Goal: Task Accomplishment & Management: Use online tool/utility

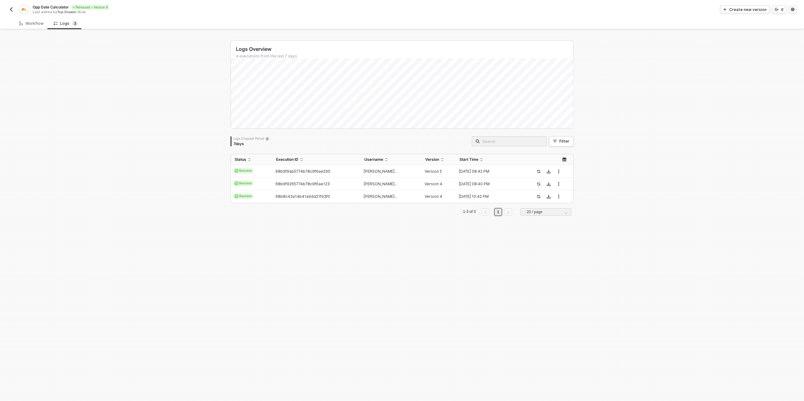
click at [12, 8] on img "button" at bounding box center [11, 9] width 5 height 5
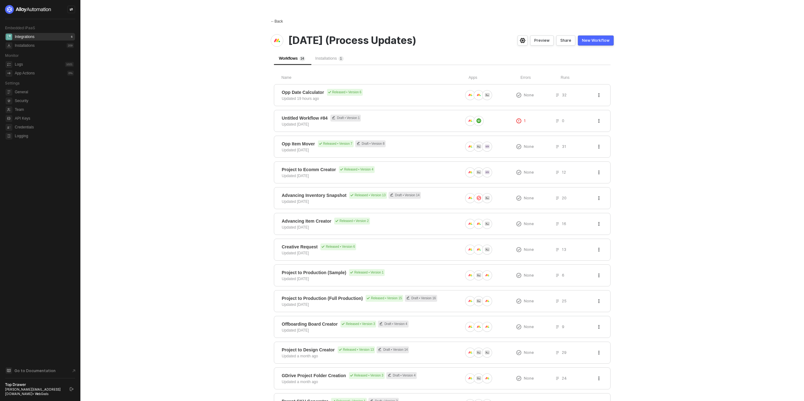
click at [274, 20] on span "←" at bounding box center [273, 21] width 4 height 4
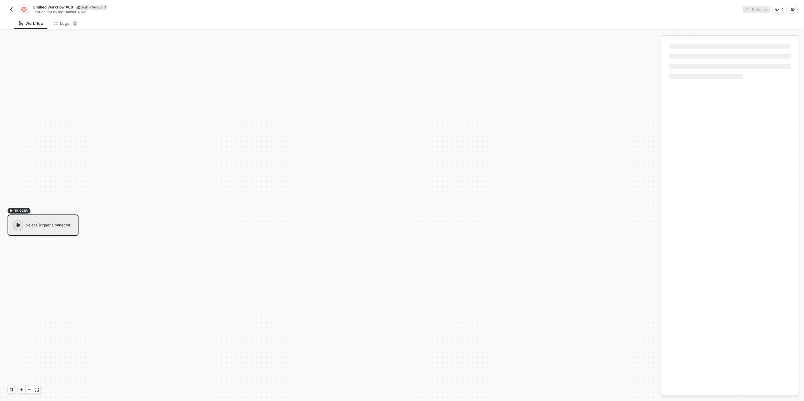
scroll to position [11, 0]
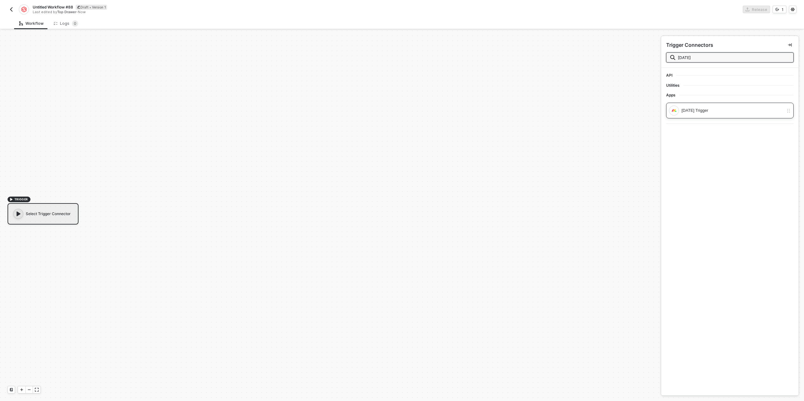
type input "monday"
click at [705, 111] on div "Monday Trigger" at bounding box center [732, 110] width 102 height 7
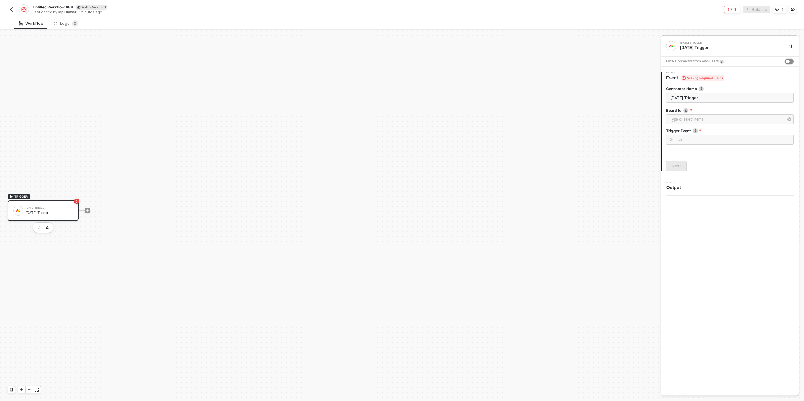
click at [789, 62] on div "button" at bounding box center [788, 62] width 4 height 4
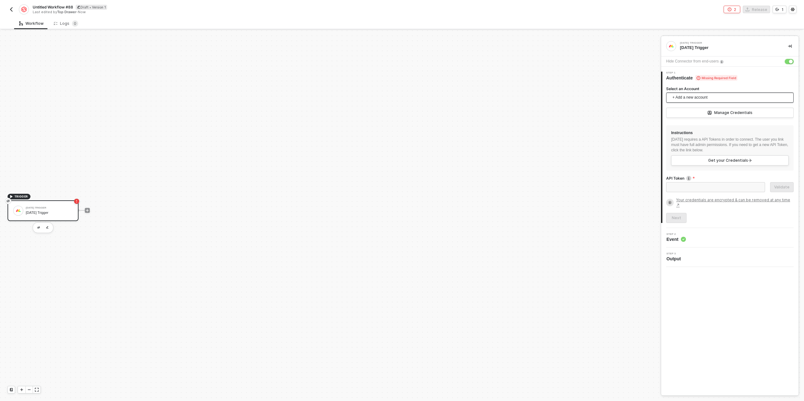
click at [704, 100] on span "+ Add a new account" at bounding box center [730, 98] width 117 height 10
click at [701, 110] on span "Top Drawer's Monday" at bounding box center [696, 111] width 51 height 7
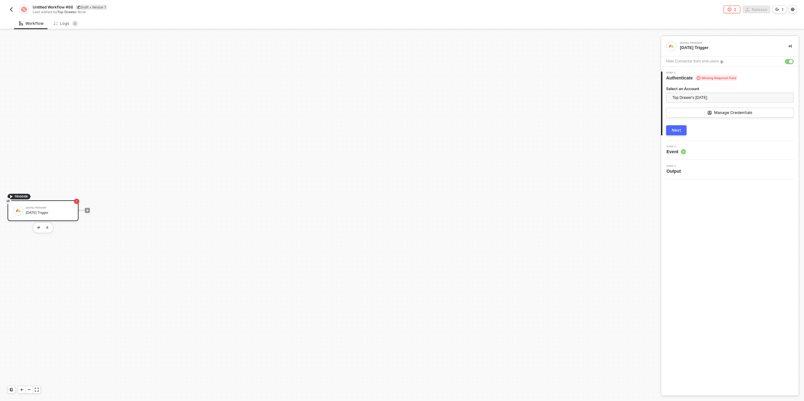
click at [679, 132] on div "Next" at bounding box center [676, 130] width 9 height 5
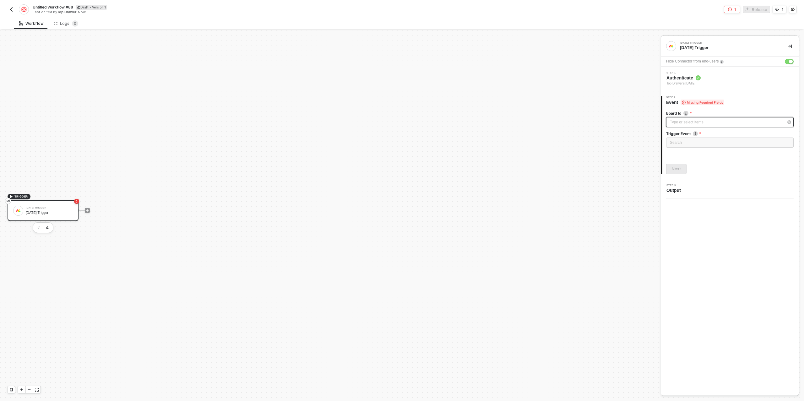
click at [685, 119] on div "Type or select items ﻿" at bounding box center [727, 122] width 114 height 6
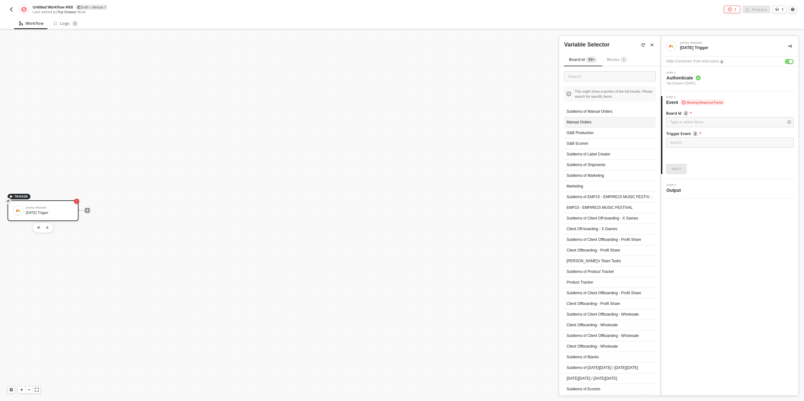
click at [606, 124] on div "Manual Orders" at bounding box center [610, 122] width 92 height 11
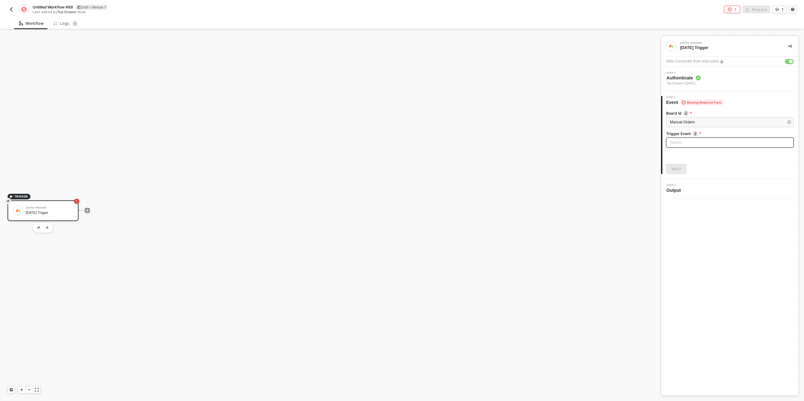
click at [682, 138] on input "search" at bounding box center [730, 142] width 120 height 9
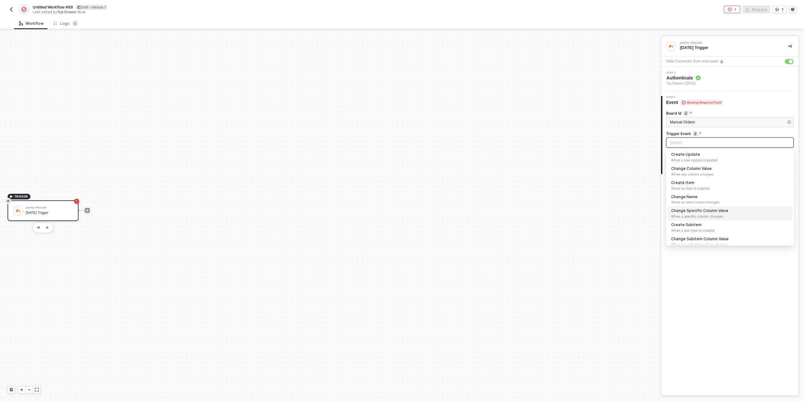
click at [704, 214] on span "When a specific column changes" at bounding box center [730, 216] width 118 height 5
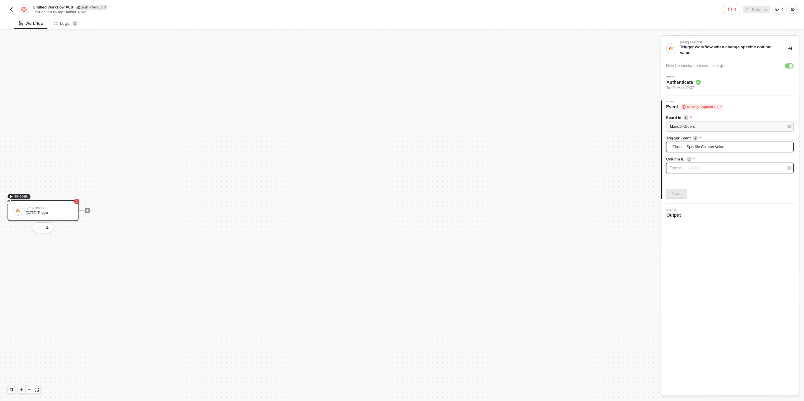
click at [689, 171] on div "Type or select items ﻿" at bounding box center [729, 168] width 127 height 10
click at [579, 321] on div "Status" at bounding box center [610, 325] width 92 height 11
click at [683, 192] on button "Next" at bounding box center [676, 194] width 20 height 10
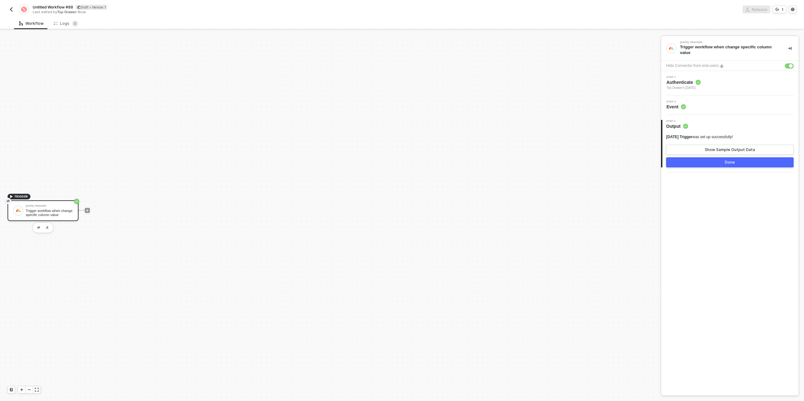
click at [714, 162] on button "Done" at bounding box center [729, 162] width 127 height 10
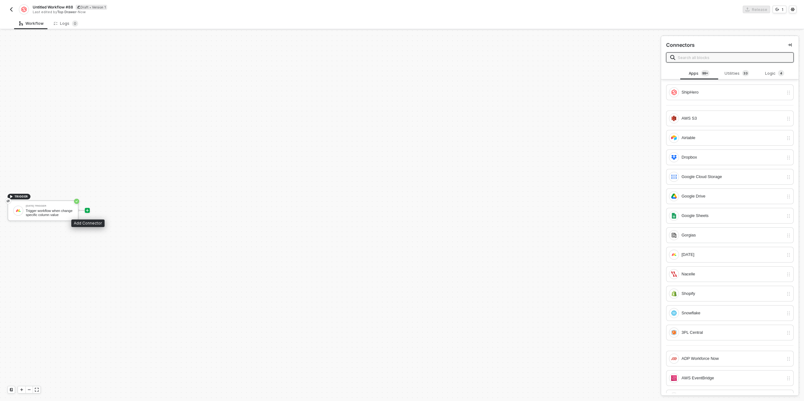
click at [88, 209] on icon "icon-play" at bounding box center [87, 210] width 4 height 4
click at [696, 255] on div "[DATE]" at bounding box center [732, 254] width 102 height 7
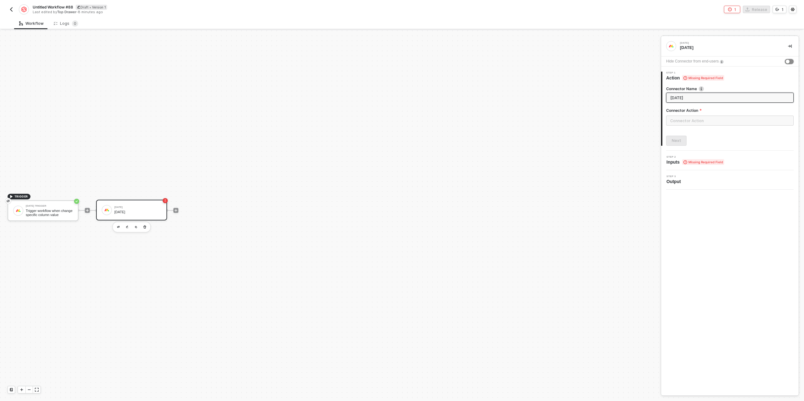
click at [787, 61] on div "button" at bounding box center [788, 62] width 4 height 4
click at [697, 120] on input "text" at bounding box center [729, 121] width 127 height 10
click at [587, 77] on div "Items" at bounding box center [609, 75] width 91 height 5
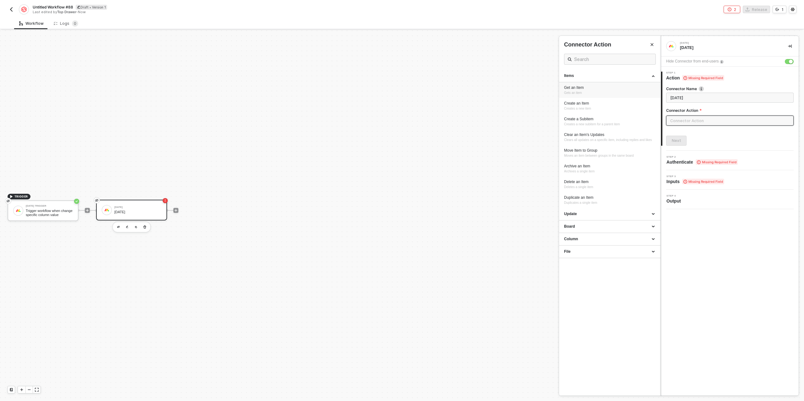
click at [585, 91] on div "Get an Item Gets an item" at bounding box center [609, 90] width 91 height 10
type input "Gets an item"
type input "Items - Get an Item"
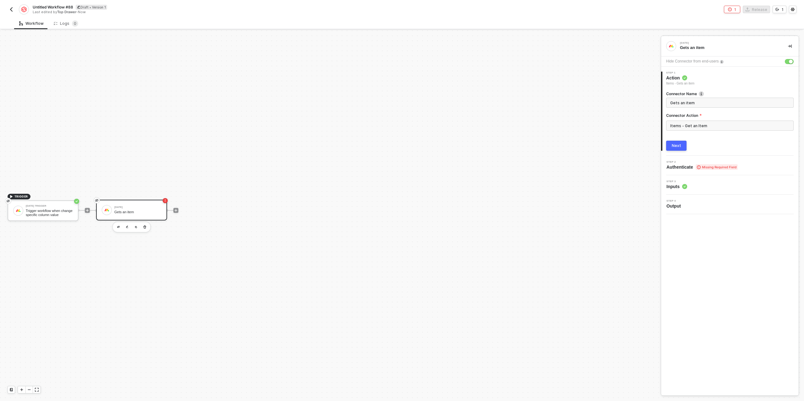
click at [681, 143] on button "Next" at bounding box center [676, 146] width 20 height 10
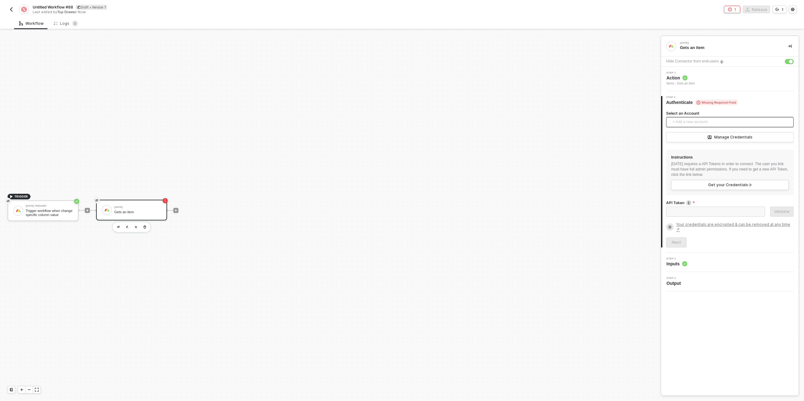
click at [689, 118] on span "+ Add a new account" at bounding box center [730, 122] width 117 height 10
click at [690, 137] on span "Top Drawer's Monday" at bounding box center [696, 135] width 51 height 7
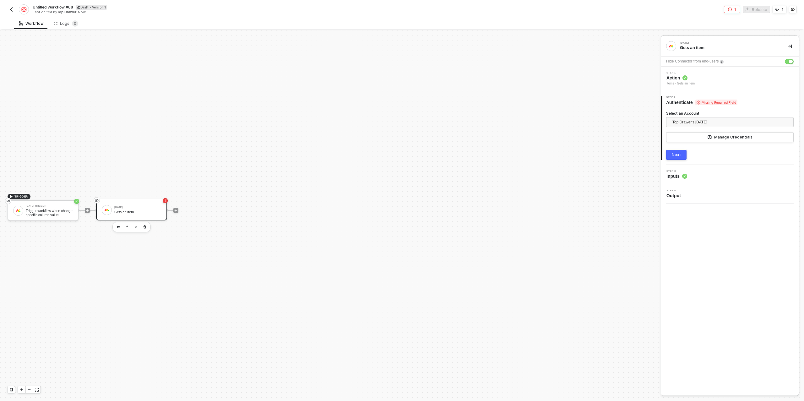
click at [676, 155] on div "Next" at bounding box center [676, 154] width 9 height 5
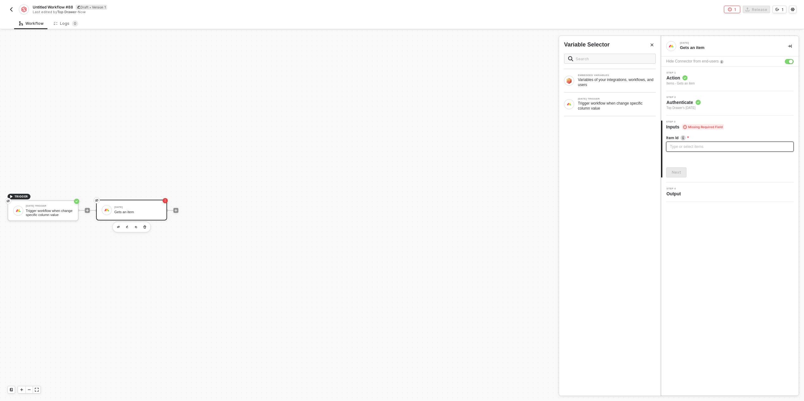
click at [682, 142] on div "Type or select items ﻿" at bounding box center [729, 147] width 127 height 10
click at [677, 172] on div "Next" at bounding box center [676, 172] width 9 height 5
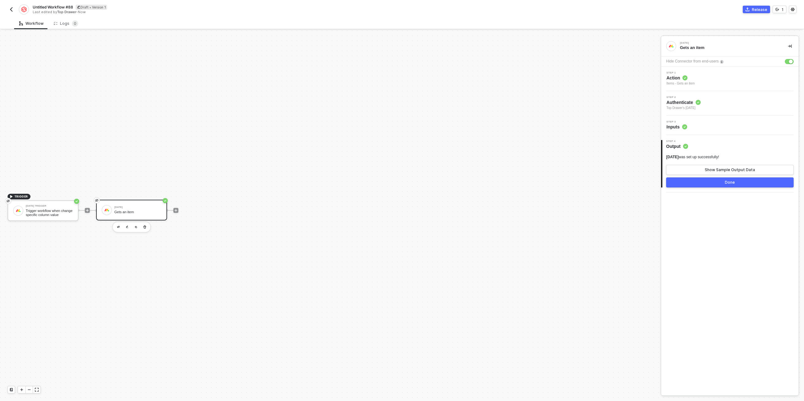
click at [718, 184] on button "Done" at bounding box center [729, 182] width 127 height 10
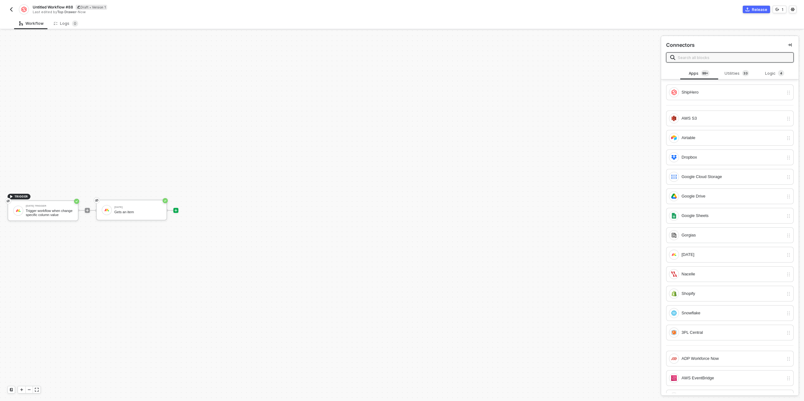
click at [176, 212] on div at bounding box center [175, 210] width 5 height 5
click at [767, 75] on div "Logic 4" at bounding box center [775, 73] width 28 height 7
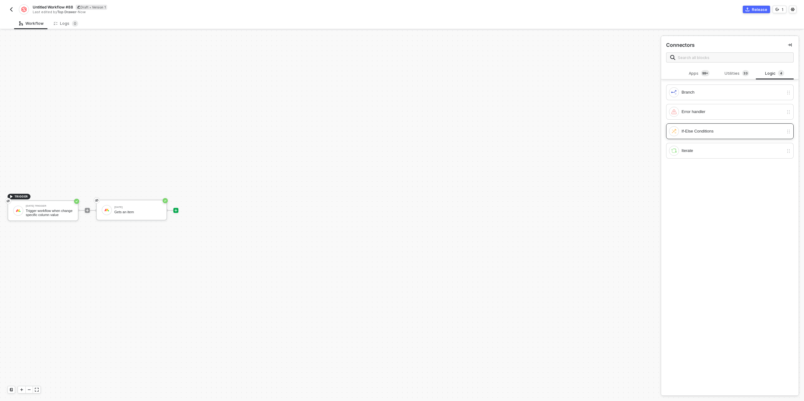
click at [696, 130] on div "If-Else Conditions" at bounding box center [732, 131] width 102 height 7
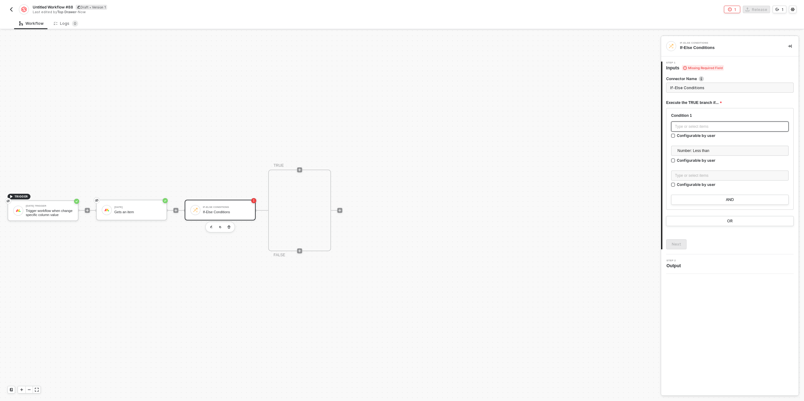
click at [698, 129] on div "Type or select items ﻿" at bounding box center [730, 127] width 110 height 6
click at [599, 106] on div "Gets an item" at bounding box center [617, 104] width 78 height 5
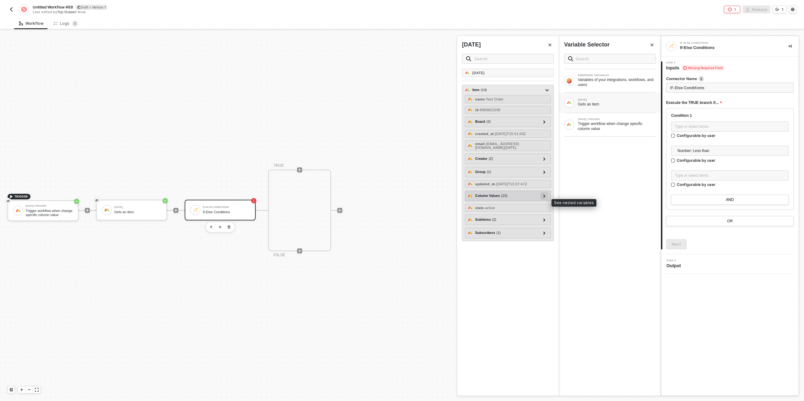
click at [545, 197] on icon at bounding box center [544, 195] width 2 height 3
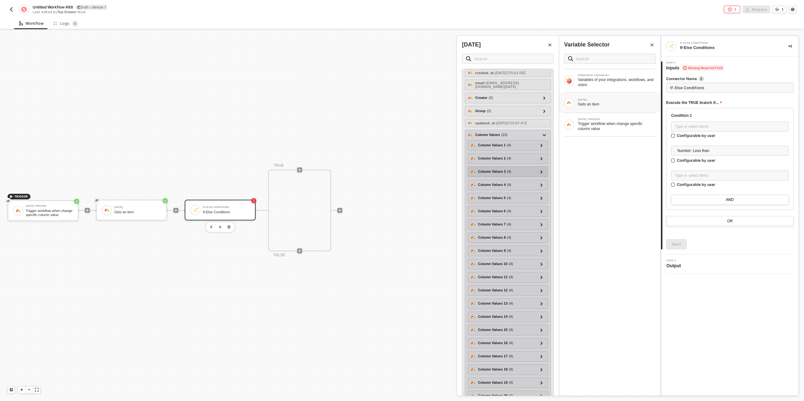
scroll to position [118, 0]
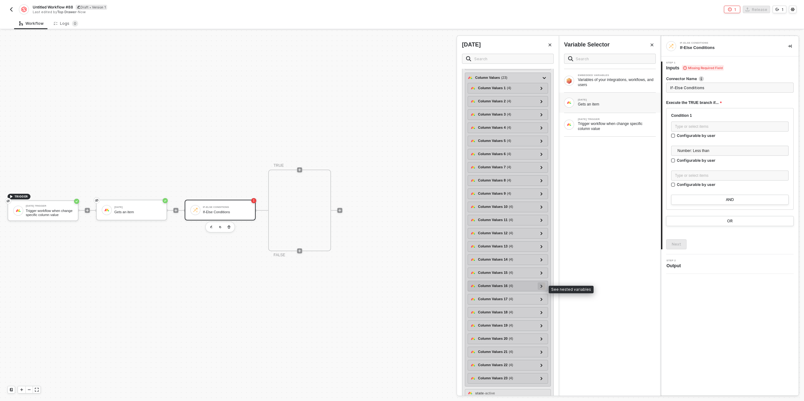
click at [541, 287] on icon at bounding box center [541, 285] width 2 height 3
click at [542, 287] on icon at bounding box center [541, 286] width 3 height 2
click at [541, 300] on icon at bounding box center [541, 299] width 2 height 3
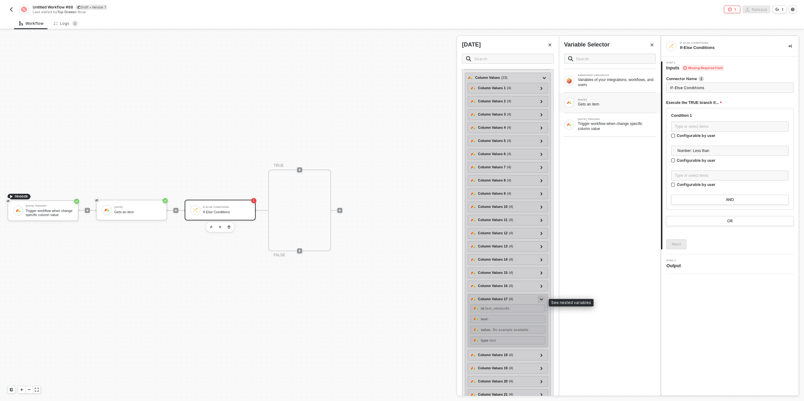
click at [541, 300] on icon at bounding box center [541, 299] width 3 height 2
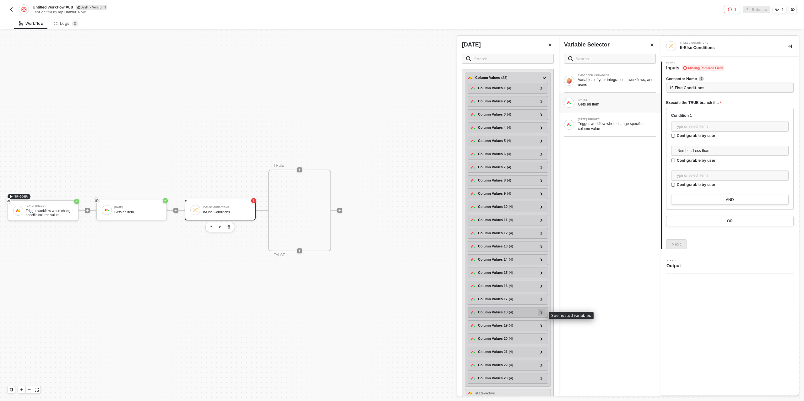
click at [541, 314] on icon at bounding box center [541, 312] width 2 height 3
click at [541, 314] on icon at bounding box center [541, 312] width 3 height 2
click at [541, 340] on icon at bounding box center [541, 338] width 2 height 3
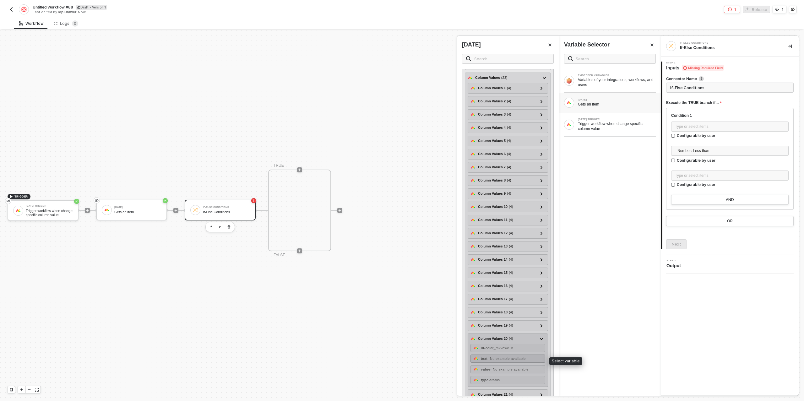
click at [518, 359] on span "- No example available" at bounding box center [506, 359] width 38 height 4
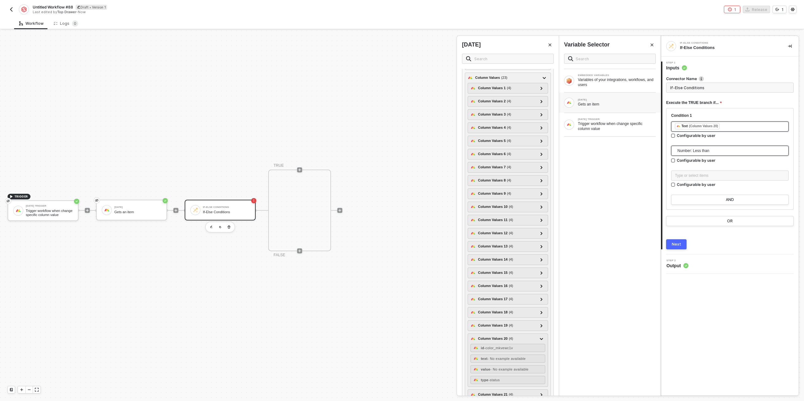
click at [705, 150] on span "Number: Less than" at bounding box center [730, 150] width 107 height 9
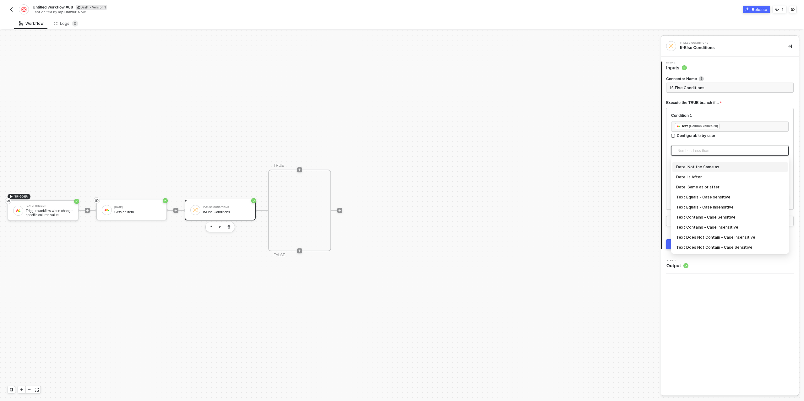
scroll to position [90, 0]
click at [709, 204] on div "Text Equals - Case Insensitive" at bounding box center [730, 203] width 108 height 7
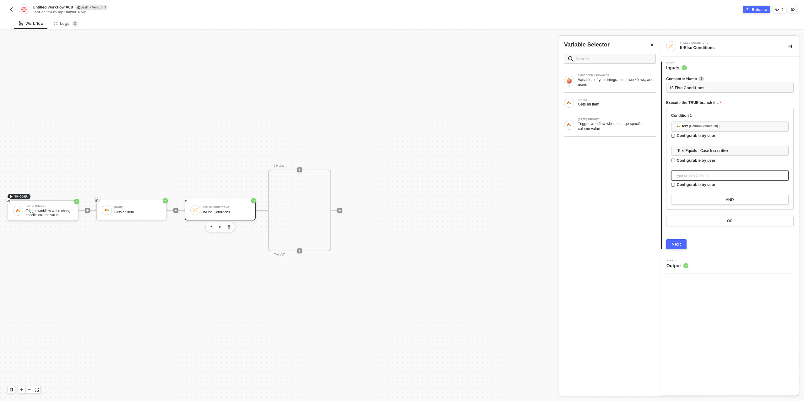
click at [692, 175] on div "Type or select items ﻿" at bounding box center [730, 176] width 110 height 6
type input "Only continue if Text = Submit"
drag, startPoint x: 724, startPoint y: 241, endPoint x: 695, endPoint y: 242, distance: 28.9
click at [724, 241] on div "Next" at bounding box center [729, 244] width 127 height 10
click at [681, 243] on button "Next" at bounding box center [676, 244] width 20 height 10
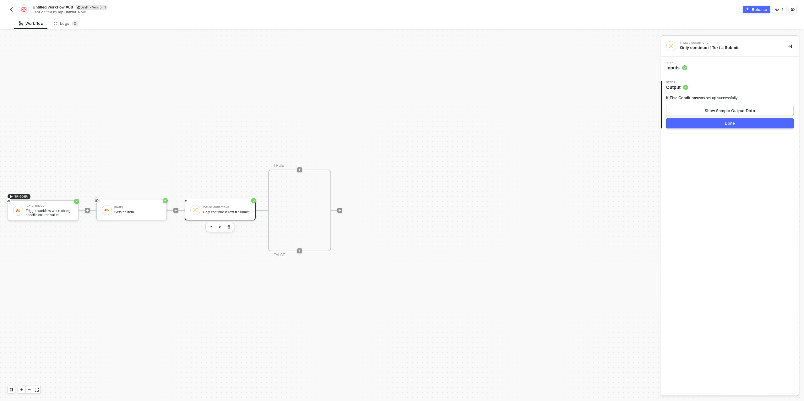
click at [729, 121] on div "Done" at bounding box center [730, 123] width 10 height 5
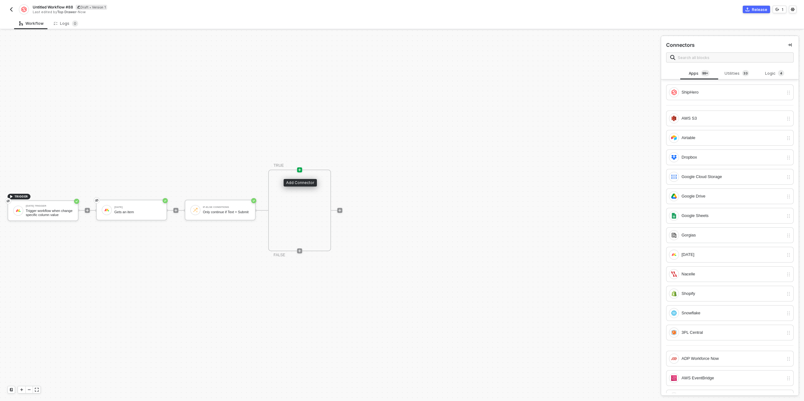
click at [300, 170] on icon "icon-play" at bounding box center [300, 170] width 4 height 4
click at [725, 95] on div "ShipHero" at bounding box center [732, 92] width 102 height 7
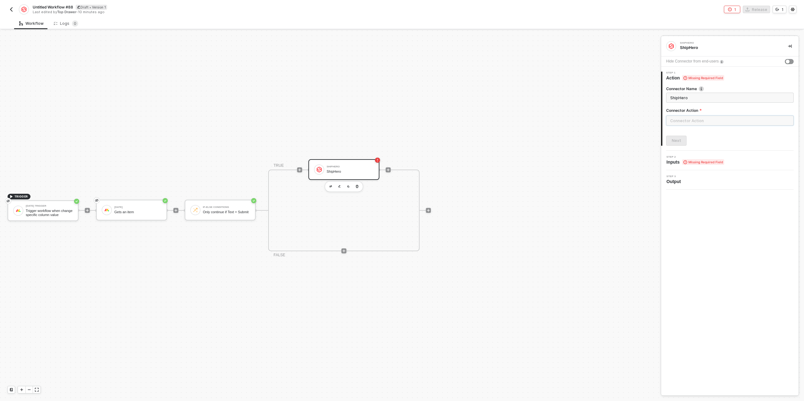
click at [683, 121] on input "text" at bounding box center [729, 121] width 127 height 10
click at [602, 126] on div "Product" at bounding box center [609, 125] width 91 height 5
click at [600, 139] on div "Get a Product By SKU" at bounding box center [609, 137] width 91 height 5
type input "Get a product by SKU."
type input "Product - Get a Product By SKU"
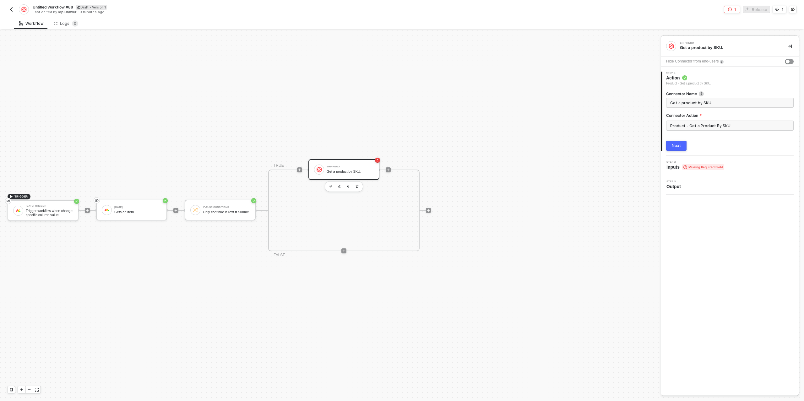
click at [677, 146] on div "Next" at bounding box center [676, 145] width 9 height 5
click at [688, 126] on div "Type or select items ﻿" at bounding box center [729, 122] width 127 height 10
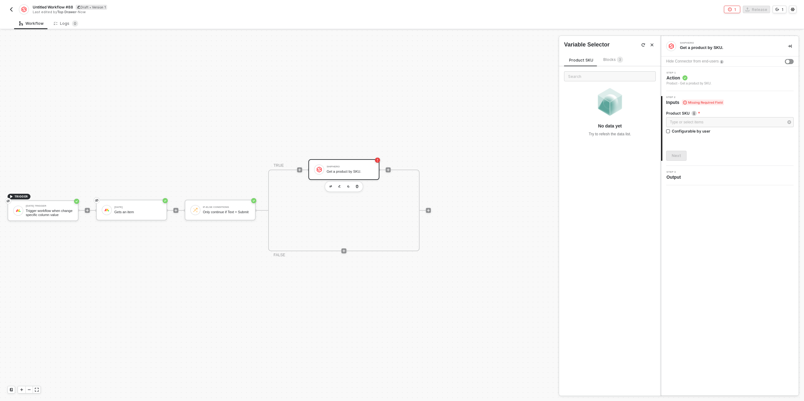
click at [611, 60] on span "Blocks 3" at bounding box center [613, 59] width 20 height 5
click at [603, 124] on div "Gets an item" at bounding box center [617, 121] width 78 height 5
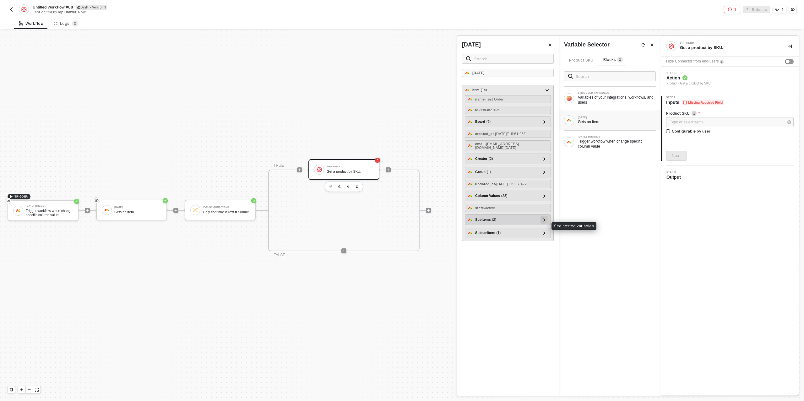
click at [545, 221] on icon at bounding box center [544, 219] width 2 height 3
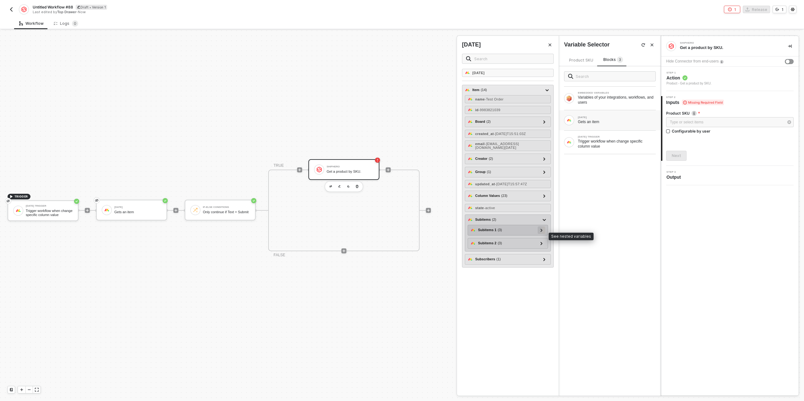
click at [541, 232] on icon at bounding box center [541, 230] width 2 height 3
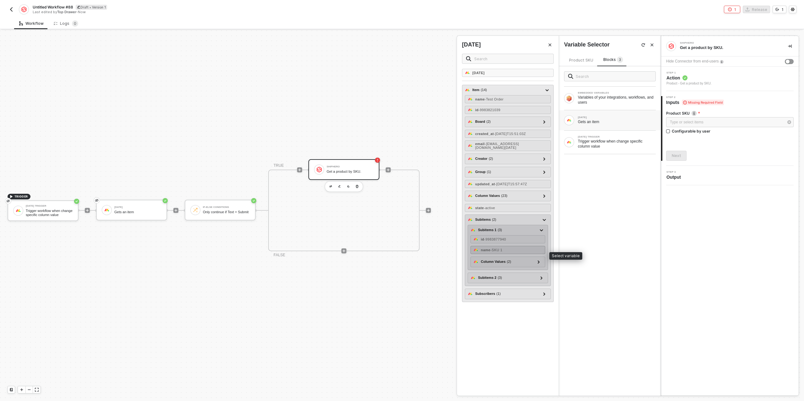
click at [502, 252] on span "- SKU 1" at bounding box center [496, 250] width 12 height 4
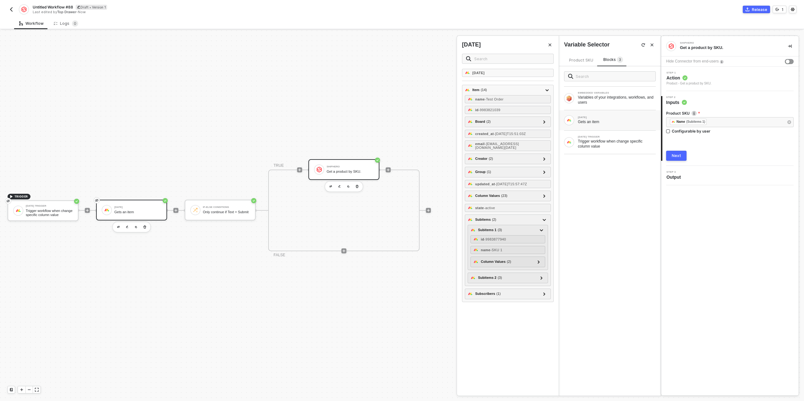
drag, startPoint x: 129, startPoint y: 206, endPoint x: 136, endPoint y: 208, distance: 7.2
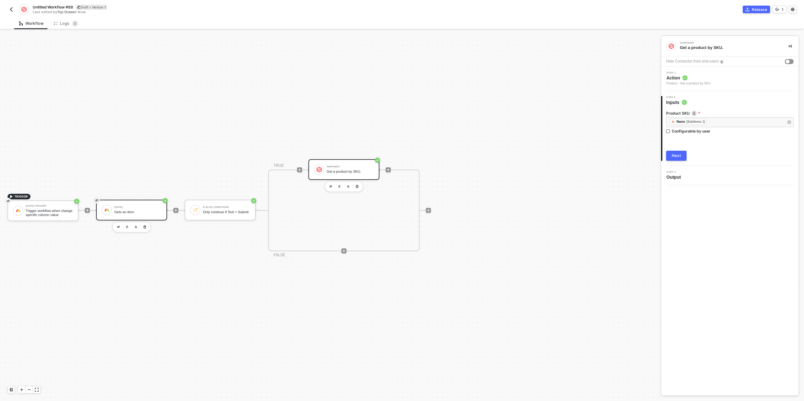
click at [137, 209] on div "[DATE] Gets an item" at bounding box center [137, 210] width 47 height 12
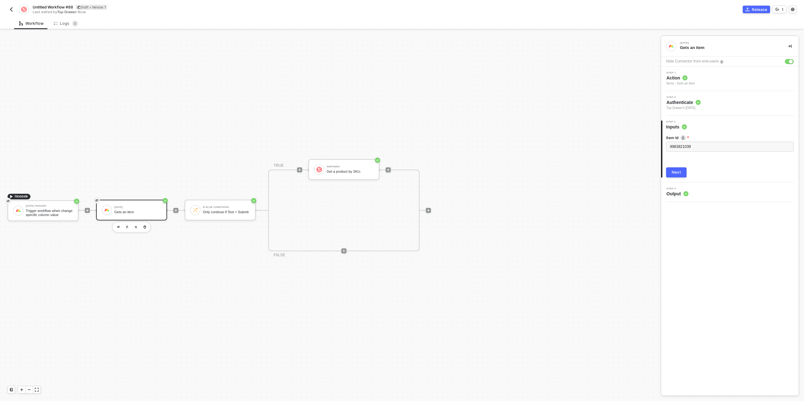
click at [681, 173] on button "Next" at bounding box center [676, 172] width 20 height 10
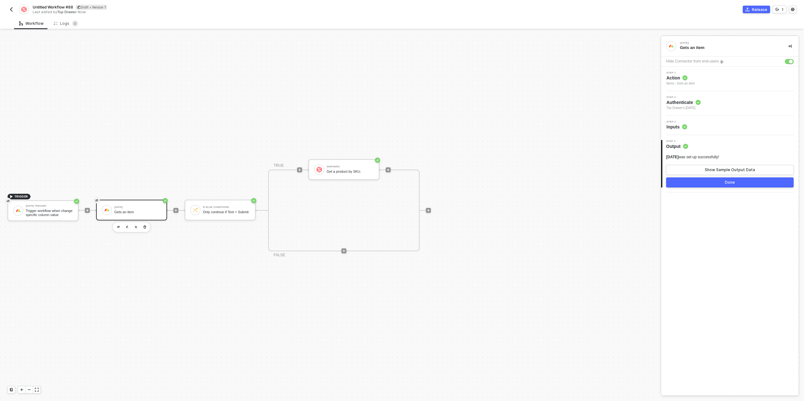
click at [701, 183] on button "Done" at bounding box center [729, 182] width 127 height 10
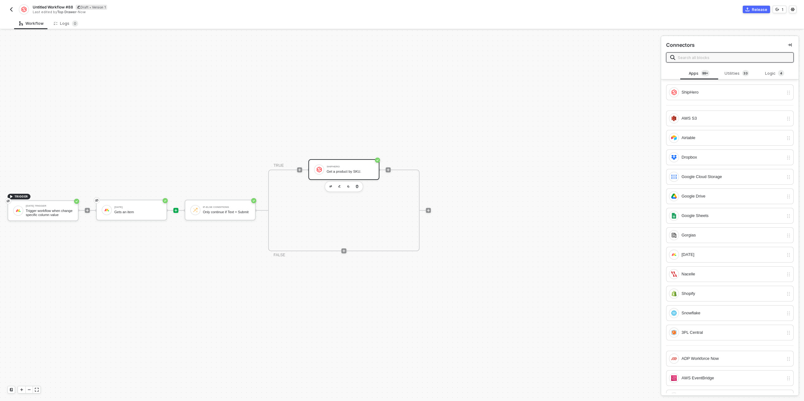
click at [370, 172] on div "Get a product by SKU." at bounding box center [350, 172] width 47 height 4
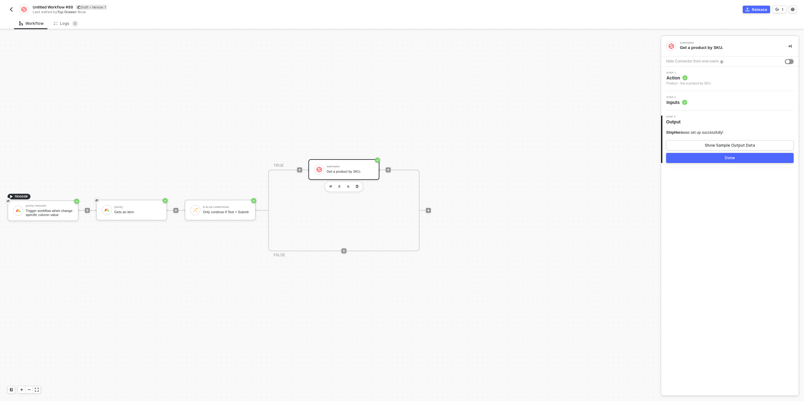
click at [698, 97] on div "Step 2 Inputs" at bounding box center [730, 100] width 136 height 9
click at [675, 156] on div "Next" at bounding box center [676, 155] width 9 height 5
click at [703, 141] on button "Show Sample Output Data" at bounding box center [729, 145] width 127 height 10
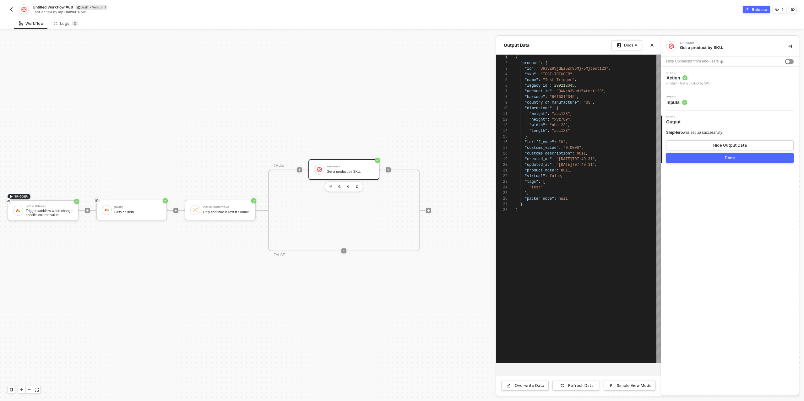
scroll to position [57, 0]
click at [705, 158] on button "Done" at bounding box center [729, 158] width 127 height 10
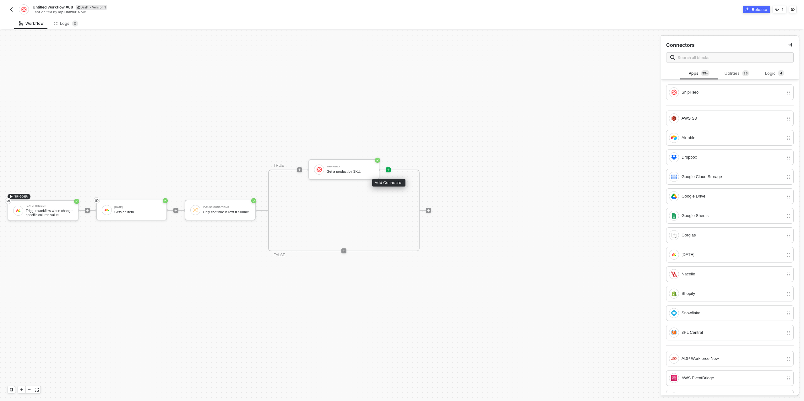
click at [389, 169] on icon "icon-play" at bounding box center [388, 169] width 3 height 3
click at [740, 70] on div "Utilities 3 3" at bounding box center [737, 73] width 28 height 7
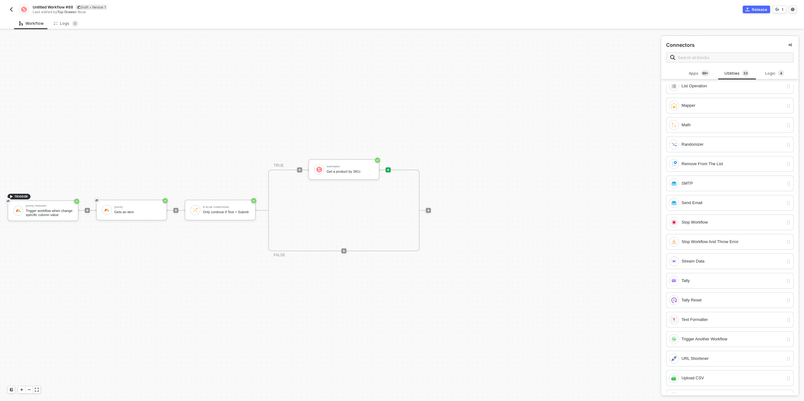
scroll to position [327, 0]
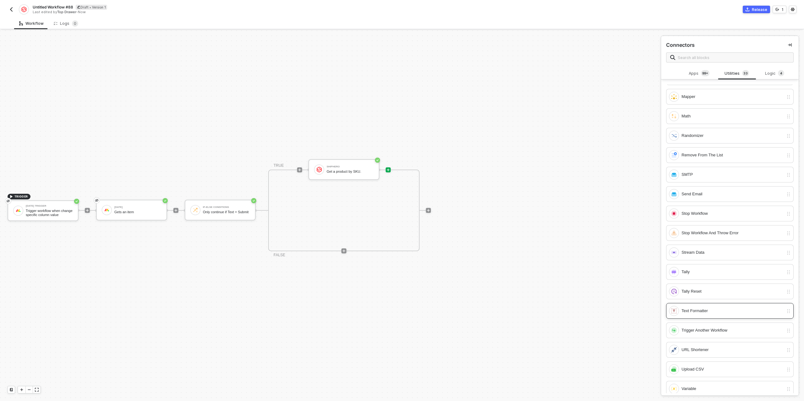
click at [725, 307] on div "Text Formatter" at bounding box center [732, 310] width 102 height 7
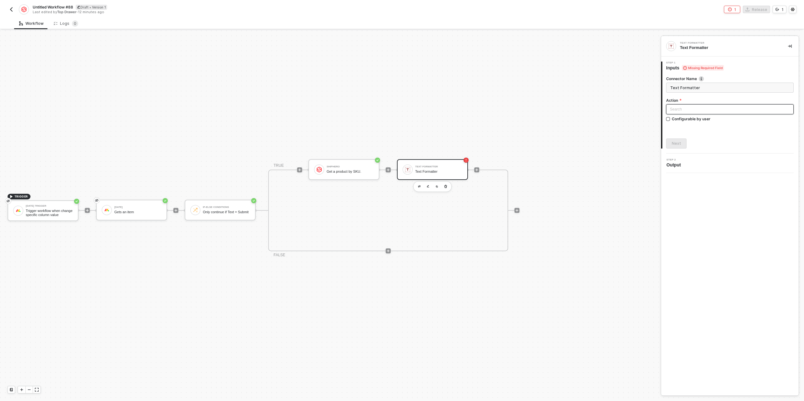
click at [693, 109] on input "search" at bounding box center [730, 109] width 120 height 9
click at [705, 159] on div "Random Text Generator Randomly generates text" at bounding box center [730, 160] width 118 height 11
click at [676, 143] on div "Next" at bounding box center [676, 143] width 9 height 5
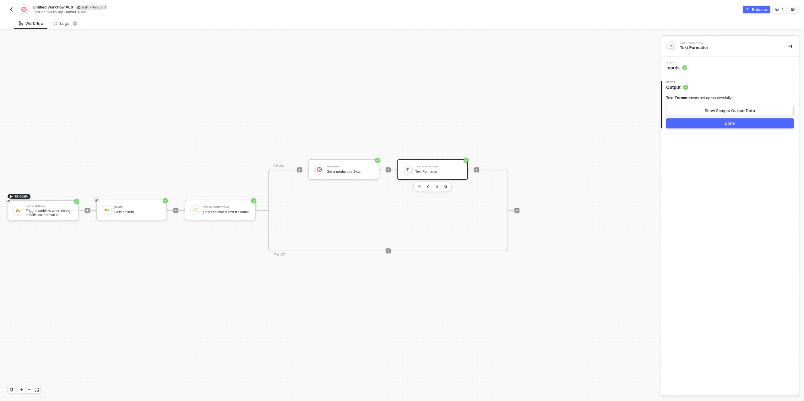
click at [700, 122] on button "Done" at bounding box center [729, 123] width 127 height 10
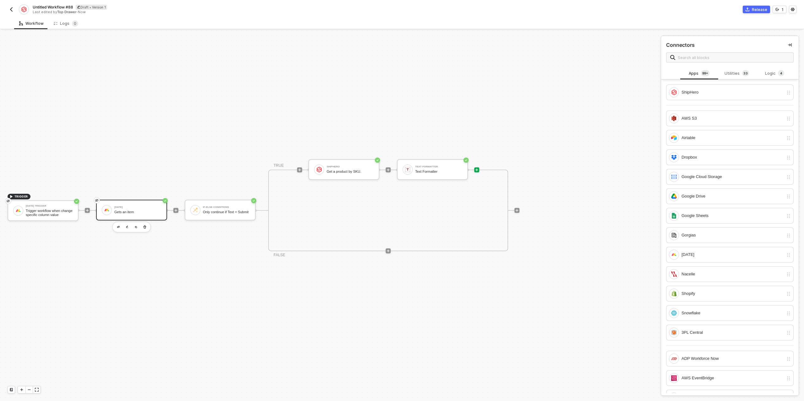
click at [144, 210] on div "Gets an item" at bounding box center [137, 212] width 47 height 4
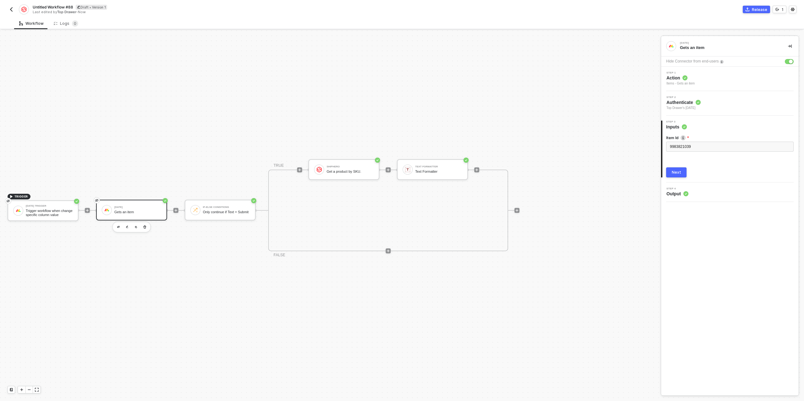
click at [677, 171] on div "Next" at bounding box center [676, 172] width 9 height 5
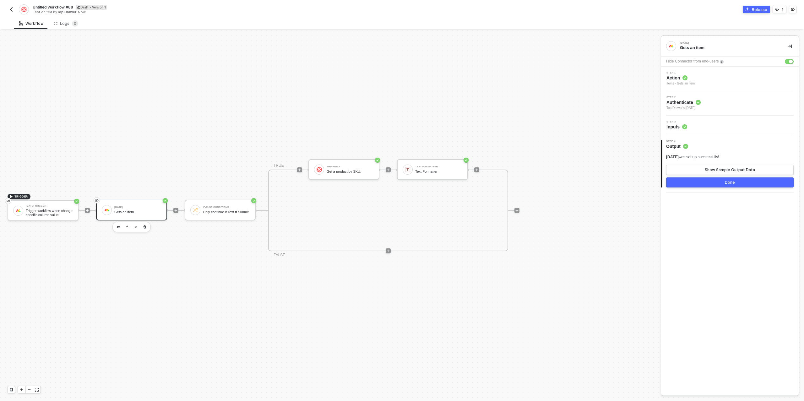
click at [708, 181] on button "Done" at bounding box center [729, 182] width 127 height 10
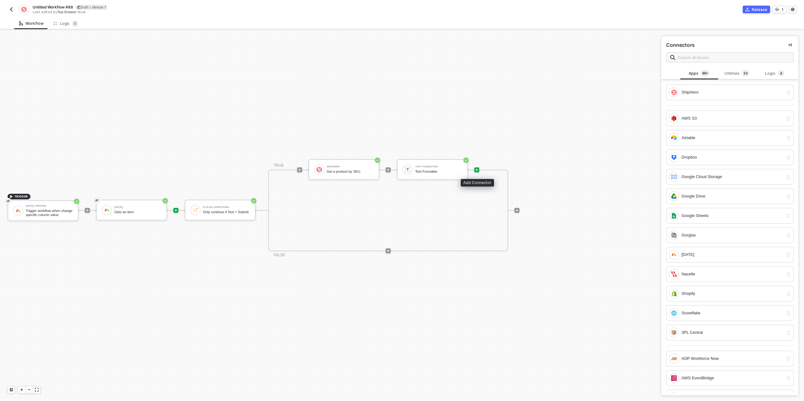
click at [477, 170] on icon "icon-play" at bounding box center [477, 170] width 4 height 4
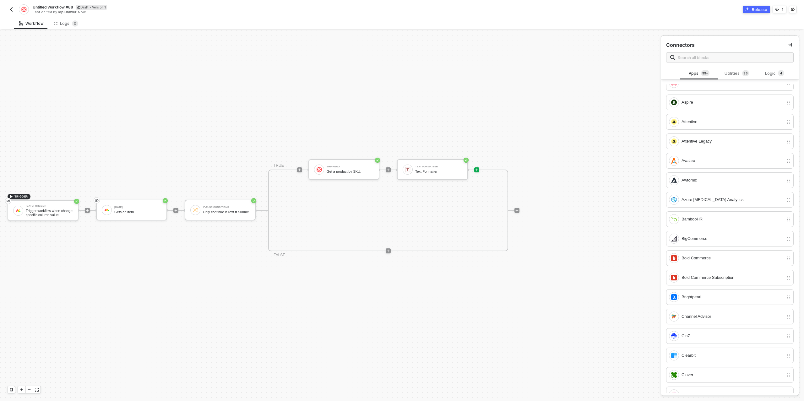
scroll to position [274, 0]
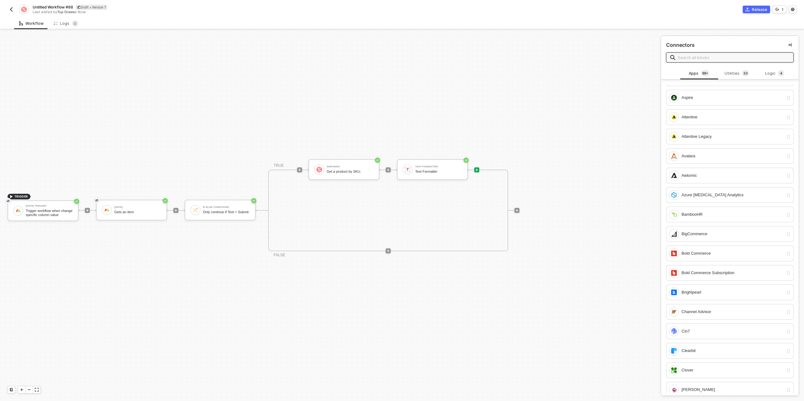
click at [692, 60] on input "text" at bounding box center [734, 57] width 112 height 7
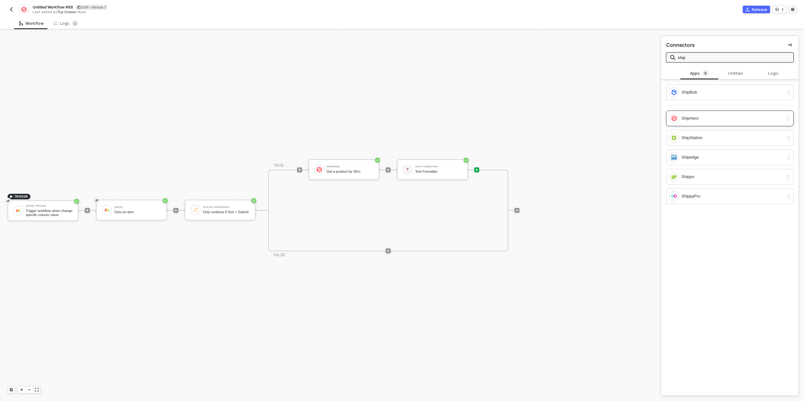
type input "ship"
click at [694, 117] on div "ShipHero" at bounding box center [732, 118] width 102 height 7
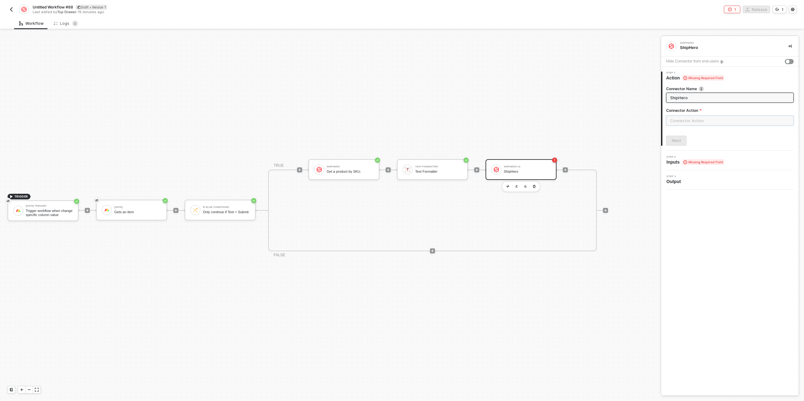
click at [697, 119] on input "text" at bounding box center [729, 121] width 127 height 10
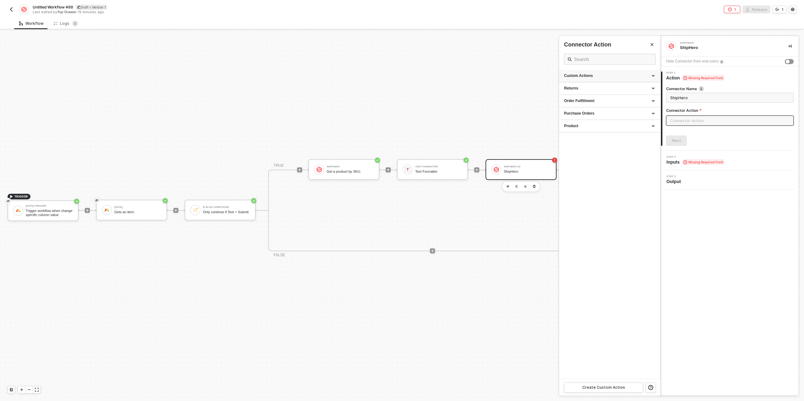
click at [624, 75] on div "Custom Actions" at bounding box center [609, 75] width 91 height 5
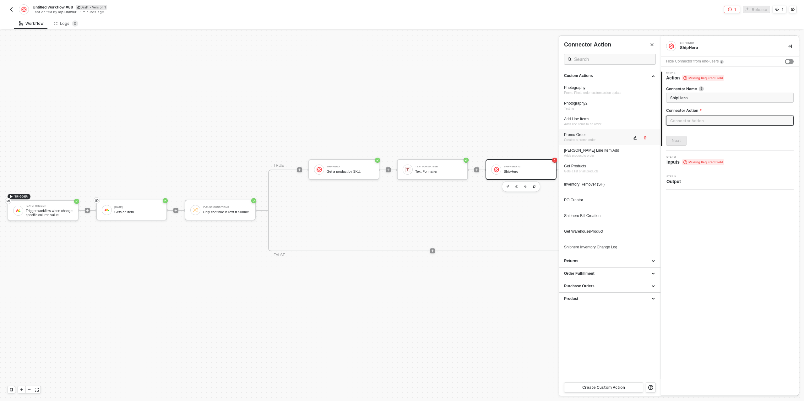
click at [580, 136] on div "Promo Order" at bounding box center [598, 134] width 68 height 5
type input "Creates a promo order"
type input "Custom - Promo Order"
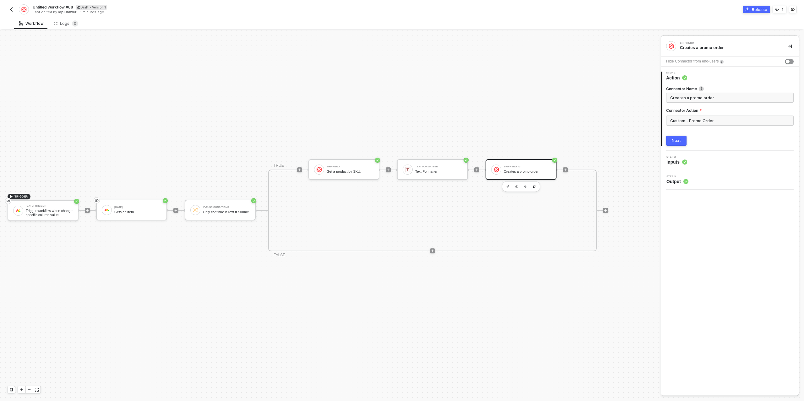
click at [681, 142] on button "Next" at bounding box center [676, 141] width 20 height 10
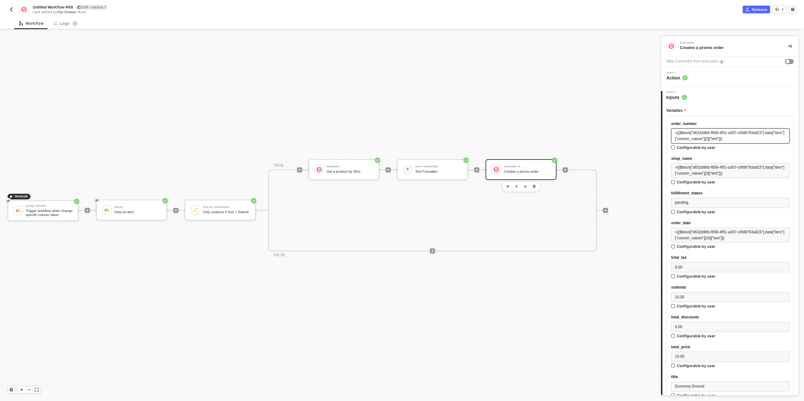
click at [694, 138] on span "={{$block["d632d96b-f858-4f51-a307-c0fd8793a823"].data["item"]["column_values"]…" at bounding box center [729, 136] width 109 height 10
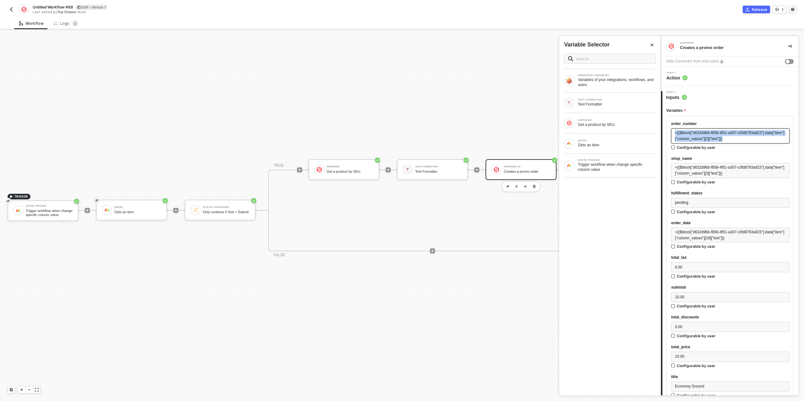
click at [694, 138] on span "={{$block["d632d96b-f858-4f51-a307-c0fd8793a823"].data["item"]["column_values"]…" at bounding box center [729, 136] width 109 height 10
click at [597, 148] on div "MONDAY Gets an item" at bounding box center [610, 143] width 92 height 10
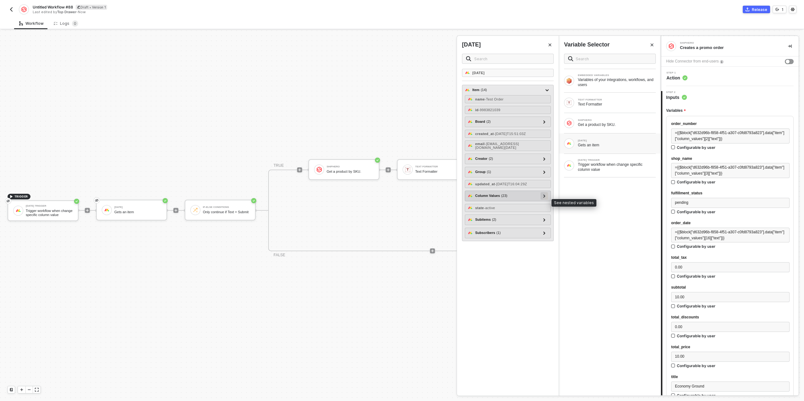
click at [546, 200] on div at bounding box center [544, 196] width 8 height 8
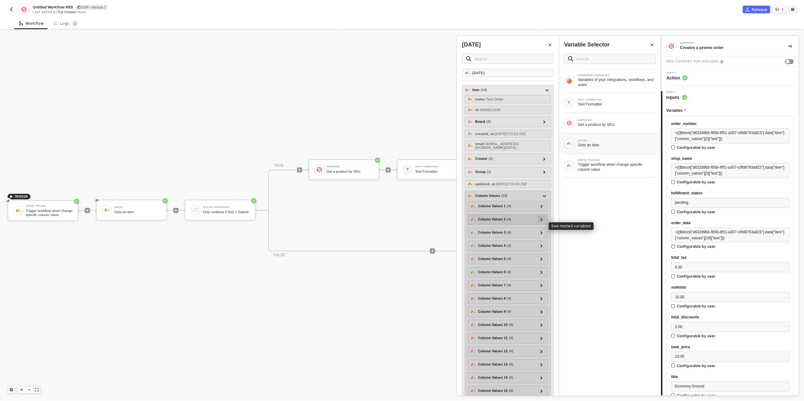
click at [541, 221] on icon at bounding box center [541, 219] width 2 height 3
click at [541, 220] on icon at bounding box center [541, 220] width 3 height 2
click at [543, 234] on icon at bounding box center [541, 232] width 2 height 3
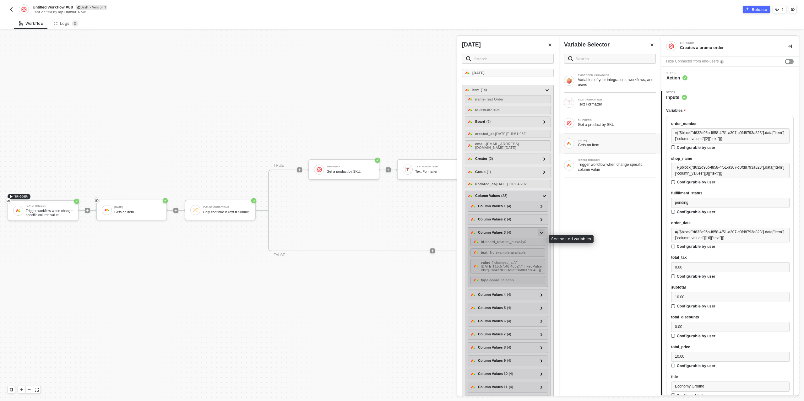
click at [543, 234] on icon at bounding box center [541, 233] width 3 height 2
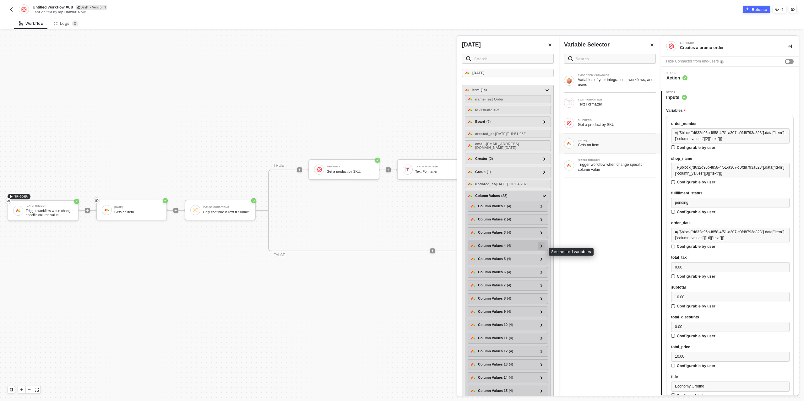
click at [544, 250] on div at bounding box center [542, 246] width 8 height 8
click at [543, 249] on div at bounding box center [541, 245] width 3 height 7
click at [542, 261] on icon at bounding box center [541, 258] width 2 height 3
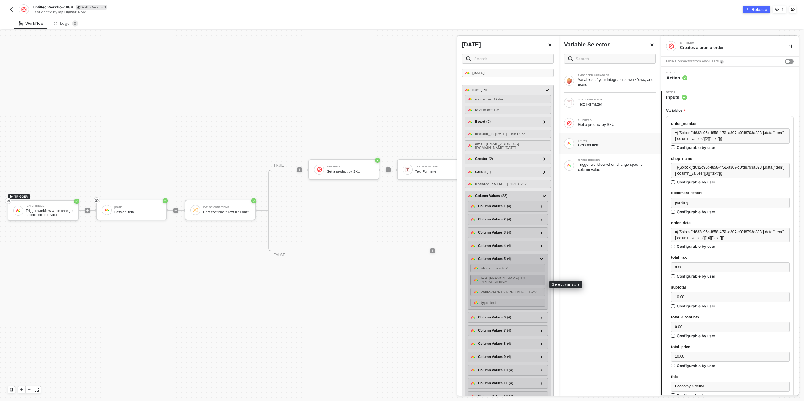
click at [519, 283] on span "- IAN-TST-PROMO-090525" at bounding box center [504, 280] width 47 height 8
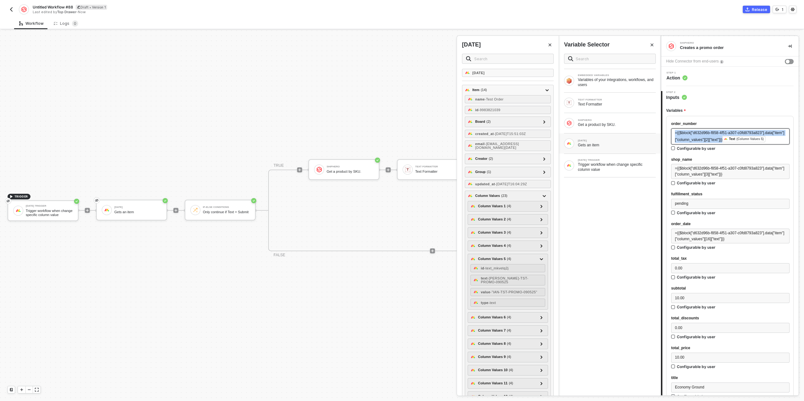
drag, startPoint x: 784, startPoint y: 138, endPoint x: 669, endPoint y: 134, distance: 115.0
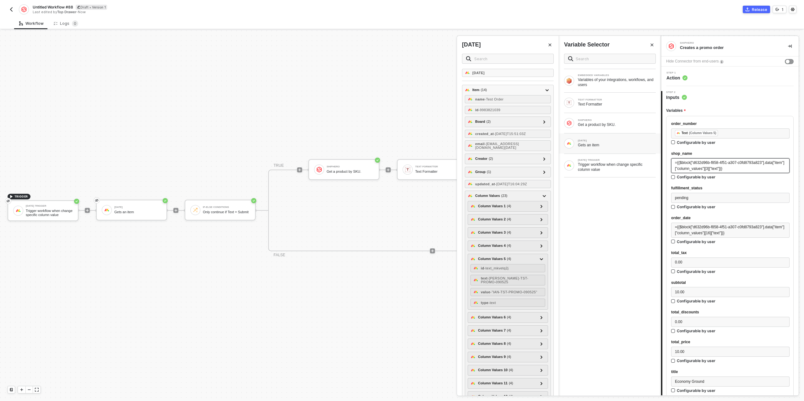
click at [769, 169] on span "={{$block["d632d96b-f858-4f51-a307-c0fd8793a823"].data["item"]["column_values"]…" at bounding box center [729, 165] width 109 height 10
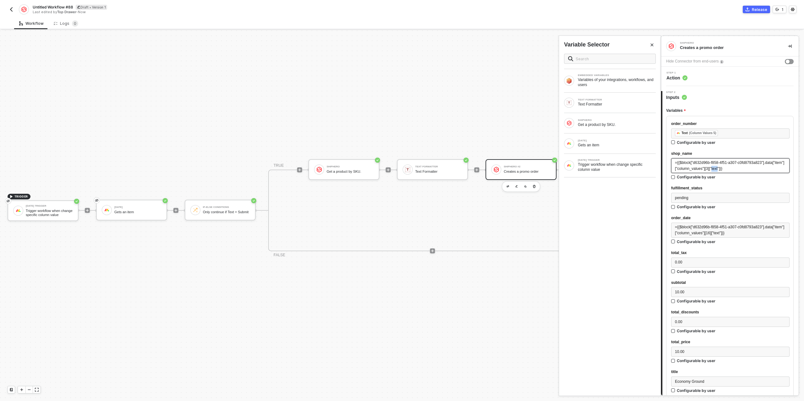
click at [769, 169] on span "={{$block["d632d96b-f858-4f51-a307-c0fd8793a823"].data["item"]["column_values"]…" at bounding box center [729, 165] width 109 height 10
click at [606, 121] on div "SHIPHERO" at bounding box center [617, 120] width 78 height 3
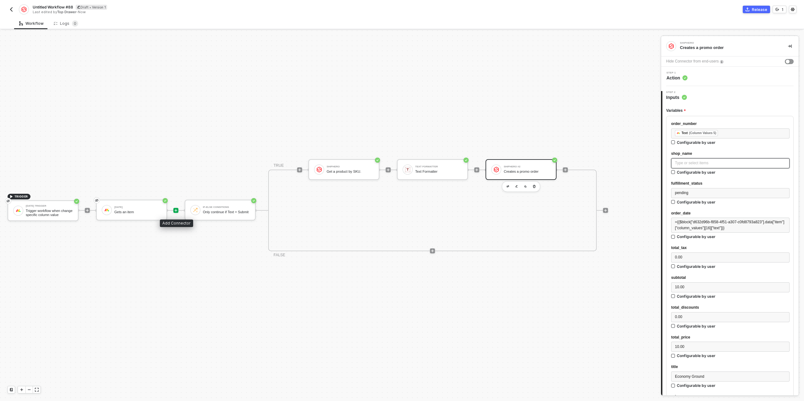
click at [176, 209] on icon "icon-play" at bounding box center [176, 210] width 4 height 4
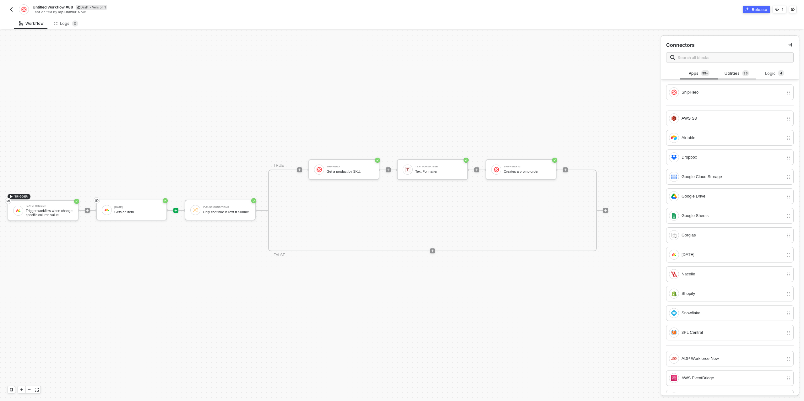
click at [742, 73] on sup "3 3" at bounding box center [745, 73] width 7 height 6
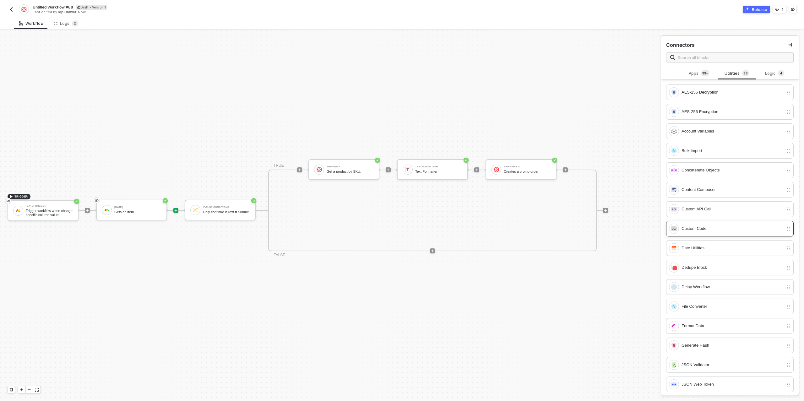
click at [708, 226] on div "Custom Code" at bounding box center [732, 228] width 102 height 7
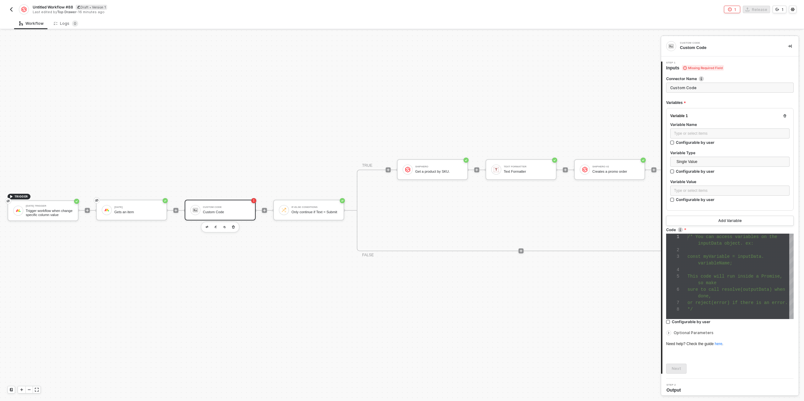
scroll to position [40, 0]
drag, startPoint x: 712, startPoint y: 296, endPoint x: 706, endPoint y: 290, distance: 8.7
click at [712, 296] on div "done," at bounding box center [740, 296] width 106 height 7
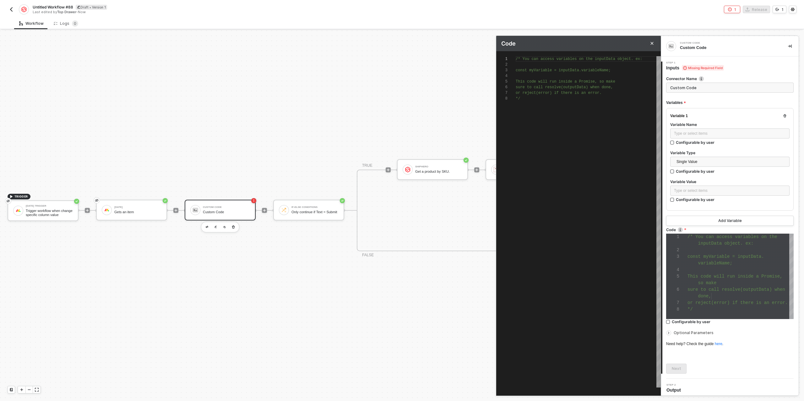
click at [536, 100] on div "*/" at bounding box center [588, 99] width 145 height 6
paste textarea "resolve([JSON.stringify(res.linkedPulseIds[0].linkedPulseId)])"
click at [601, 109] on span "productionItem" at bounding box center [597, 110] width 32 height 4
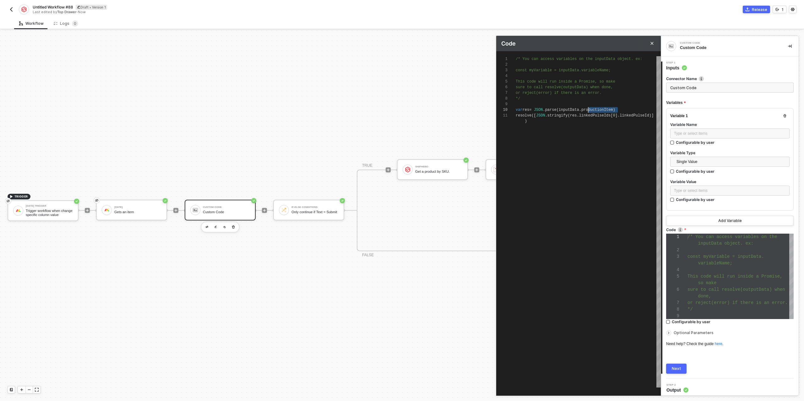
scroll to position [51, 70]
drag, startPoint x: 619, startPoint y: 110, endPoint x: 587, endPoint y: 109, distance: 31.7
type textarea "/* You can access variables on the inputData object. ex: const myVariable = inp…"
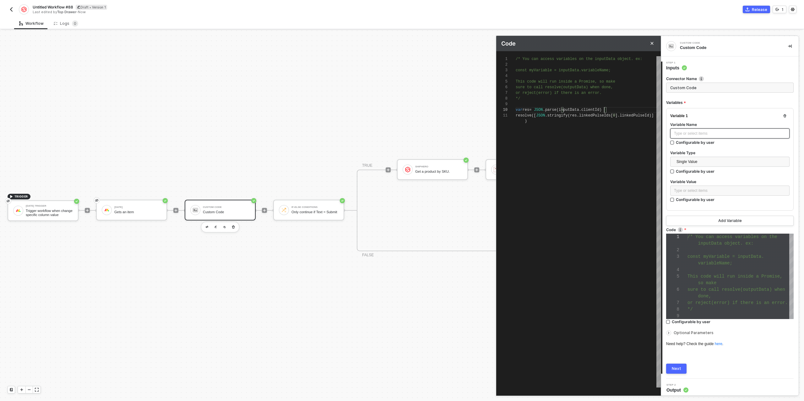
click at [692, 133] on div "Type or select items ﻿" at bounding box center [730, 134] width 112 height 6
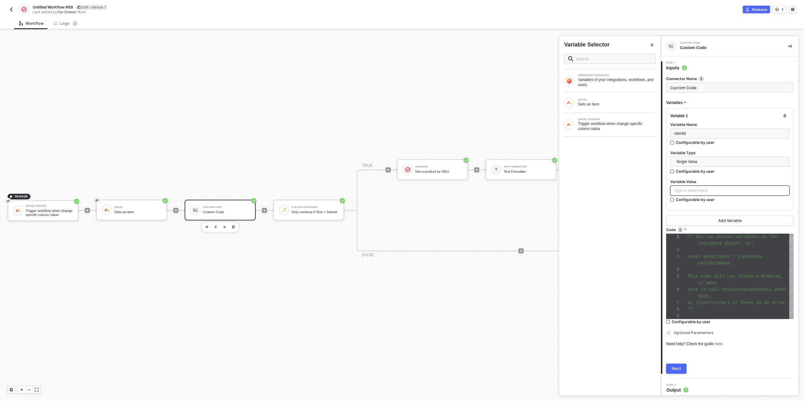
click at [695, 191] on div "Type or select items ﻿" at bounding box center [730, 191] width 112 height 6
click at [603, 103] on div "Gets an item" at bounding box center [617, 104] width 78 height 5
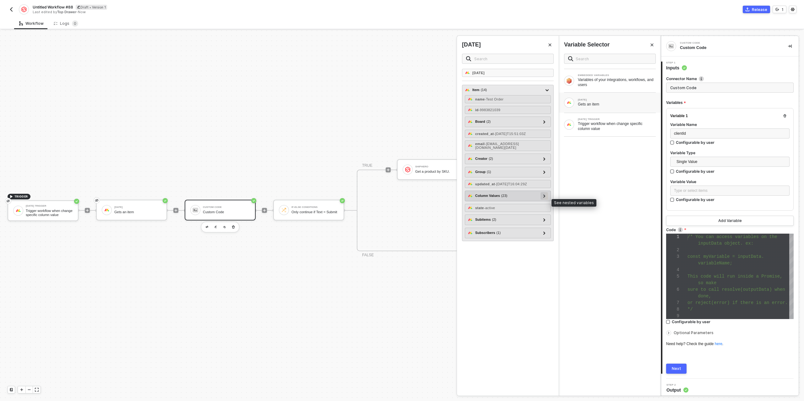
click at [545, 197] on icon at bounding box center [544, 195] width 2 height 3
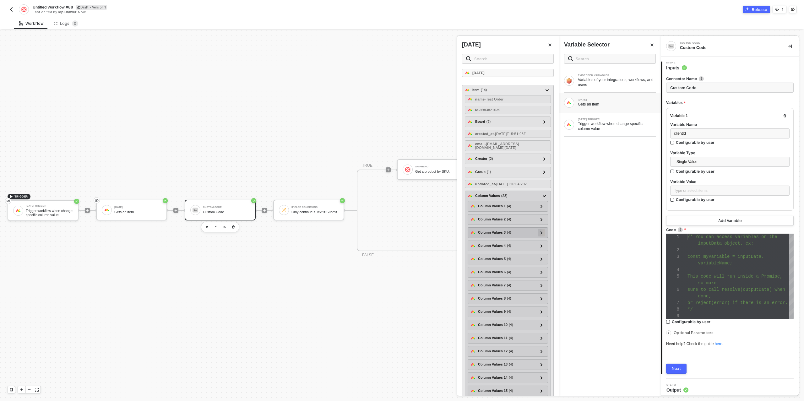
click at [538, 236] on div at bounding box center [542, 233] width 8 height 8
click at [536, 269] on span "- {"changed_at":"2025-09-05T15:57:46.463Z","linkedPulseIds":[{"linkedPulseId":9…" at bounding box center [511, 266] width 61 height 11
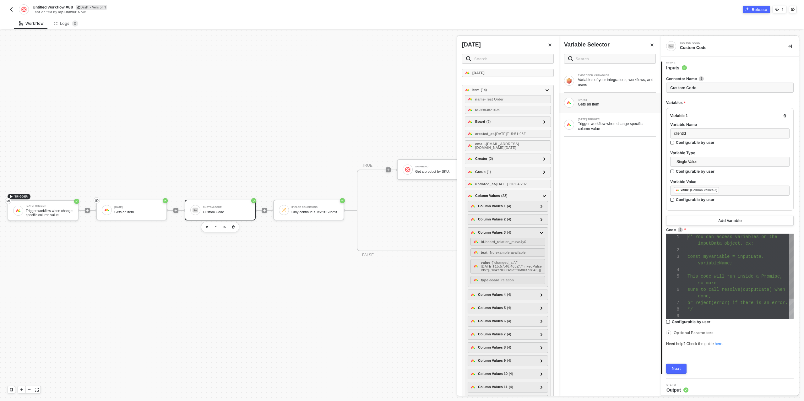
click at [707, 272] on div at bounding box center [740, 270] width 106 height 7
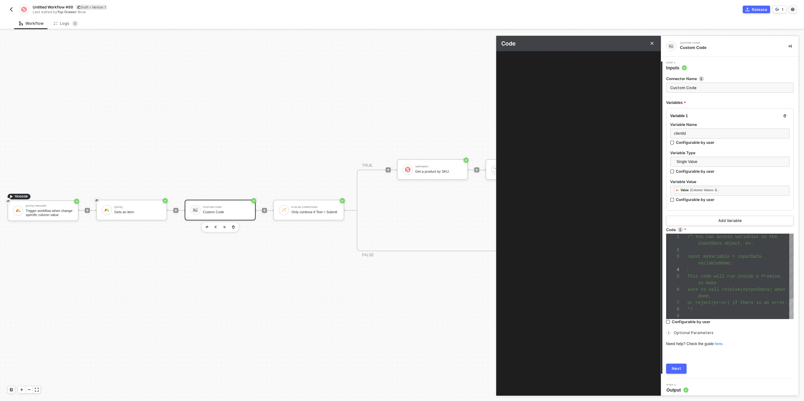
scroll to position [20, 0]
type textarea "/* You can access variables on the inputData object. ex: const myVariable = inp…"
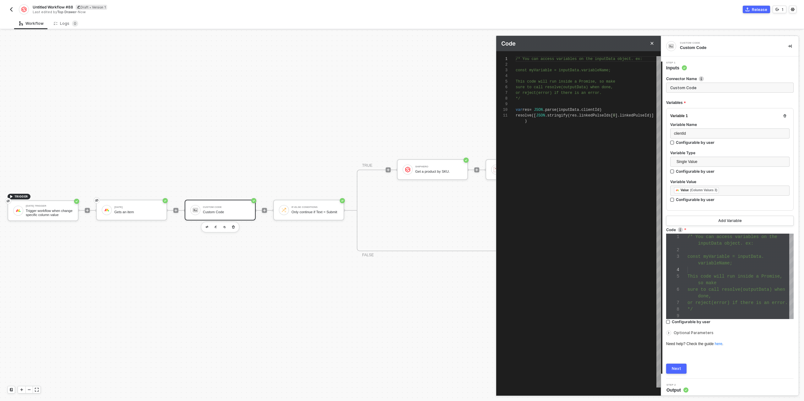
click at [672, 369] on div "Next" at bounding box center [676, 368] width 9 height 5
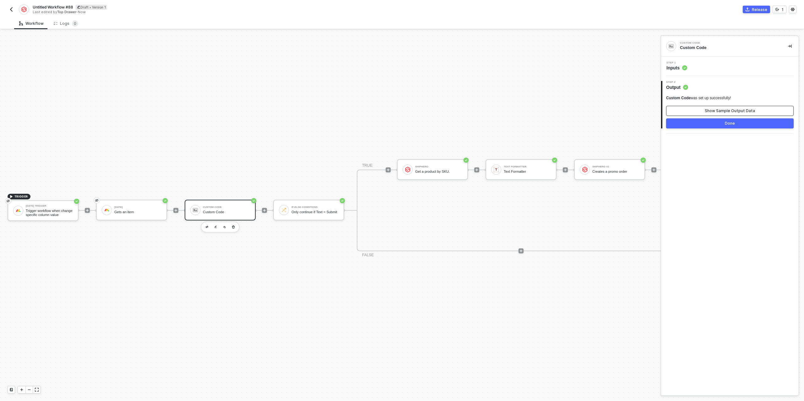
click at [722, 114] on button "Show Sample Output Data" at bounding box center [729, 111] width 127 height 10
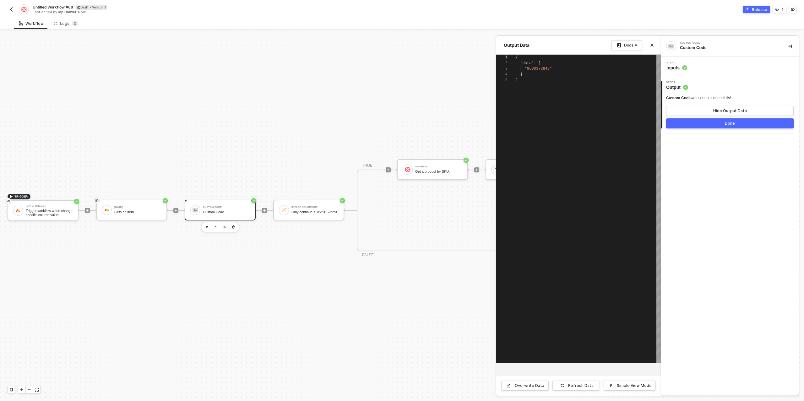
scroll to position [23, 0]
click at [718, 123] on button "Done" at bounding box center [729, 123] width 127 height 10
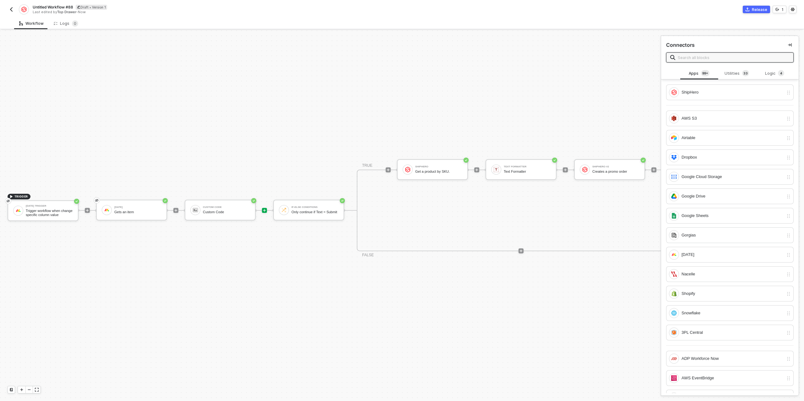
click at [261, 210] on span at bounding box center [259, 210] width 6 height 1
click at [264, 210] on icon "icon-play" at bounding box center [264, 210] width 3 height 3
click at [701, 253] on div "[DATE]" at bounding box center [732, 254] width 102 height 7
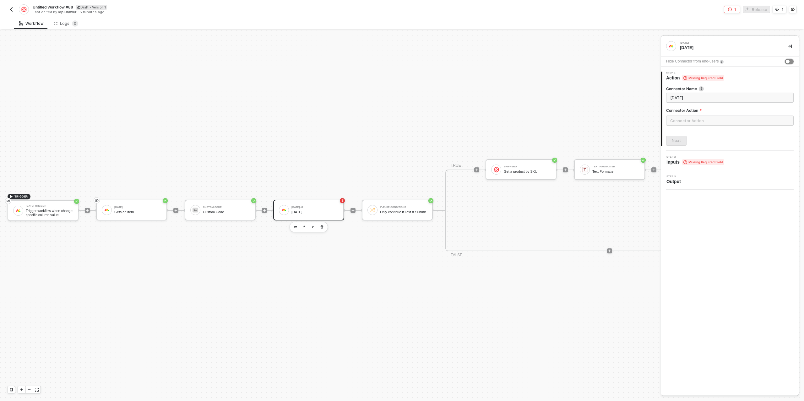
click at [789, 61] on div "button" at bounding box center [788, 62] width 4 height 4
click at [700, 117] on input "text" at bounding box center [729, 121] width 127 height 10
click at [592, 79] on div "Items" at bounding box center [609, 76] width 101 height 13
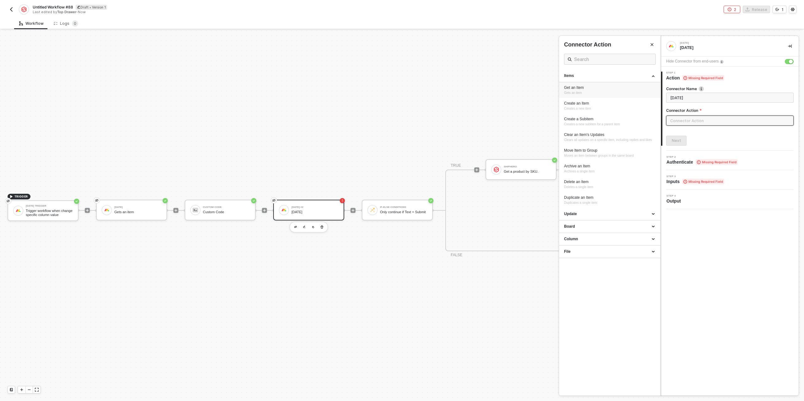
click at [586, 93] on div "Get an Item Gets an item" at bounding box center [609, 90] width 91 height 10
type input "Gets an item"
type input "Items - Get an Item"
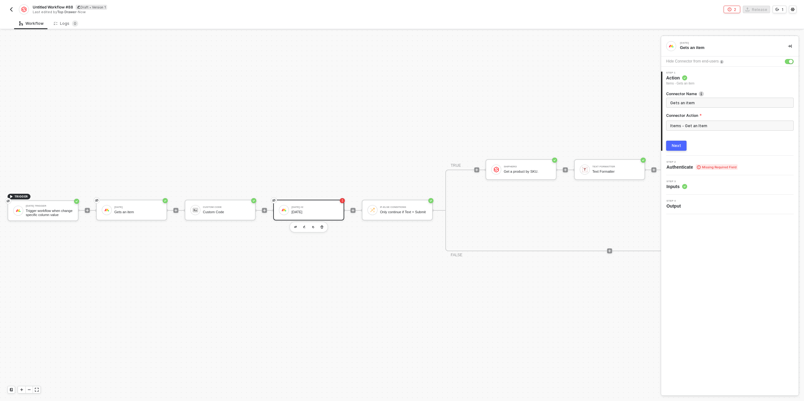
click at [677, 143] on div "Next" at bounding box center [676, 145] width 9 height 5
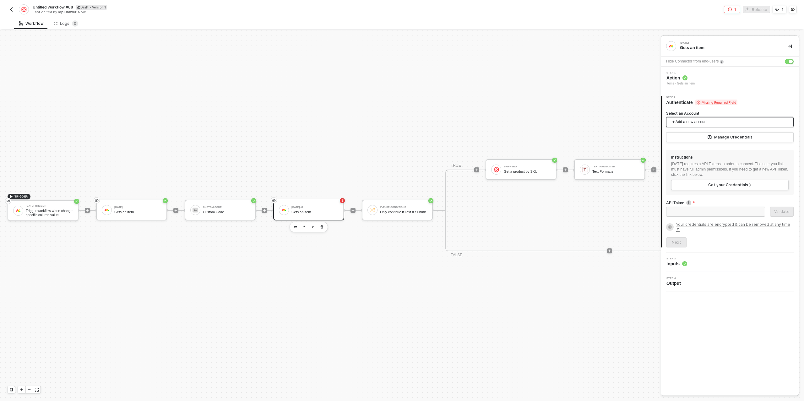
click at [685, 121] on span "+ Add a new account" at bounding box center [730, 122] width 117 height 10
click at [697, 137] on span "Top Drawer's [DATE]" at bounding box center [696, 135] width 51 height 7
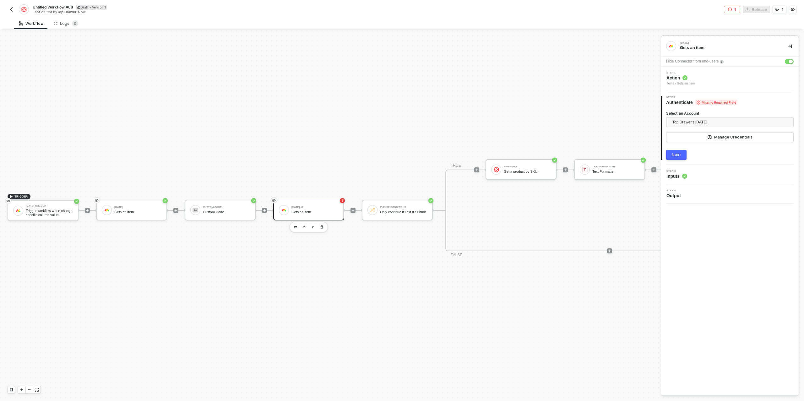
click at [676, 156] on div "Next" at bounding box center [676, 154] width 9 height 5
click at [681, 144] on div "Type or select items ﻿" at bounding box center [730, 147] width 120 height 6
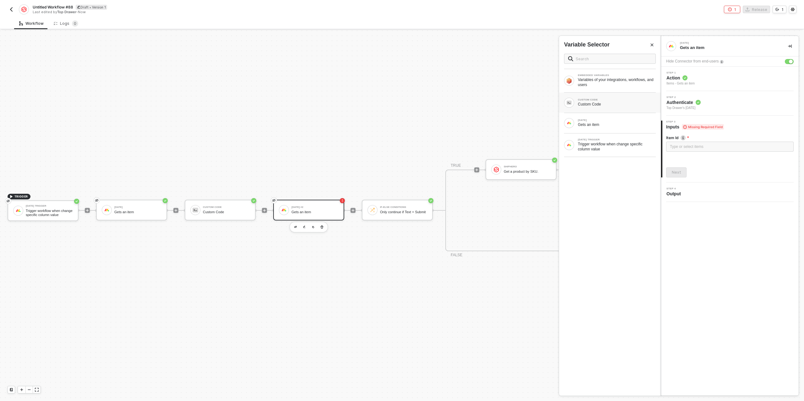
click at [616, 106] on div "Custom Code" at bounding box center [617, 104] width 78 height 5
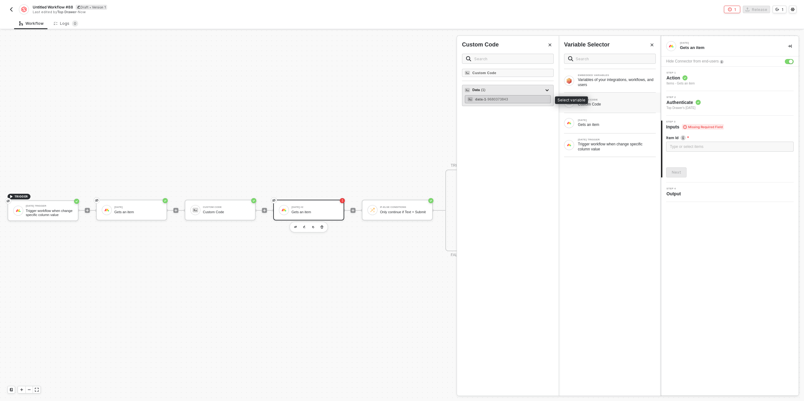
click at [504, 98] on span "- 9680373843" at bounding box center [497, 99] width 22 height 4
click at [683, 177] on div "3 Step 3 Inputs Item Id ﻿ ﻿ Data 1 ﻿ Next" at bounding box center [730, 149] width 138 height 67
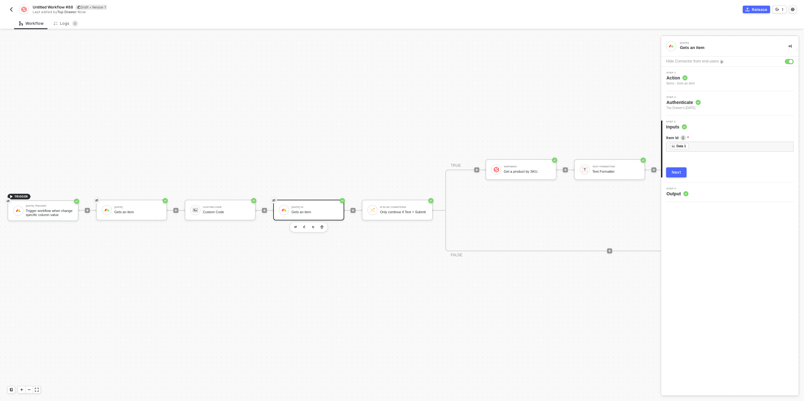
click at [681, 174] on button "Next" at bounding box center [676, 172] width 20 height 10
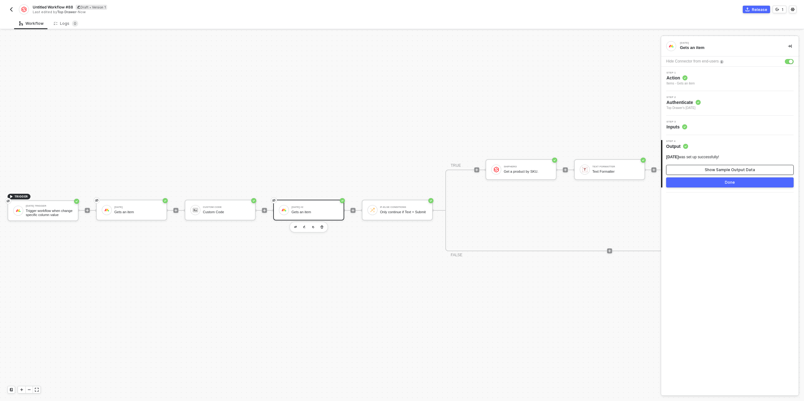
click at [709, 173] on button "Show Sample Output Data" at bounding box center [729, 170] width 127 height 10
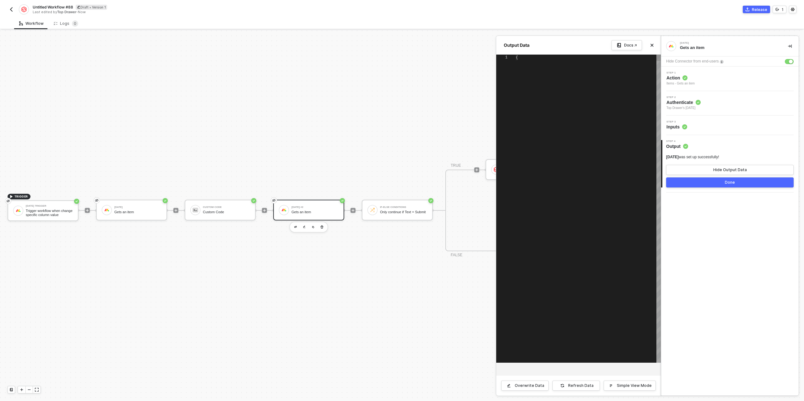
type textarea "{ "item": { "name": "Above & Beyond", "id": "9680373843", "assets": [], "board"…"
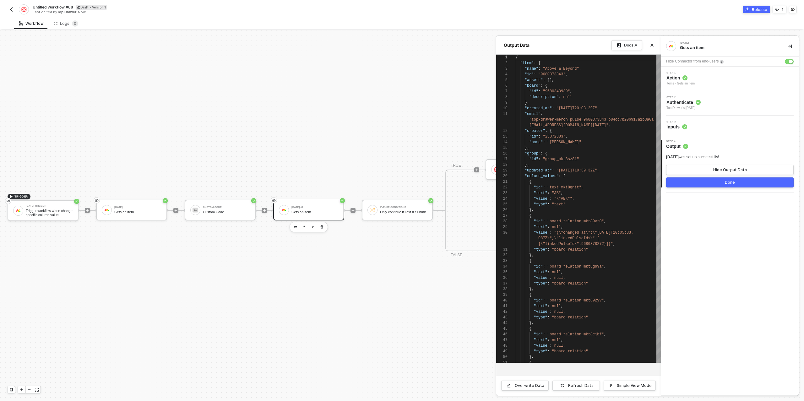
click at [709, 182] on button "Done" at bounding box center [729, 182] width 127 height 10
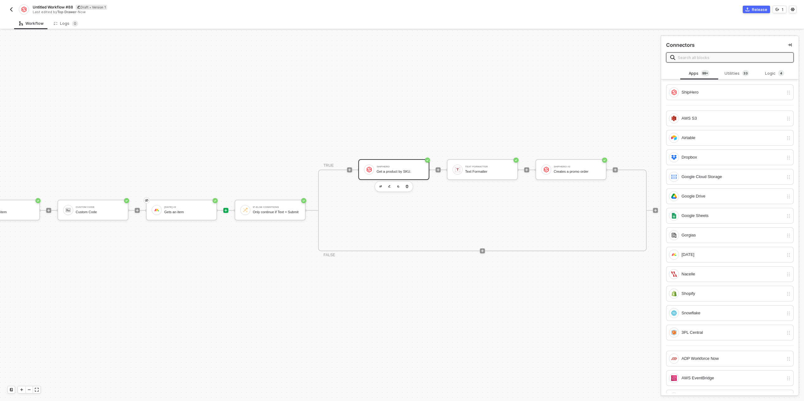
scroll to position [11, 164]
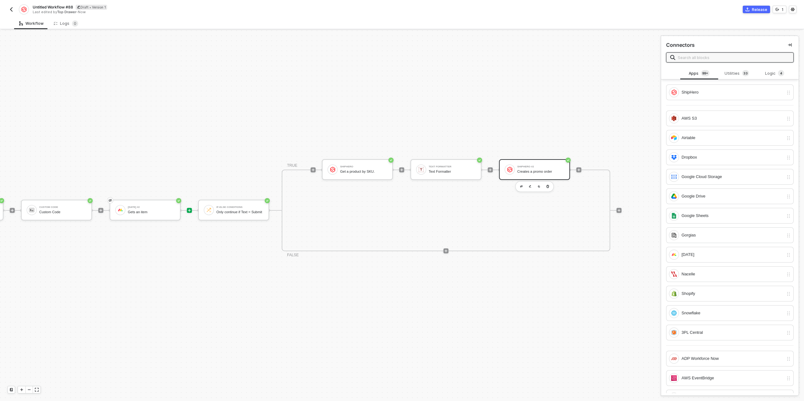
click at [520, 170] on div "Creates a promo order" at bounding box center [540, 172] width 47 height 4
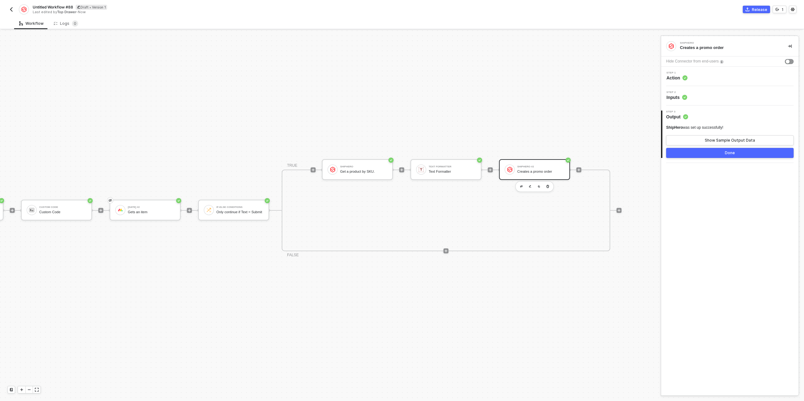
click at [700, 96] on div "Step 2 Inputs" at bounding box center [730, 95] width 136 height 9
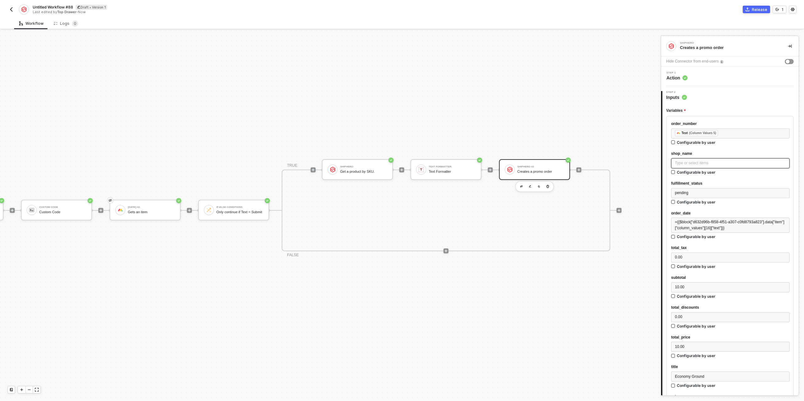
click at [716, 166] on div "Type or select items ﻿" at bounding box center [730, 163] width 118 height 10
click at [606, 102] on div "Gets an item" at bounding box center [617, 104] width 78 height 5
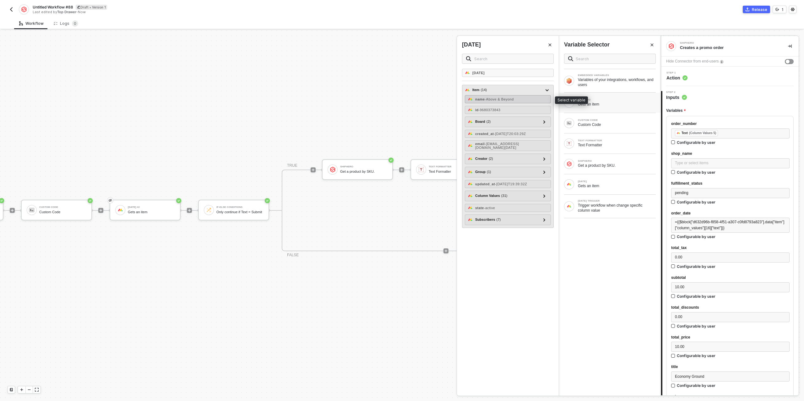
click at [513, 98] on span "- Above & Beyond" at bounding box center [499, 99] width 29 height 4
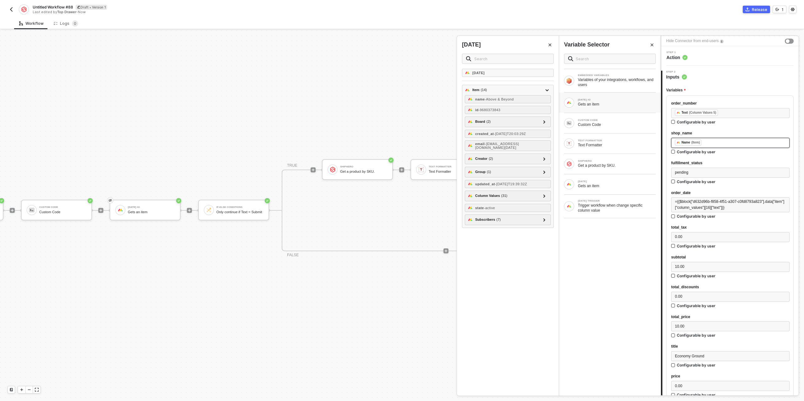
scroll to position [51, 0]
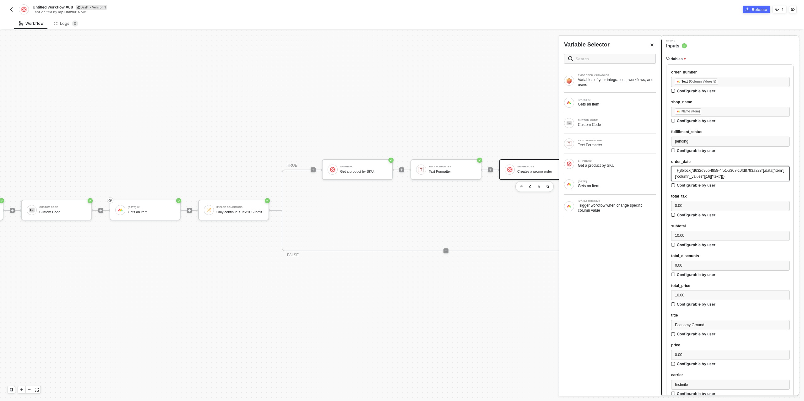
click at [724, 176] on span "={{$block["d632d96b-f858-4f51-a307-c0fd8793a823"].data["item"]["column_values"]…" at bounding box center [729, 173] width 109 height 10
click at [608, 185] on div "Gets an item" at bounding box center [617, 185] width 78 height 5
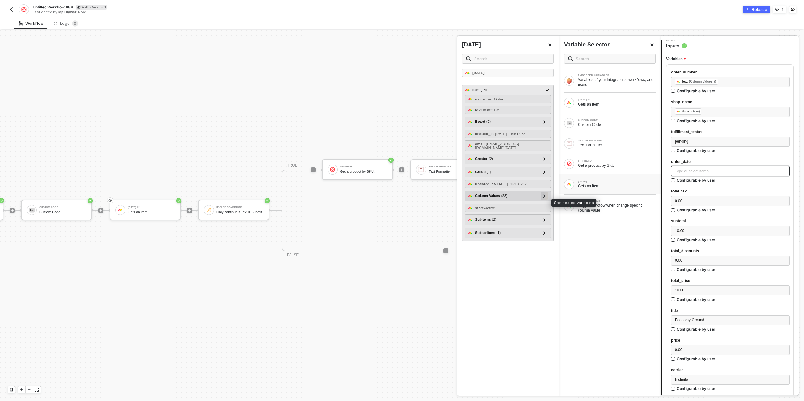
click at [545, 197] on icon at bounding box center [544, 195] width 2 height 3
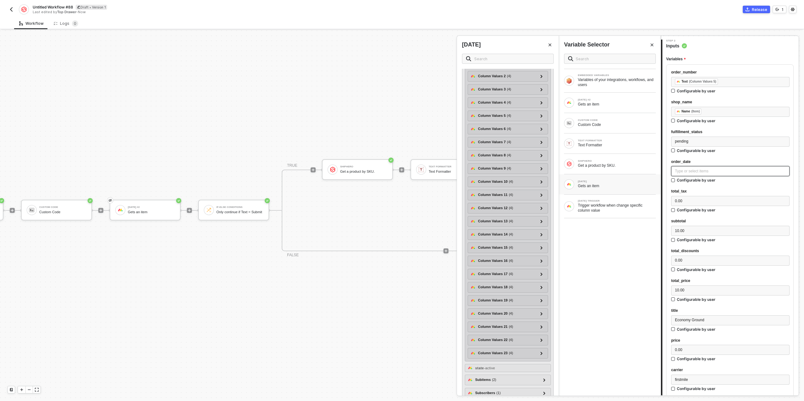
scroll to position [153, 0]
click at [542, 318] on icon at bounding box center [541, 316] width 2 height 3
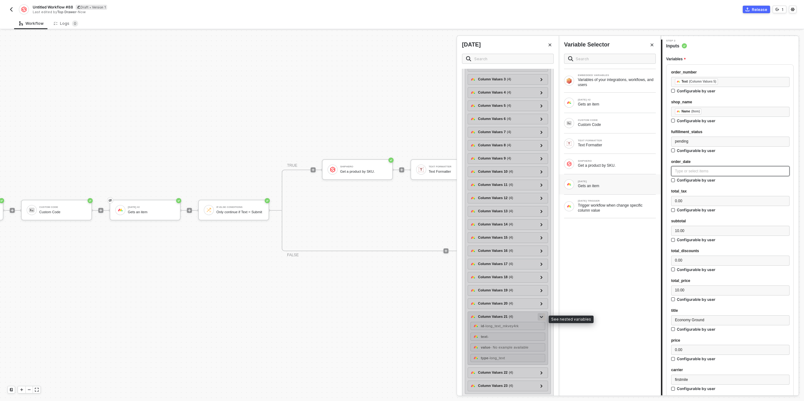
click at [543, 318] on icon at bounding box center [541, 317] width 3 height 2
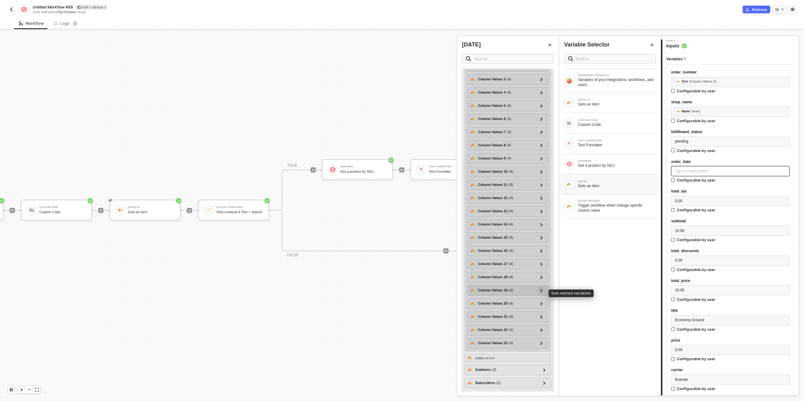
click at [542, 290] on icon at bounding box center [541, 290] width 2 height 3
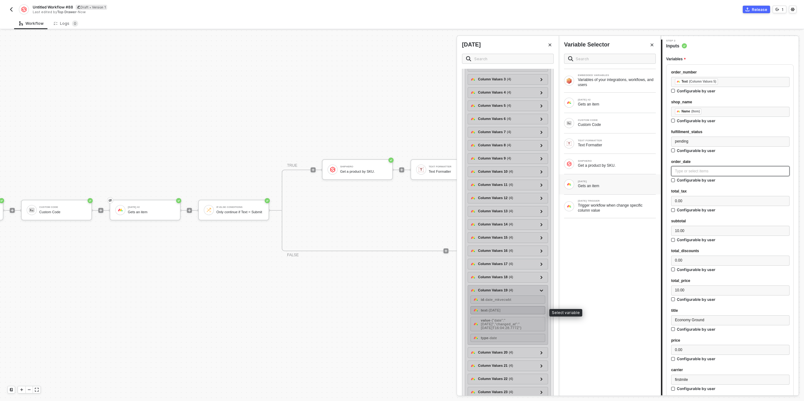
click at [514, 311] on div "text - 2025-09-05" at bounding box center [507, 310] width 75 height 8
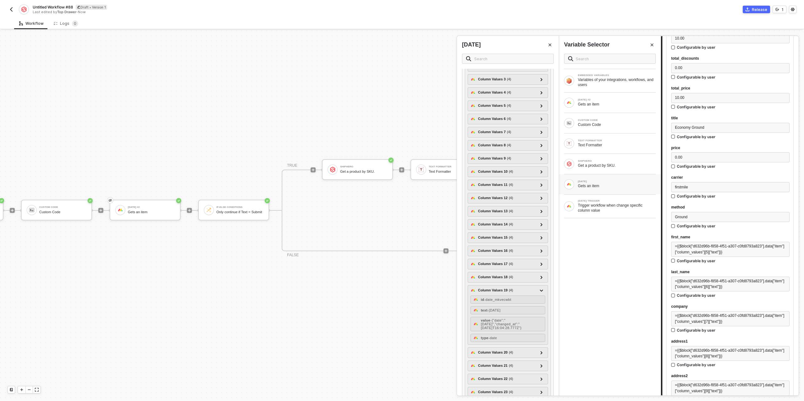
scroll to position [247, 0]
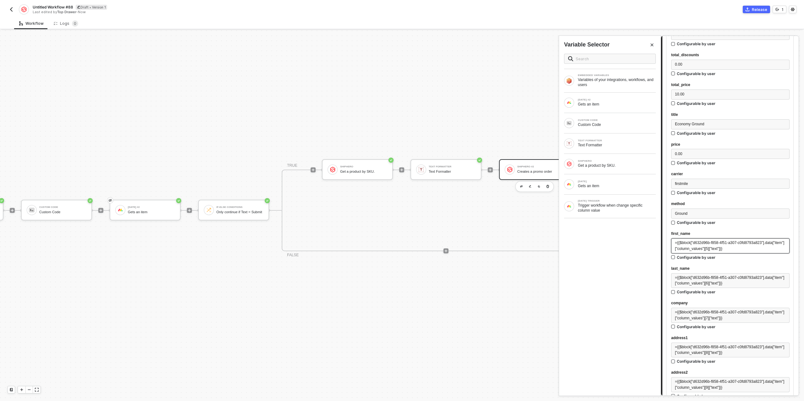
click at [706, 247] on span "={{$block["d632d96b-f858-4f51-a307-c0fd8793a823"].data["item"]["column_values"]…" at bounding box center [729, 246] width 109 height 10
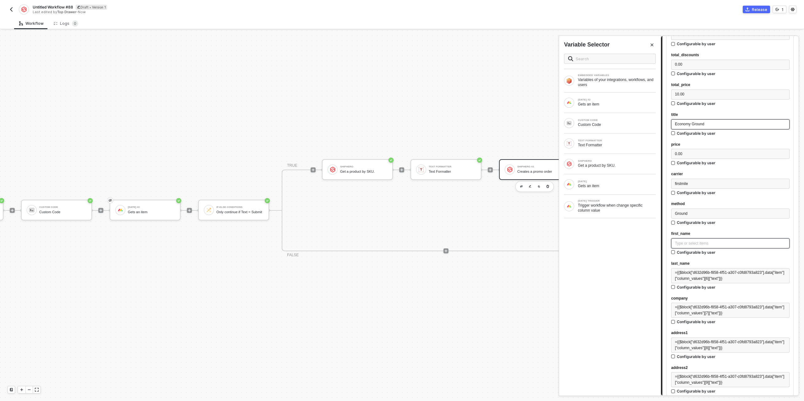
click at [691, 123] on span "Economy Ground" at bounding box center [689, 124] width 29 height 4
click at [600, 181] on div "[DATE]" at bounding box center [617, 181] width 78 height 3
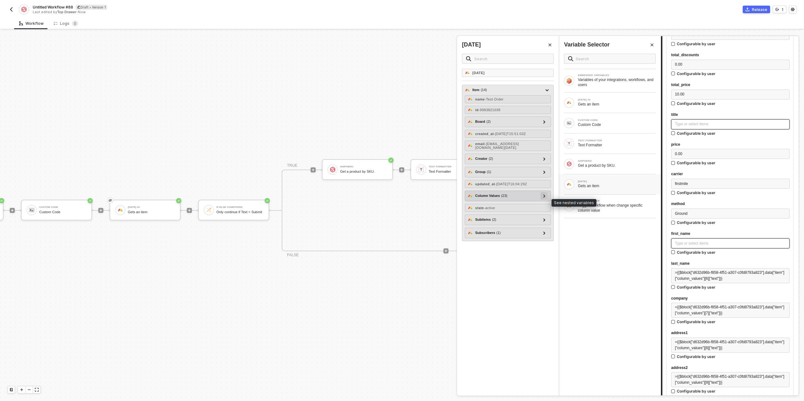
click at [544, 197] on icon at bounding box center [544, 195] width 2 height 3
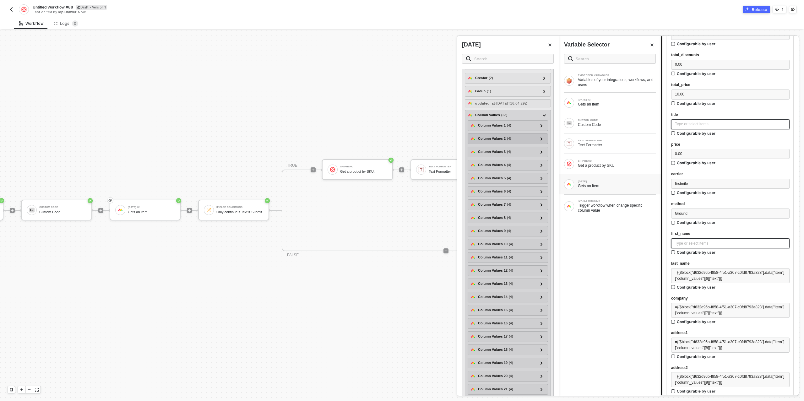
scroll to position [86, 0]
click at [541, 346] on icon at bounding box center [541, 344] width 2 height 3
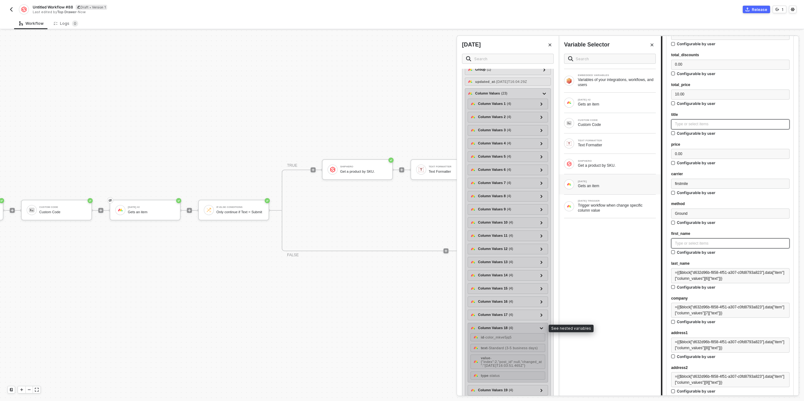
scroll to position [114, 0]
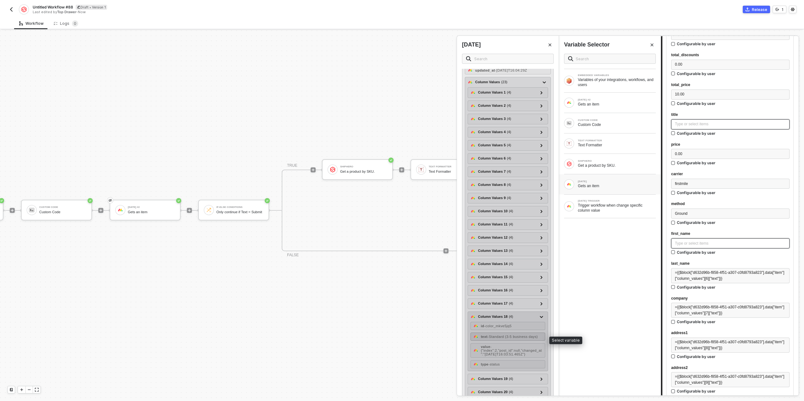
click at [516, 338] on div "text - Standard (3-5 business days)" at bounding box center [509, 337] width 57 height 4
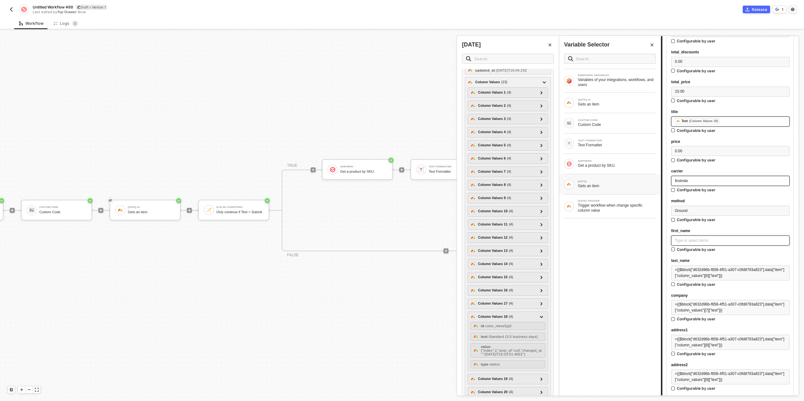
scroll to position [251, 0]
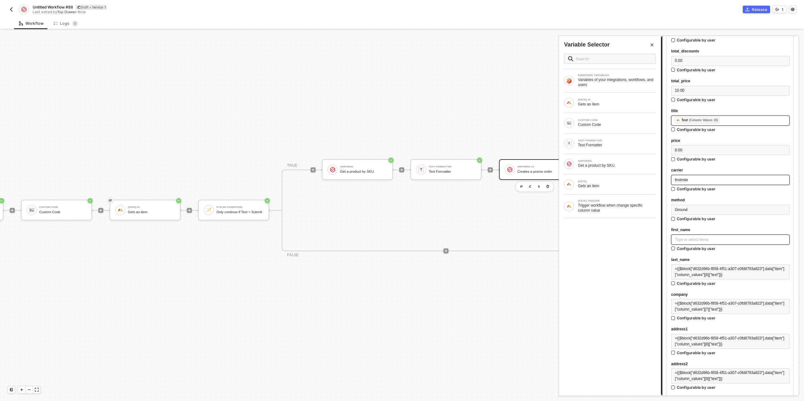
click at [697, 182] on div "firstmile" at bounding box center [730, 180] width 111 height 6
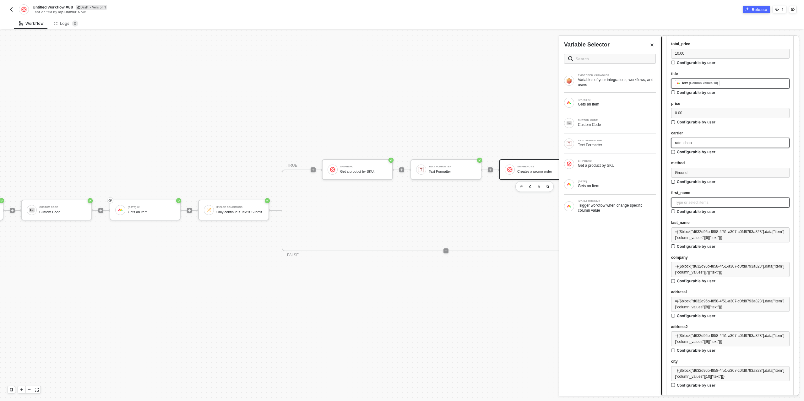
scroll to position [294, 0]
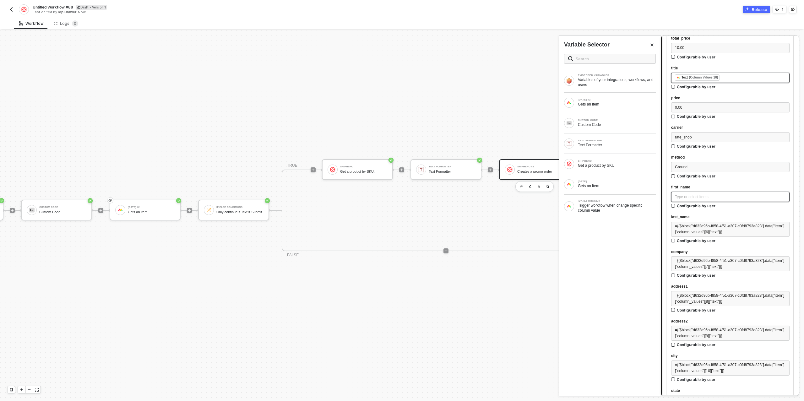
click at [694, 196] on div "Type or select items ﻿" at bounding box center [730, 197] width 111 height 6
click at [620, 186] on div "Gets an item" at bounding box center [617, 185] width 78 height 5
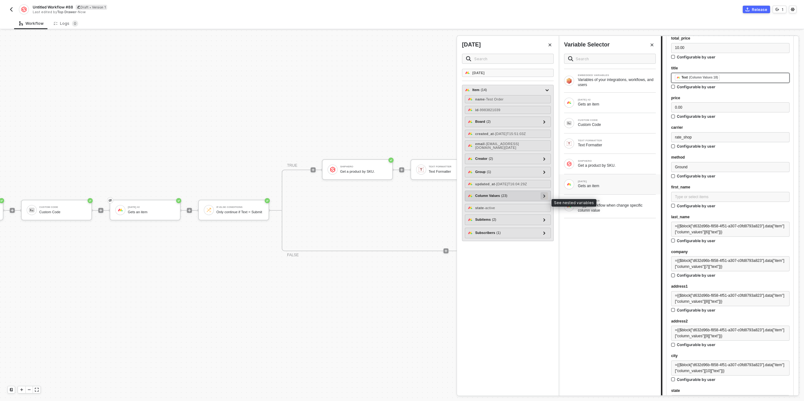
click at [543, 197] on icon at bounding box center [544, 195] width 2 height 3
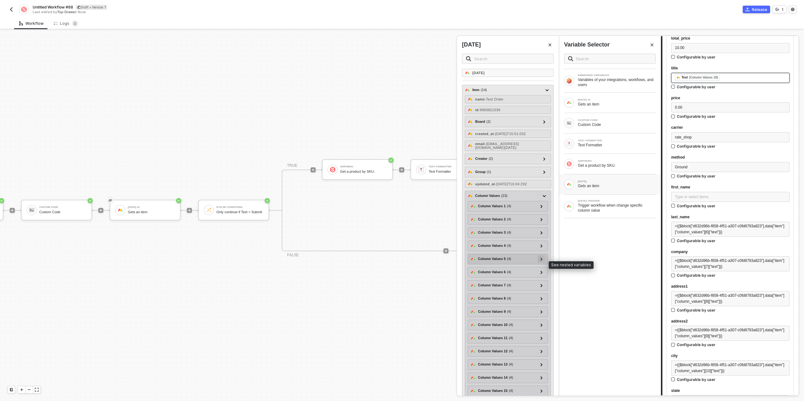
click at [541, 261] on icon at bounding box center [541, 258] width 2 height 3
click at [541, 260] on icon at bounding box center [541, 259] width 3 height 2
click at [540, 275] on div at bounding box center [541, 271] width 3 height 7
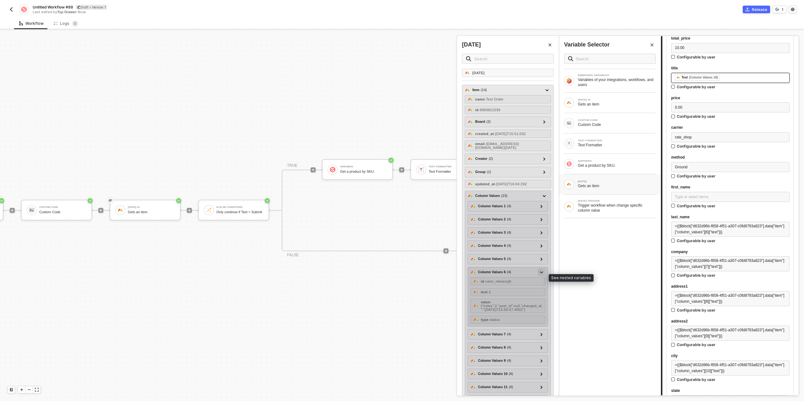
click at [540, 273] on icon at bounding box center [541, 272] width 3 height 2
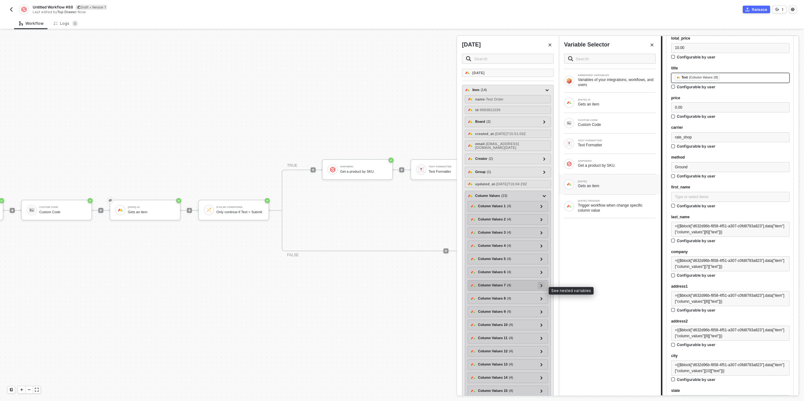
click at [542, 287] on icon at bounding box center [541, 285] width 2 height 3
click at [496, 309] on div "text - Ian" at bounding box center [507, 305] width 75 height 8
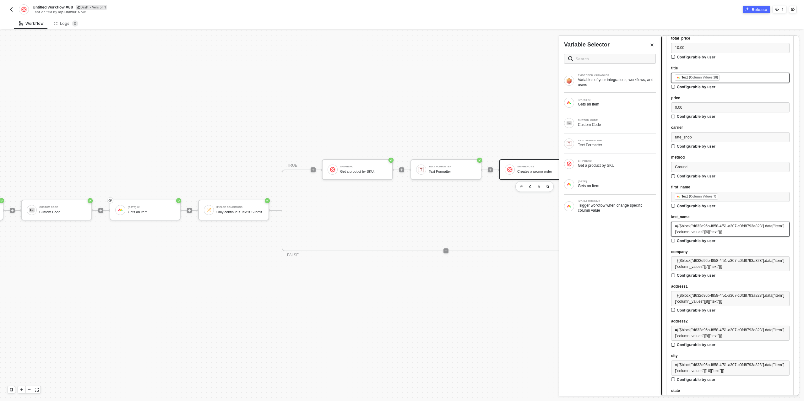
click at [718, 229] on div "={{$block["d632d96b-f858-4f51-a307-c0fd8793a823"].data["item"]["column_values"]…" at bounding box center [730, 229] width 111 height 12
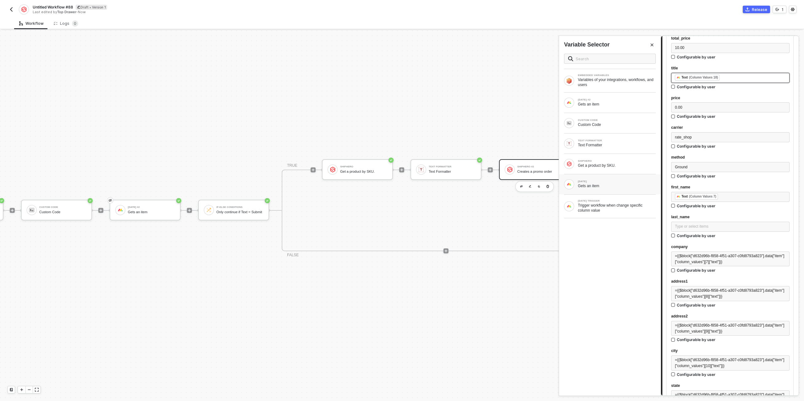
click at [597, 184] on div "Gets an item" at bounding box center [617, 185] width 78 height 5
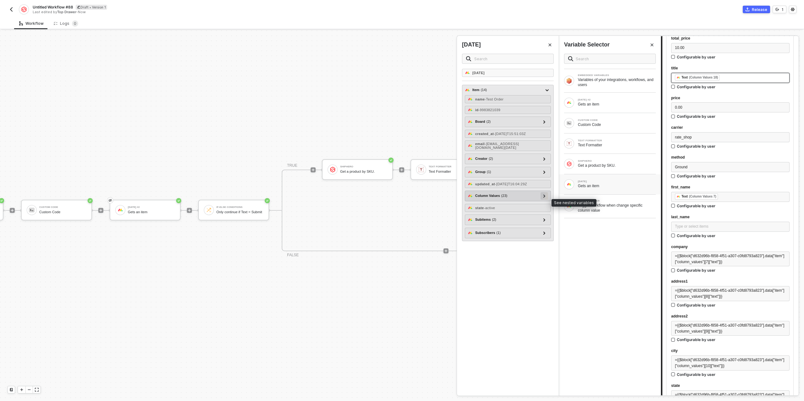
click at [544, 197] on icon at bounding box center [544, 195] width 2 height 3
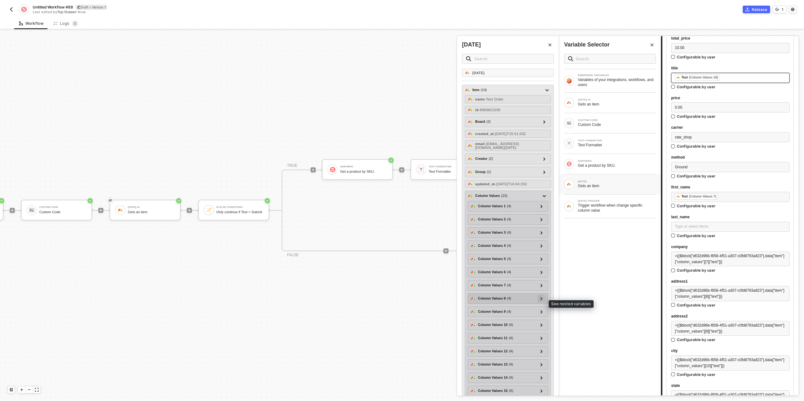
click at [540, 300] on icon at bounding box center [541, 298] width 2 height 3
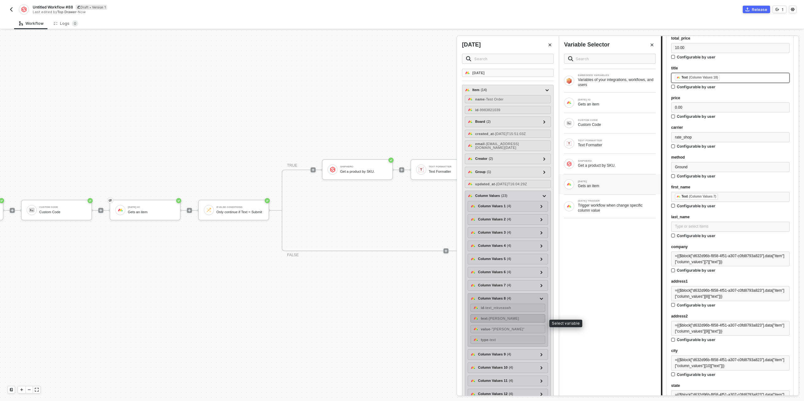
click at [503, 320] on span "- Fletcher" at bounding box center [502, 318] width 31 height 4
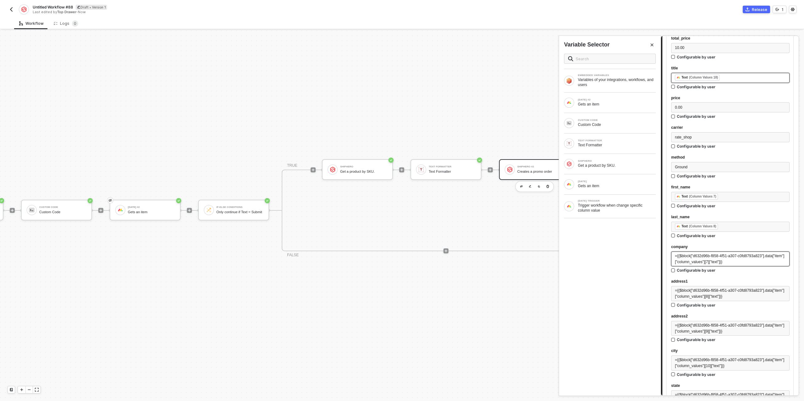
click at [701, 257] on span "={{$block["d632d96b-f858-4f51-a307-c0fd8793a823"].data["item"]["column_values"]…" at bounding box center [729, 259] width 109 height 10
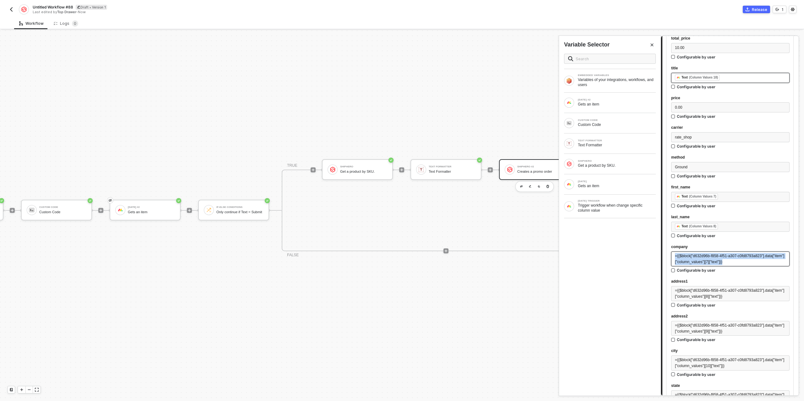
click at [701, 257] on span "={{$block["d632d96b-f858-4f51-a307-c0fd8793a823"].data["item"]["column_values"]…" at bounding box center [729, 259] width 109 height 10
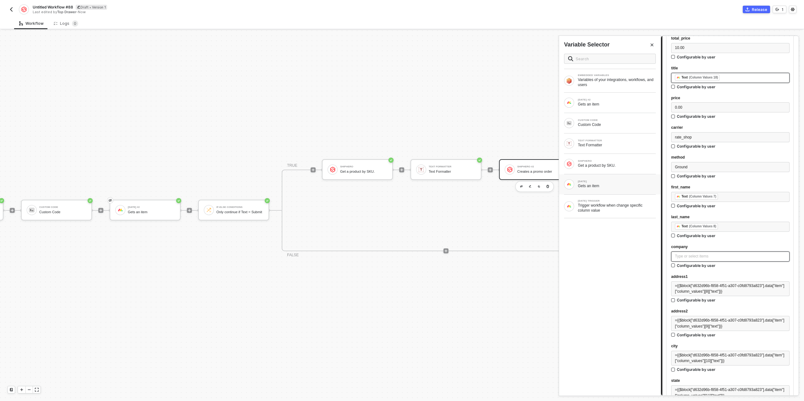
click at [593, 181] on div "[DATE]" at bounding box center [617, 181] width 78 height 3
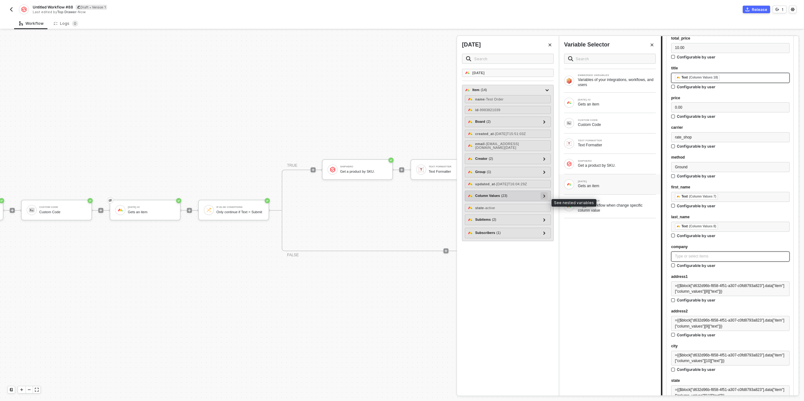
click at [546, 199] on div at bounding box center [544, 195] width 3 height 7
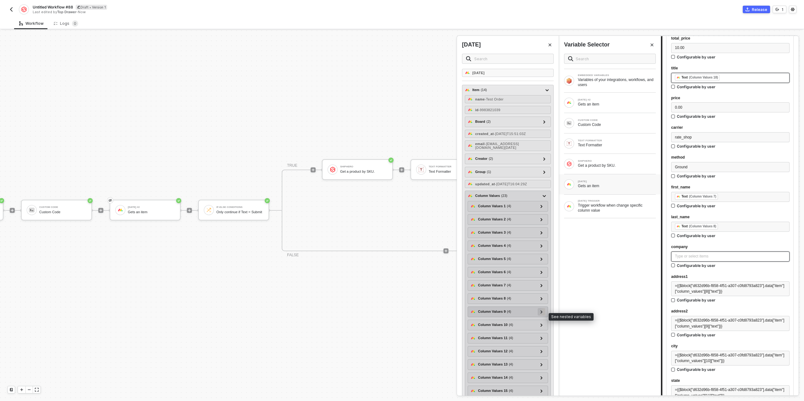
click at [542, 313] on icon at bounding box center [541, 311] width 2 height 3
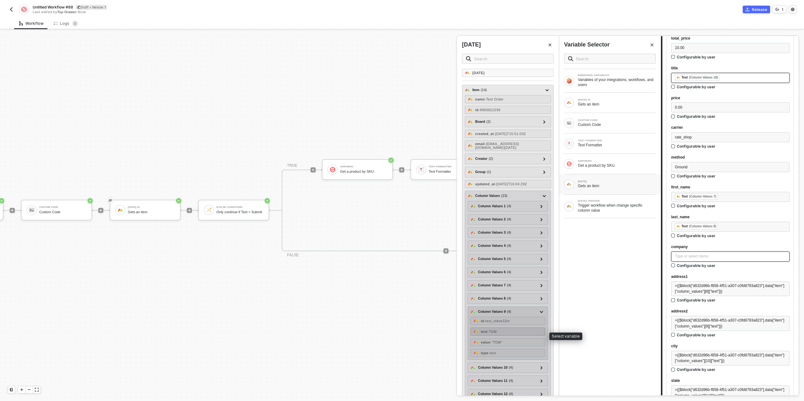
click at [506, 334] on div "text - TDM" at bounding box center [507, 331] width 75 height 8
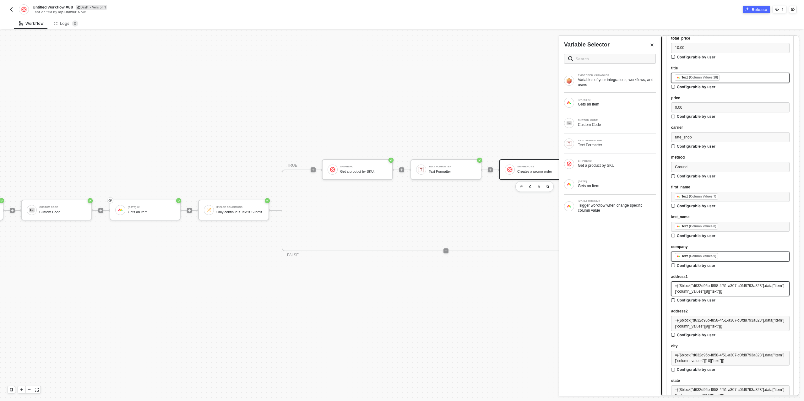
click at [709, 288] on div "={{$block["d632d96b-f858-4f51-a307-c0fd8793a823"].data["item"]["column_values"]…" at bounding box center [730, 289] width 111 height 12
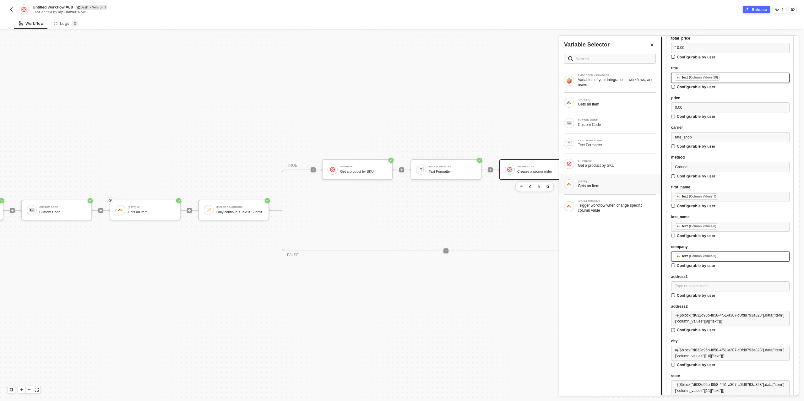
click at [602, 183] on div "Gets an item" at bounding box center [617, 185] width 78 height 5
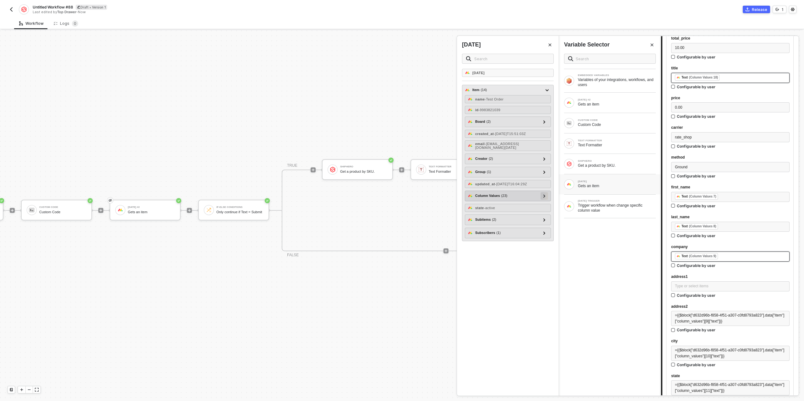
click at [545, 197] on icon at bounding box center [544, 195] width 2 height 3
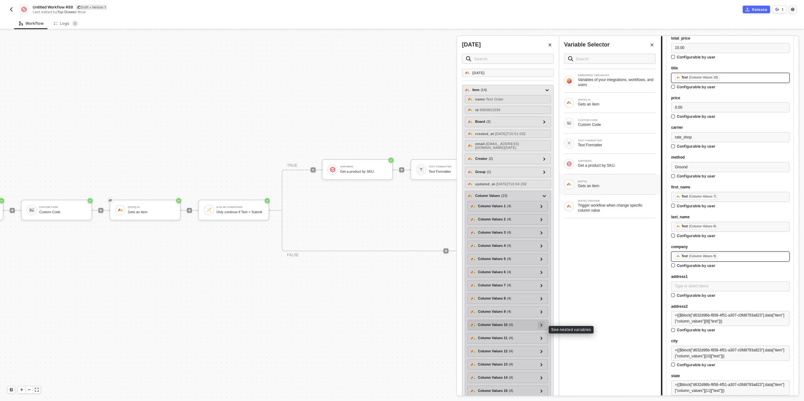
click at [542, 327] on icon at bounding box center [541, 324] width 2 height 3
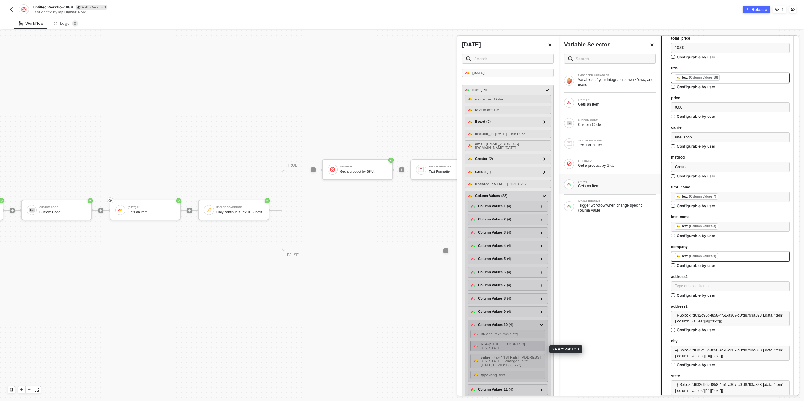
click at [514, 349] on span "- 11801 Mississippi Ave" at bounding box center [503, 346] width 44 height 8
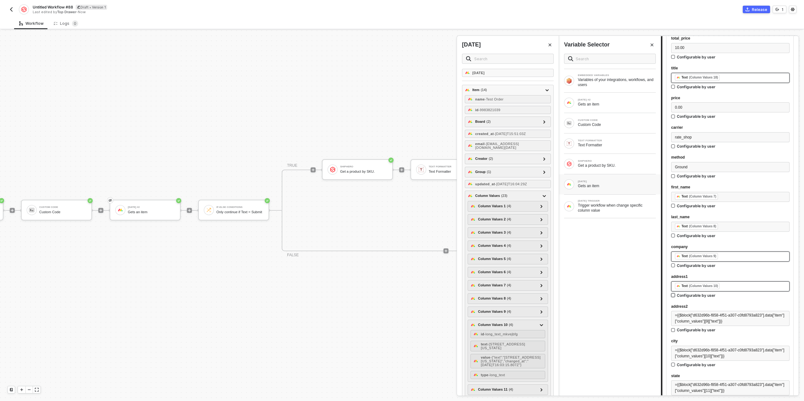
scroll to position [372, 0]
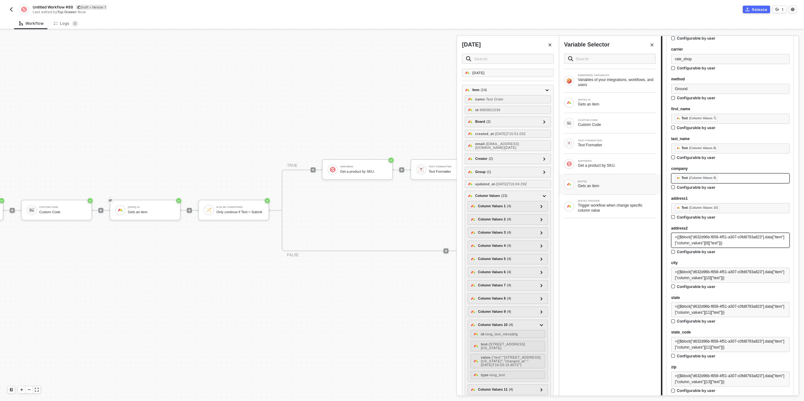
click at [701, 239] on div "={{$block["d632d96b-f858-4f51-a307-c0fd8793a823"].data["item"]["column_values"]…" at bounding box center [730, 240] width 111 height 12
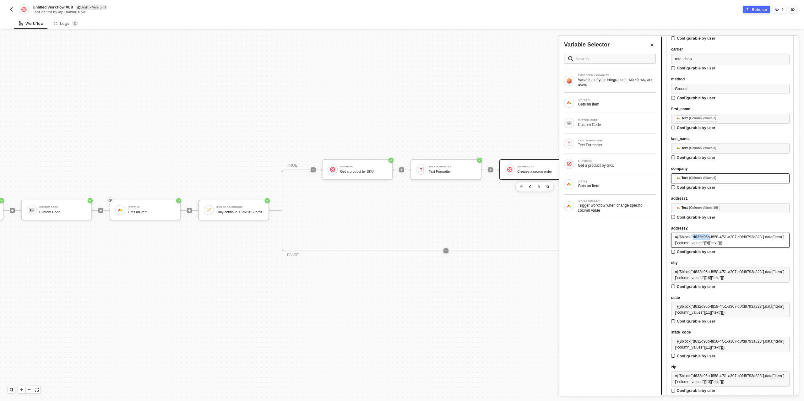
click at [701, 239] on div "={{$block["d632d96b-f858-4f51-a307-c0fd8793a823"].data["item"]["column_values"]…" at bounding box center [730, 240] width 111 height 12
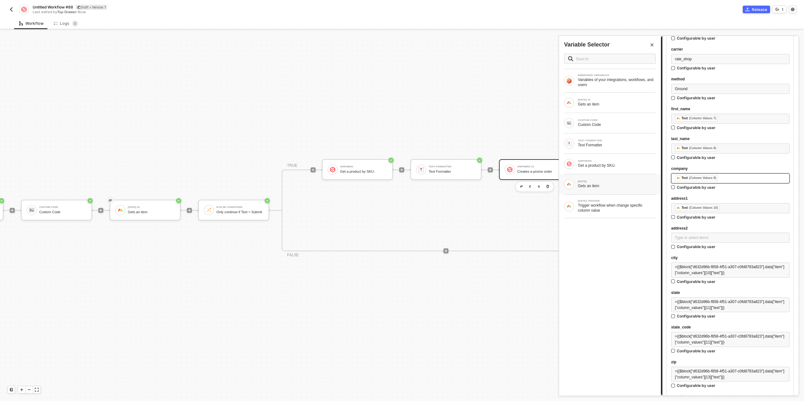
click at [592, 186] on div "Gets an item" at bounding box center [617, 185] width 78 height 5
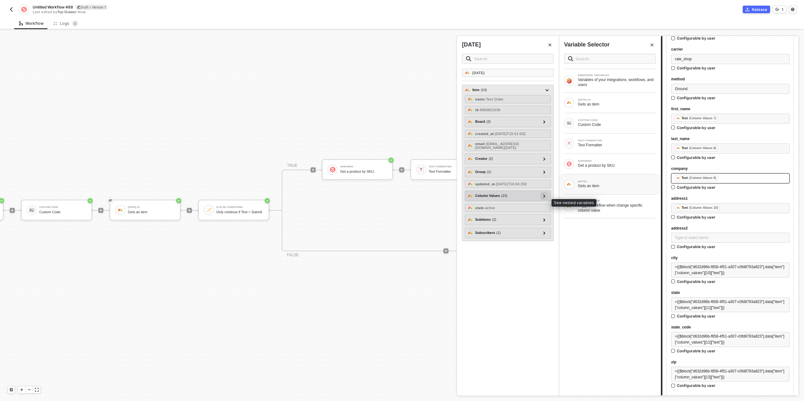
click at [546, 200] on div at bounding box center [544, 196] width 8 height 8
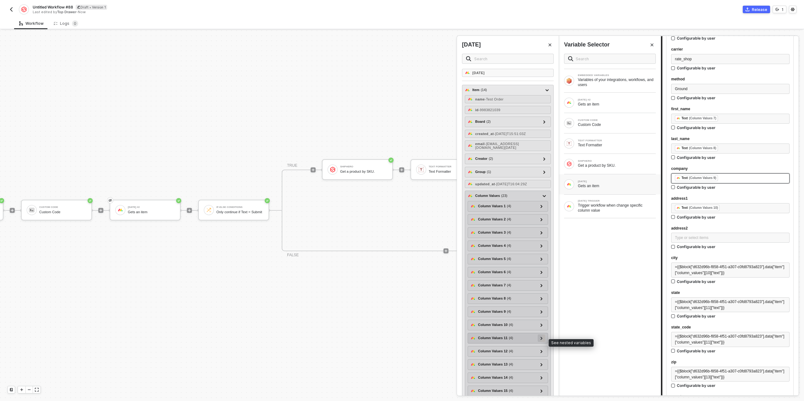
click at [541, 340] on icon at bounding box center [541, 338] width 2 height 3
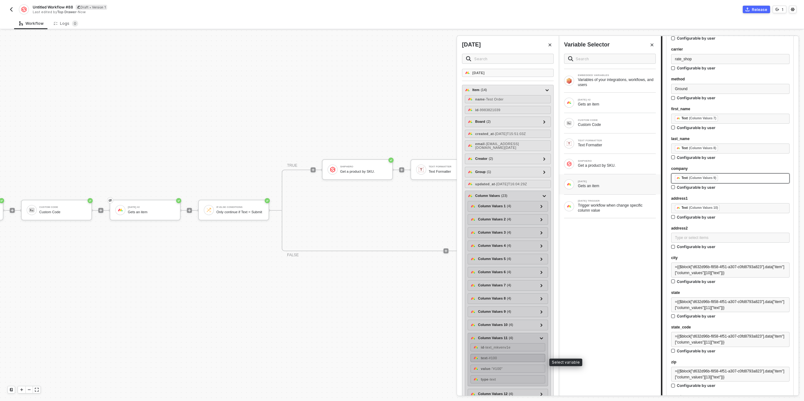
click at [497, 360] on span "- #100" at bounding box center [491, 358] width 9 height 4
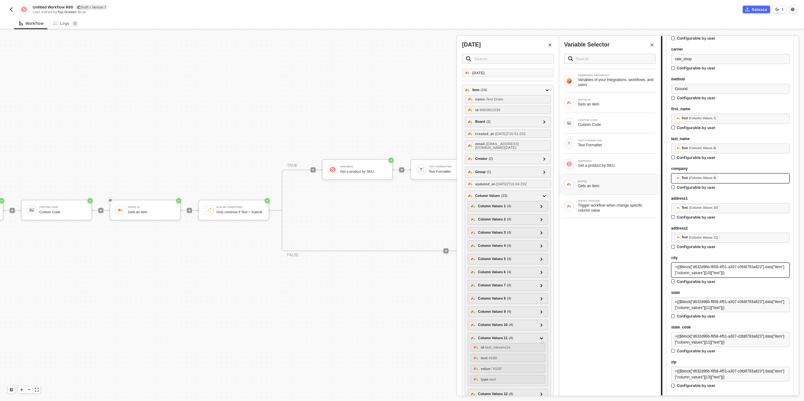
click at [697, 265] on span "={{$block["d632d96b-f858-4f51-a307-c0fd8793a823"].data["item"]["column_values"]…" at bounding box center [729, 270] width 109 height 10
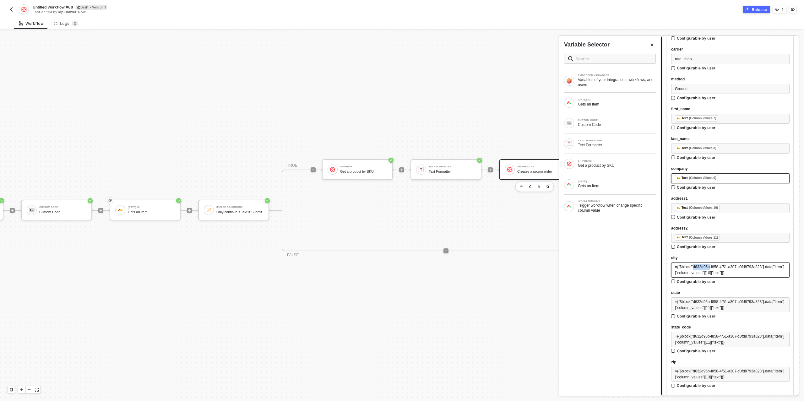
click at [697, 265] on span "={{$block["d632d96b-f858-4f51-a307-c0fd8793a823"].data["item"]["column_values"]…" at bounding box center [729, 270] width 109 height 10
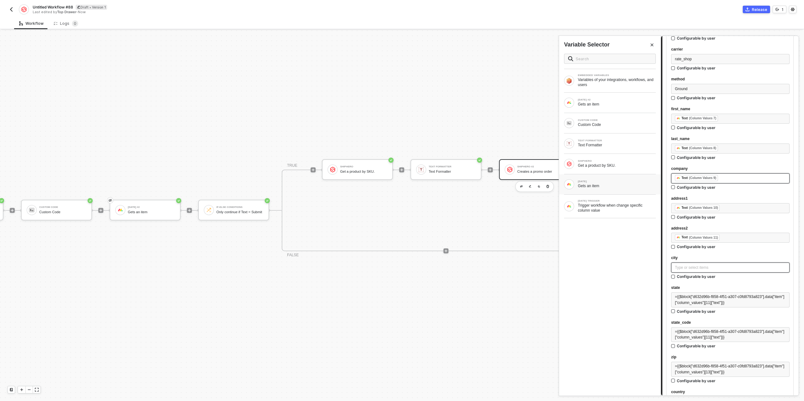
click at [605, 183] on div "Gets an item" at bounding box center [617, 185] width 78 height 5
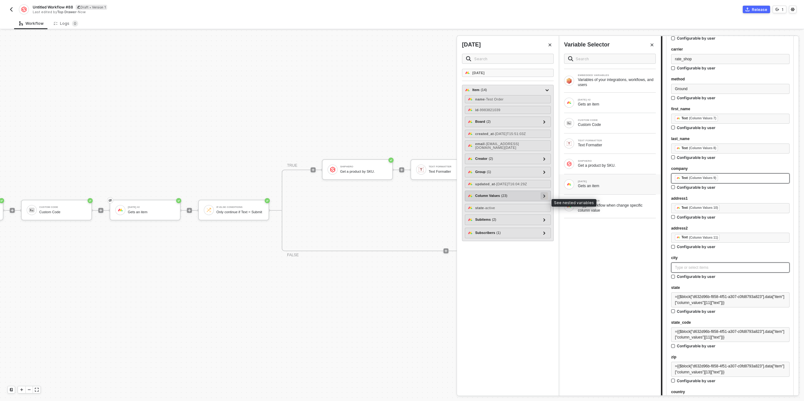
click at [546, 200] on div at bounding box center [544, 196] width 8 height 8
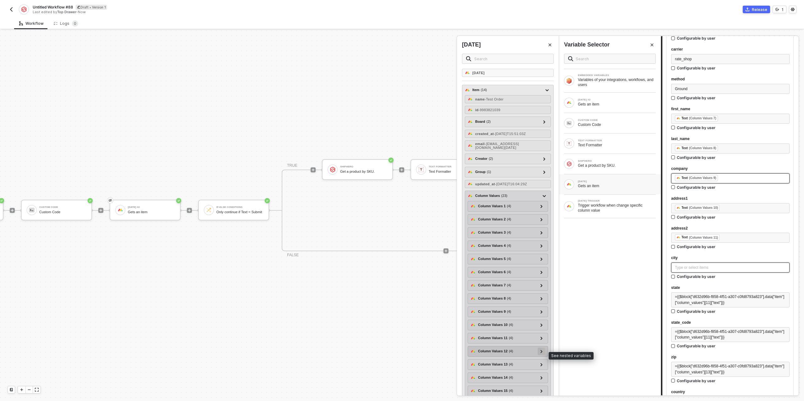
click at [542, 353] on icon at bounding box center [541, 351] width 2 height 3
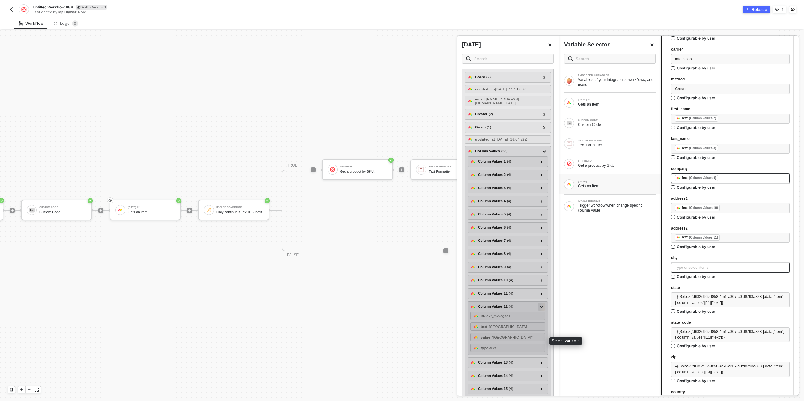
scroll to position [48, 0]
click at [511, 324] on span "- Los Angeles" at bounding box center [507, 324] width 40 height 4
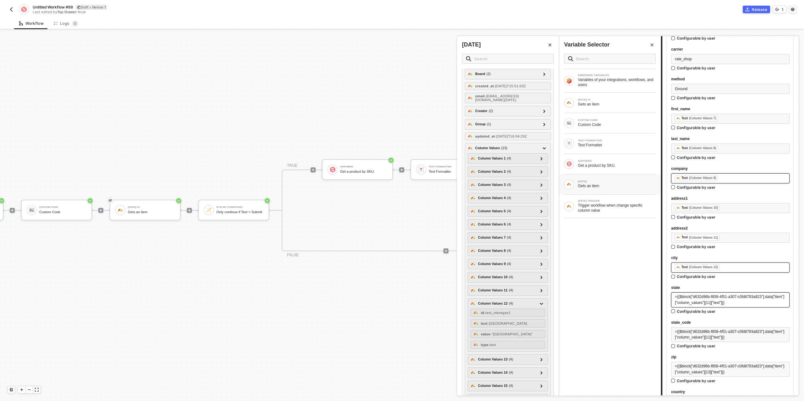
click at [695, 301] on span "={{$block["d632d96b-f858-4f51-a307-c0fd8793a823"].data["item"]["column_values"]…" at bounding box center [729, 300] width 109 height 10
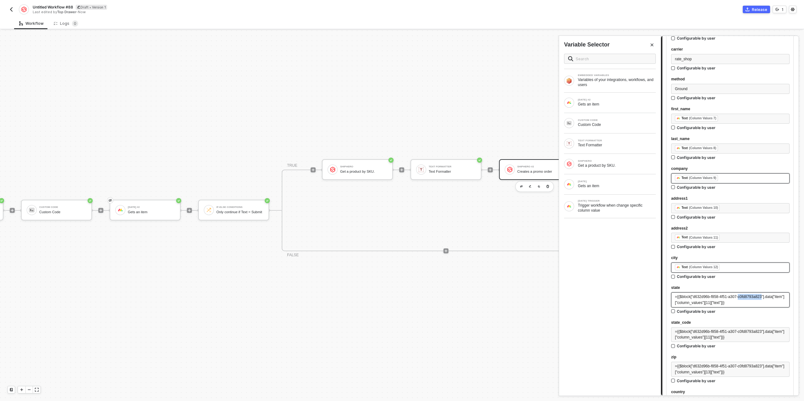
click at [695, 301] on span "={{$block["d632d96b-f858-4f51-a307-c0fd8793a823"].data["item"]["column_values"]…" at bounding box center [729, 300] width 109 height 10
click at [587, 187] on div "Gets an item" at bounding box center [617, 185] width 78 height 5
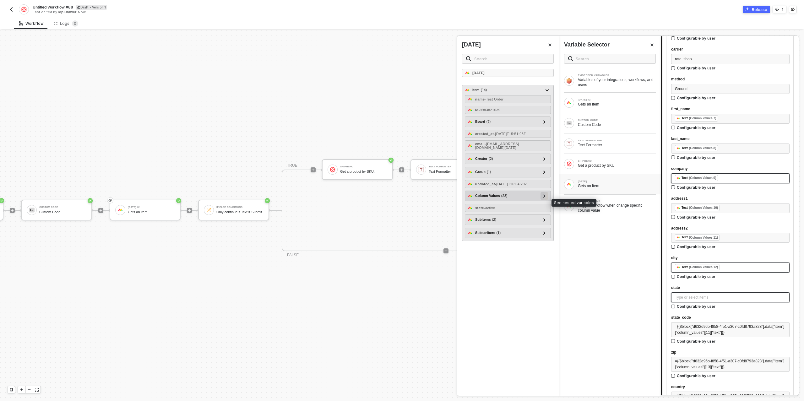
click at [545, 197] on icon at bounding box center [544, 195] width 2 height 3
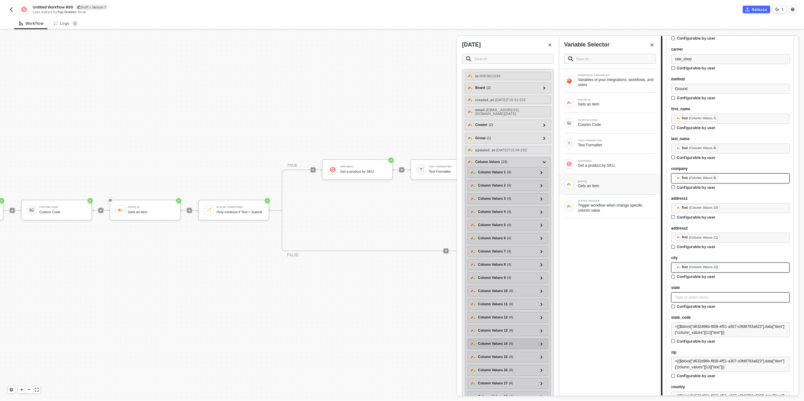
scroll to position [38, 0]
click at [541, 328] on icon at bounding box center [541, 326] width 2 height 3
click at [497, 348] on div "text - CA" at bounding box center [507, 347] width 75 height 8
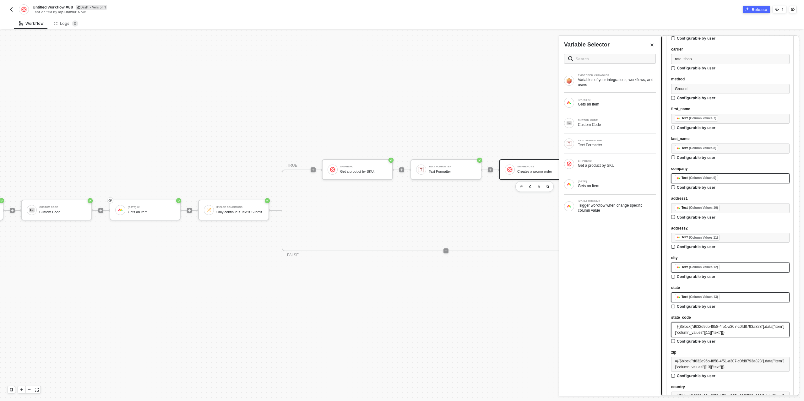
click at [729, 331] on span "={{$block["d632d96b-f858-4f51-a307-c0fd8793a823"].data["item"]["column_values"]…" at bounding box center [729, 329] width 109 height 10
click at [601, 186] on div "Gets an item" at bounding box center [617, 185] width 78 height 5
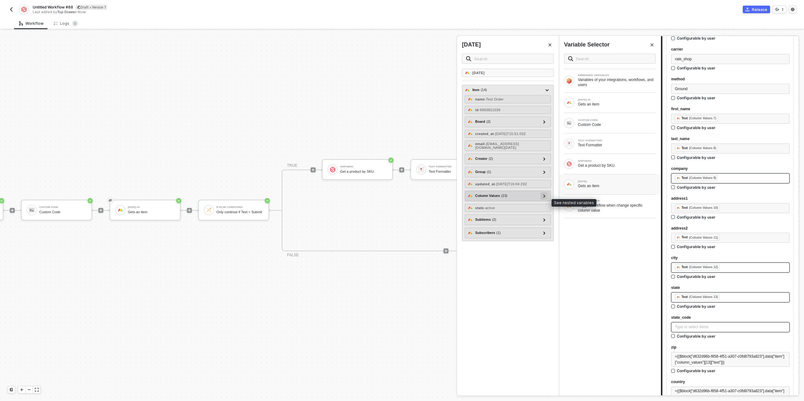
click at [545, 197] on icon at bounding box center [544, 195] width 2 height 3
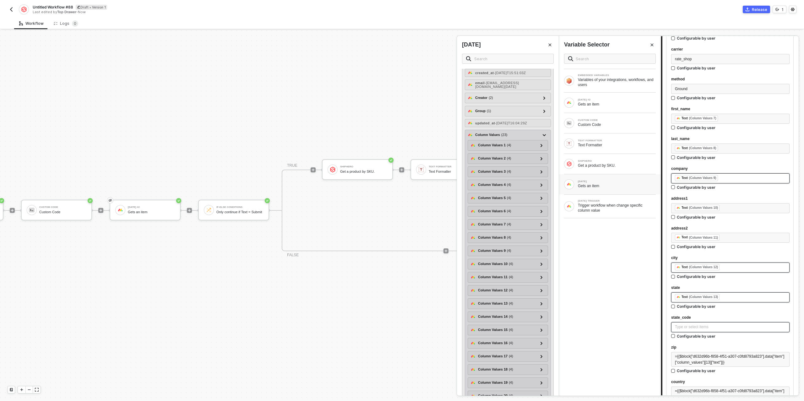
scroll to position [69, 0]
click at [543, 297] on div at bounding box center [542, 296] width 8 height 8
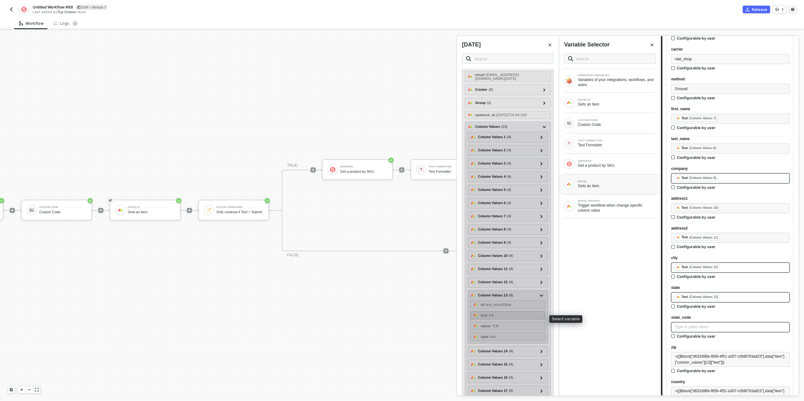
click at [505, 318] on div "text - CA" at bounding box center [507, 315] width 75 height 8
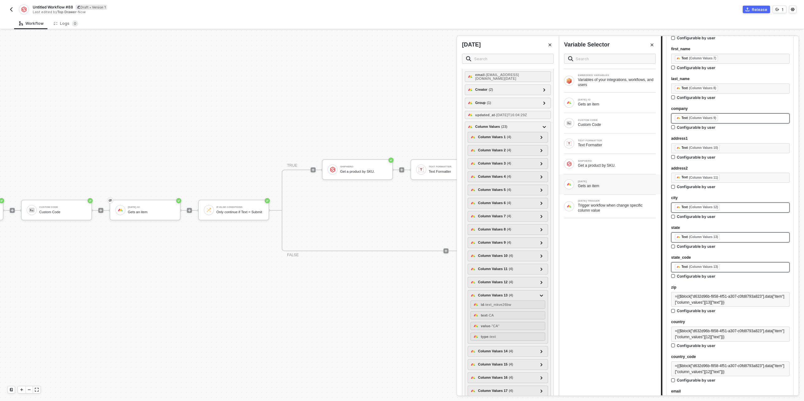
scroll to position [436, 0]
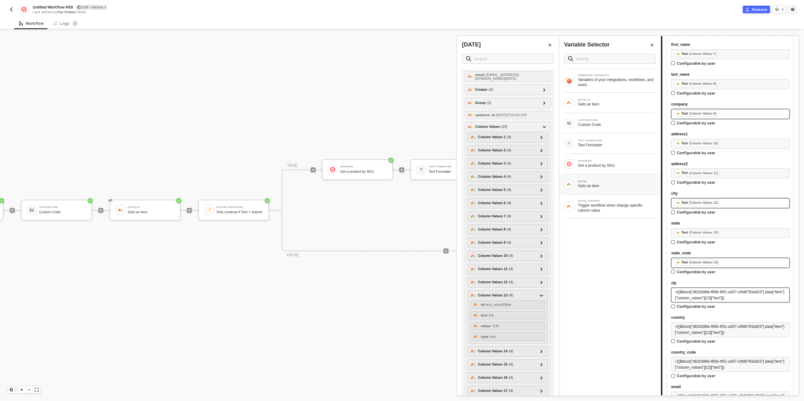
click at [703, 293] on span "={{$block["d632d96b-f858-4f51-a307-c0fd8793a823"].data["item"]["column_values"]…" at bounding box center [729, 295] width 109 height 10
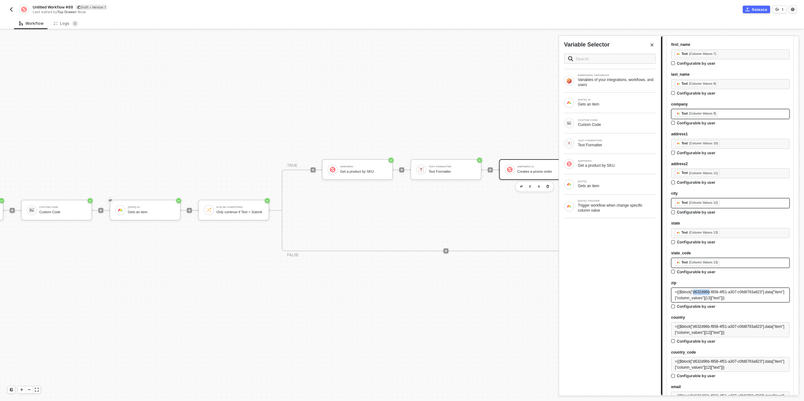
click at [703, 293] on span "={{$block["d632d96b-f858-4f51-a307-c0fd8793a823"].data["item"]["column_values"]…" at bounding box center [729, 295] width 109 height 10
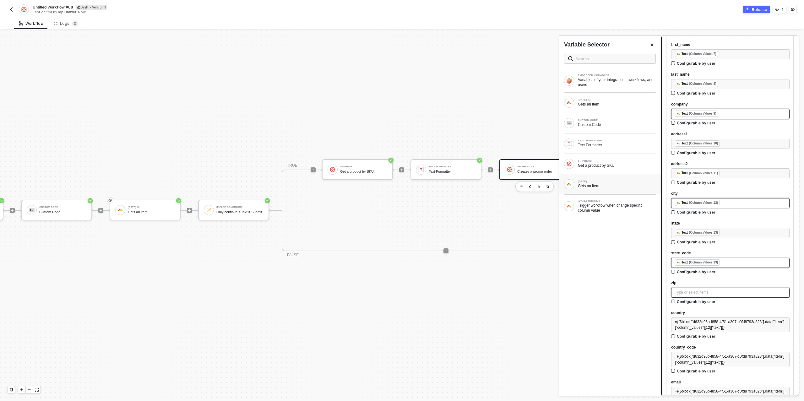
click at [589, 186] on div "Gets an item" at bounding box center [617, 185] width 78 height 5
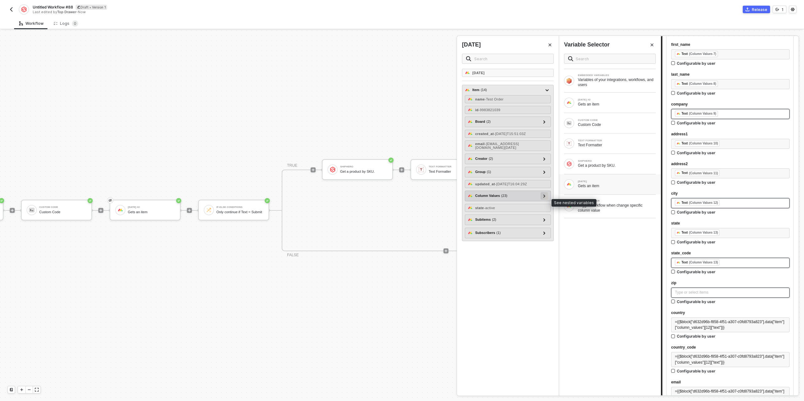
click at [545, 197] on icon at bounding box center [544, 195] width 2 height 3
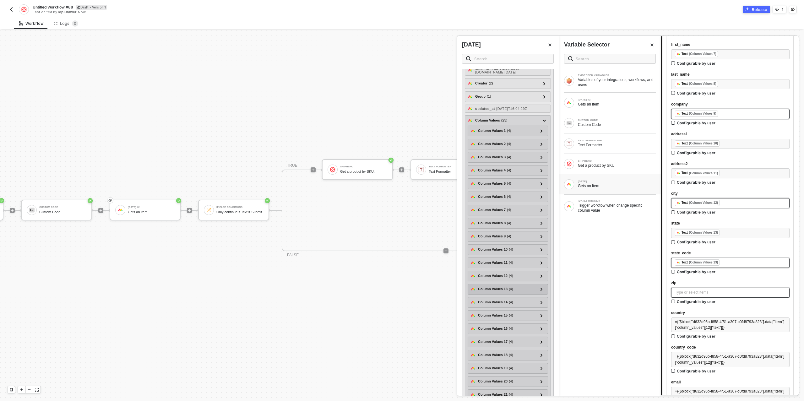
scroll to position [102, 0]
click at [541, 277] on icon at bounding box center [541, 275] width 2 height 3
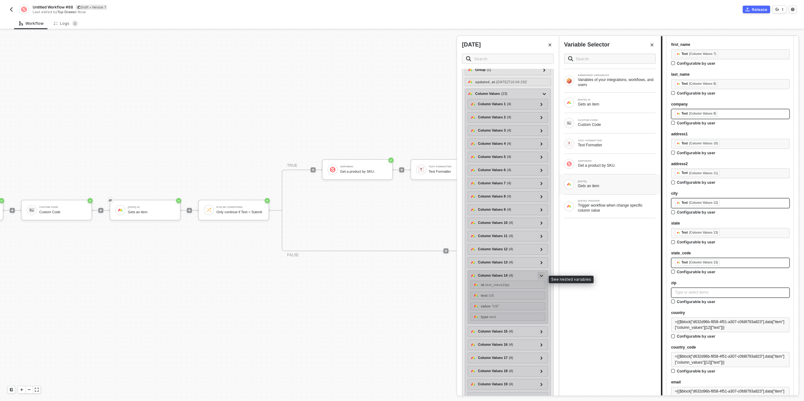
click at [541, 277] on icon at bounding box center [541, 276] width 3 height 2
click at [541, 289] on icon at bounding box center [541, 288] width 2 height 3
click at [499, 311] on span "- 90025" at bounding box center [493, 309] width 12 height 4
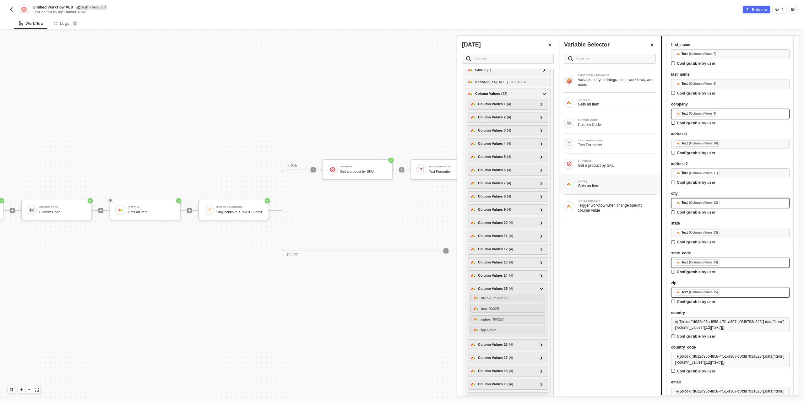
scroll to position [505, 0]
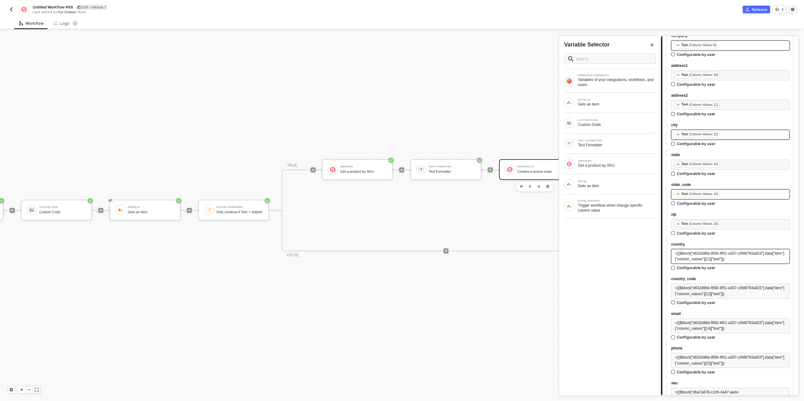
click at [715, 257] on span "={{$block["d632d96b-f858-4f51-a307-c0fd8793a823"].data["item"]["column_values"]…" at bounding box center [729, 256] width 109 height 10
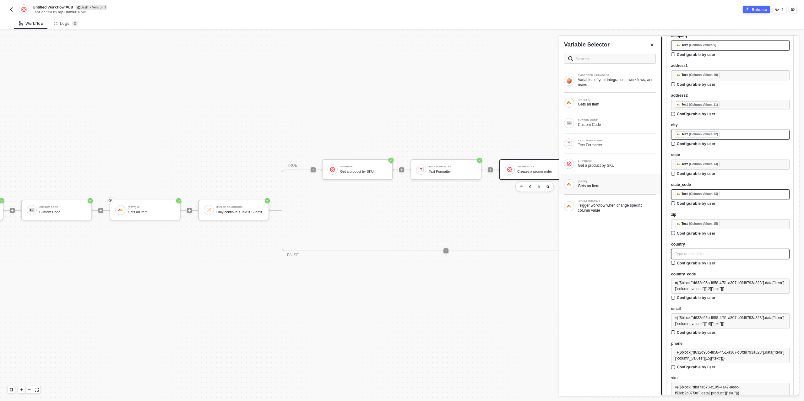
click at [604, 186] on div "Gets an item" at bounding box center [617, 185] width 78 height 5
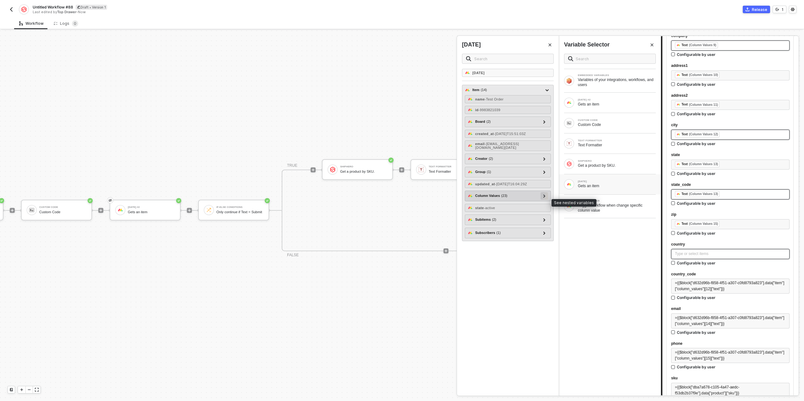
click at [544, 199] on div at bounding box center [544, 195] width 3 height 7
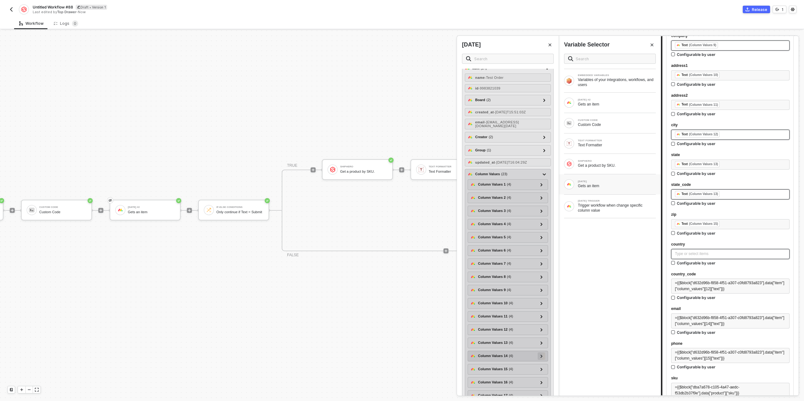
scroll to position [41, 0]
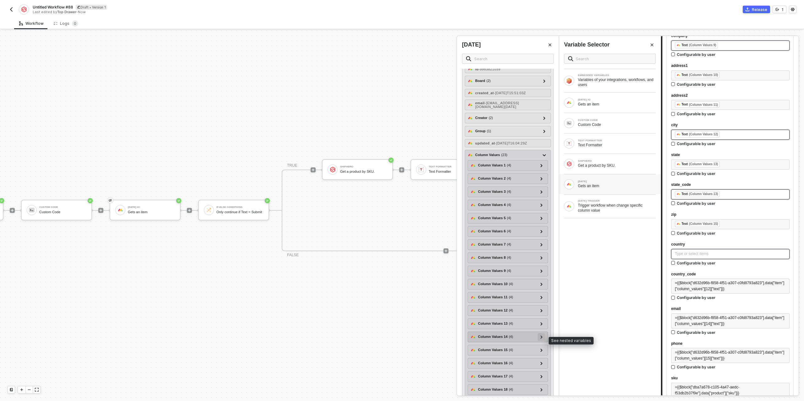
click at [542, 338] on icon at bounding box center [541, 336] width 2 height 3
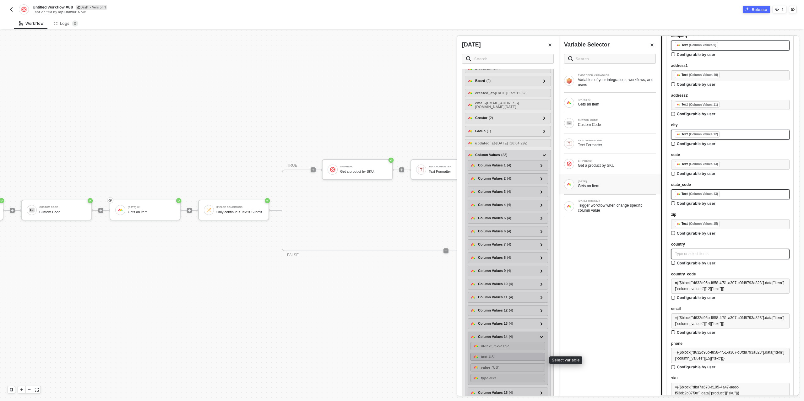
click at [503, 358] on div "text - US" at bounding box center [507, 357] width 75 height 8
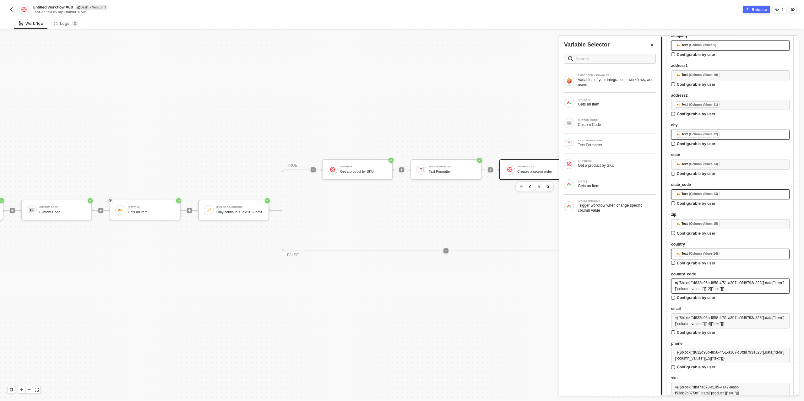
click at [711, 287] on span "={{$block["d632d96b-f858-4f51-a307-c0fd8793a823"].data["item"]["column_values"]…" at bounding box center [729, 286] width 109 height 10
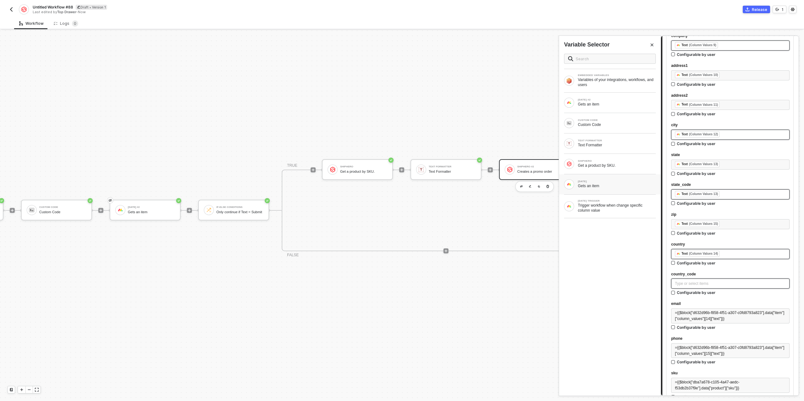
click at [604, 185] on div "Gets an item" at bounding box center [617, 185] width 78 height 5
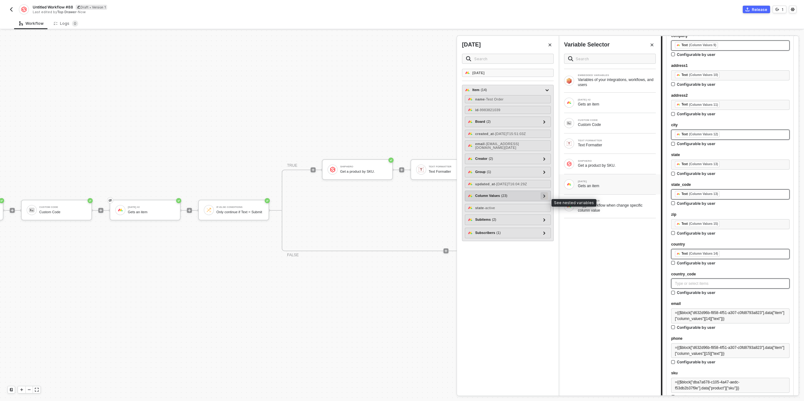
click at [546, 199] on div at bounding box center [544, 195] width 3 height 7
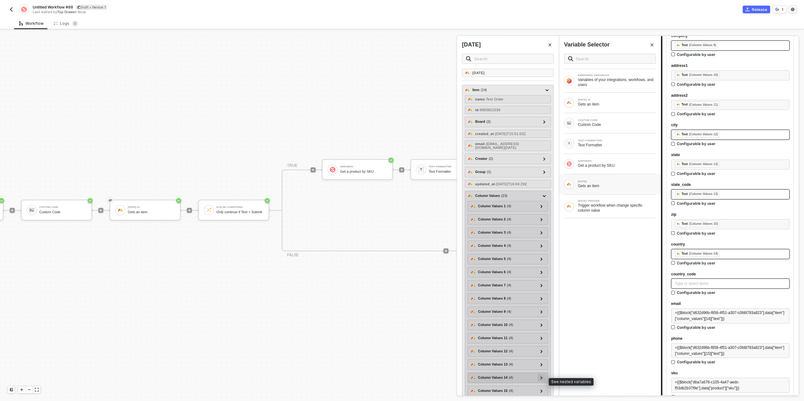
click at [543, 378] on div at bounding box center [542, 378] width 8 height 8
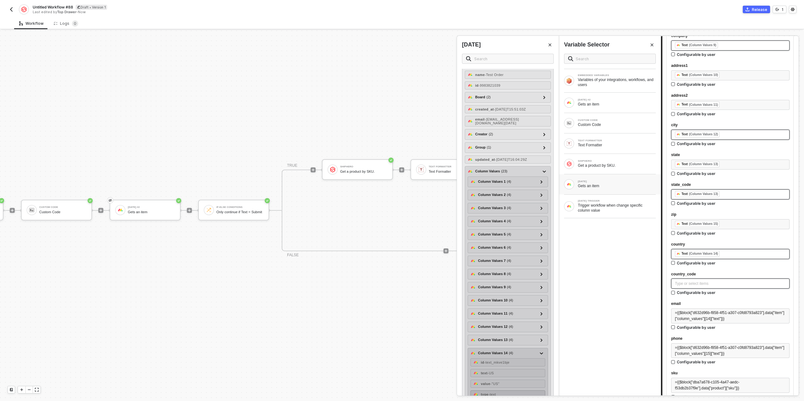
scroll to position [48, 0]
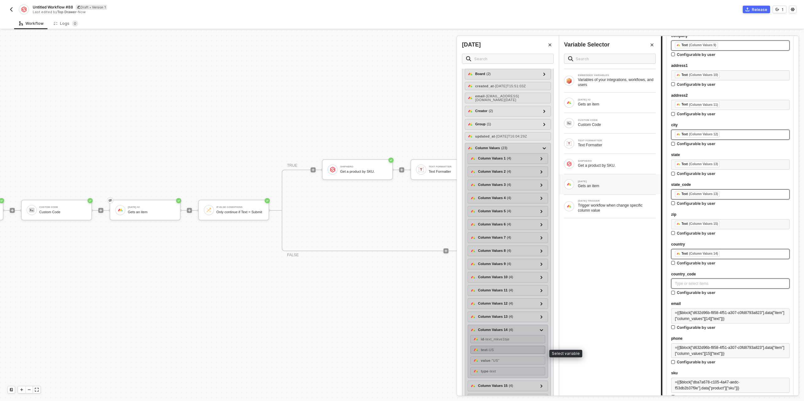
click at [508, 352] on div "text - US" at bounding box center [507, 350] width 75 height 8
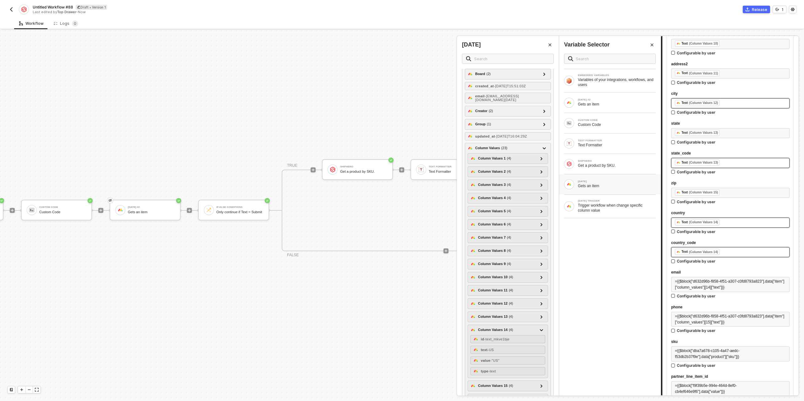
scroll to position [559, 0]
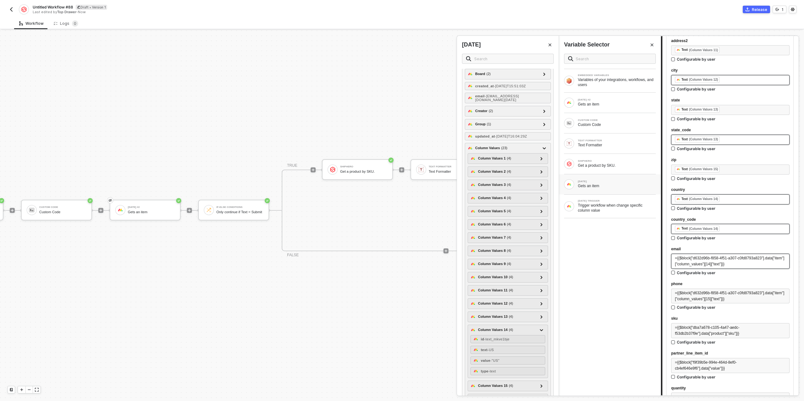
click at [698, 261] on div "={{$block["d632d96b-f858-4f51-a307-c0fd8793a823"].data["item"]["column_values"]…" at bounding box center [730, 261] width 111 height 12
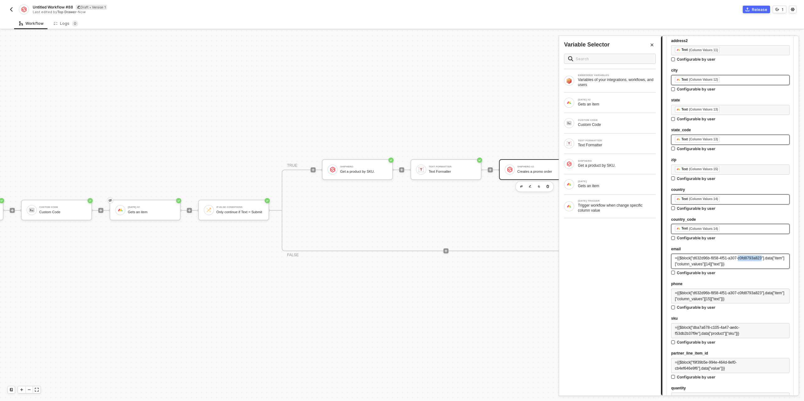
click at [698, 261] on div "={{$block["d632d96b-f858-4f51-a307-c0fd8793a823"].data["item"]["column_values"]…" at bounding box center [730, 261] width 111 height 12
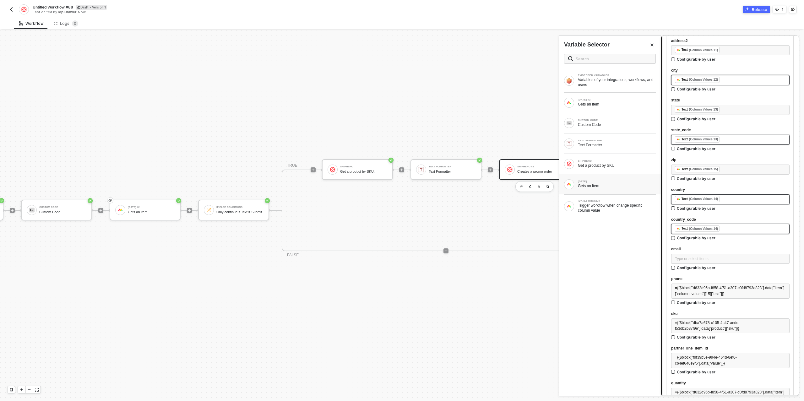
click at [594, 183] on div "Gets an item" at bounding box center [617, 185] width 78 height 5
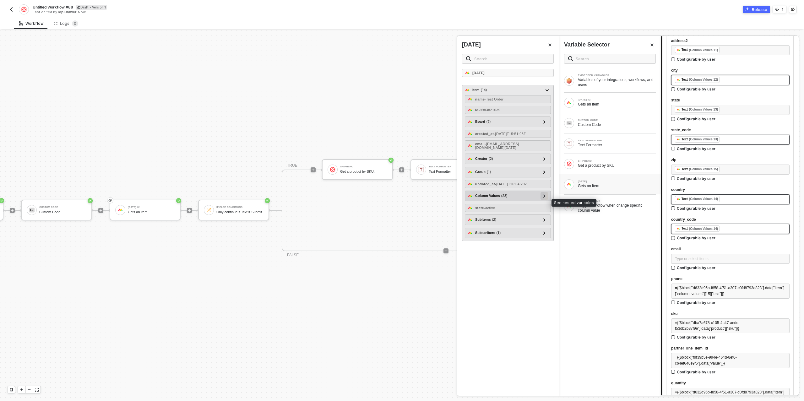
click at [543, 199] on div at bounding box center [544, 195] width 3 height 7
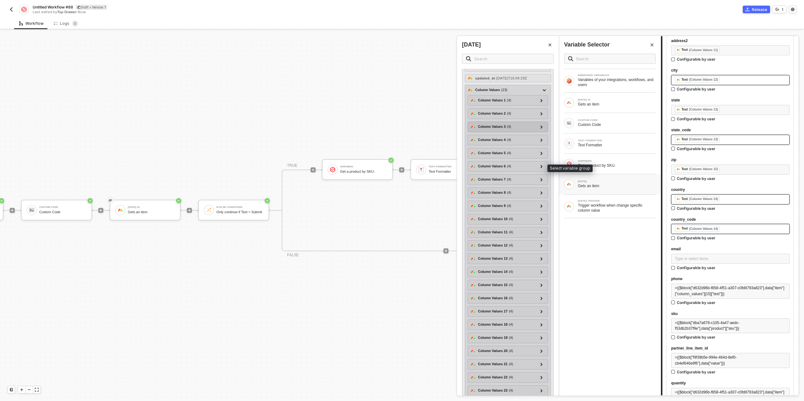
scroll to position [125, 0]
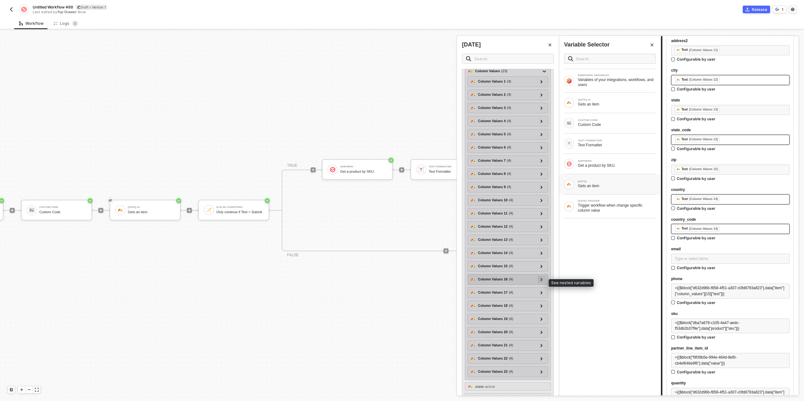
click at [541, 281] on icon at bounding box center [541, 279] width 2 height 3
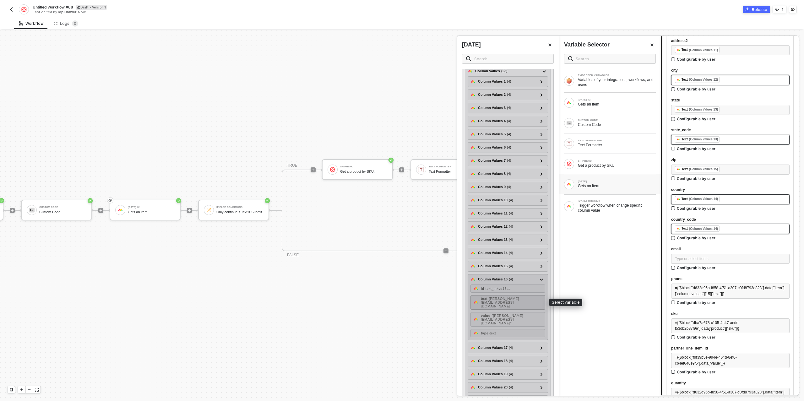
click at [515, 299] on span "- ian@topdrawermerch.com" at bounding box center [500, 302] width 38 height 11
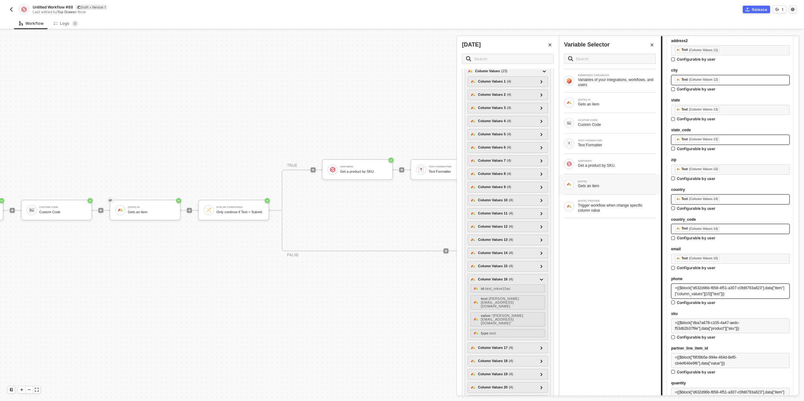
click at [700, 286] on span "={{$block["d632d96b-f858-4f51-a307-c0fd8793a823"].data["item"]["column_values"]…" at bounding box center [729, 291] width 109 height 10
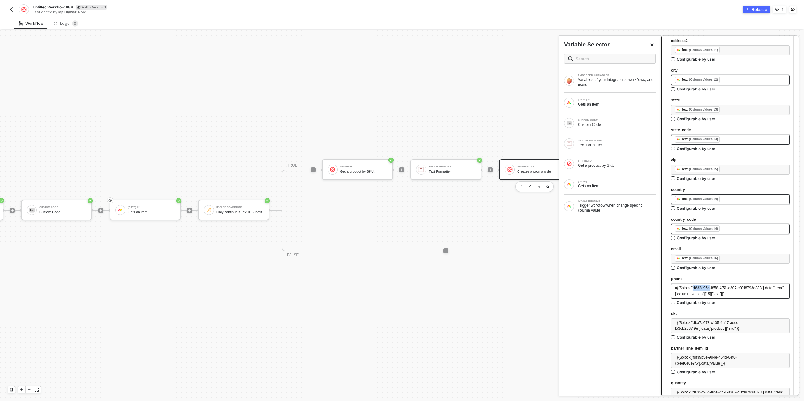
click at [700, 286] on span "={{$block["d632d96b-f858-4f51-a307-c0fd8793a823"].data["item"]["column_values"]…" at bounding box center [729, 291] width 109 height 10
click at [699, 286] on span "={{$block["d632d96b-f858-4f51-a307-c0fd8793a823"].data["item"]["column_values"]…" at bounding box center [729, 291] width 109 height 10
click at [589, 184] on div "Gets an item" at bounding box center [617, 185] width 78 height 5
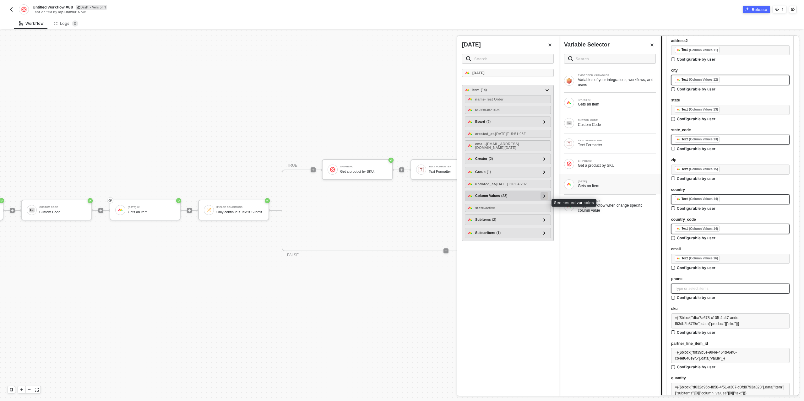
click at [544, 197] on icon at bounding box center [544, 195] width 2 height 3
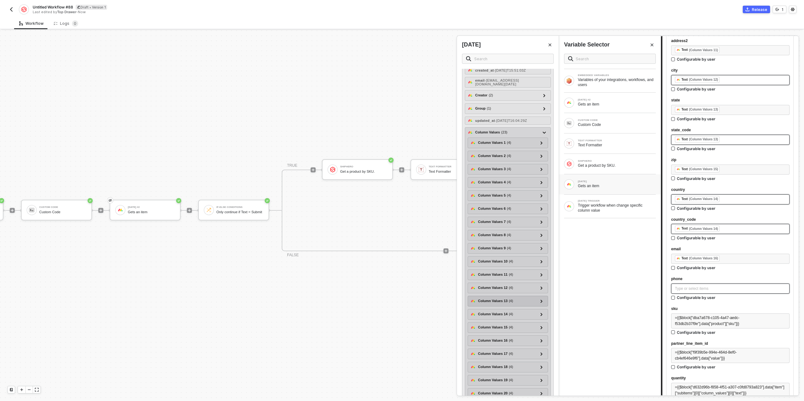
scroll to position [116, 0]
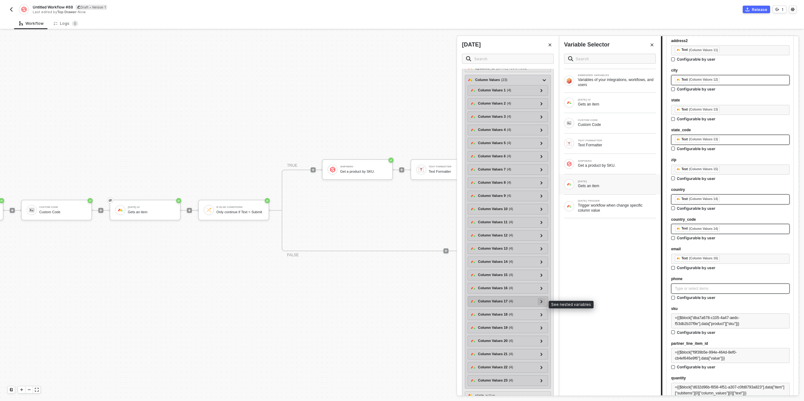
click at [544, 302] on div at bounding box center [542, 302] width 8 height 8
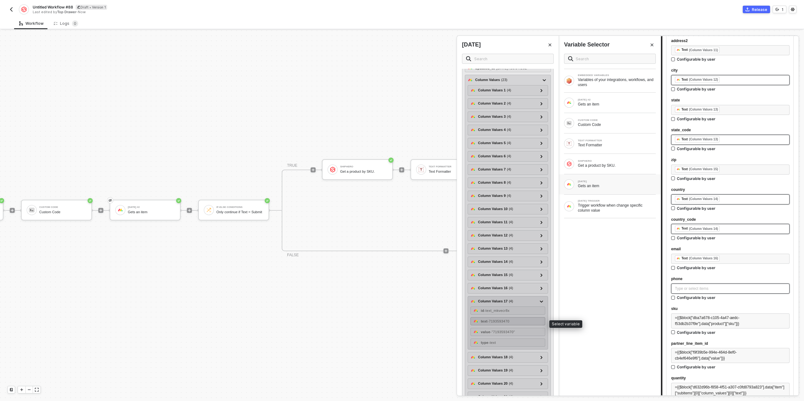
click at [509, 322] on span "- 7193593470" at bounding box center [498, 321] width 22 height 4
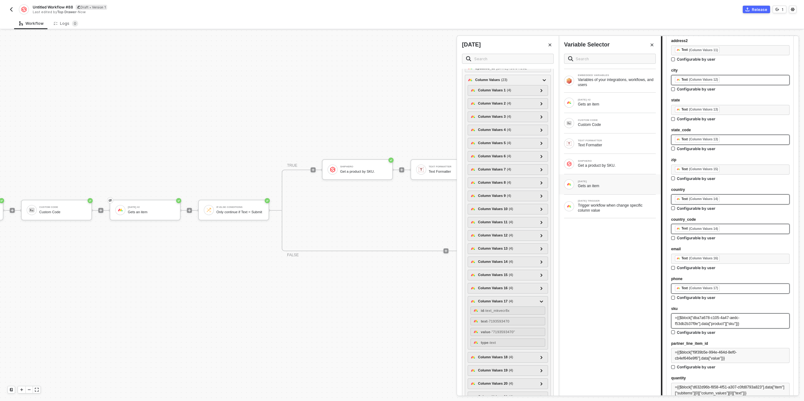
click at [714, 319] on span "={{$block["dba7a678-c105-4a47-aedc-f53db2b37f9e"].data["product"]["sku"]}}" at bounding box center [707, 321] width 64 height 10
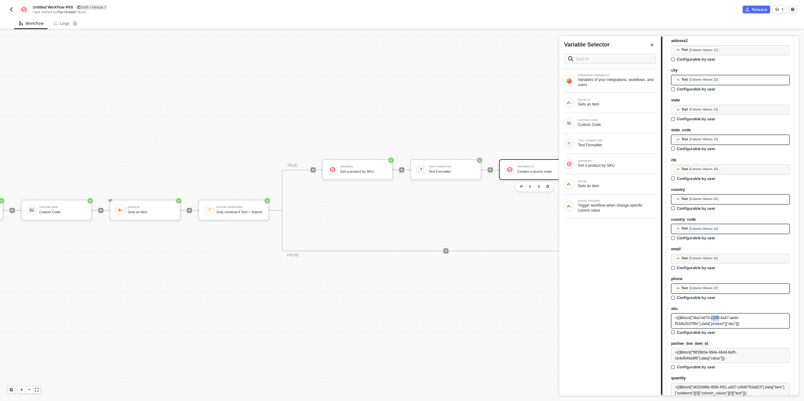
click at [714, 319] on span "={{$block["dba7a678-c105-4a47-aedc-f53db2b37f9e"].data["product"]["sku"]}}" at bounding box center [707, 321] width 64 height 10
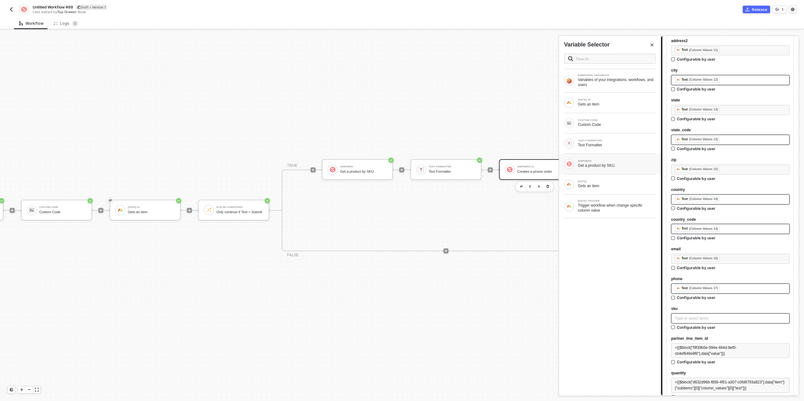
click at [591, 167] on div "Get a product by SKU." at bounding box center [617, 165] width 78 height 5
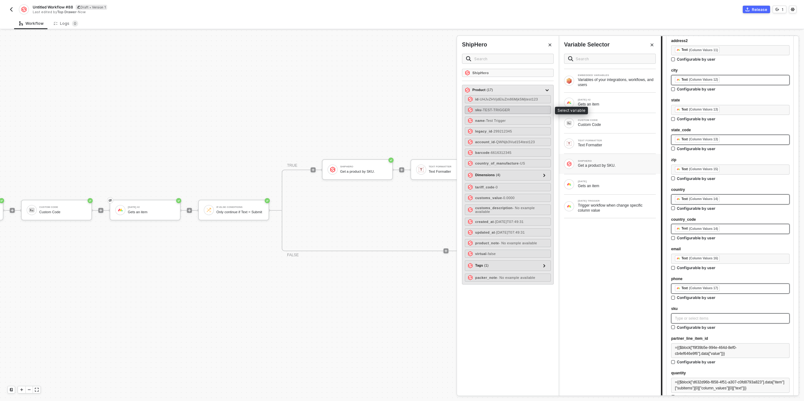
click at [496, 109] on span "- TEST-TRIGGER" at bounding box center [495, 110] width 29 height 4
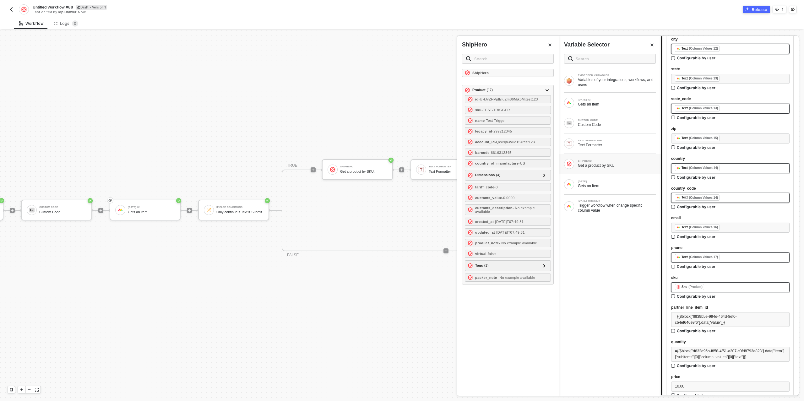
scroll to position [625, 0]
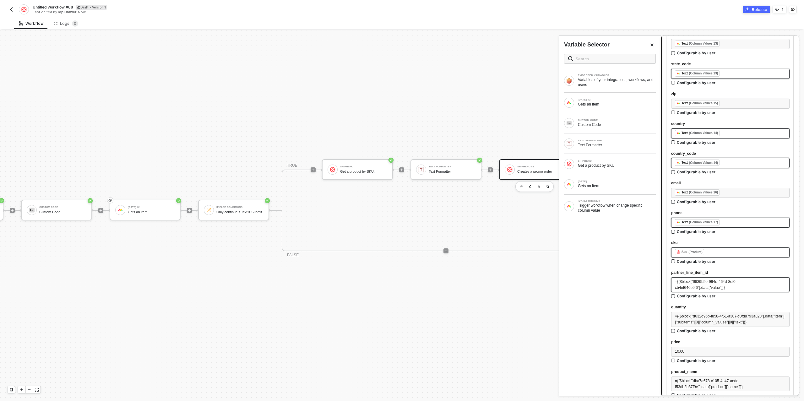
click at [694, 284] on div "={{$block["f9f39b5e-994e-464d-8ef0-cb4ef646e9f6"].data["value"]}}" at bounding box center [730, 285] width 111 height 12
click at [593, 147] on div "Text Formatter" at bounding box center [617, 145] width 78 height 5
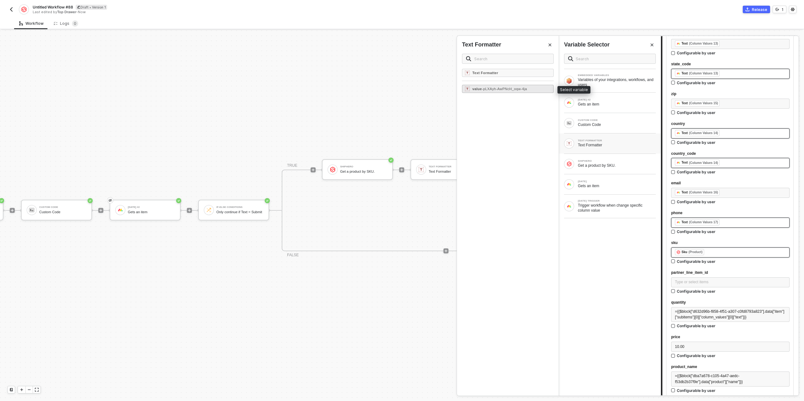
click at [508, 89] on span "- pLXAyh-AwPNcH_oqw-4ja" at bounding box center [504, 89] width 45 height 4
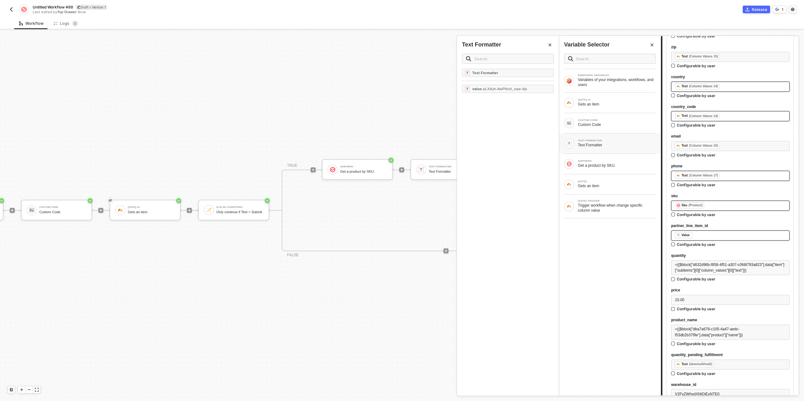
scroll to position [685, 0]
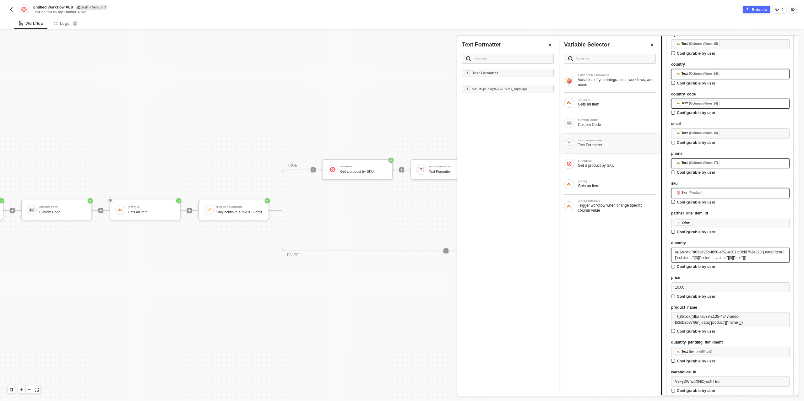
click at [722, 260] on span "={{$block["d632d96b-f858-4f51-a307-c0fd8793a823"].data["item"]["subitems"][0]["…" at bounding box center [729, 255] width 109 height 10
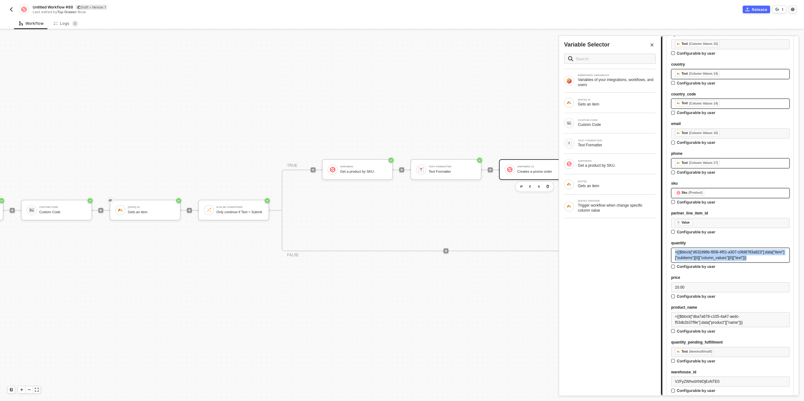
click at [722, 260] on span "={{$block["d632d96b-f858-4f51-a307-c0fd8793a823"].data["item"]["subitems"][0]["…" at bounding box center [729, 255] width 109 height 10
click at [615, 179] on div "MONDAY Gets an item" at bounding box center [610, 184] width 92 height 10
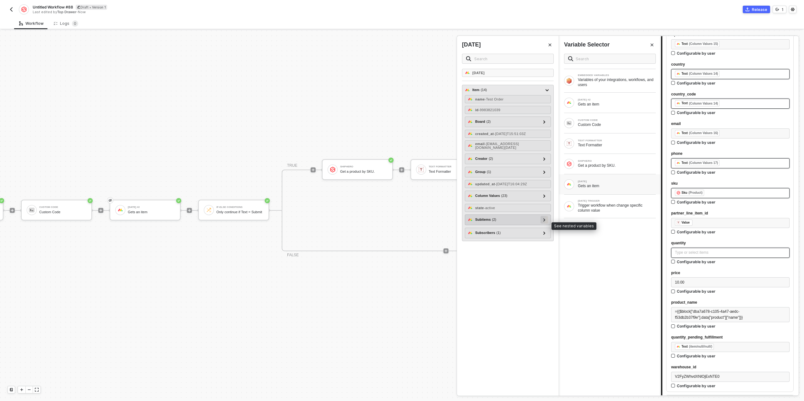
click at [545, 221] on icon at bounding box center [544, 219] width 2 height 3
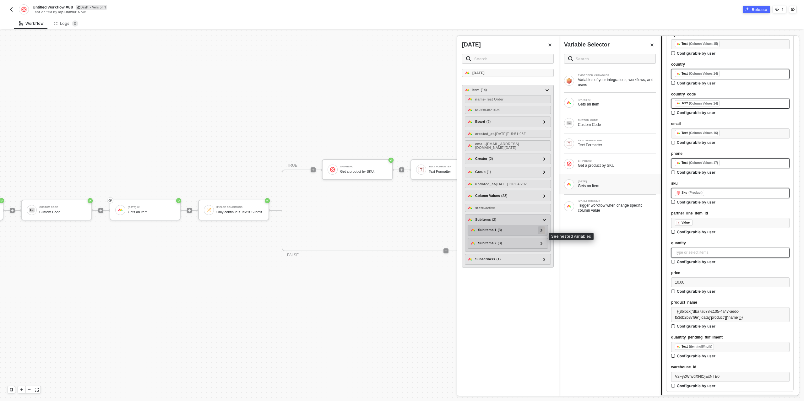
click at [541, 232] on icon at bounding box center [541, 230] width 2 height 3
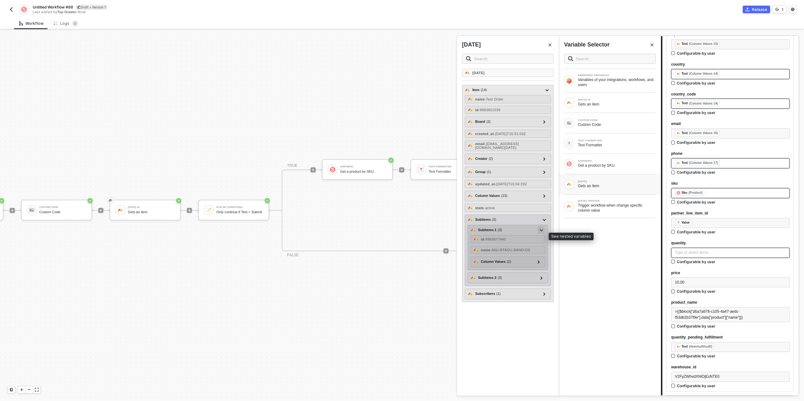
click at [541, 231] on icon at bounding box center [541, 230] width 3 height 2
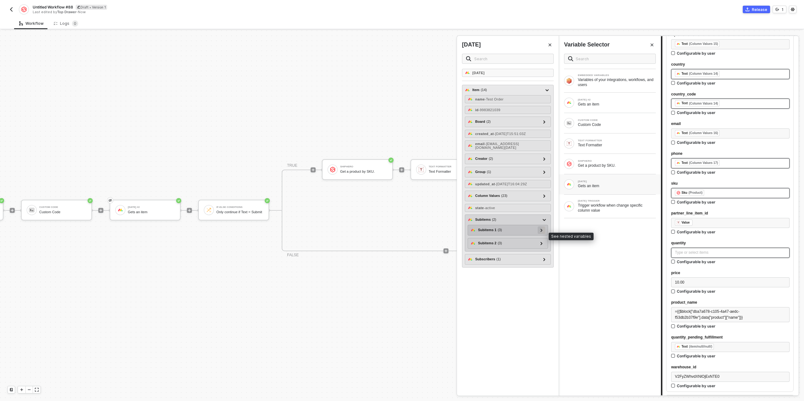
click at [541, 232] on icon at bounding box center [541, 230] width 2 height 3
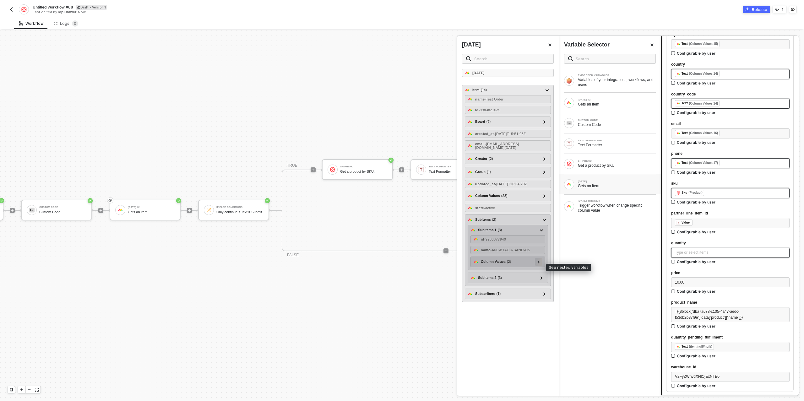
click at [540, 263] on icon at bounding box center [539, 261] width 2 height 3
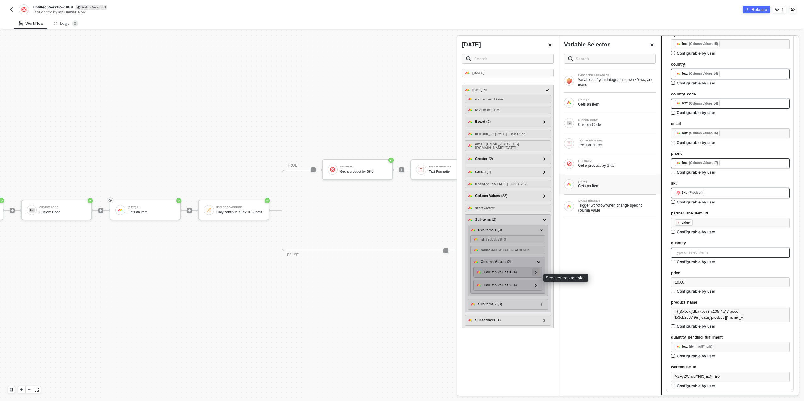
click at [537, 274] on icon at bounding box center [536, 272] width 2 height 3
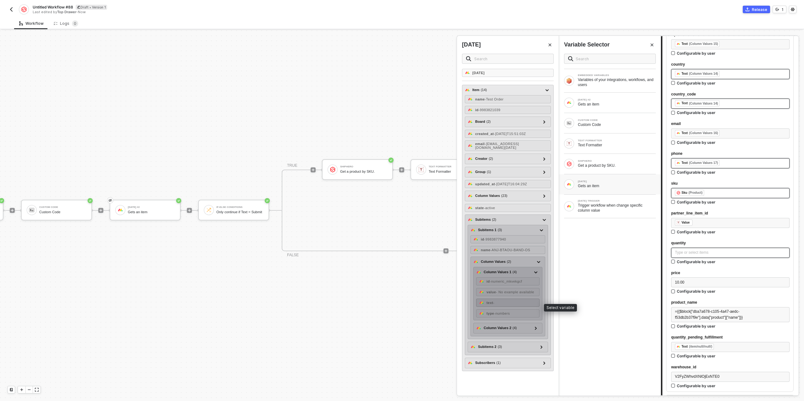
click at [516, 305] on div "text -" at bounding box center [507, 303] width 63 height 8
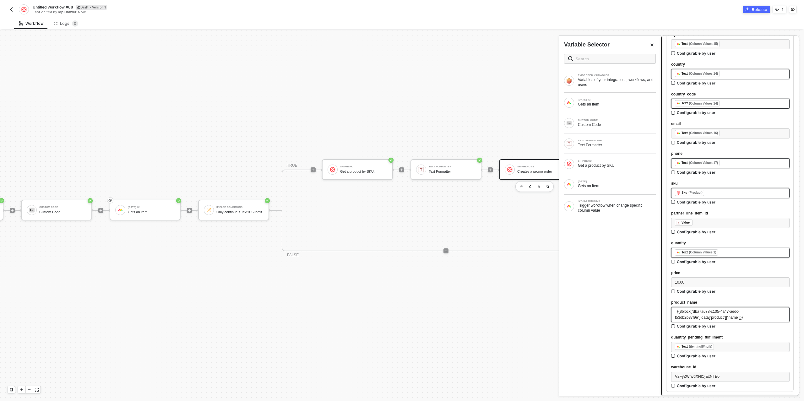
click at [711, 312] on span "={{$block["dba7a678-c105-4a47-aedc-f53db2b37f9e"].data["product"]["name"]}}" at bounding box center [709, 314] width 68 height 10
click at [587, 163] on div "Get a product by SKU." at bounding box center [617, 165] width 78 height 5
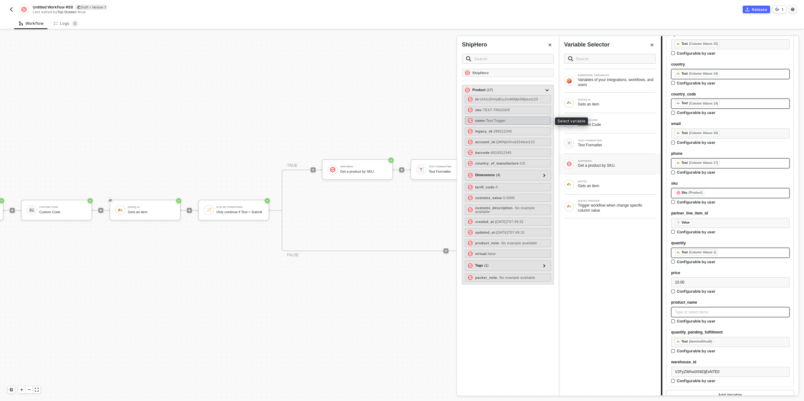
click at [503, 119] on span "- Test Trigger" at bounding box center [495, 121] width 21 height 4
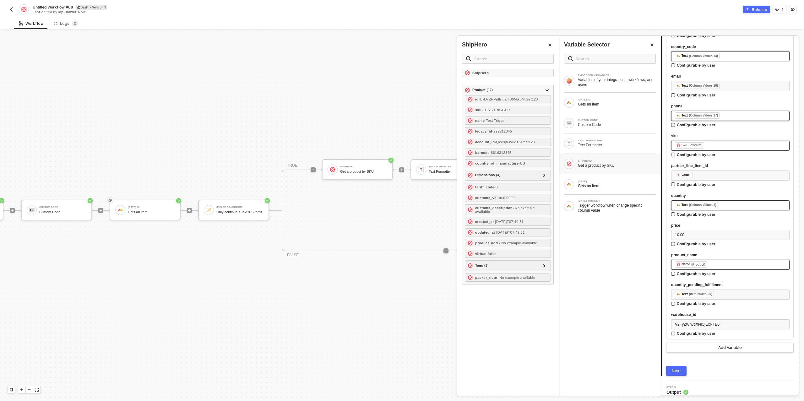
scroll to position [737, 0]
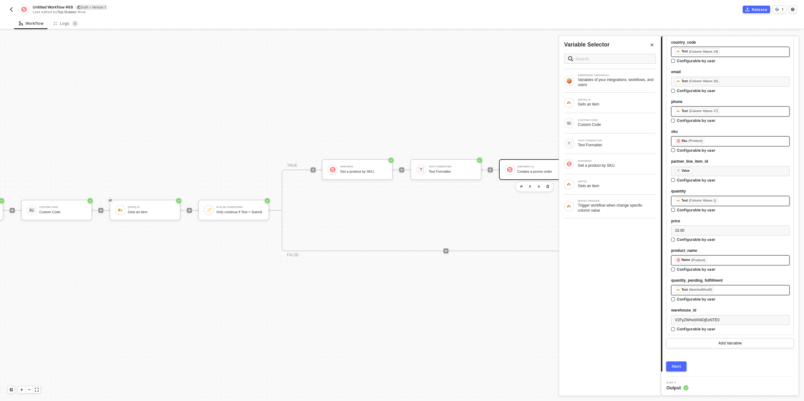
click at [727, 288] on div "﻿ ﻿ Text (item/null//null/) ﻿" at bounding box center [730, 290] width 111 height 7
click at [602, 183] on div "Gets an item" at bounding box center [617, 185] width 78 height 5
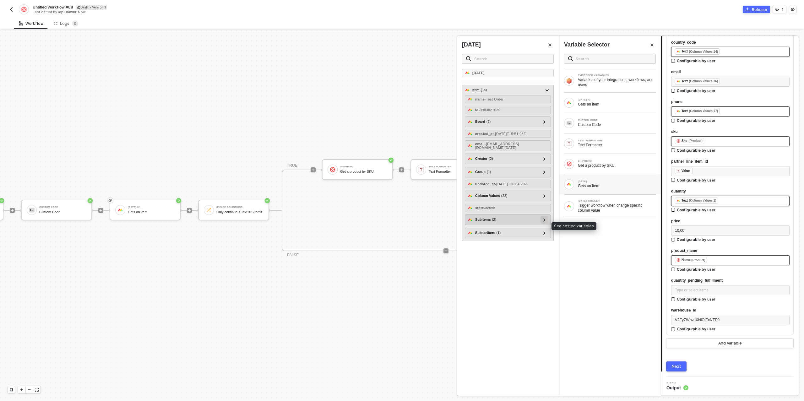
click at [546, 223] on div at bounding box center [544, 219] width 3 height 7
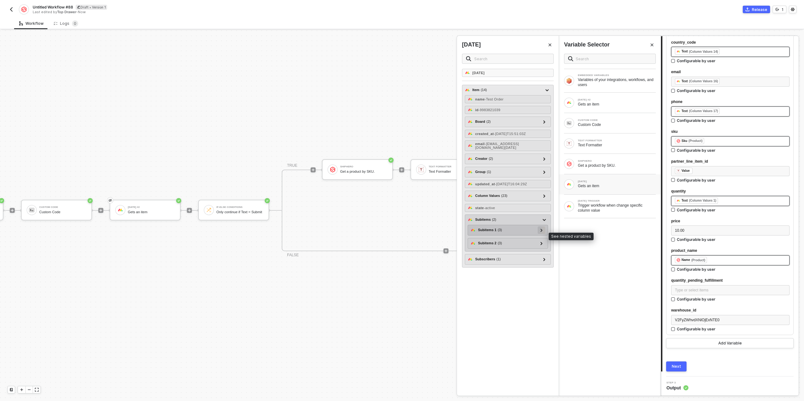
click at [542, 232] on icon at bounding box center [541, 230] width 2 height 3
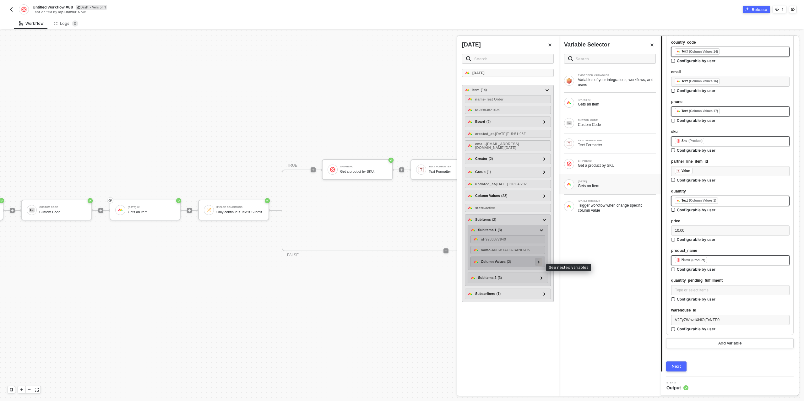
click at [538, 263] on icon at bounding box center [539, 261] width 2 height 3
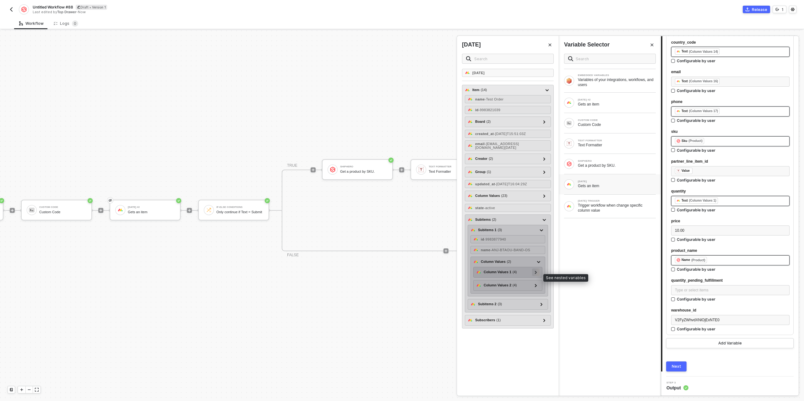
click at [536, 274] on icon at bounding box center [536, 272] width 2 height 3
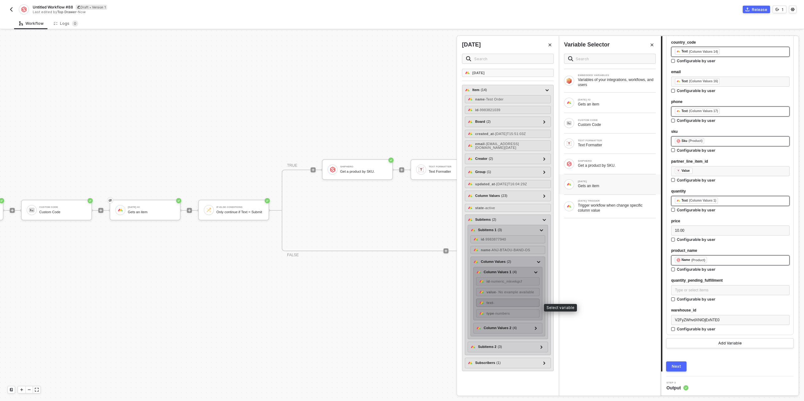
click at [509, 305] on div "text -" at bounding box center [507, 303] width 63 height 8
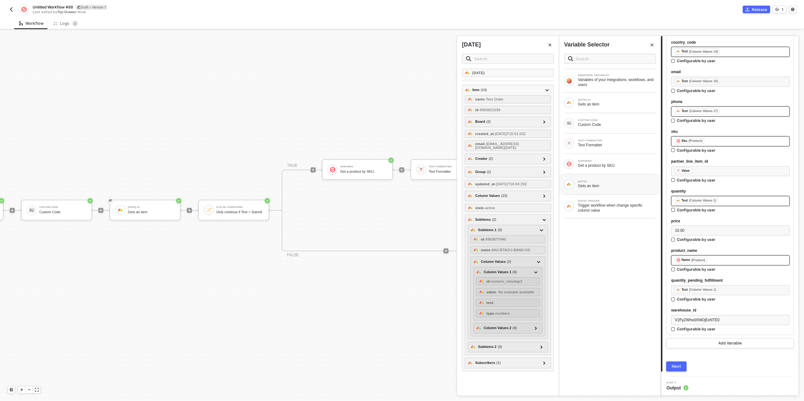
click at [676, 365] on div "Next" at bounding box center [676, 366] width 9 height 5
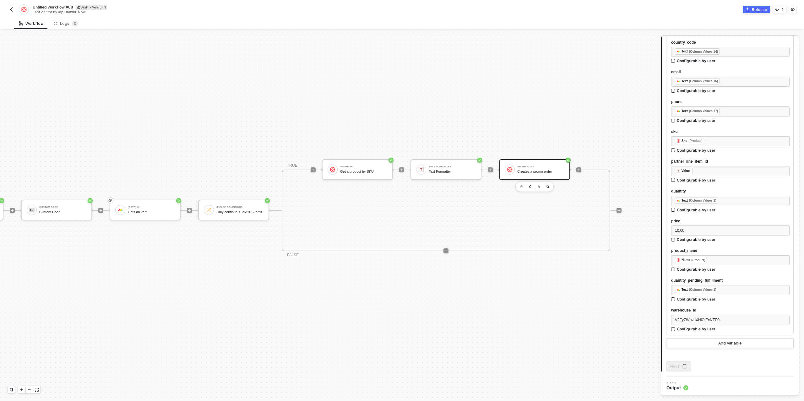
scroll to position [0, 0]
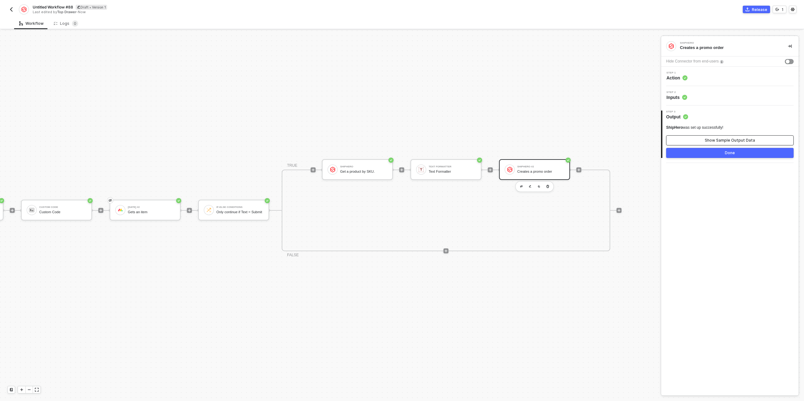
click at [715, 139] on div "Show Sample Output Data" at bounding box center [730, 140] width 50 height 5
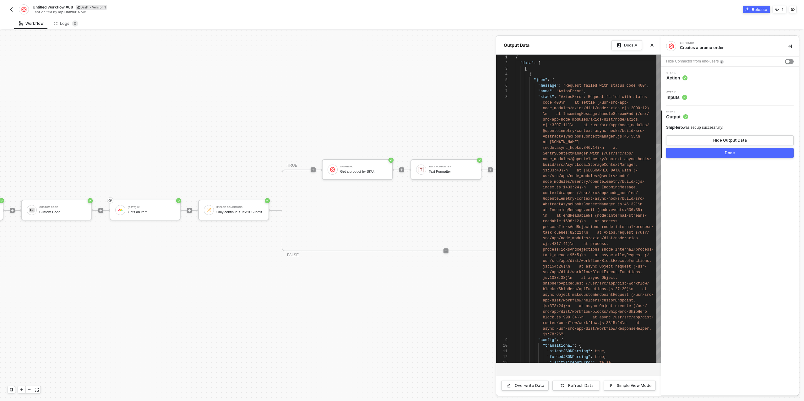
scroll to position [40, 0]
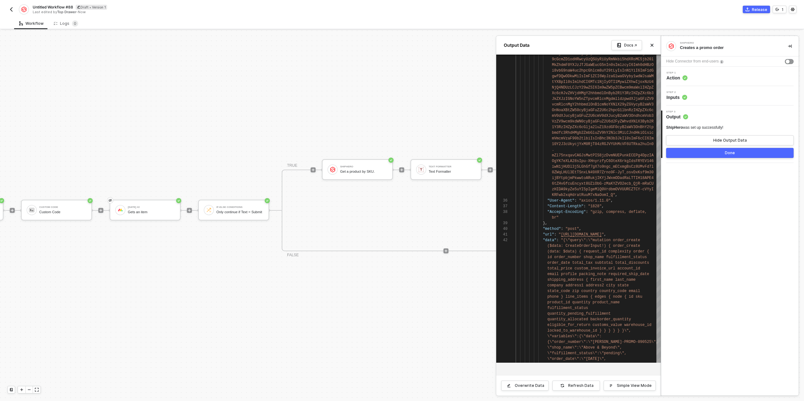
click at [702, 154] on button "Done" at bounding box center [729, 153] width 127 height 10
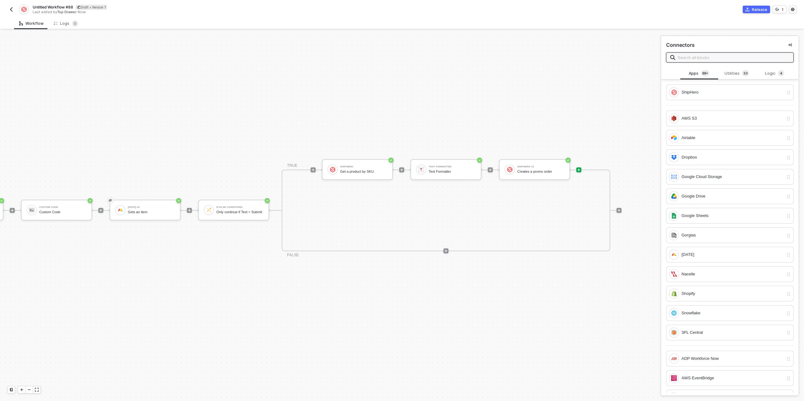
click at [580, 169] on icon "icon-play" at bounding box center [579, 170] width 4 height 4
click at [700, 91] on div "ShipHero" at bounding box center [732, 92] width 102 height 7
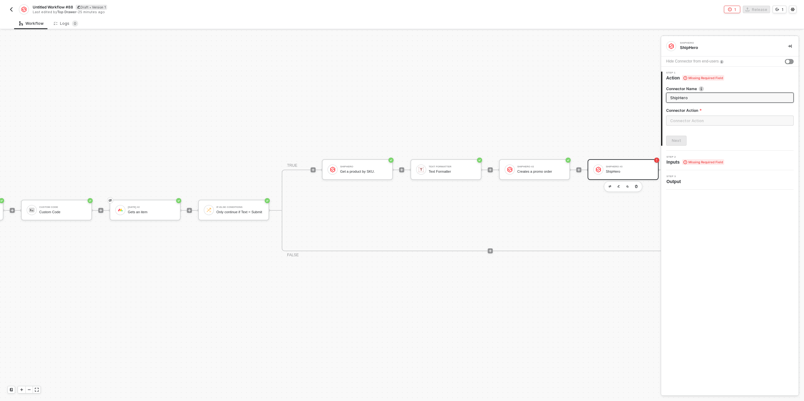
scroll to position [11, 252]
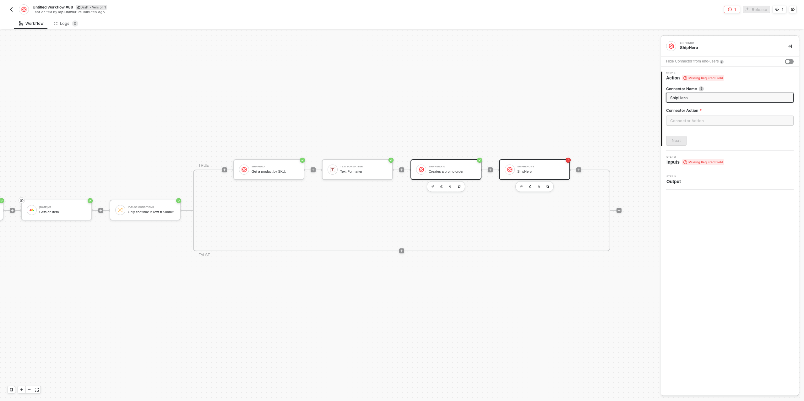
click at [462, 168] on div "ShipHero #2 Creates a promo order" at bounding box center [452, 170] width 47 height 12
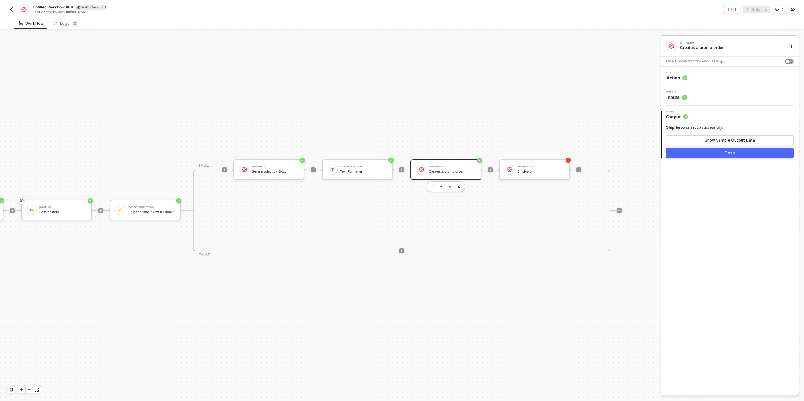
click at [702, 95] on div "Step 2 Inputs" at bounding box center [730, 95] width 136 height 9
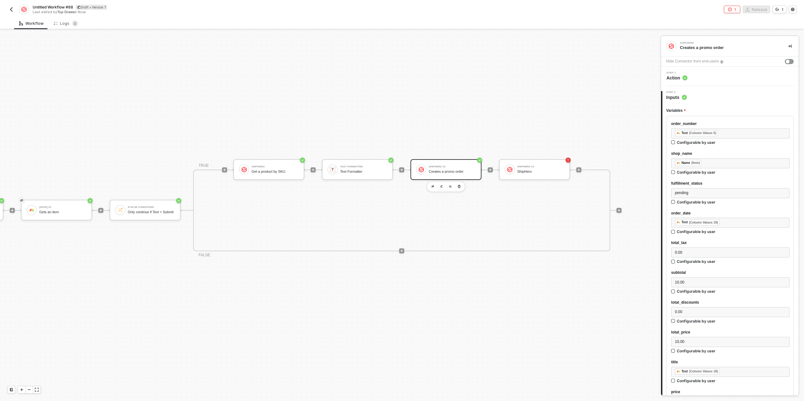
click at [699, 76] on div "Step 1 Action" at bounding box center [730, 76] width 136 height 9
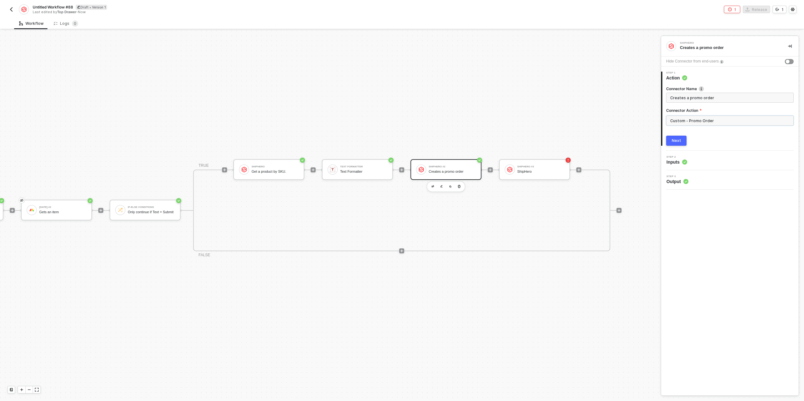
click at [719, 119] on input "Custom - Promo Order" at bounding box center [729, 121] width 127 height 10
click at [115, 183] on div at bounding box center [402, 215] width 804 height 370
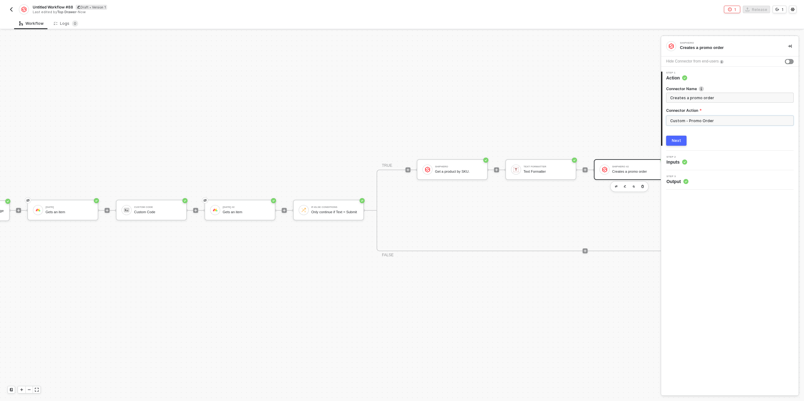
scroll to position [11, 0]
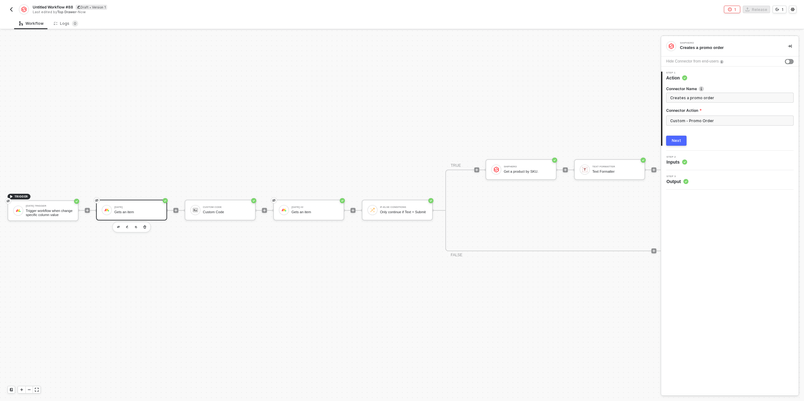
click at [135, 199] on div "TRIGGER Monday Trigger Trigger workflow when change specific column value Monda…" at bounding box center [436, 210] width 873 height 382
click at [134, 206] on div "[DATE]" at bounding box center [137, 207] width 47 height 3
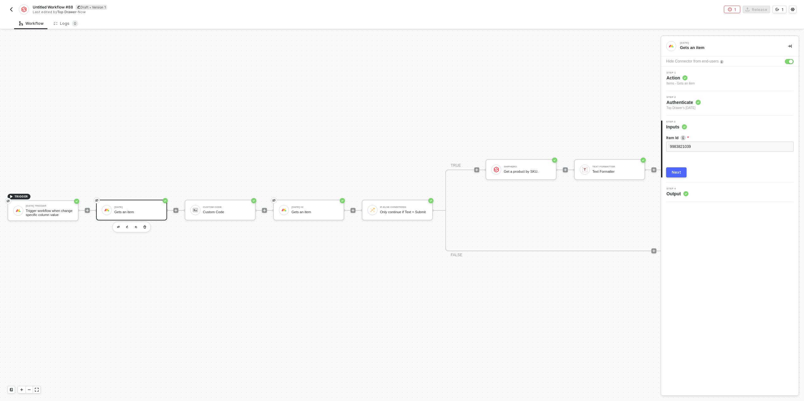
click at [671, 175] on button "Next" at bounding box center [676, 172] width 20 height 10
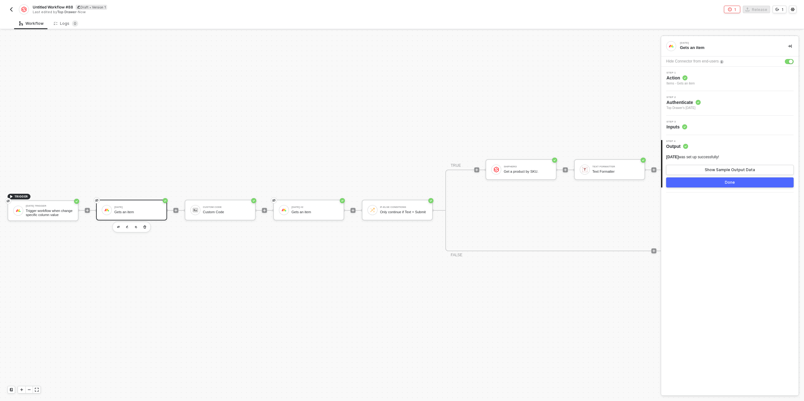
click at [713, 185] on button "Done" at bounding box center [729, 182] width 127 height 10
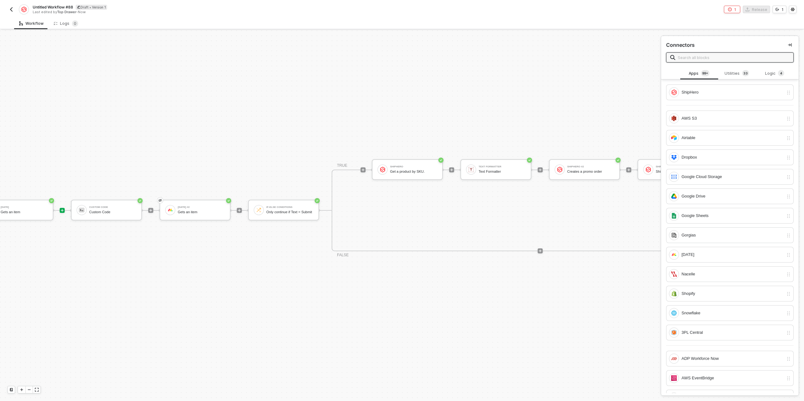
scroll to position [11, 252]
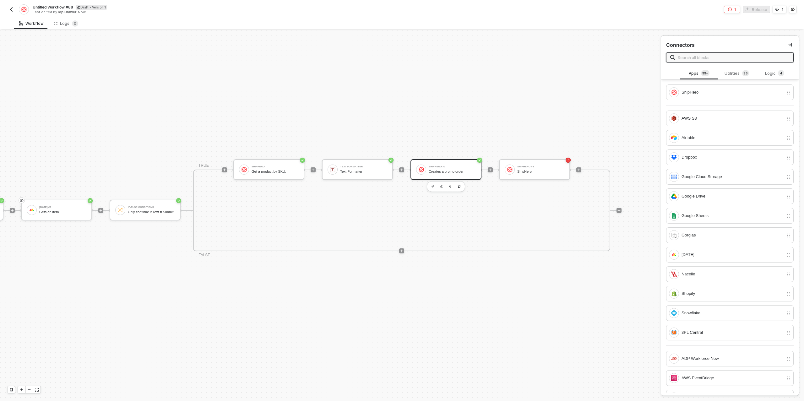
click at [446, 172] on div "Creates a promo order" at bounding box center [452, 172] width 47 height 4
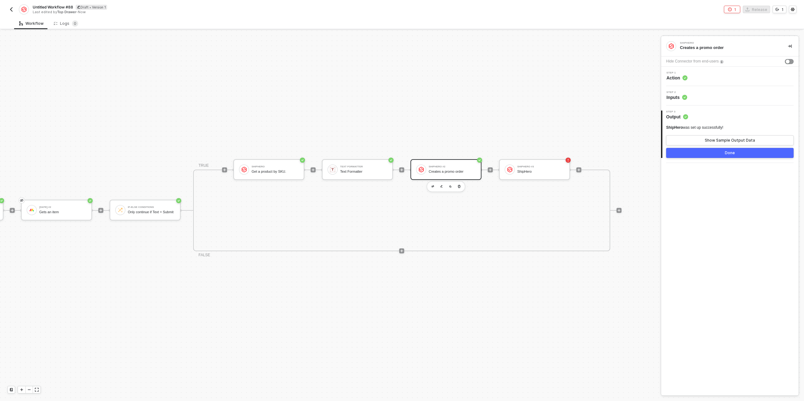
click at [707, 96] on div "Step 2 Inputs" at bounding box center [730, 95] width 136 height 9
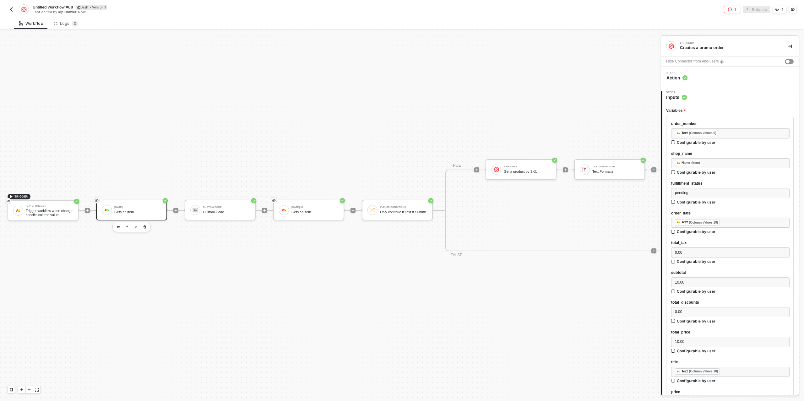
scroll to position [11, 0]
click at [132, 211] on div "Gets an item" at bounding box center [137, 212] width 47 height 4
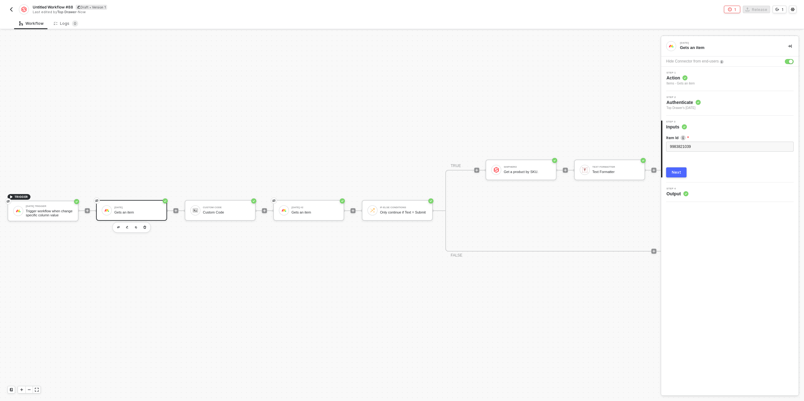
click at [676, 168] on div "Item Id 9983821039 Next" at bounding box center [729, 153] width 127 height 47
click at [676, 171] on div "Next" at bounding box center [676, 172] width 9 height 5
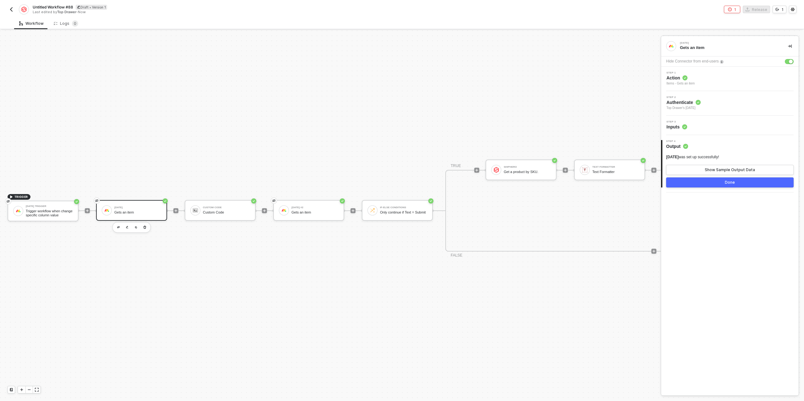
click at [711, 181] on button "Done" at bounding box center [729, 182] width 127 height 10
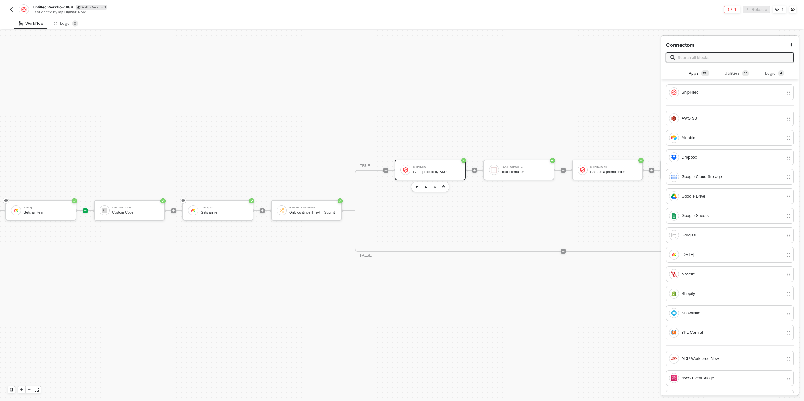
scroll to position [11, 252]
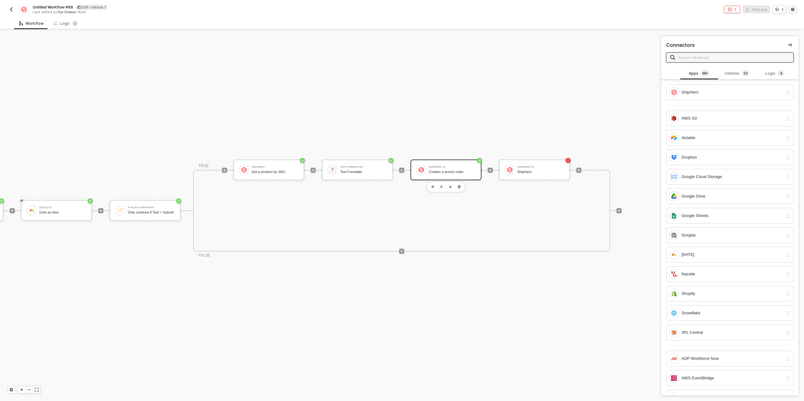
click at [463, 171] on div "Creates a promo order" at bounding box center [452, 172] width 47 height 4
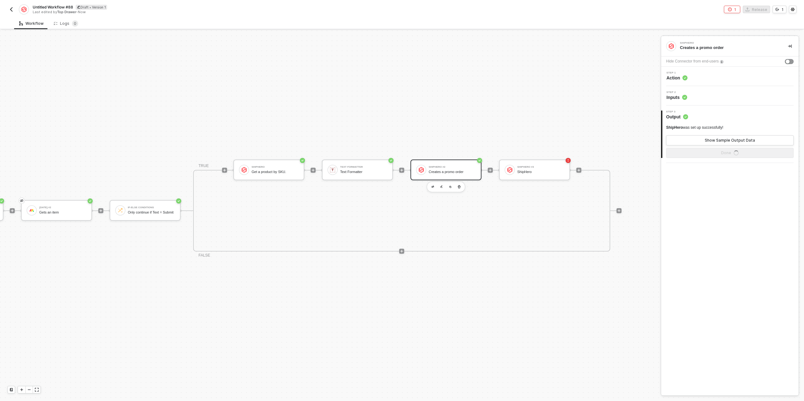
click at [697, 98] on div "Step 2 Inputs" at bounding box center [730, 95] width 136 height 9
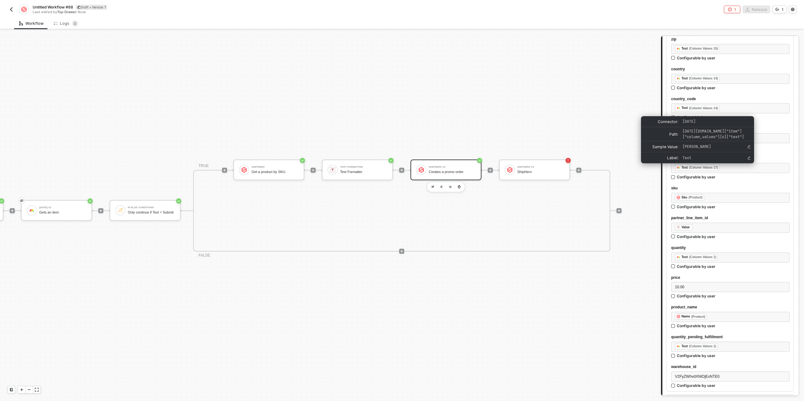
scroll to position [737, 0]
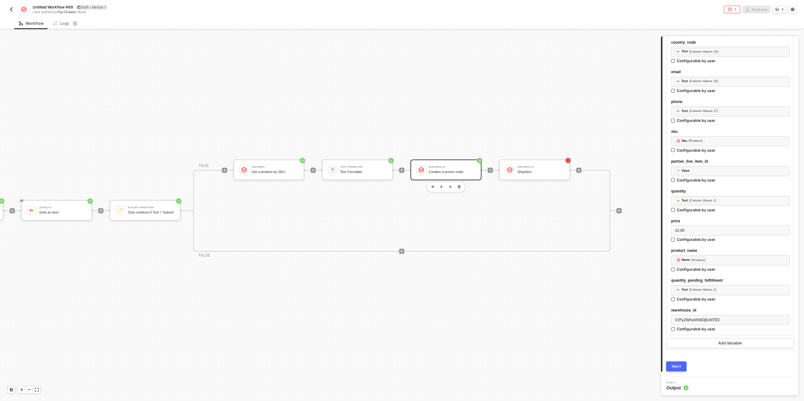
click at [678, 366] on div "Next" at bounding box center [676, 366] width 9 height 5
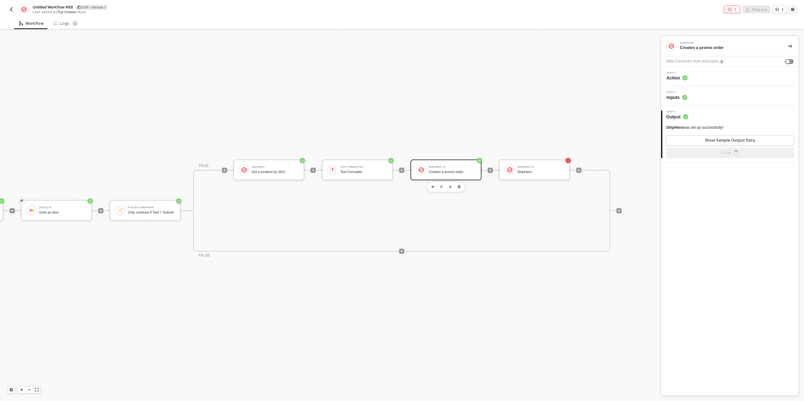
scroll to position [0, 0]
click at [720, 139] on div "Show Sample Output Data" at bounding box center [730, 140] width 50 height 5
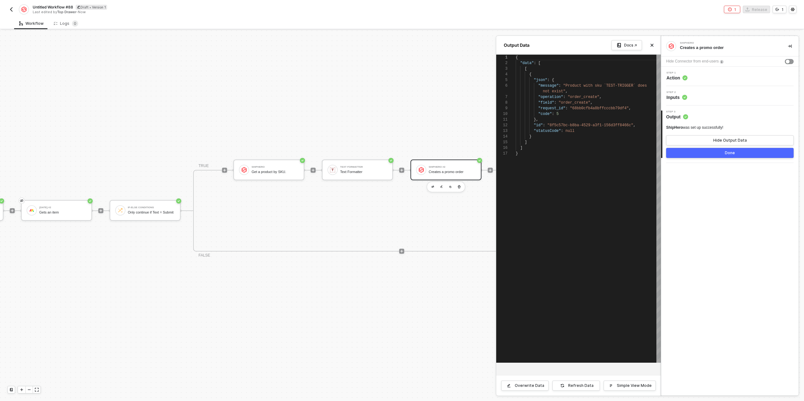
scroll to position [51, 0]
click at [712, 155] on button "Done" at bounding box center [729, 153] width 127 height 10
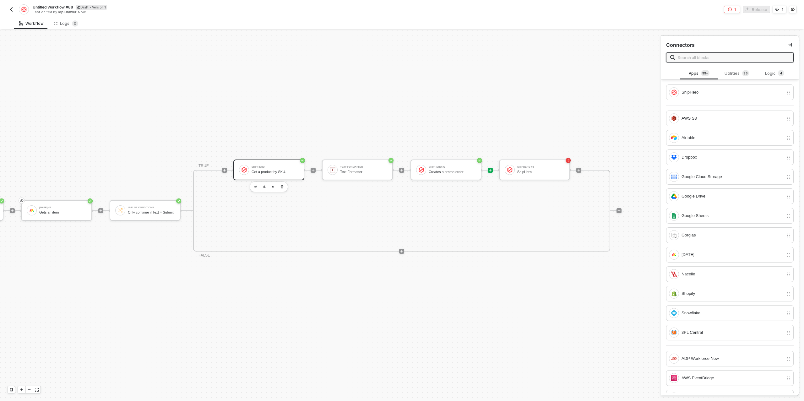
click at [252, 172] on div "Get a product by SKU." at bounding box center [274, 172] width 47 height 4
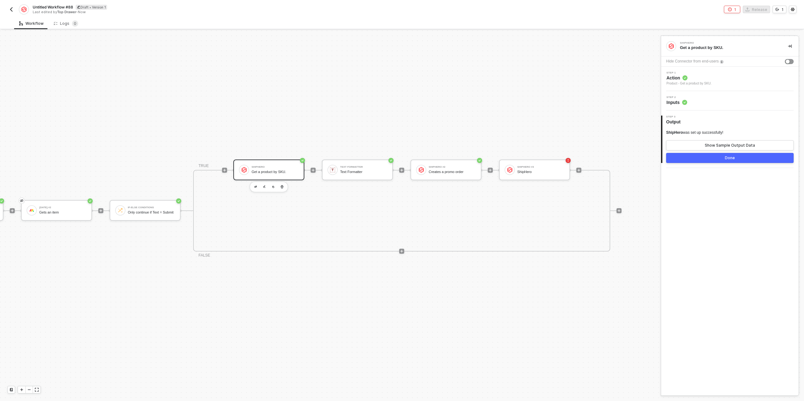
click at [687, 103] on circle at bounding box center [684, 102] width 5 height 5
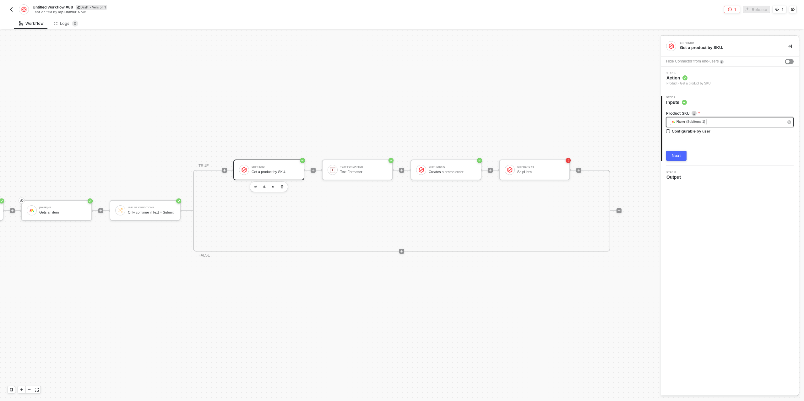
click at [729, 123] on div "﻿ ﻿ Name (Subitems 1) ﻿" at bounding box center [727, 122] width 114 height 7
click at [674, 158] on div "Next" at bounding box center [676, 155] width 9 height 5
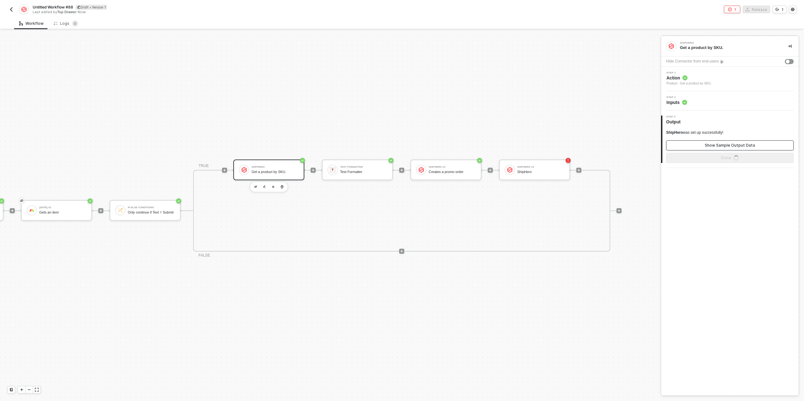
click at [702, 142] on button "Show Sample Output Data" at bounding box center [729, 145] width 127 height 10
type textarea "{ "product": { "id": "UHJvZHVjdEluZm86Mjk5Mjtest123", "sku": "TEST-TRIGGER", "n…"
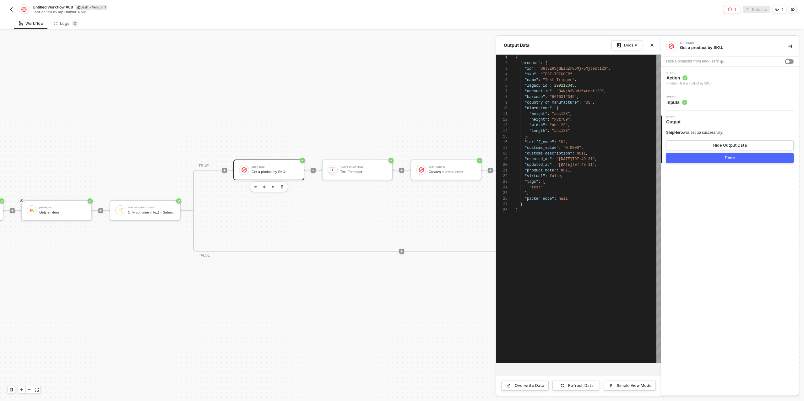
click at [701, 158] on button "Done" at bounding box center [729, 158] width 127 height 10
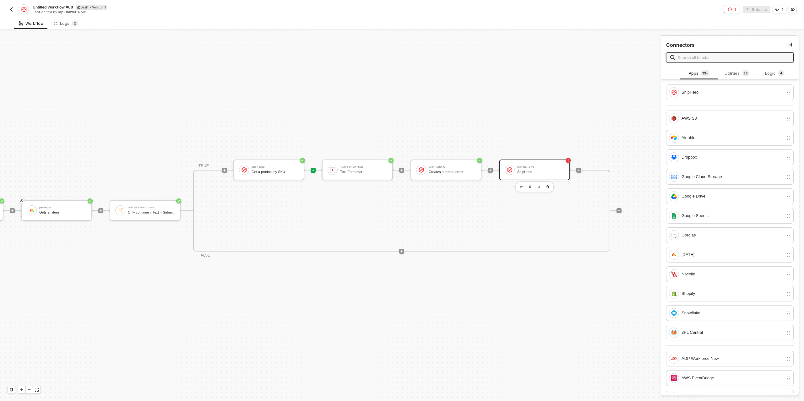
click at [523, 173] on div "ShipHero" at bounding box center [540, 172] width 47 height 4
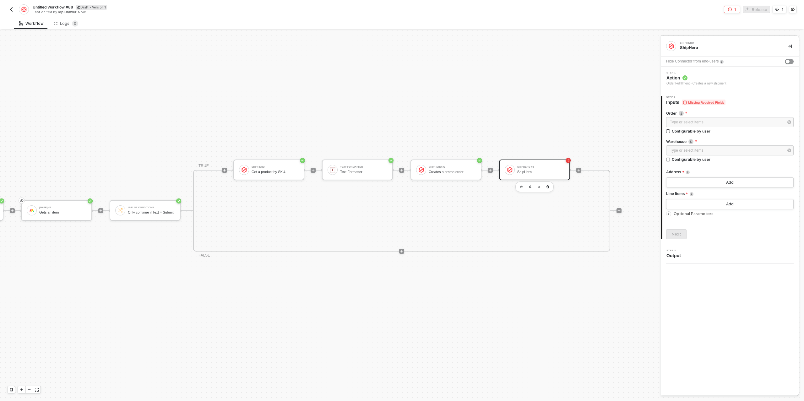
click at [696, 84] on div "Order Fulfillment - Creates a new shipment" at bounding box center [696, 83] width 60 height 5
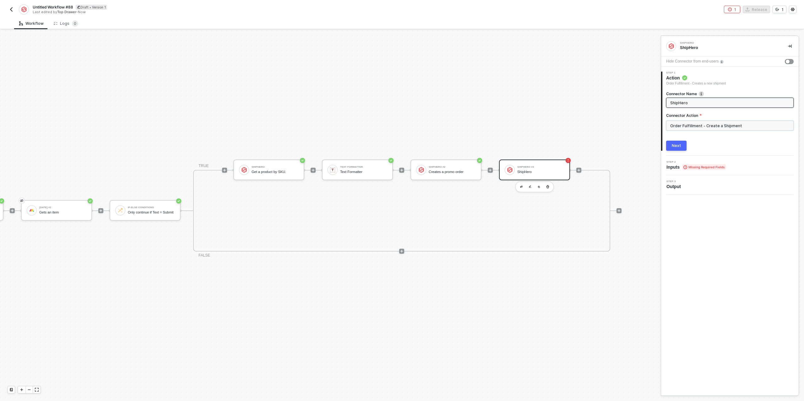
click at [719, 125] on input "Order Fulfillment - Create a Shipment" at bounding box center [729, 126] width 127 height 10
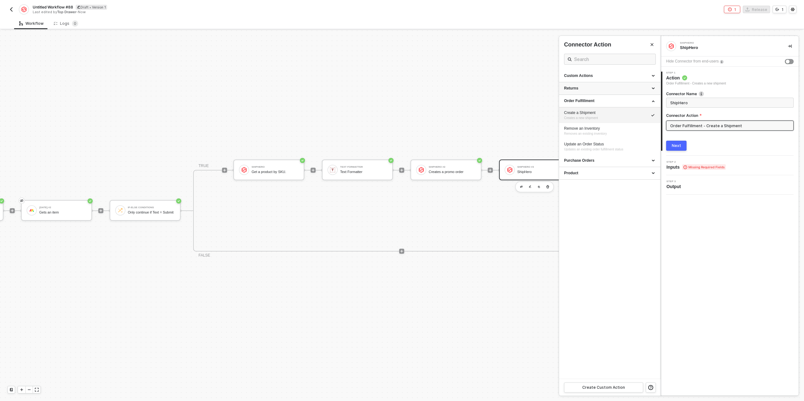
click at [617, 88] on div "Returns" at bounding box center [609, 88] width 91 height 5
click at [609, 103] on div "Get an Order Gets an order by id" at bounding box center [609, 103] width 91 height 10
type input "Gets an order by id"
type input "Returns - Get an Order"
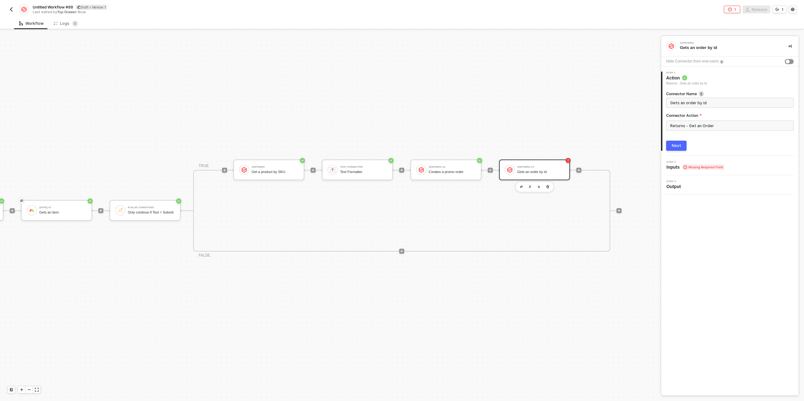
click at [682, 144] on button "Next" at bounding box center [676, 146] width 20 height 10
click at [687, 126] on div "Type or select items ﻿" at bounding box center [729, 122] width 127 height 10
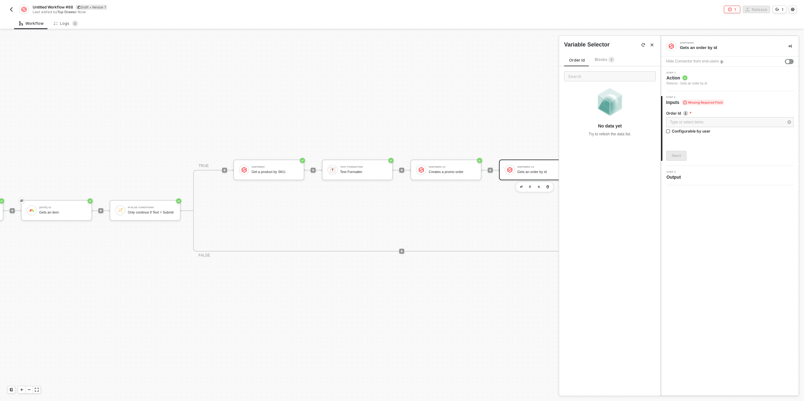
click at [602, 62] on span "Blocks 8" at bounding box center [605, 59] width 20 height 5
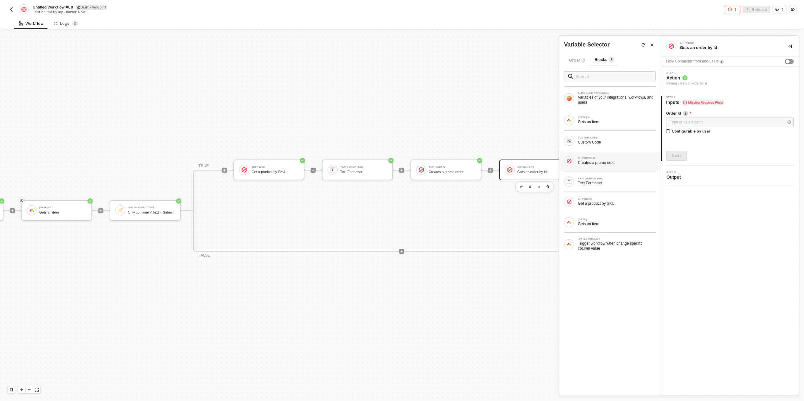
click at [601, 158] on div "SHIPHERO #2" at bounding box center [617, 158] width 78 height 3
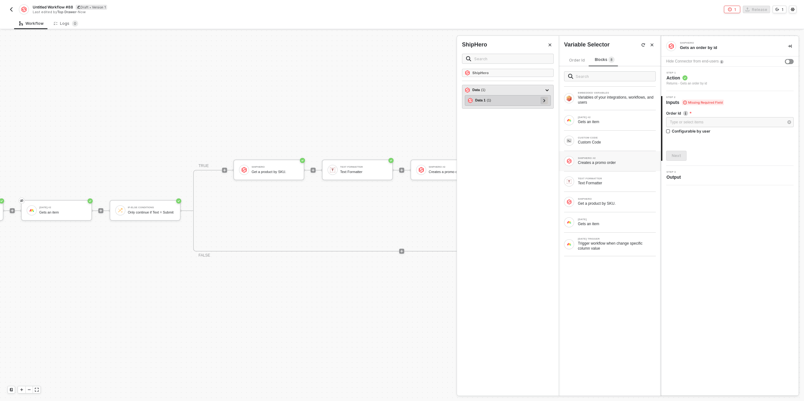
click at [544, 99] on icon at bounding box center [544, 100] width 2 height 3
click at [543, 109] on div at bounding box center [542, 111] width 8 height 8
click at [542, 119] on div at bounding box center [539, 121] width 8 height 8
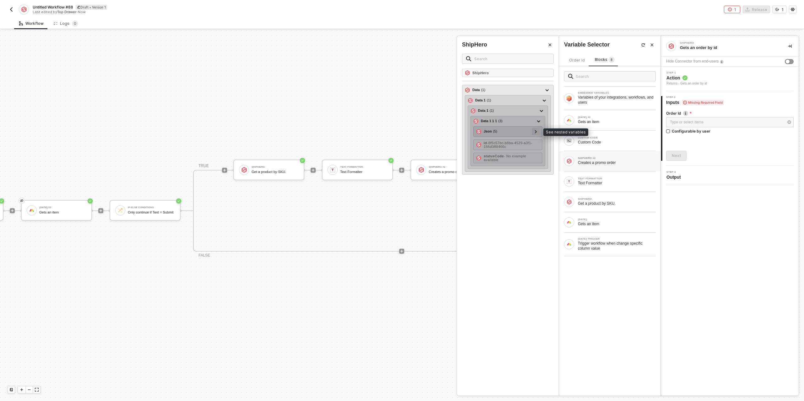
click at [535, 131] on icon at bounding box center [536, 131] width 2 height 3
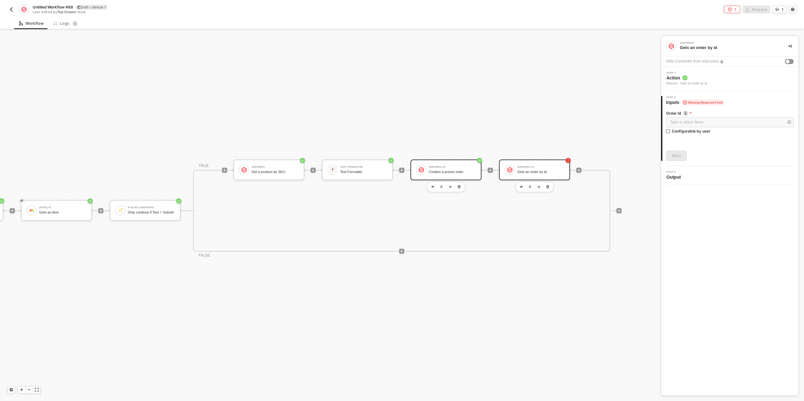
click at [435, 170] on div "Creates a promo order" at bounding box center [452, 172] width 47 height 4
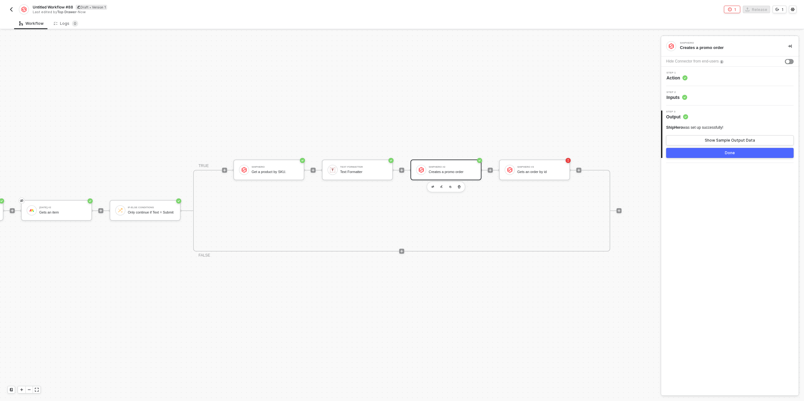
click at [709, 98] on div "Step 2 Inputs" at bounding box center [730, 95] width 136 height 9
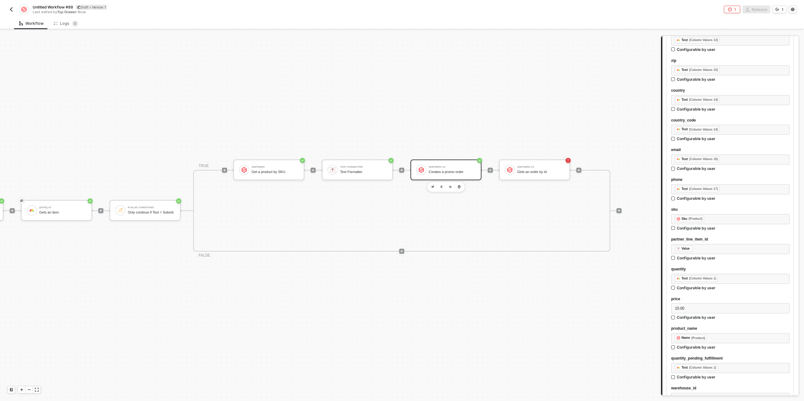
scroll to position [671, 0]
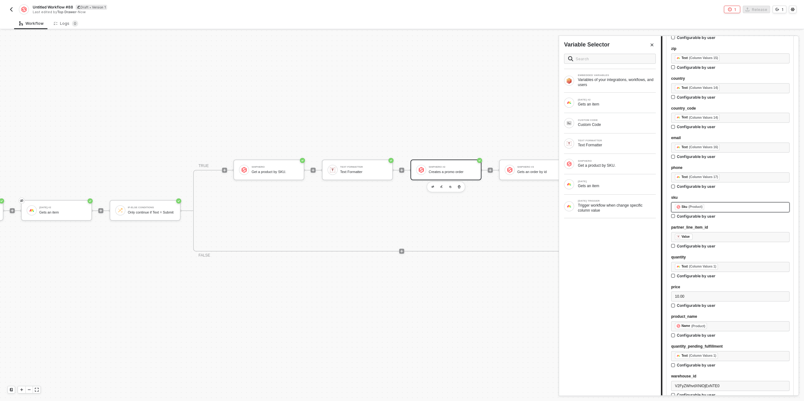
click at [722, 206] on div "﻿ ﻿ Sku (Product) ﻿" at bounding box center [730, 207] width 111 height 7
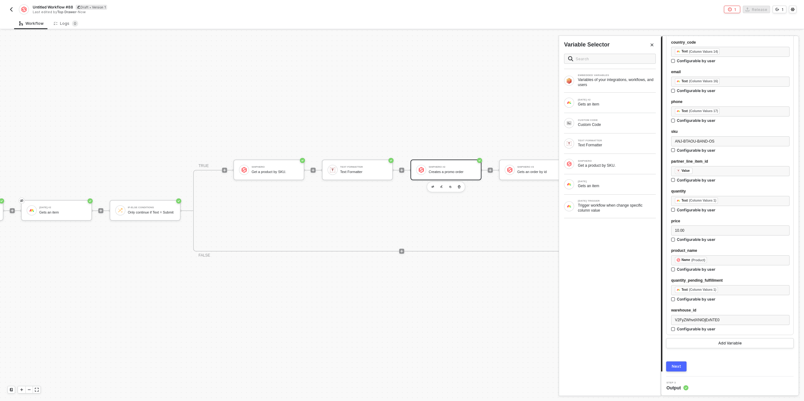
click at [677, 365] on div "Next" at bounding box center [676, 366] width 9 height 5
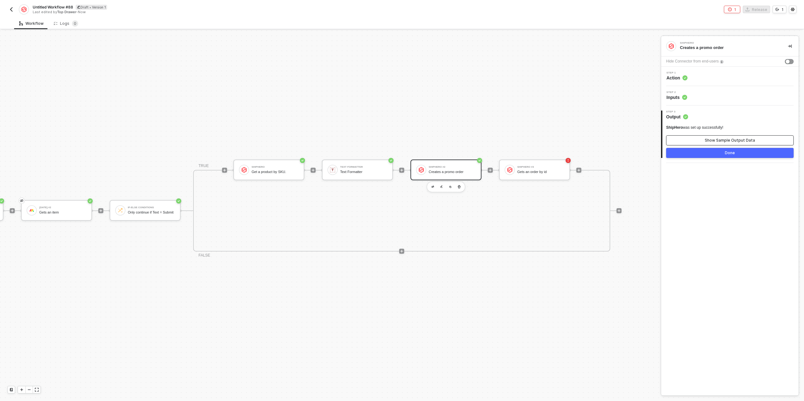
click at [710, 140] on div "Show Sample Output Data" at bounding box center [730, 140] width 50 height 5
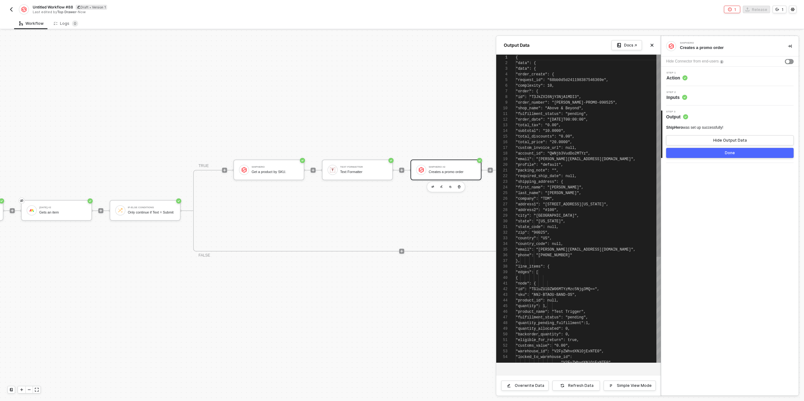
scroll to position [57, 0]
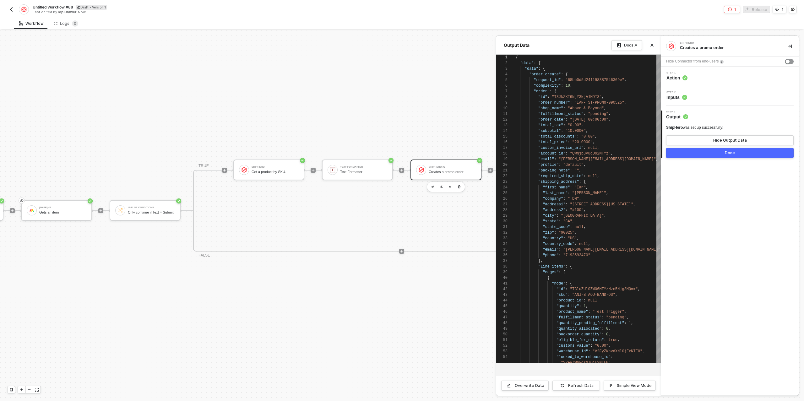
click at [398, 134] on div at bounding box center [402, 215] width 804 height 370
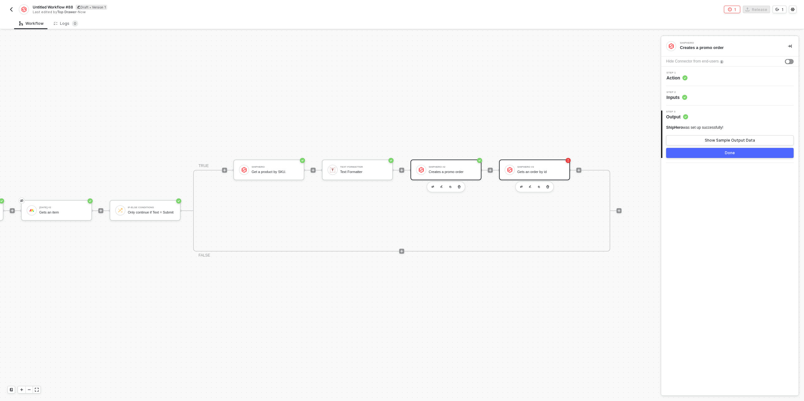
click at [553, 170] on div "Gets an order by id" at bounding box center [540, 172] width 47 height 4
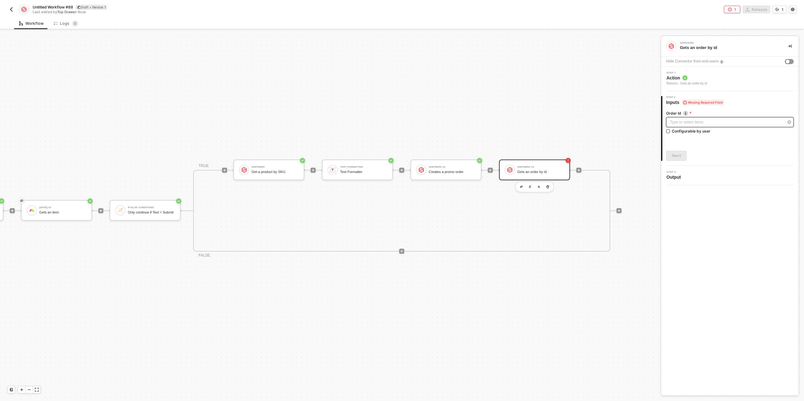
click at [699, 119] on div "Type or select items ﻿" at bounding box center [727, 122] width 114 height 6
click at [597, 61] on span "Blocks 8" at bounding box center [605, 59] width 20 height 5
click at [607, 160] on div "Creates a promo order" at bounding box center [617, 162] width 78 height 5
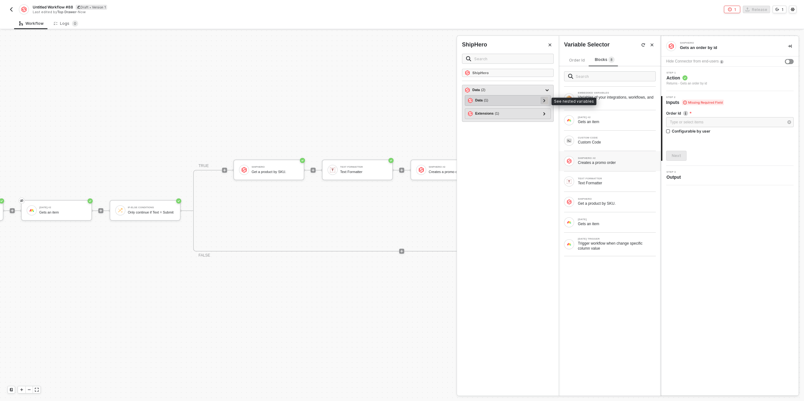
click at [544, 100] on icon at bounding box center [544, 100] width 2 height 3
click at [543, 109] on div at bounding box center [542, 111] width 8 height 8
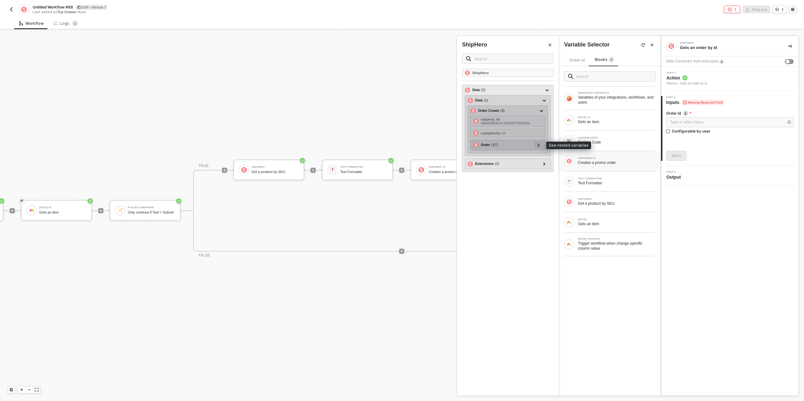
click at [538, 144] on icon at bounding box center [539, 144] width 2 height 3
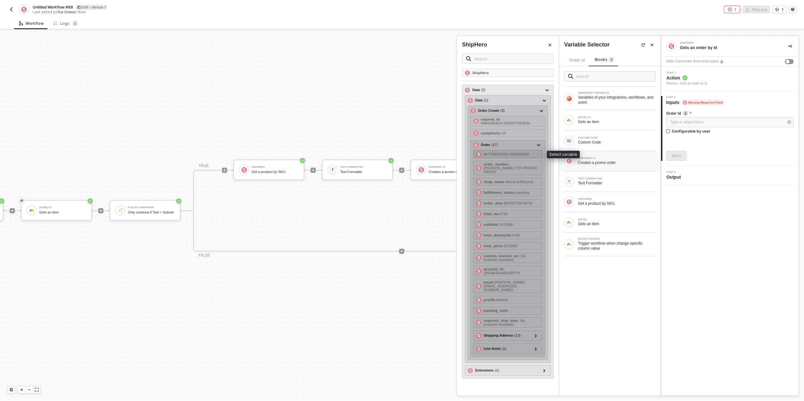
click at [513, 153] on span "- T3JkZXI6NjY3NjA1MDI3" at bounding box center [508, 154] width 42 height 4
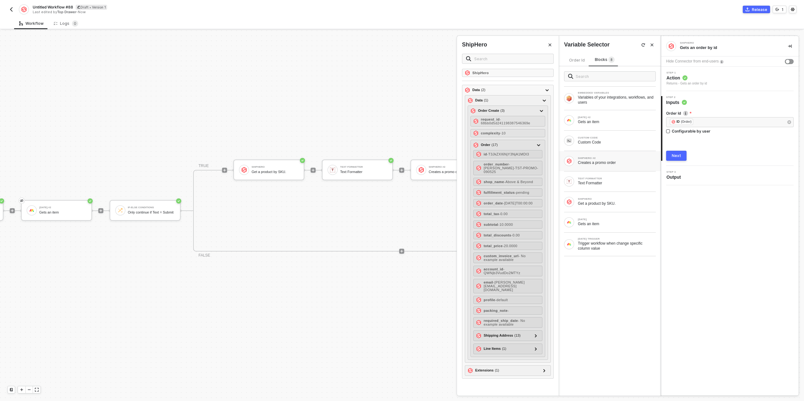
click at [680, 156] on div "Next" at bounding box center [676, 155] width 9 height 5
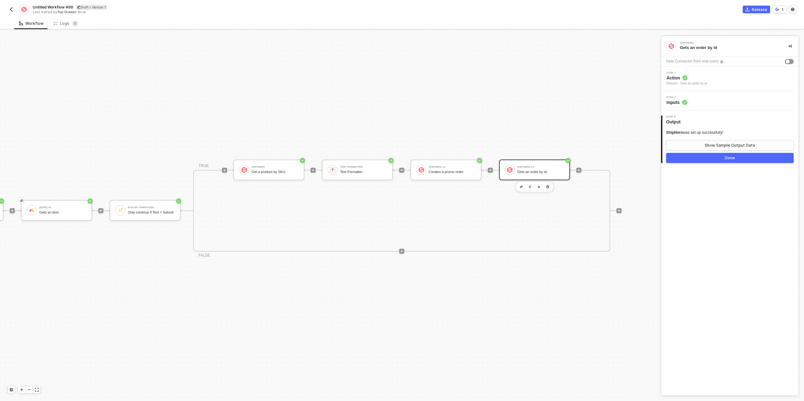
click at [696, 159] on button "Done" at bounding box center [729, 158] width 127 height 10
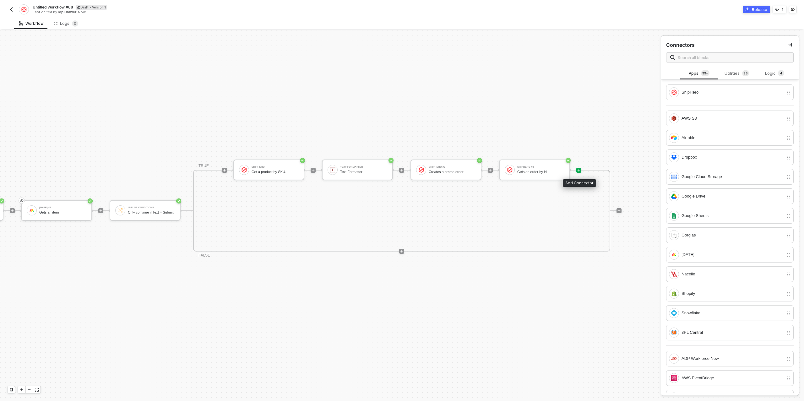
click at [578, 169] on icon "icon-play" at bounding box center [578, 170] width 3 height 3
click at [579, 169] on icon "icon-play" at bounding box center [579, 170] width 4 height 4
click at [732, 258] on div "[DATE]" at bounding box center [729, 255] width 127 height 16
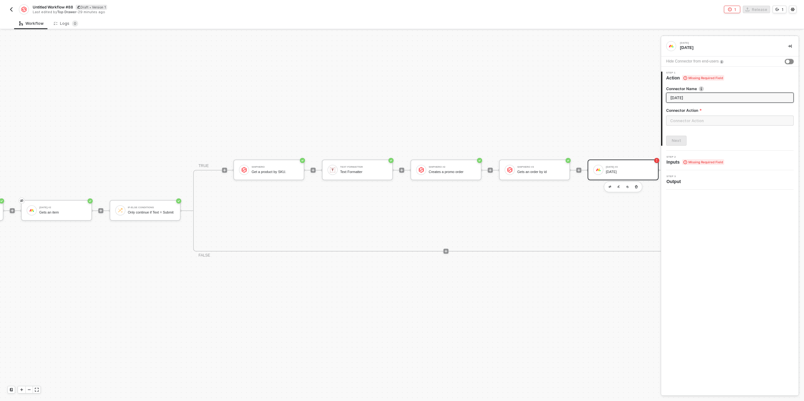
click at [789, 60] on button "button" at bounding box center [789, 61] width 9 height 5
click at [700, 121] on input "text" at bounding box center [729, 121] width 127 height 10
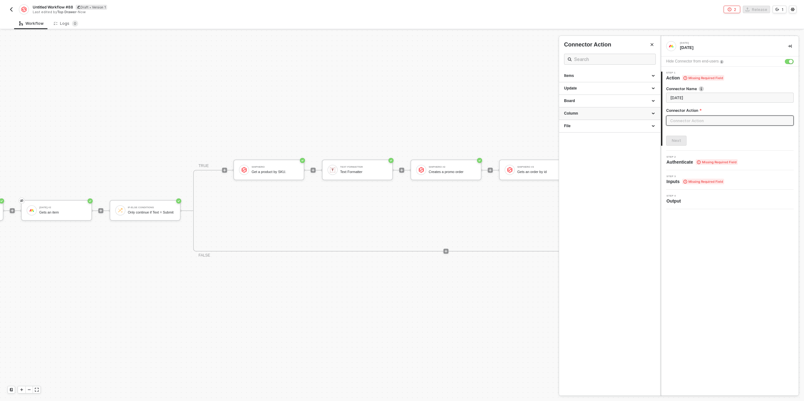
click at [619, 111] on div "Column" at bounding box center [609, 113] width 91 height 5
click at [608, 144] on div "Change a simple column value" at bounding box center [609, 140] width 91 height 5
type input "Change a column value."
type input "Column - Change a simple column value"
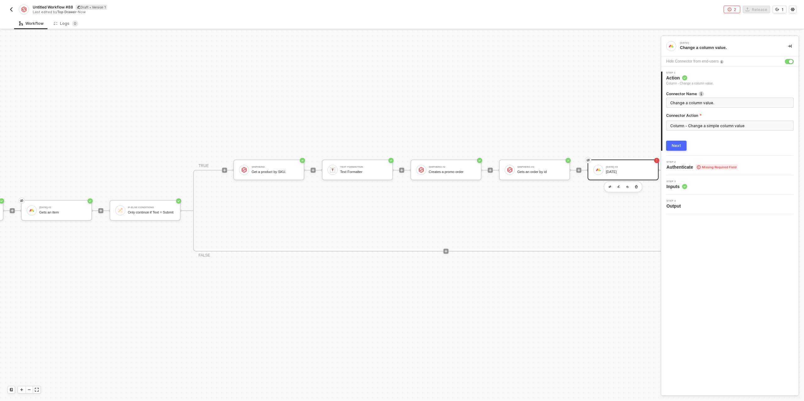
click at [682, 146] on button "Next" at bounding box center [676, 146] width 20 height 10
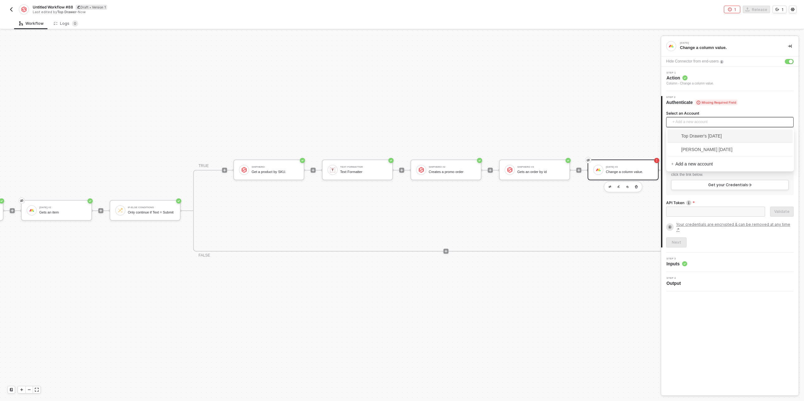
click at [686, 120] on span "+ Add a new account" at bounding box center [730, 122] width 117 height 10
click at [693, 135] on span "Top Drawer's [DATE]" at bounding box center [696, 135] width 51 height 7
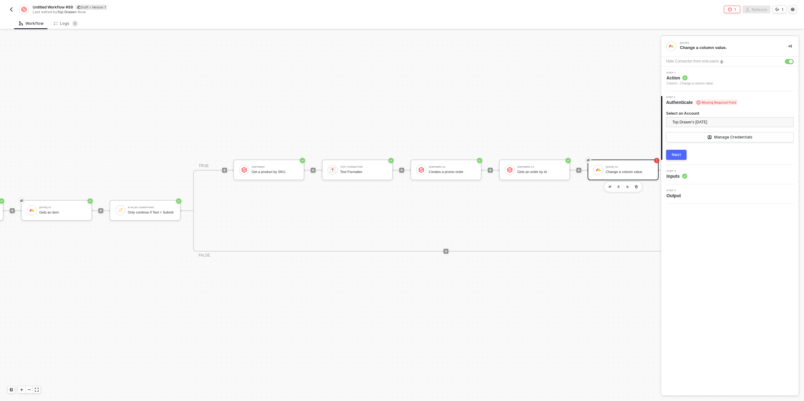
click at [678, 152] on div "Next" at bounding box center [676, 154] width 9 height 5
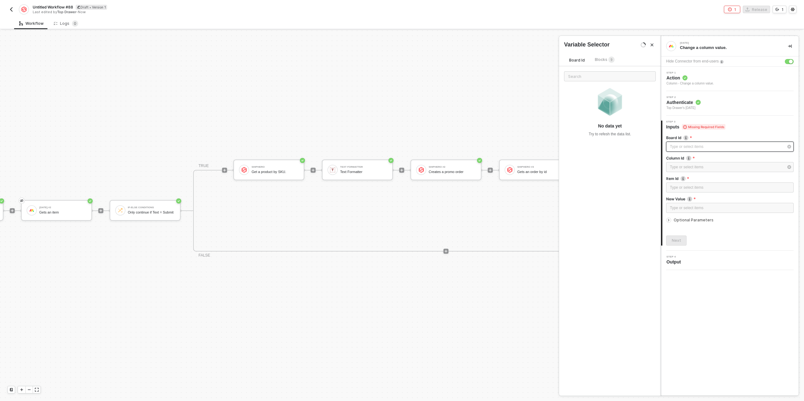
click at [687, 144] on div "Type or select items ﻿" at bounding box center [727, 147] width 114 height 6
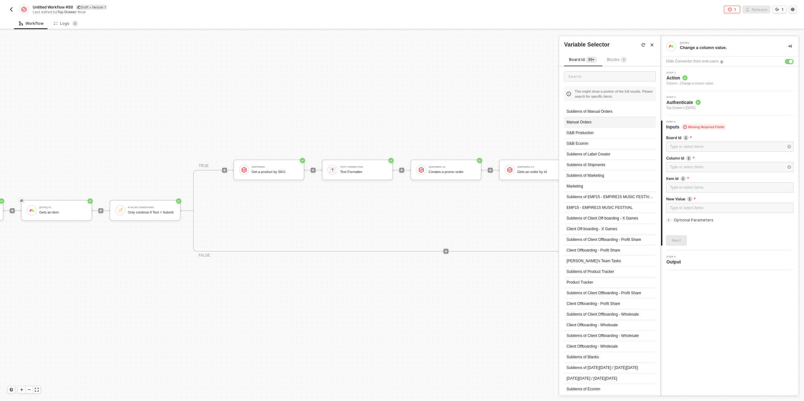
click at [598, 122] on div "Manual Orders" at bounding box center [610, 122] width 92 height 11
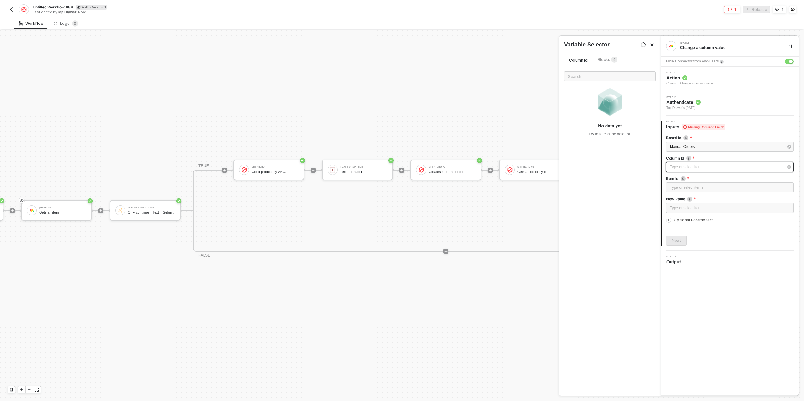
click at [690, 167] on div "Type or select items ﻿" at bounding box center [727, 167] width 114 height 6
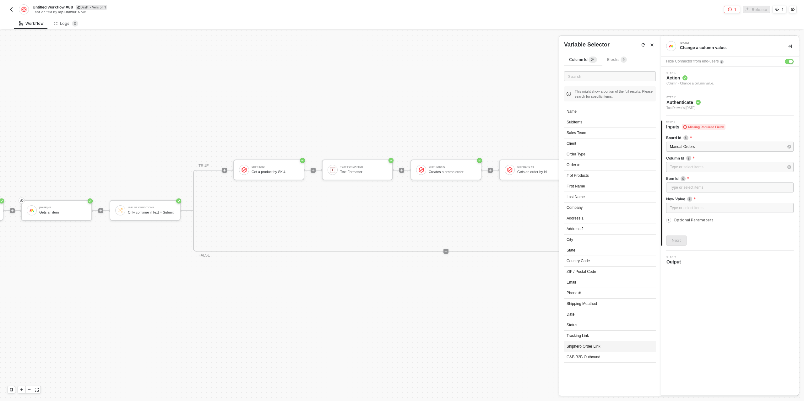
click at [593, 342] on div "Shiphero Order Link" at bounding box center [610, 346] width 92 height 11
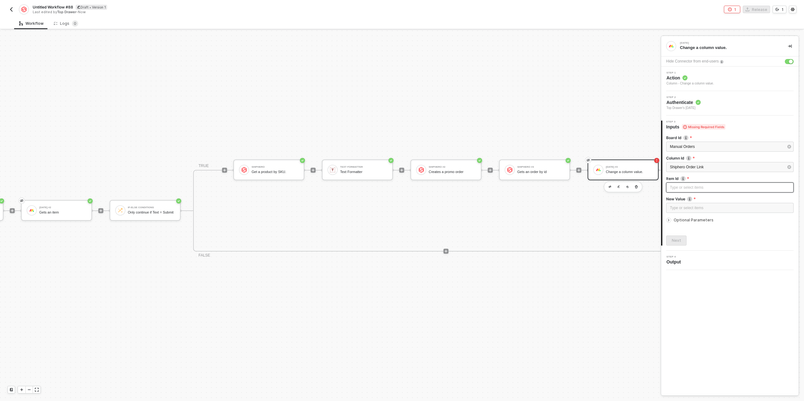
click at [675, 186] on div "Type or select items ﻿" at bounding box center [730, 188] width 120 height 6
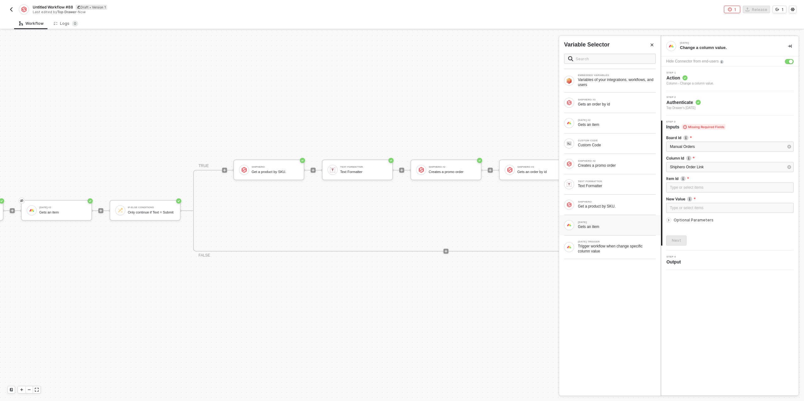
click at [588, 224] on div "Gets an item" at bounding box center [617, 226] width 78 height 5
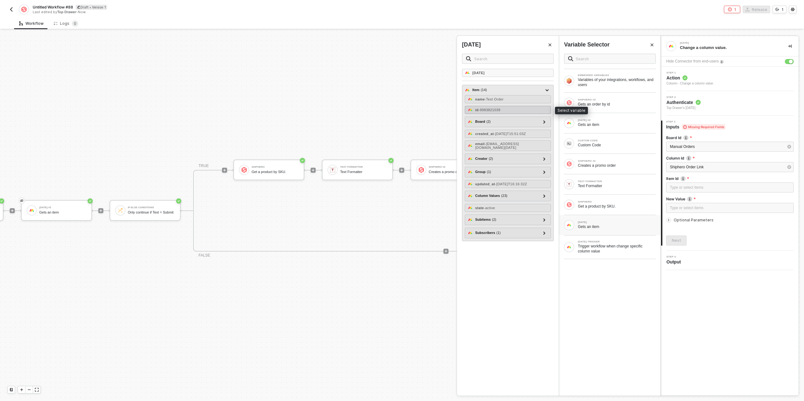
click at [500, 108] on span "- 9983821039" at bounding box center [489, 110] width 22 height 4
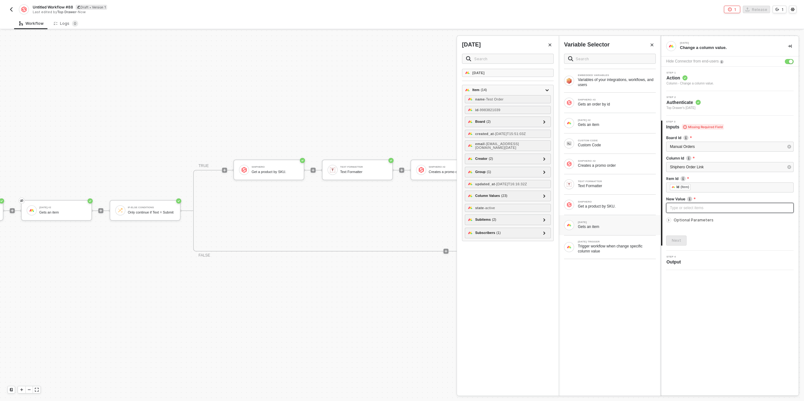
click at [689, 206] on div "Type or select items ﻿" at bounding box center [730, 208] width 120 height 6
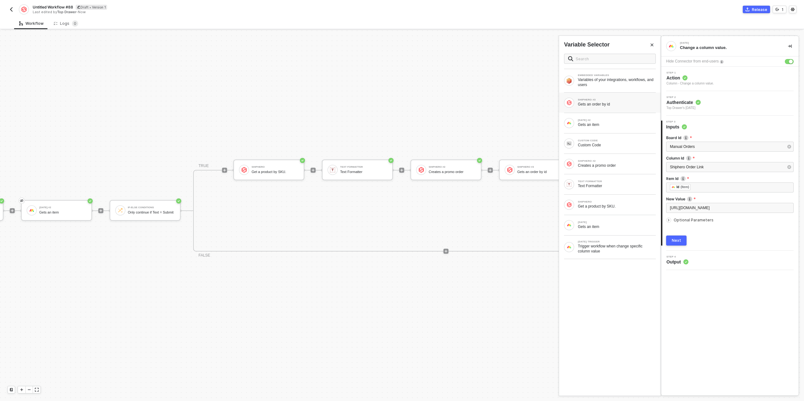
click at [600, 103] on div "Gets an order by id" at bounding box center [617, 104] width 78 height 5
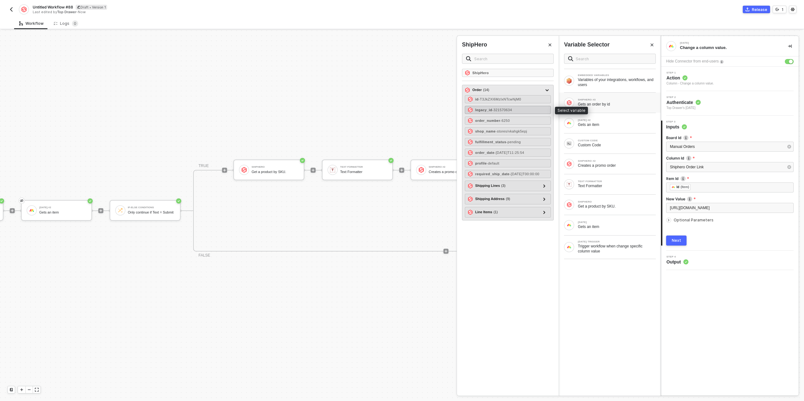
click at [512, 108] on span "- 321570634" at bounding box center [502, 110] width 20 height 4
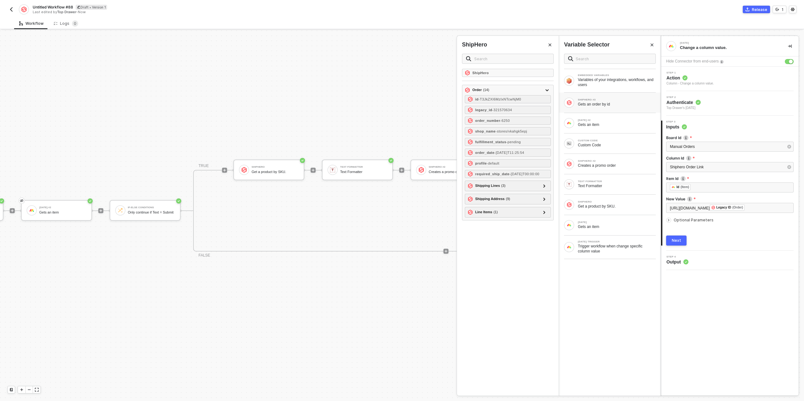
click at [679, 243] on div "Next" at bounding box center [676, 240] width 9 height 5
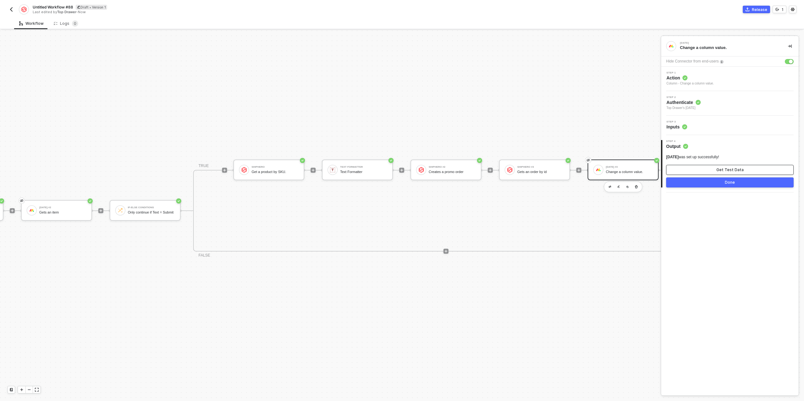
click at [722, 169] on div "Get Test Data" at bounding box center [729, 169] width 27 height 5
click at [724, 181] on button "Done" at bounding box center [729, 182] width 127 height 10
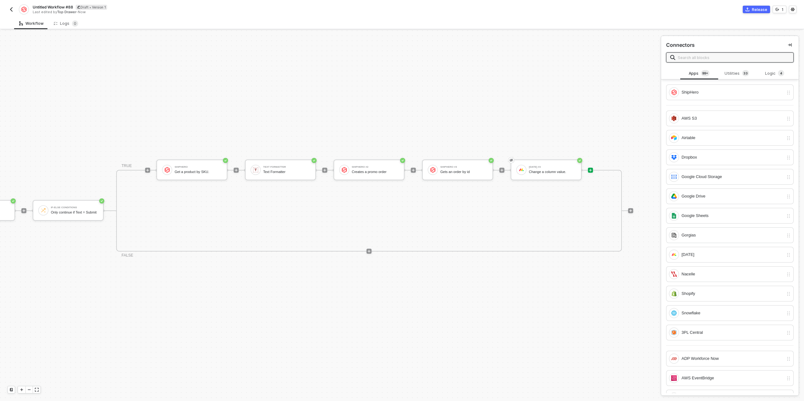
scroll to position [11, 341]
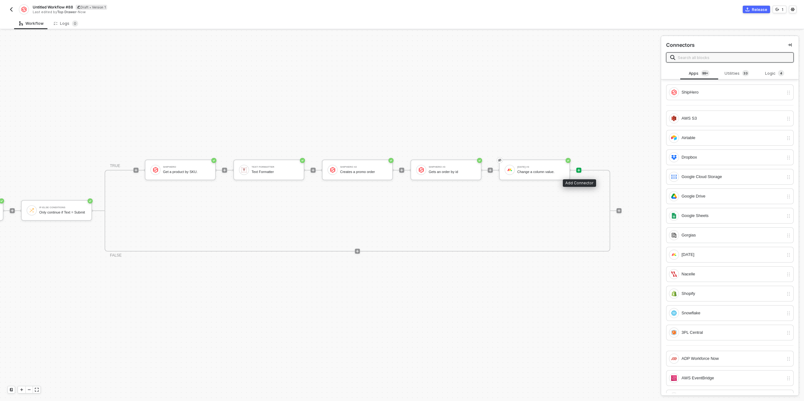
click at [579, 170] on icon "icon-play" at bounding box center [579, 170] width 4 height 4
click at [771, 74] on div "Logic 4" at bounding box center [775, 73] width 28 height 7
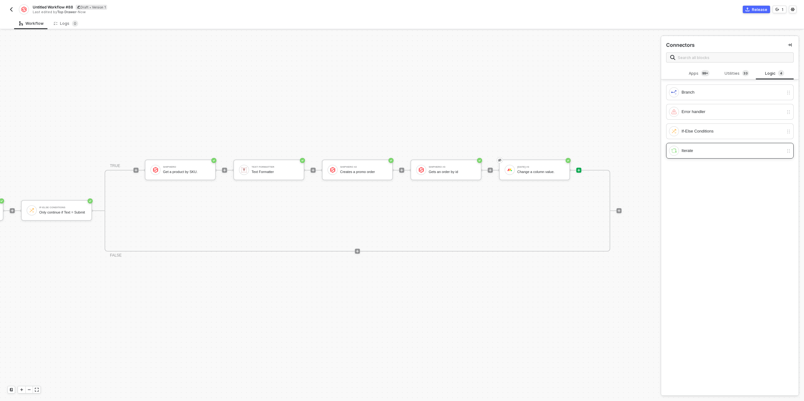
click at [702, 149] on div "Iterate" at bounding box center [732, 150] width 102 height 7
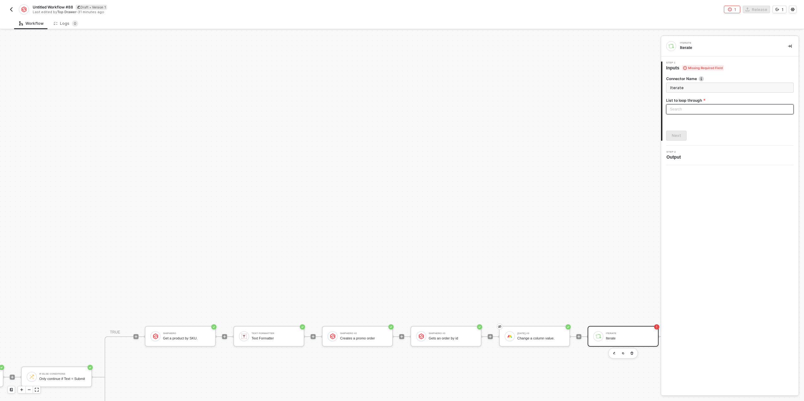
click at [686, 109] on div "Search" at bounding box center [729, 109] width 127 height 10
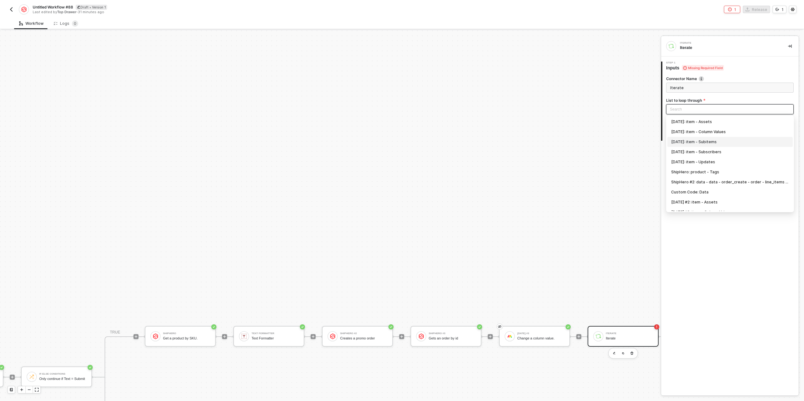
click at [704, 142] on div "Monday: item - Subitems" at bounding box center [730, 141] width 118 height 7
type input "Loop through Monday: item - Subitems"
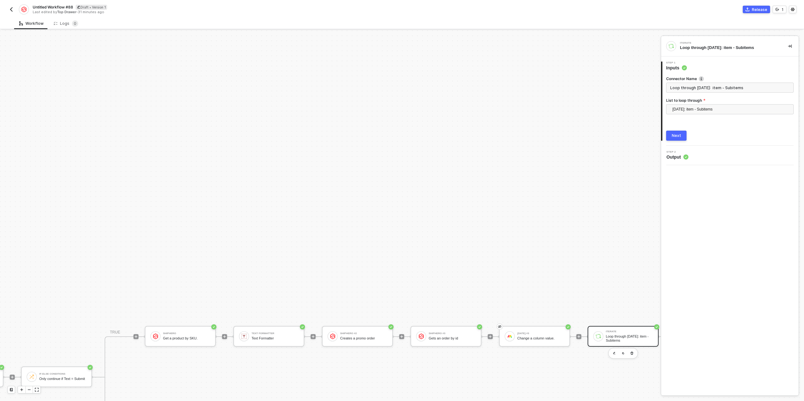
click at [675, 137] on div "Next" at bounding box center [676, 135] width 9 height 5
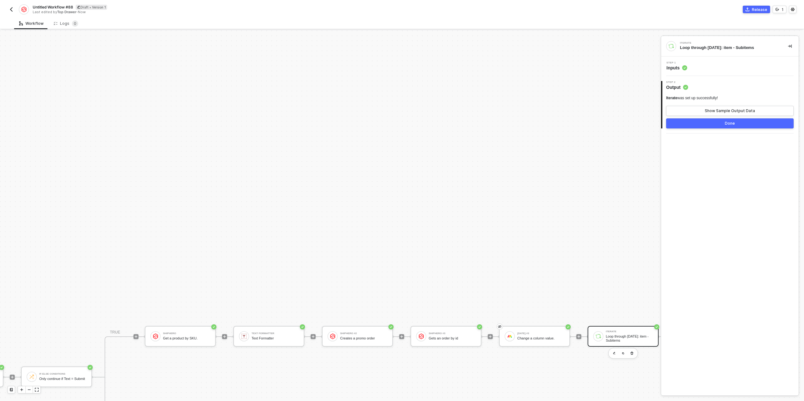
click at [700, 124] on button "Done" at bounding box center [729, 123] width 127 height 10
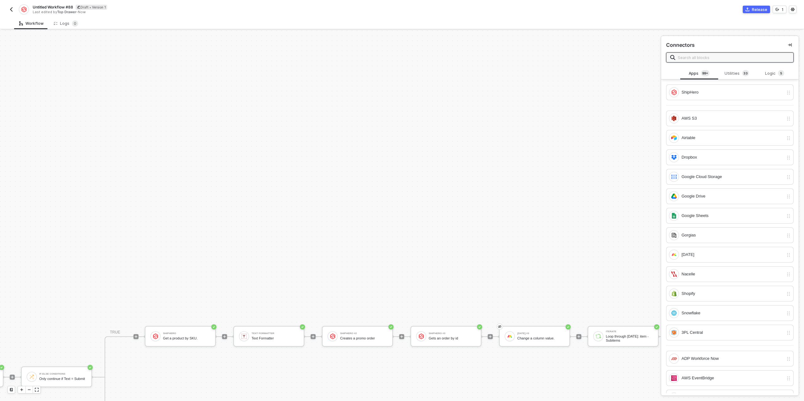
scroll to position [11, 510]
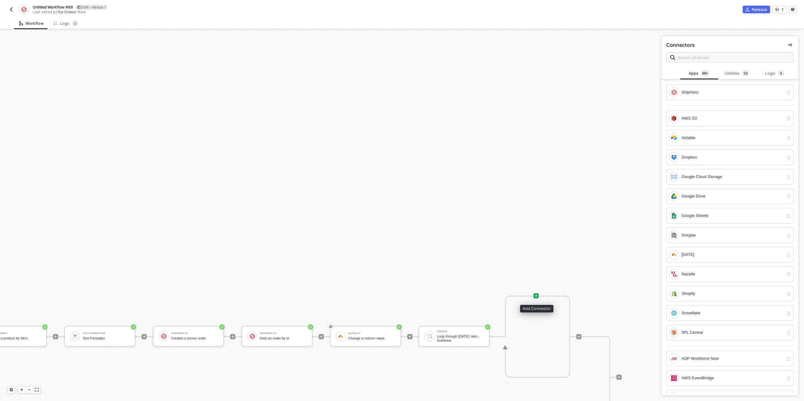
click at [537, 296] on icon "icon-play" at bounding box center [536, 296] width 4 height 4
click at [736, 73] on div "Utilities 3 3" at bounding box center [737, 73] width 28 height 7
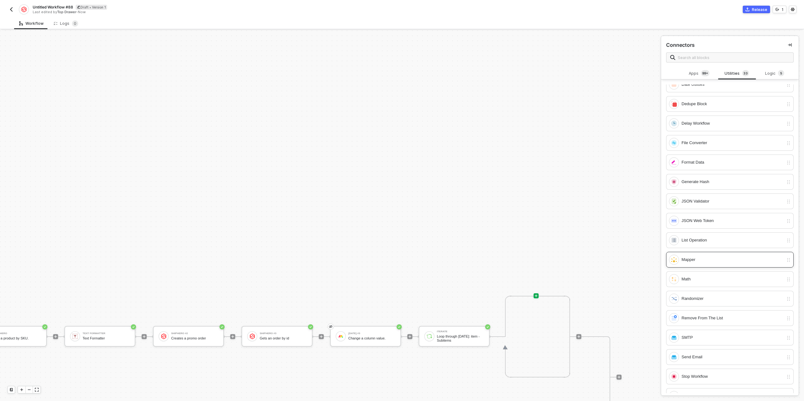
scroll to position [172, 0]
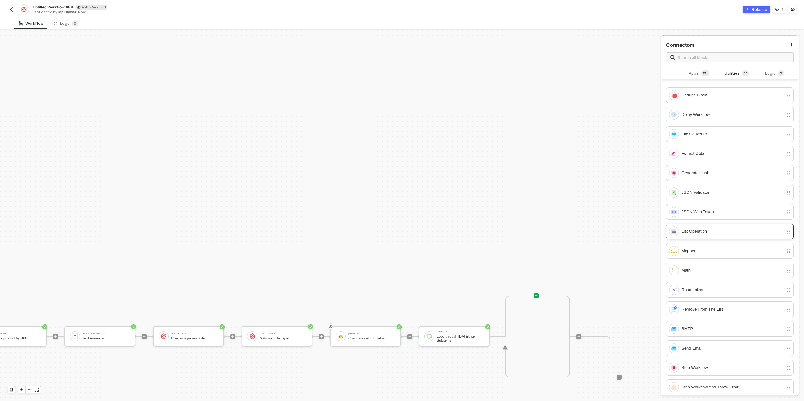
click at [709, 230] on div "List Operation" at bounding box center [732, 231] width 102 height 7
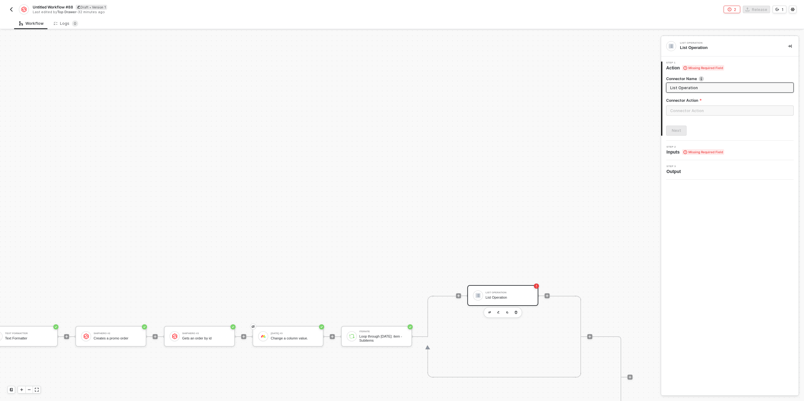
scroll to position [11, 598]
click at [689, 113] on input "text" at bounding box center [729, 110] width 127 height 10
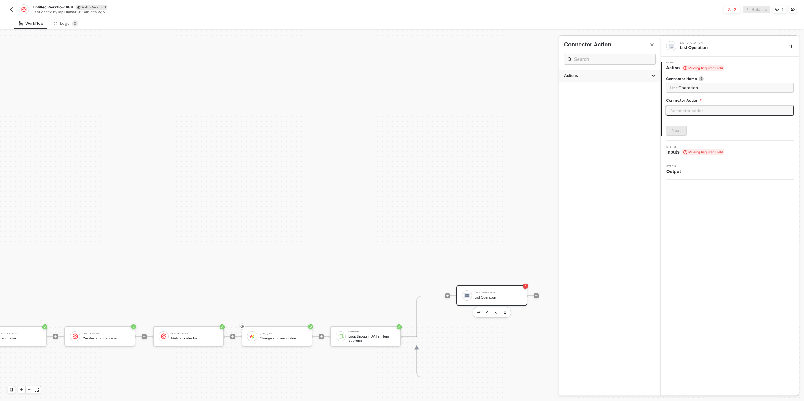
click at [589, 73] on div "Actions" at bounding box center [609, 75] width 91 height 5
click at [600, 107] on span "Output a list containing only items that meet criteria" at bounding box center [599, 108] width 71 height 3
type input "Output a list containing only items that meet criteria"
type input "Filter Items"
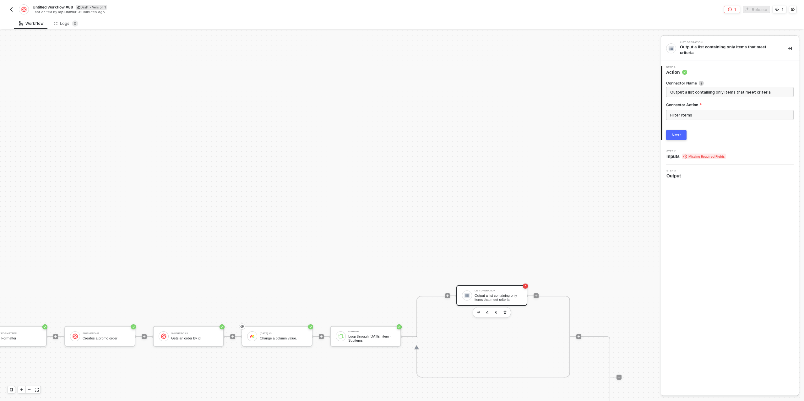
click at [682, 135] on button "Next" at bounding box center [676, 135] width 20 height 10
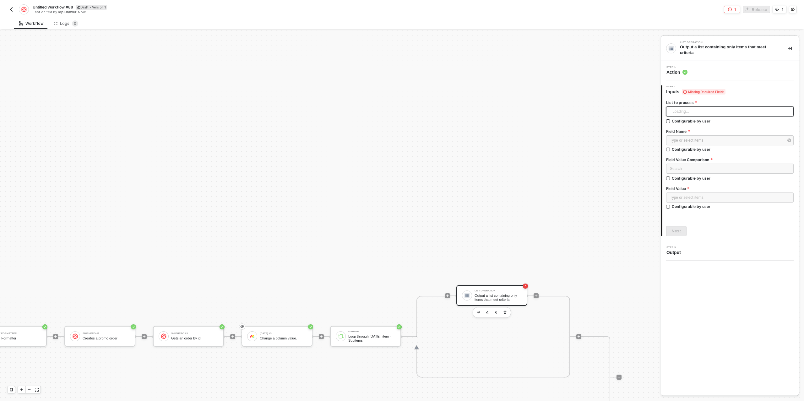
click at [683, 110] on div "Loading..." at bounding box center [729, 111] width 127 height 10
click at [374, 353] on icon "button" at bounding box center [374, 353] width 4 height 5
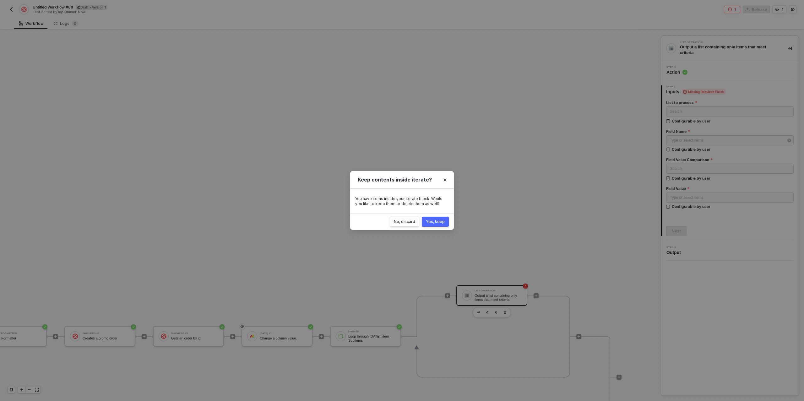
click at [433, 221] on div "Yes, keep" at bounding box center [435, 221] width 19 height 5
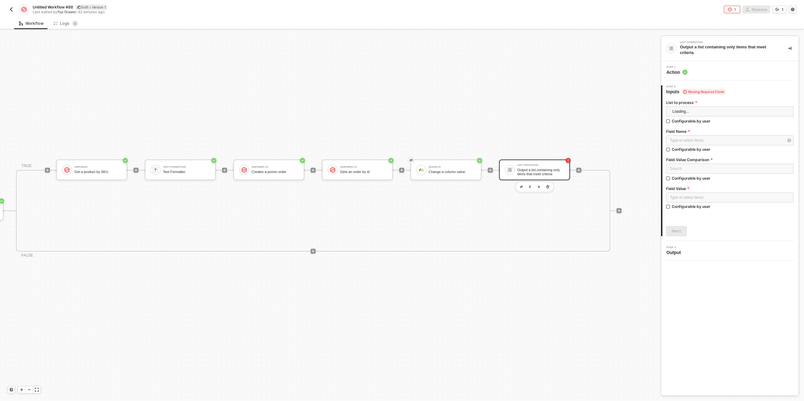
scroll to position [11, 429]
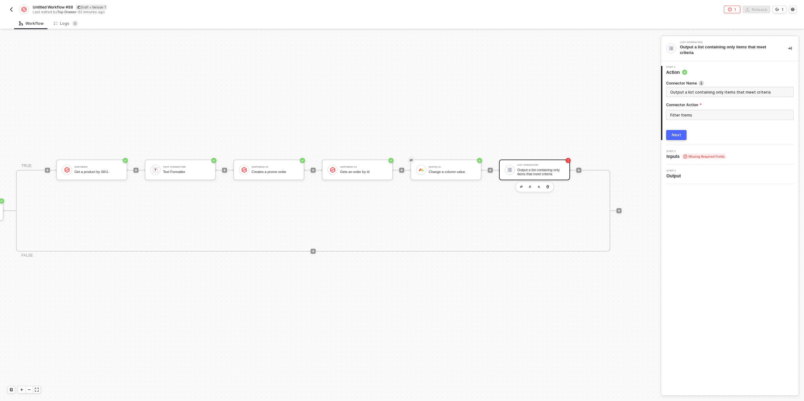
click at [674, 136] on div "Next" at bounding box center [676, 134] width 9 height 5
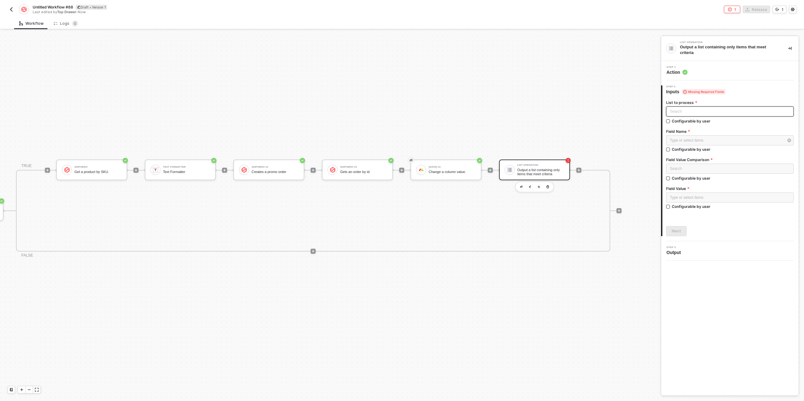
click at [683, 113] on div "Search" at bounding box center [729, 111] width 127 height 10
click at [700, 147] on div "Monday: item - Subitems" at bounding box center [730, 144] width 118 height 7
click at [695, 138] on div "Type or select items ﻿" at bounding box center [727, 141] width 114 height 6
click at [573, 120] on div "Name" at bounding box center [610, 122] width 92 height 11
click at [698, 167] on input "search" at bounding box center [730, 168] width 120 height 9
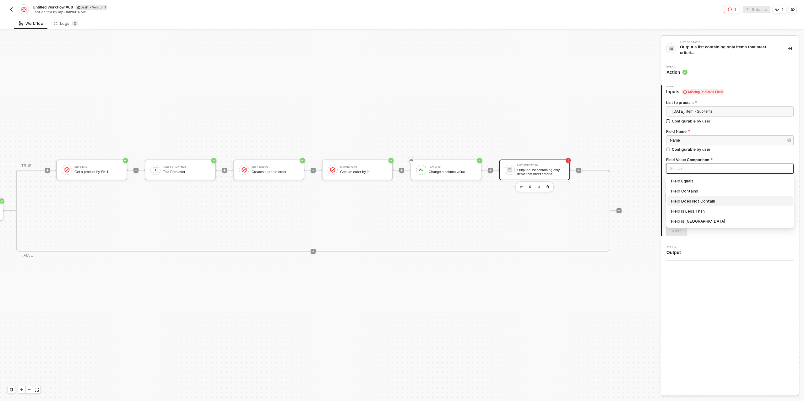
click at [703, 201] on div "Field Does Not Contain" at bounding box center [730, 201] width 118 height 7
click at [700, 195] on div "Type or select items ﻿" at bounding box center [730, 198] width 120 height 6
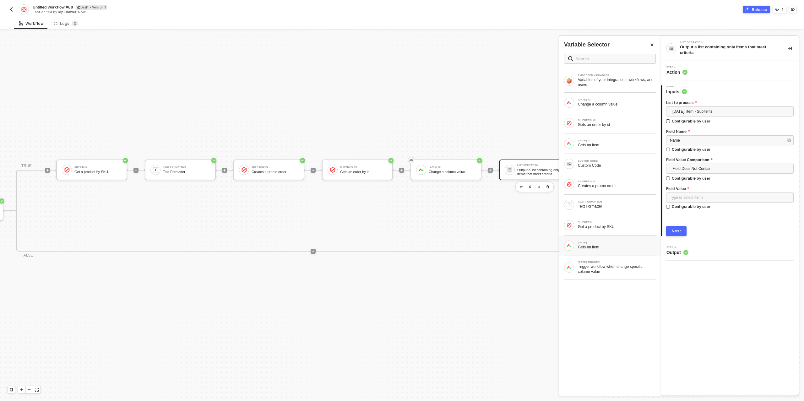
click at [613, 243] on div "MONDAY Gets an item" at bounding box center [617, 245] width 78 height 8
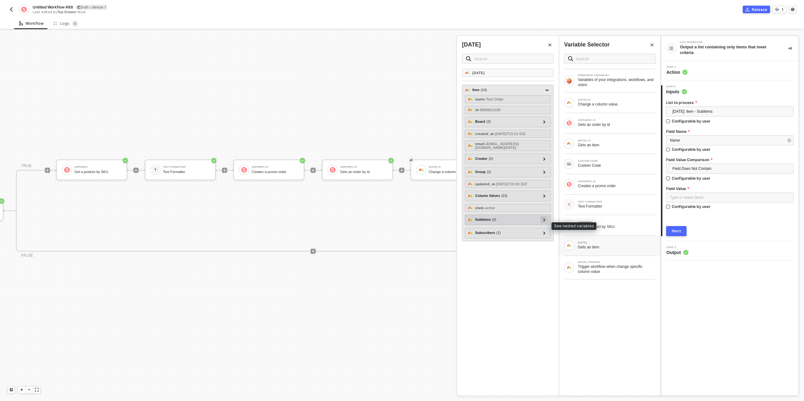
click at [544, 221] on icon at bounding box center [544, 219] width 2 height 3
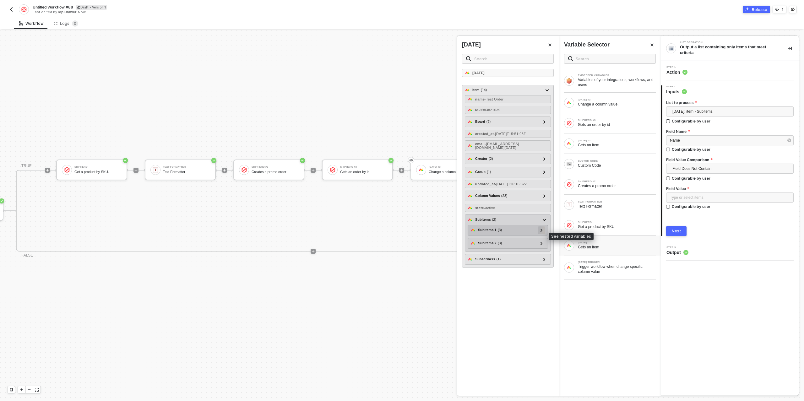
click at [543, 232] on icon at bounding box center [541, 230] width 2 height 3
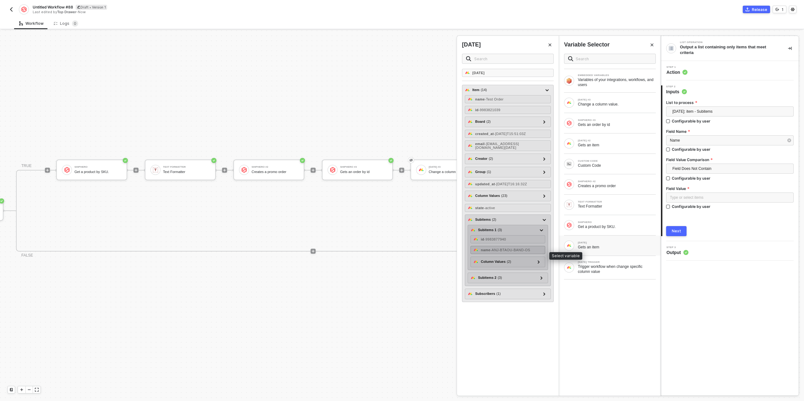
click at [535, 254] on div "name - ANJ-BTAOU-BAND-OS" at bounding box center [507, 250] width 75 height 8
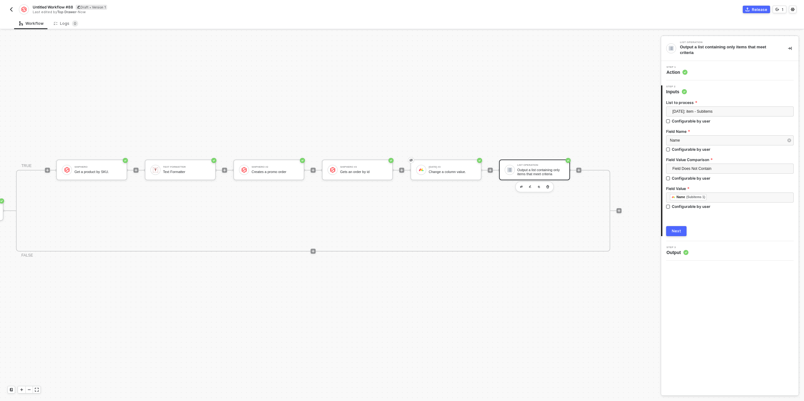
click at [678, 231] on div "Next" at bounding box center [676, 231] width 9 height 5
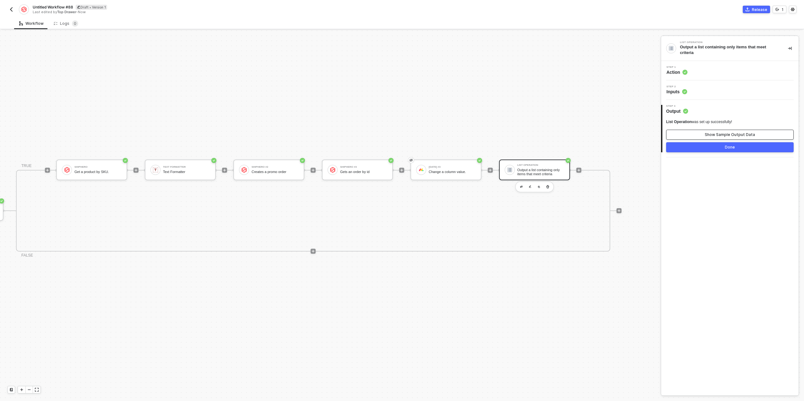
click at [702, 133] on button "Show Sample Output Data" at bounding box center [729, 135] width 127 height 10
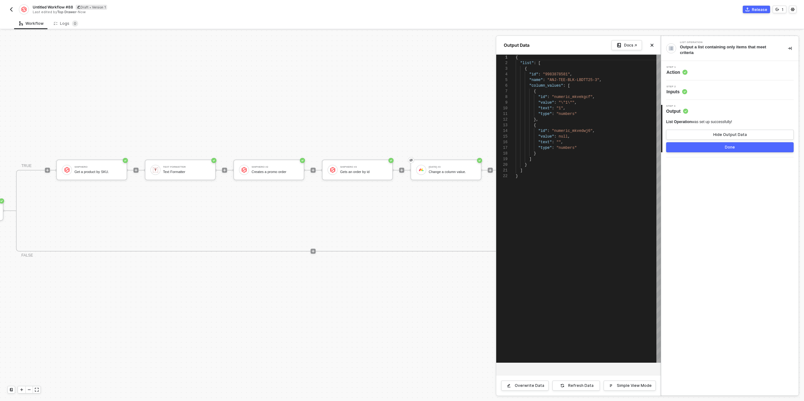
scroll to position [57, 0]
click at [702, 147] on button "Done" at bounding box center [729, 147] width 127 height 10
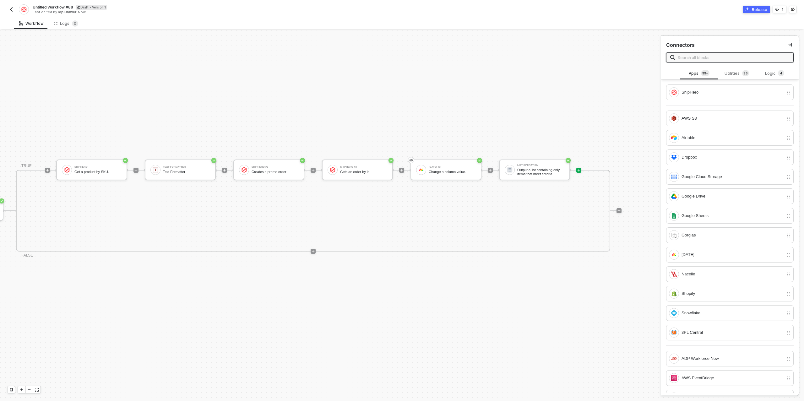
click at [578, 169] on icon "icon-play" at bounding box center [578, 170] width 3 height 3
click at [766, 76] on div "Logic 4" at bounding box center [775, 73] width 28 height 7
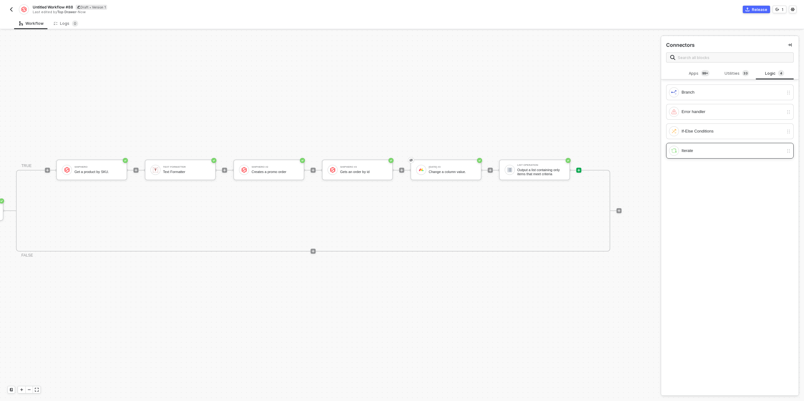
click at [706, 148] on div "Iterate" at bounding box center [732, 150] width 102 height 7
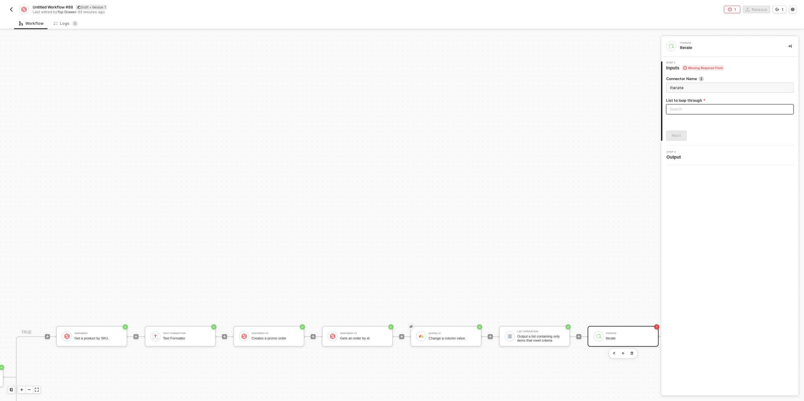
click at [695, 109] on div "Search" at bounding box center [729, 109] width 127 height 10
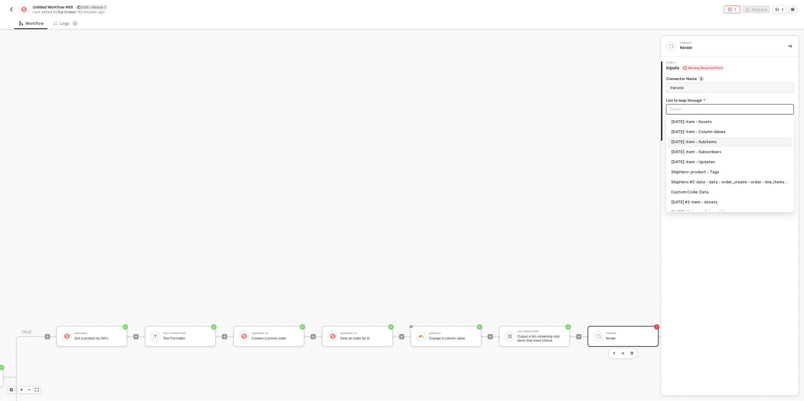
scroll to position [87, 0]
click at [691, 205] on div "List Operation: List" at bounding box center [730, 206] width 118 height 7
type input "Loop through List Operation: List"
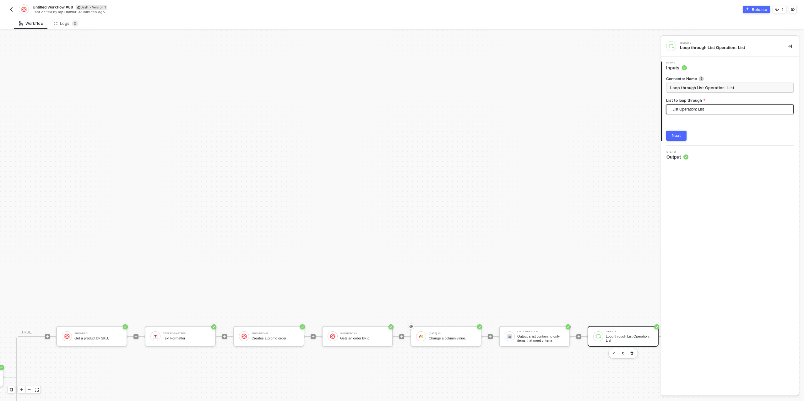
click at [679, 137] on div "Next" at bounding box center [676, 135] width 9 height 5
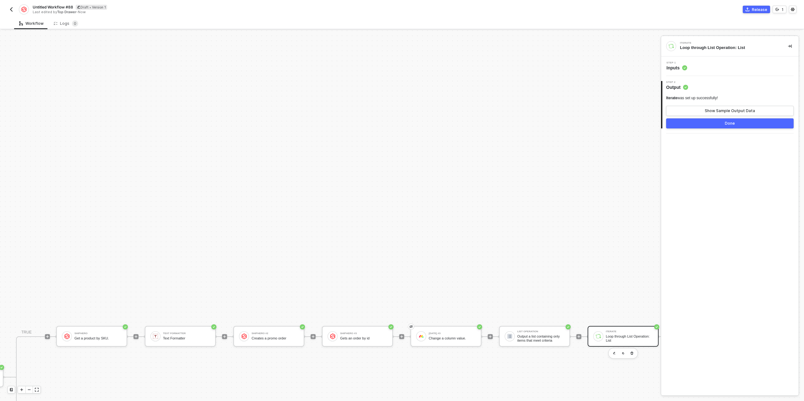
click at [700, 122] on button "Done" at bounding box center [729, 123] width 127 height 10
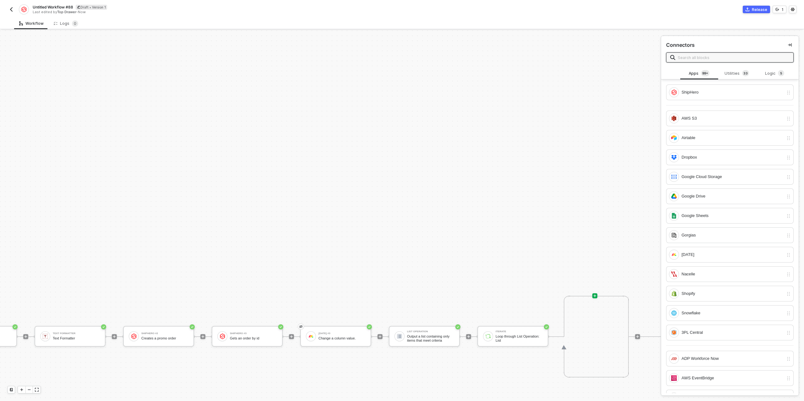
scroll to position [11, 598]
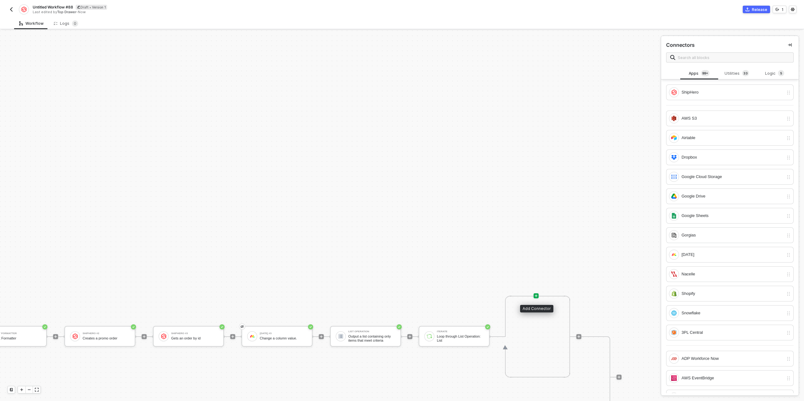
click at [536, 295] on icon "icon-play" at bounding box center [536, 295] width 3 height 3
click at [723, 95] on div "ShipHero" at bounding box center [732, 92] width 102 height 7
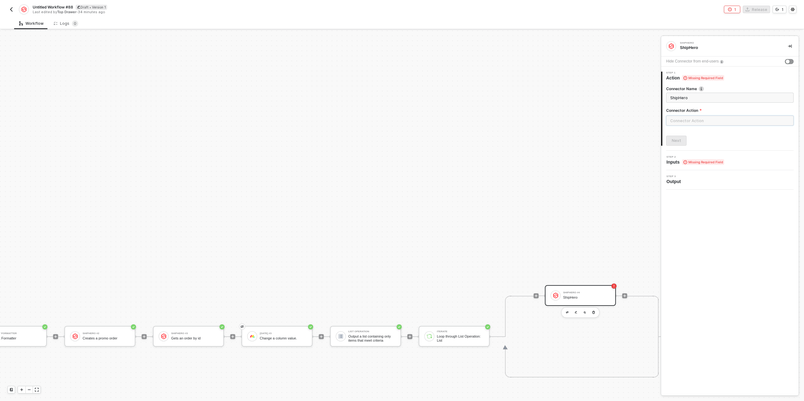
click at [705, 122] on input "text" at bounding box center [729, 121] width 127 height 10
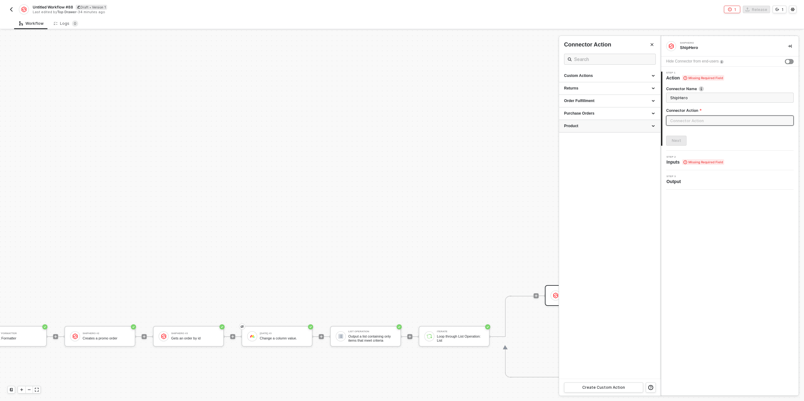
click at [605, 125] on div "Product" at bounding box center [609, 125] width 91 height 5
click at [601, 141] on div "Get a Product By SKU Get a product by SKU." at bounding box center [609, 140] width 91 height 10
type input "Get a product by SKU."
type input "Product - Get a Product By SKU"
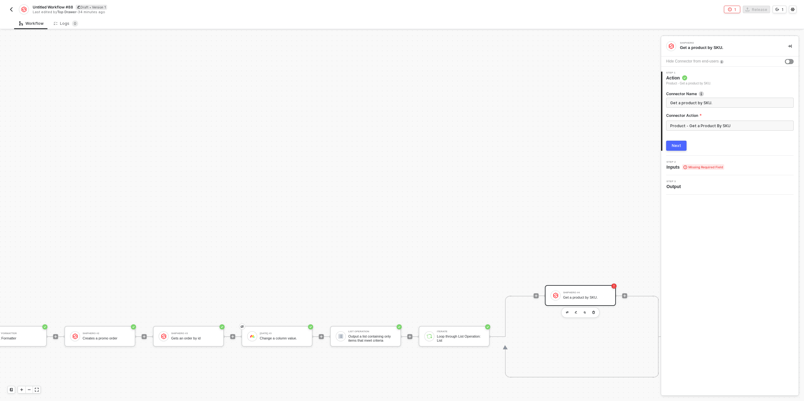
click at [679, 142] on button "Next" at bounding box center [676, 146] width 20 height 10
click at [682, 121] on div "Type or select items ﻿" at bounding box center [727, 122] width 114 height 6
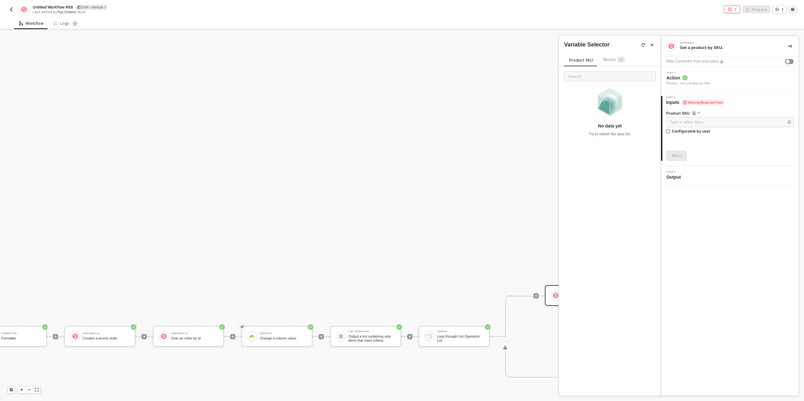
click at [614, 59] on span "Blocks 1 2" at bounding box center [614, 59] width 22 height 5
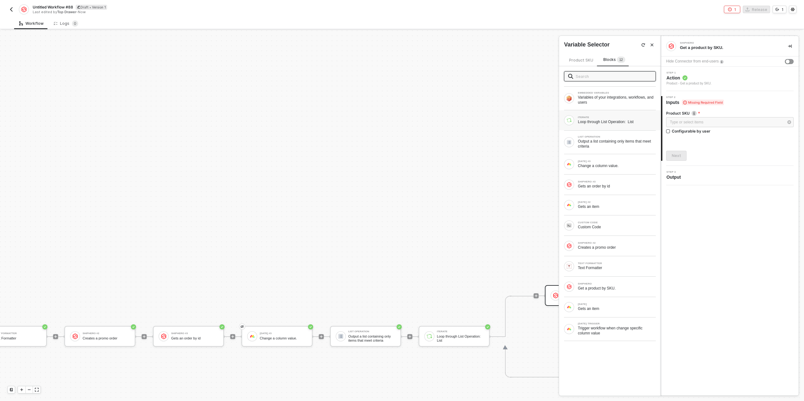
click at [618, 119] on div "Loop through List Operation: List" at bounding box center [617, 121] width 78 height 5
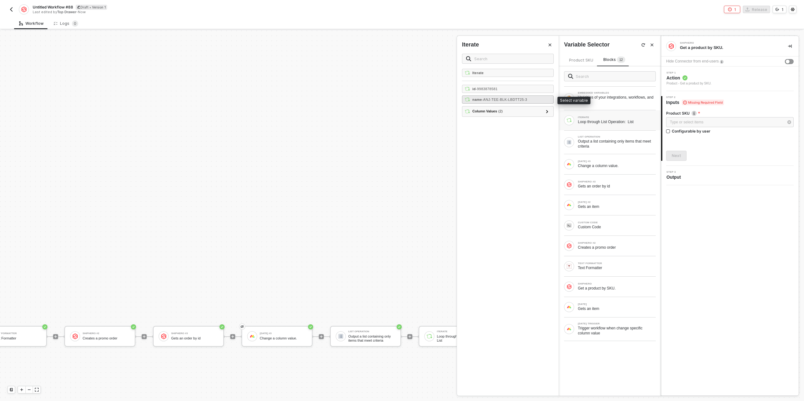
click at [514, 101] on div "name - ANJ-TEE-BLK-LBDTT25-3" at bounding box center [508, 99] width 92 height 8
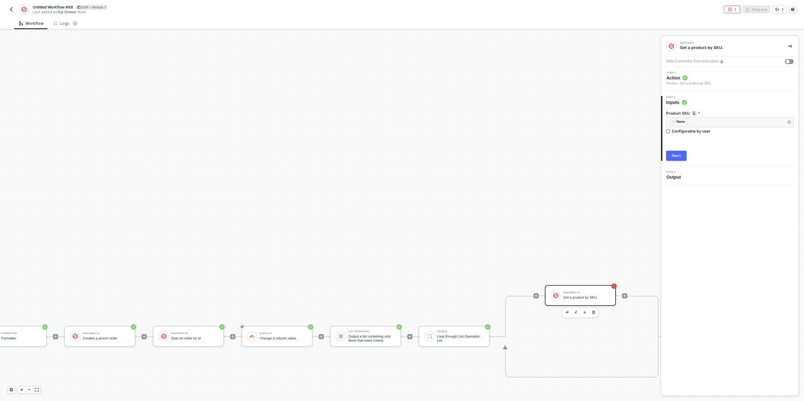
click at [672, 154] on div "Next" at bounding box center [676, 155] width 9 height 5
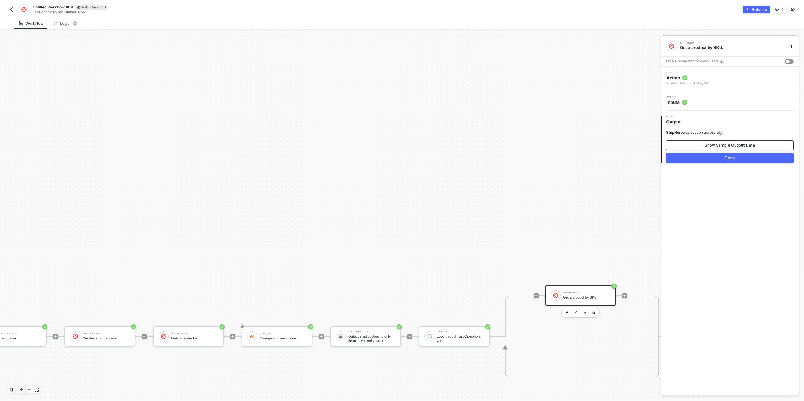
click at [698, 147] on button "Show Sample Output Data" at bounding box center [729, 145] width 127 height 10
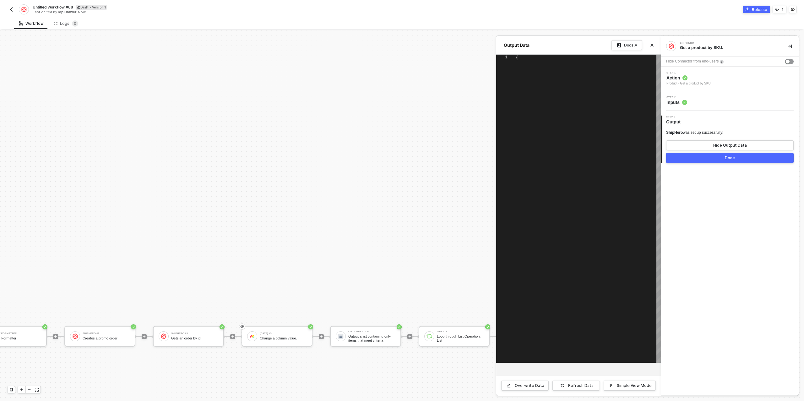
type textarea "{ "product": { "id": "UHJvZHVjdEluZm86Mjk5Mjtest123", "sku": "TEST-TRIGGER", "n…"
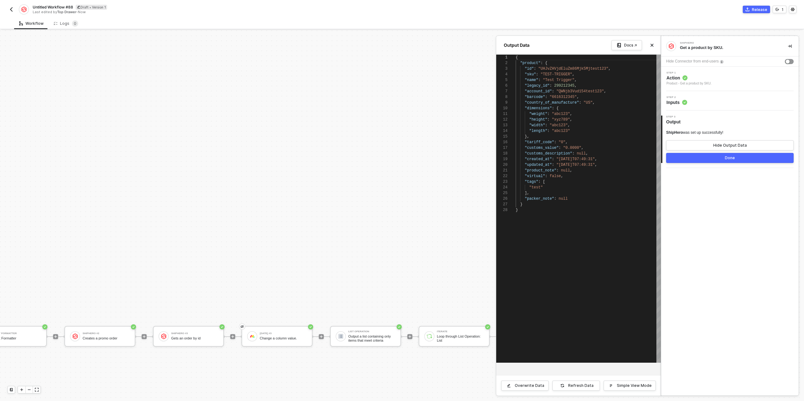
click at [696, 157] on button "Done" at bounding box center [729, 158] width 127 height 10
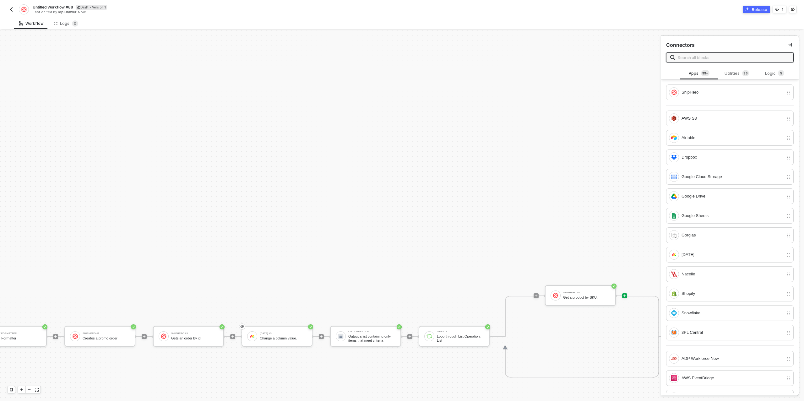
scroll to position [11, 687]
click at [536, 295] on icon "icon-play" at bounding box center [536, 295] width 3 height 3
click at [738, 72] on div "Utilities 3 3" at bounding box center [737, 73] width 28 height 7
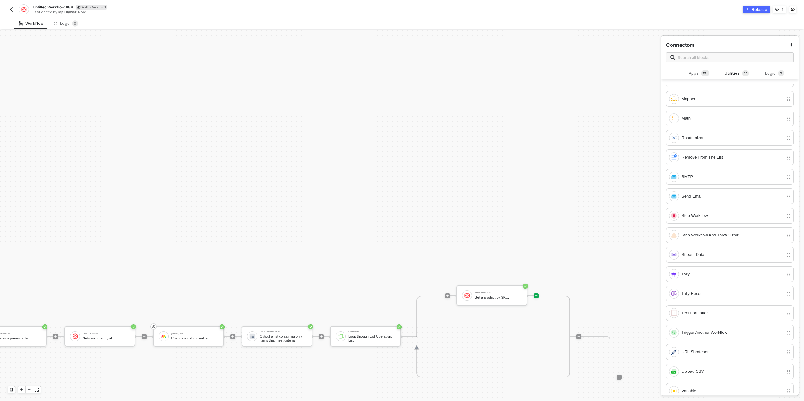
scroll to position [327, 0]
click at [696, 307] on div "Text Formatter" at bounding box center [732, 310] width 102 height 7
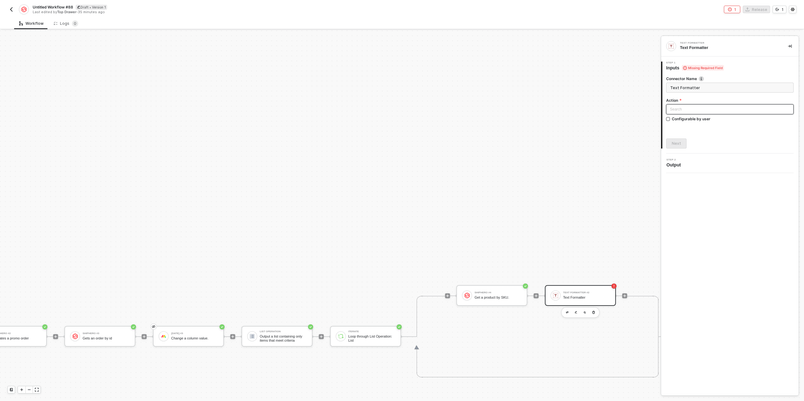
click at [684, 111] on input "search" at bounding box center [730, 109] width 120 height 9
click at [700, 159] on div "Random Text Generator Randomly generates text" at bounding box center [730, 159] width 118 height 11
click at [676, 142] on div "Next" at bounding box center [676, 143] width 9 height 5
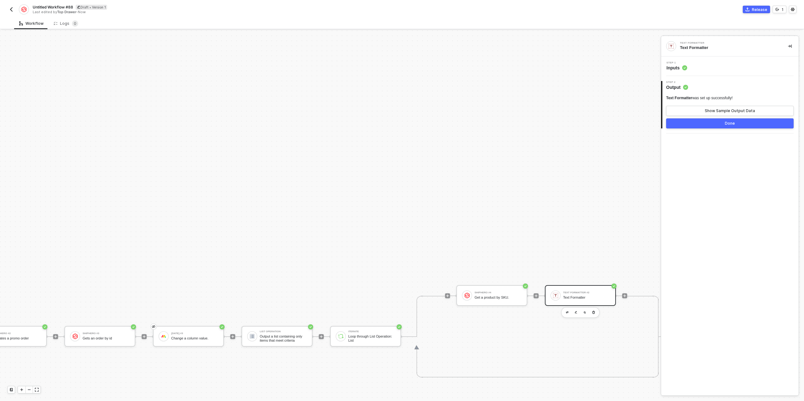
click at [707, 121] on button "Done" at bounding box center [729, 123] width 127 height 10
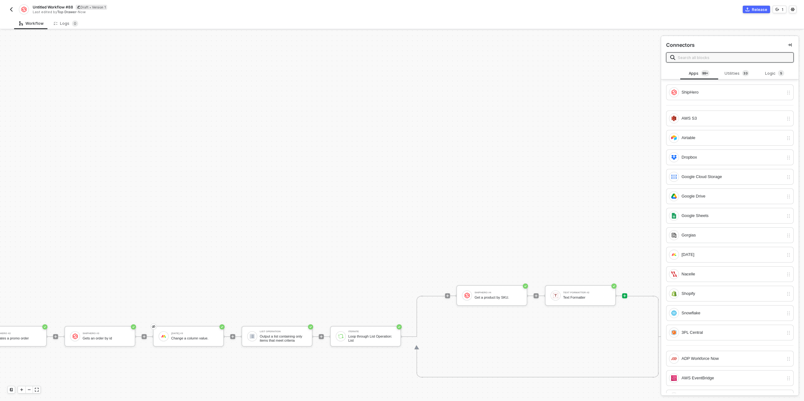
scroll to position [11, 775]
click at [535, 294] on icon "icon-play" at bounding box center [536, 296] width 4 height 4
click at [729, 93] on div "ShipHero" at bounding box center [732, 92] width 102 height 7
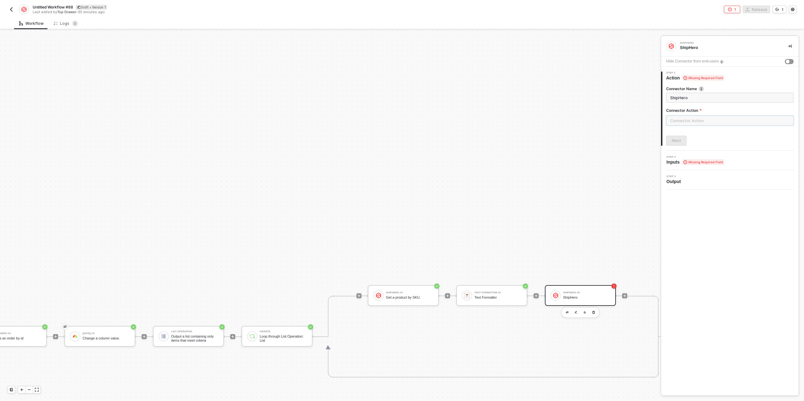
click at [713, 124] on input "text" at bounding box center [729, 121] width 127 height 10
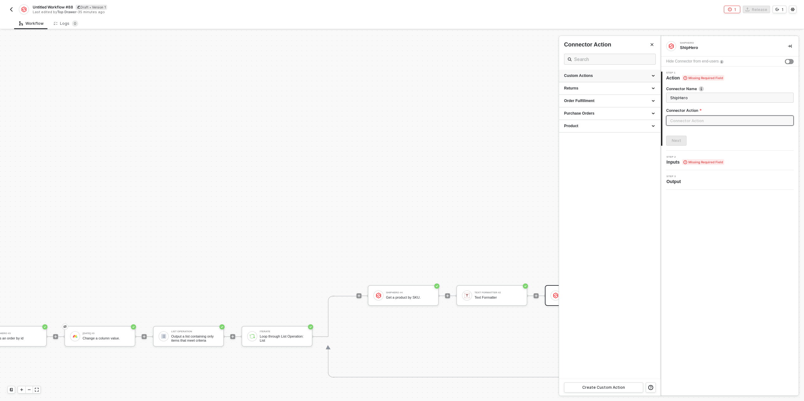
click at [609, 76] on div "Custom Actions" at bounding box center [609, 75] width 91 height 5
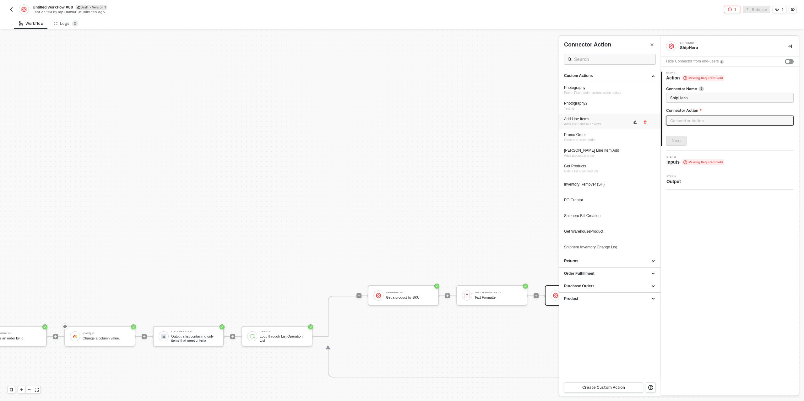
click at [598, 120] on div "Add Line Items" at bounding box center [598, 118] width 68 height 5
type input "Adds line items to an order"
type input "Custom - Add Line Items"
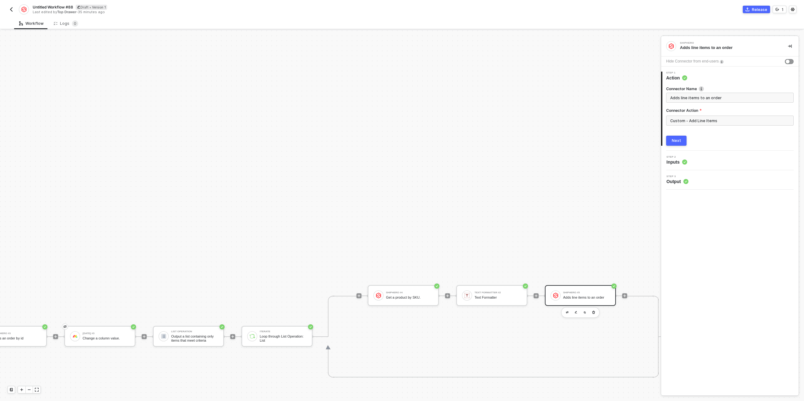
click at [679, 143] on div "Next" at bounding box center [676, 140] width 9 height 5
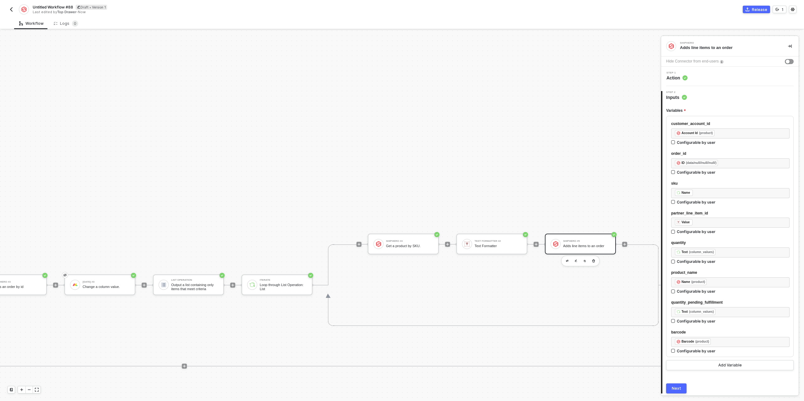
scroll to position [77, 775]
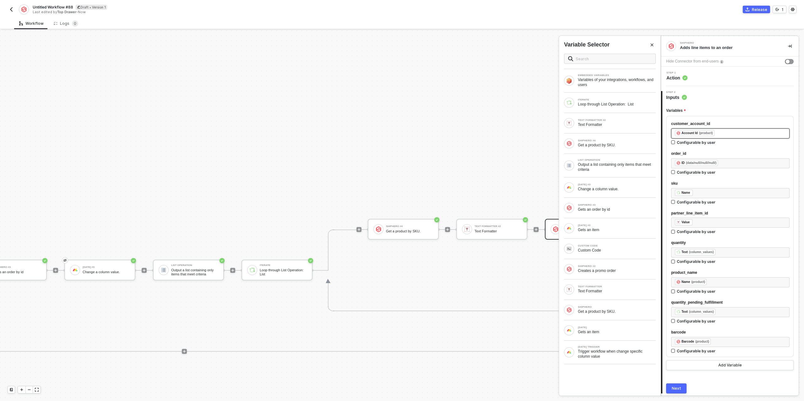
click at [738, 132] on div "﻿ ﻿ Account Id (product) ﻿" at bounding box center [730, 133] width 111 height 7
click at [624, 143] on div "Get a product by SKU." at bounding box center [617, 145] width 78 height 5
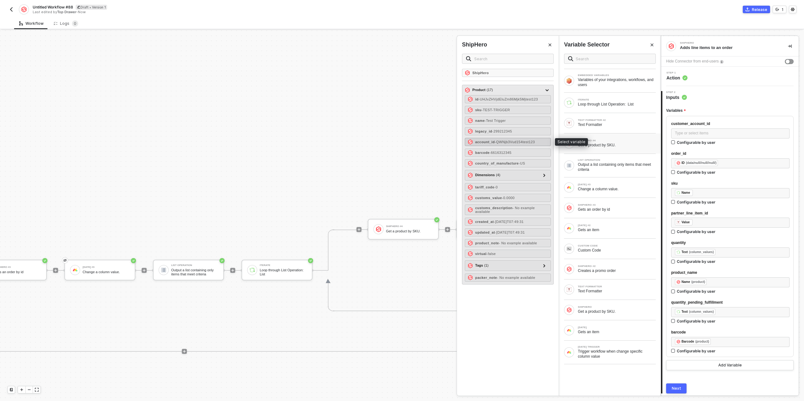
click at [519, 142] on span "- QWNjb3Vud154test123" at bounding box center [515, 142] width 40 height 4
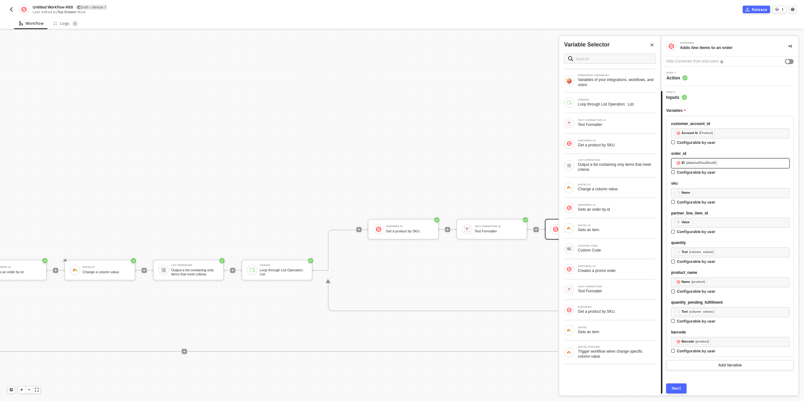
click at [728, 163] on div "﻿ ﻿ ID (data/null//null//null/) ﻿" at bounding box center [730, 163] width 111 height 7
click at [613, 207] on div "Gets an order by id" at bounding box center [617, 209] width 78 height 5
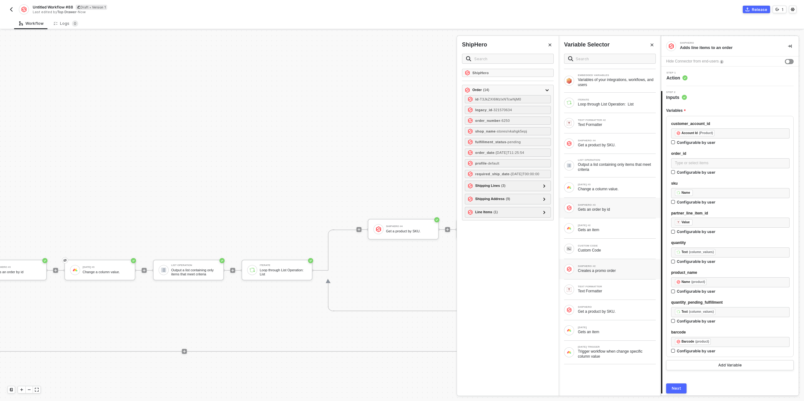
click at [627, 270] on div "Creates a promo order" at bounding box center [617, 270] width 78 height 5
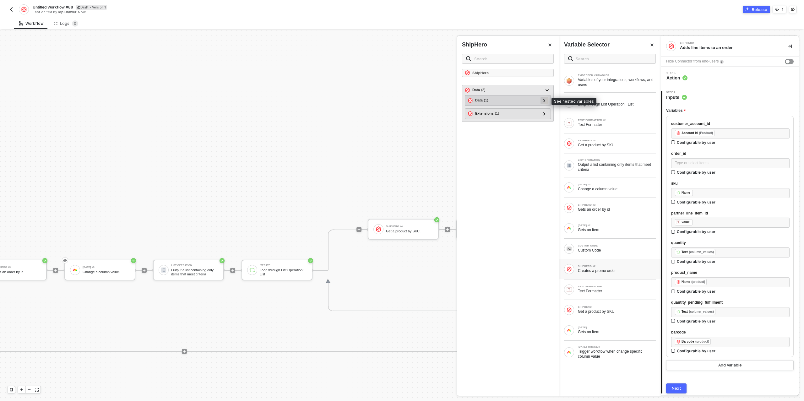
click at [544, 100] on icon at bounding box center [544, 100] width 2 height 3
click at [543, 111] on icon at bounding box center [541, 110] width 2 height 3
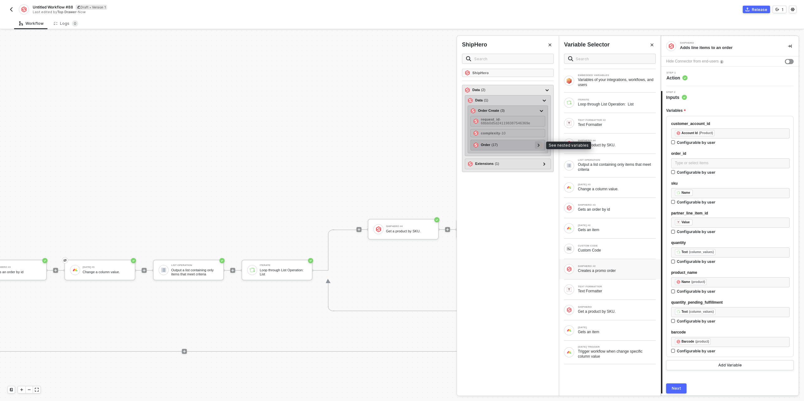
click at [539, 145] on icon at bounding box center [539, 144] width 2 height 3
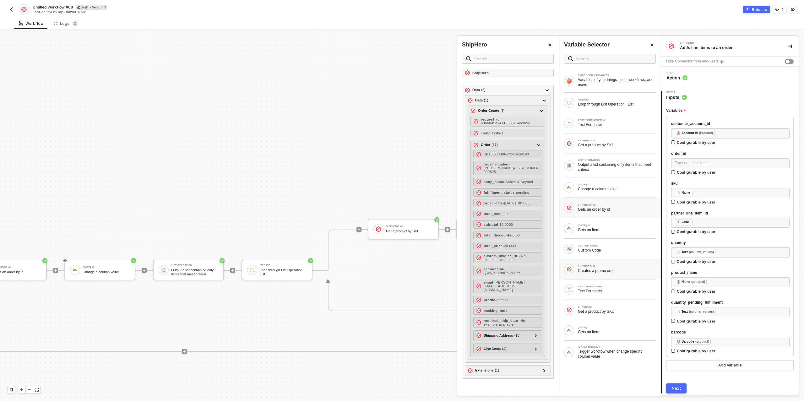
click at [608, 209] on div "Gets an order by id" at bounding box center [617, 209] width 78 height 5
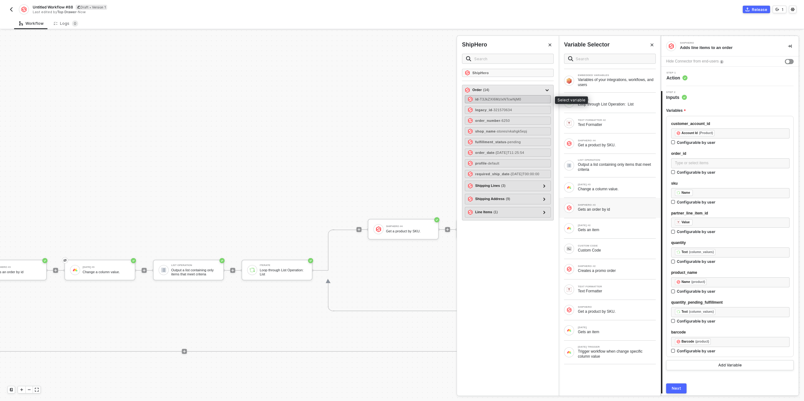
click at [511, 99] on span "- T3JkZXI6MzIxNTcwNjM0" at bounding box center [499, 99] width 43 height 4
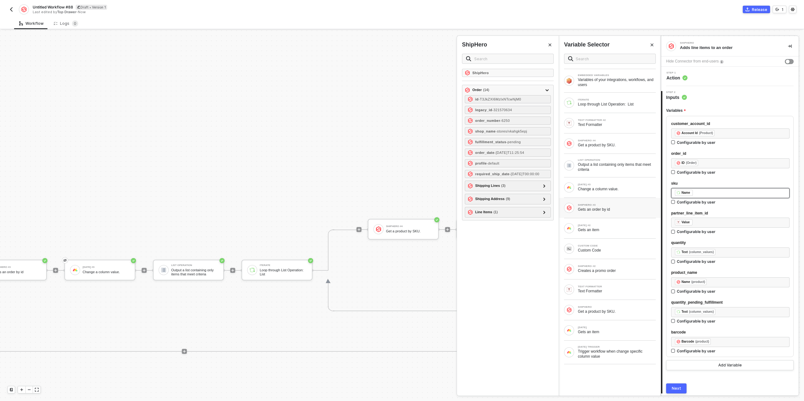
click at [711, 194] on div "﻿ ﻿ Name ﻿" at bounding box center [730, 193] width 111 height 7
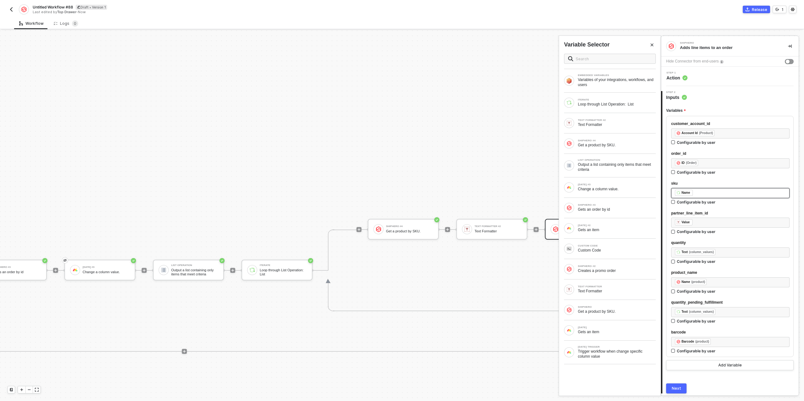
click at [711, 194] on div "﻿ ﻿ Name ﻿" at bounding box center [730, 193] width 111 height 7
click at [609, 107] on div "ITERATE Loop through List Operation: List" at bounding box center [610, 103] width 92 height 10
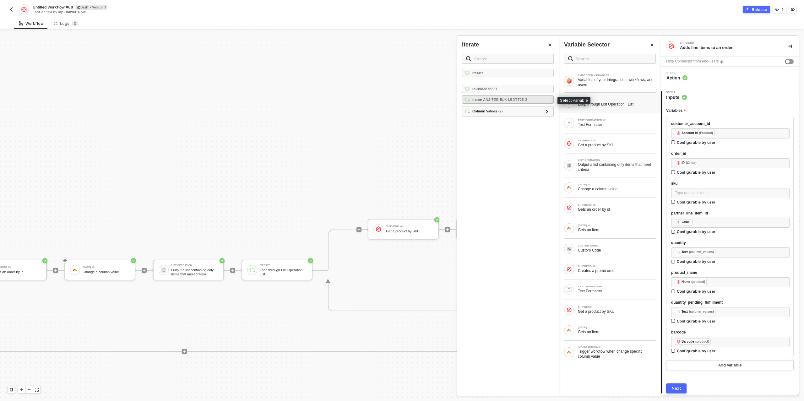
click at [511, 98] on span "- ANJ-TEE-BLK-LBDTT25-3" at bounding box center [504, 100] width 45 height 4
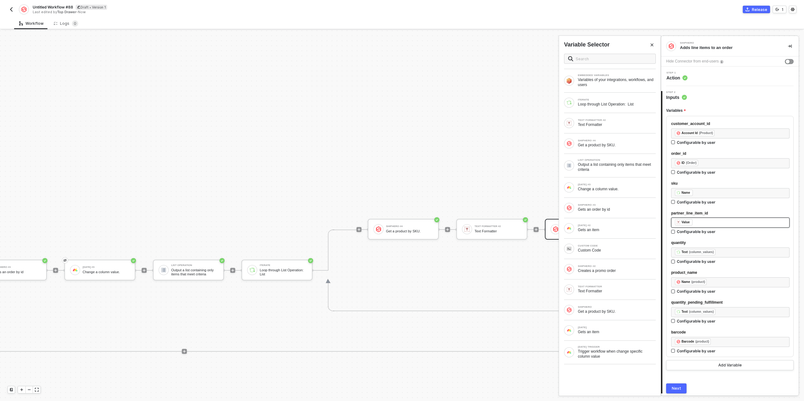
click at [708, 223] on div "﻿ ﻿ Value ﻿" at bounding box center [730, 222] width 111 height 7
click at [606, 123] on div "Text Formatter" at bounding box center [617, 124] width 78 height 5
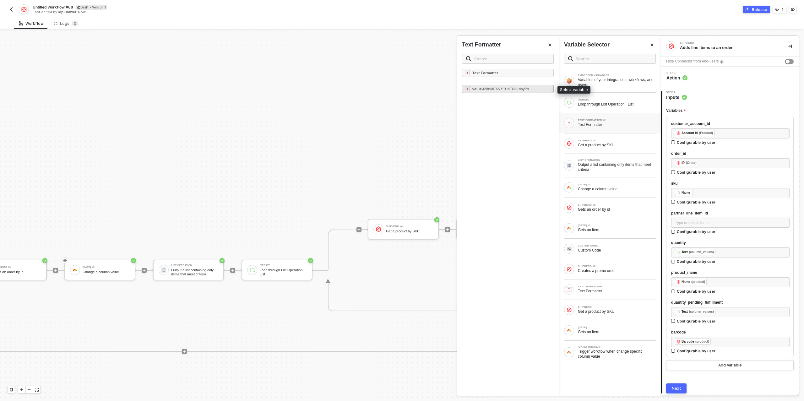
click at [515, 88] on span "- i28nMEKVY1UnTN6LdoyPx" at bounding box center [505, 89] width 47 height 4
click at [727, 253] on div "﻿ ﻿ Text (column_values) ﻿" at bounding box center [730, 252] width 111 height 7
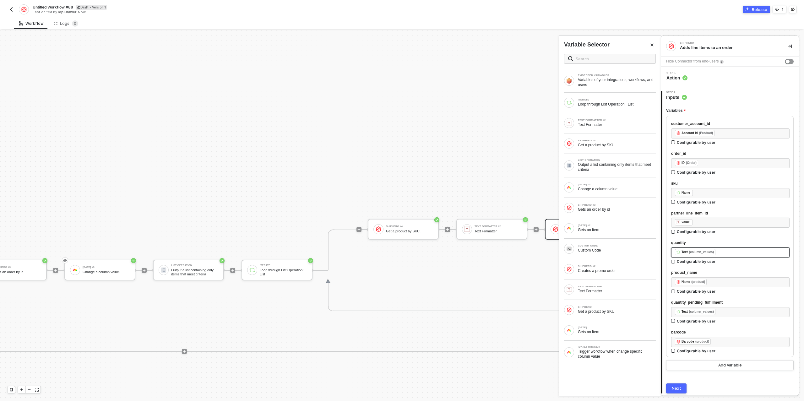
click at [727, 253] on div "﻿ ﻿ Text (column_values) ﻿" at bounding box center [730, 252] width 111 height 7
click at [615, 107] on div "ITERATE Loop through List Operation: List" at bounding box center [610, 103] width 102 height 20
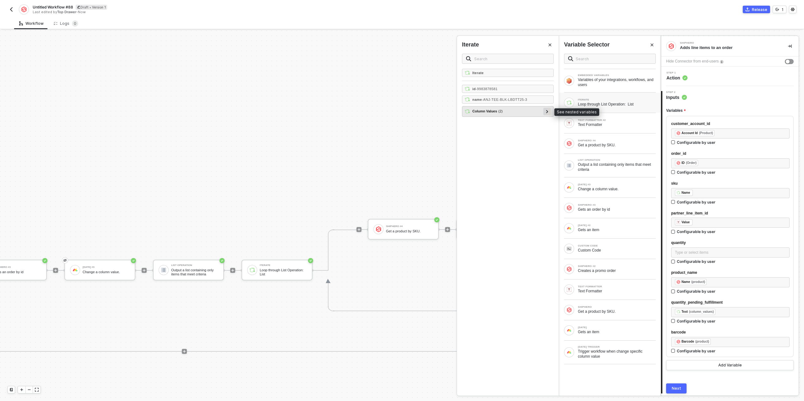
click at [545, 112] on div at bounding box center [546, 111] width 3 height 7
click at [544, 120] on icon at bounding box center [544, 121] width 2 height 3
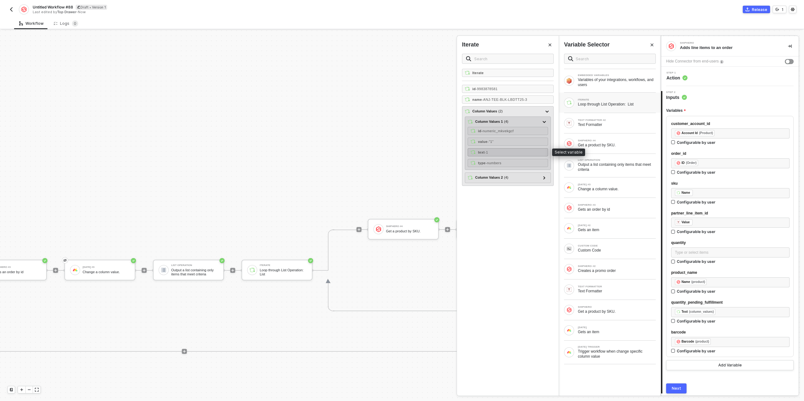
click at [504, 149] on div "text - 1" at bounding box center [507, 152] width 80 height 8
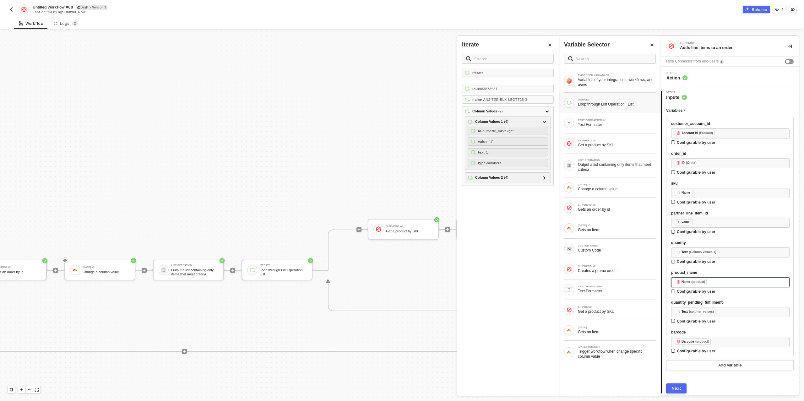
click at [722, 281] on div "﻿ ﻿ Name (product) ﻿" at bounding box center [730, 282] width 111 height 7
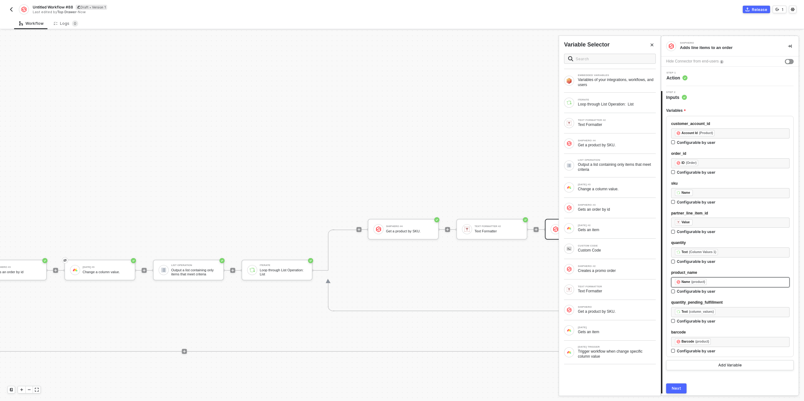
click at [722, 281] on div "﻿ ﻿ Name (product) ﻿" at bounding box center [730, 282] width 111 height 7
click at [592, 141] on div "SHIPHERO #4" at bounding box center [617, 140] width 78 height 3
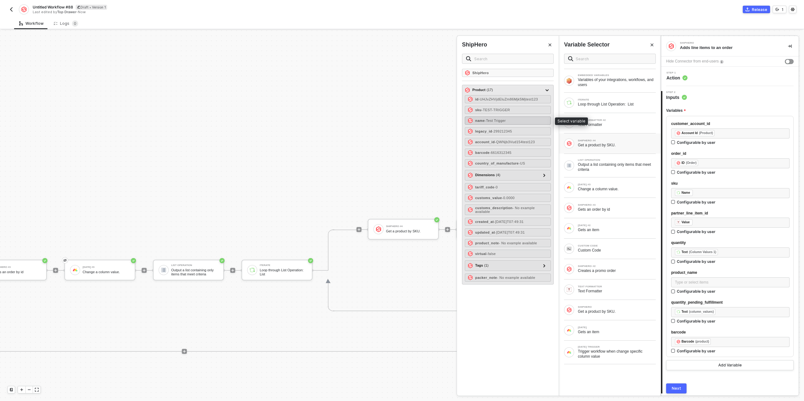
click at [506, 120] on span "- Test Trigger" at bounding box center [495, 121] width 21 height 4
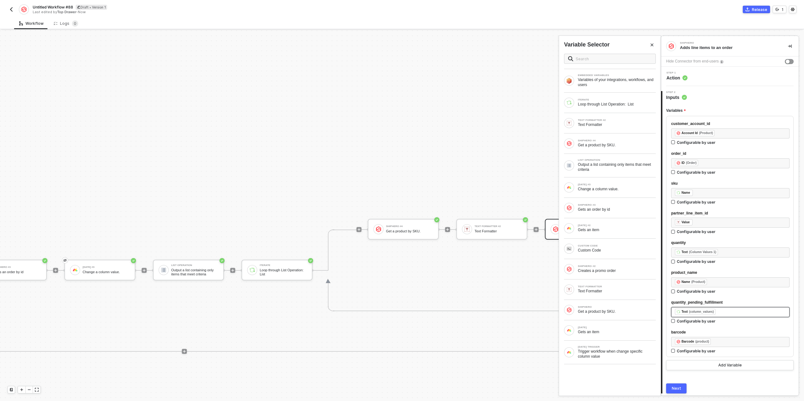
click at [727, 311] on div "﻿ ﻿ Text (column_values) ﻿" at bounding box center [730, 312] width 111 height 7
click at [606, 104] on div "Loop through List Operation: List" at bounding box center [617, 104] width 78 height 5
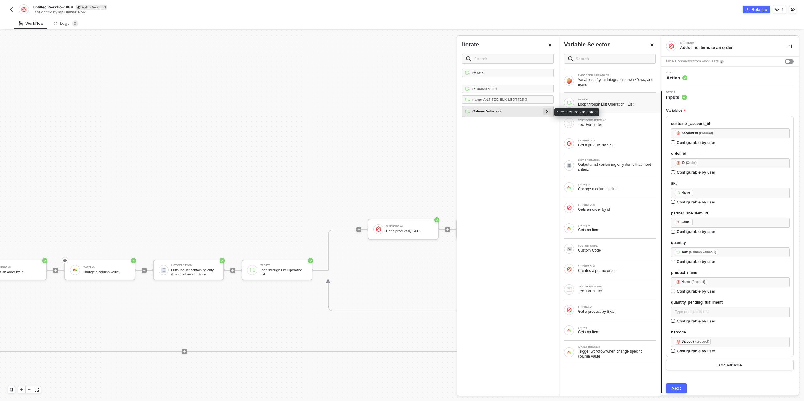
click at [549, 110] on div at bounding box center [546, 111] width 3 height 7
click at [545, 120] on icon at bounding box center [544, 121] width 2 height 3
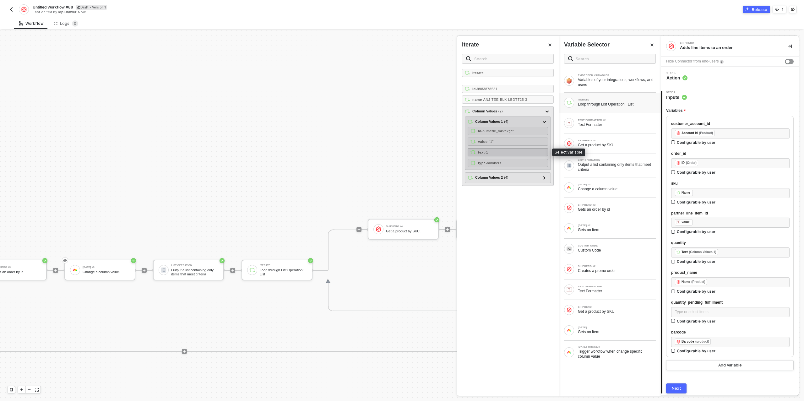
click at [502, 148] on div "text - 1" at bounding box center [507, 152] width 80 height 8
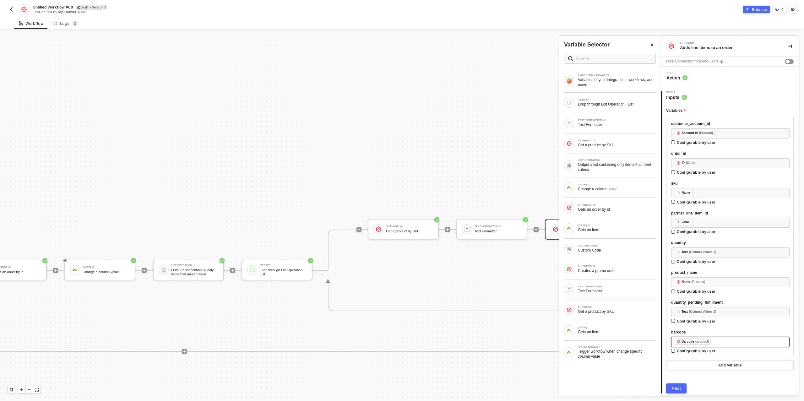
click at [721, 341] on div "﻿ ﻿ Barcode (product) ﻿" at bounding box center [730, 341] width 111 height 7
click at [594, 147] on div "SHIPHERO #4 Get a product by SKU." at bounding box center [610, 143] width 92 height 10
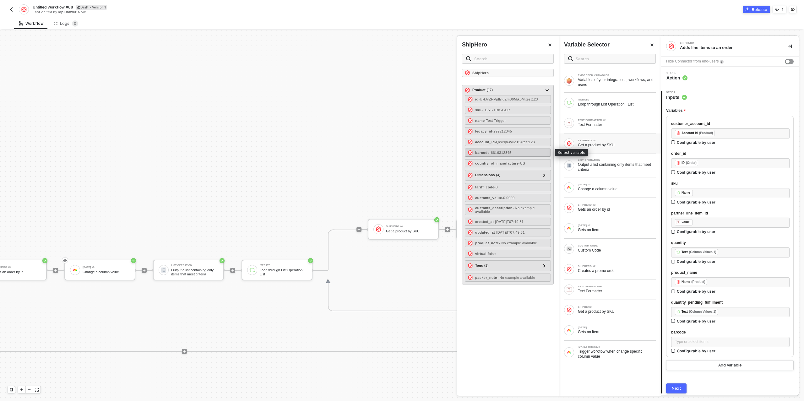
click at [520, 151] on div "barcode - 6616312345" at bounding box center [508, 153] width 86 height 8
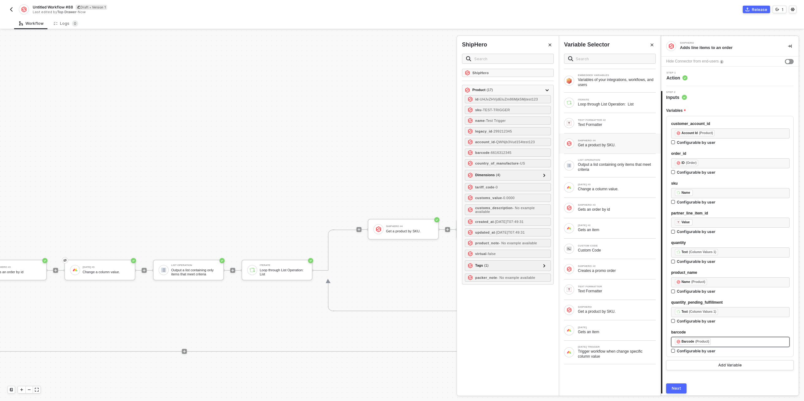
scroll to position [22, 0]
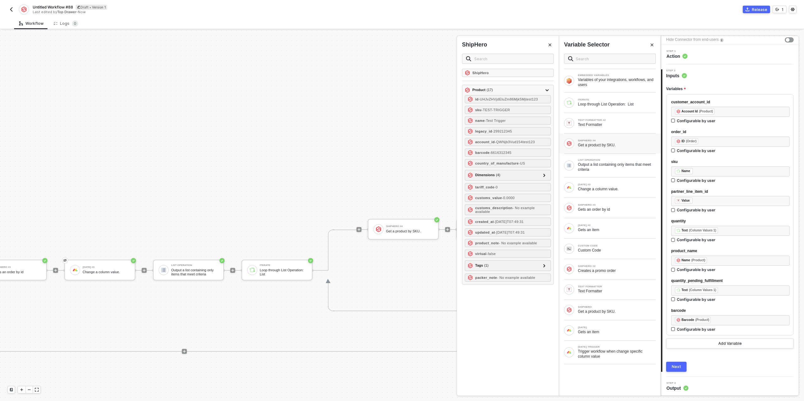
click at [680, 368] on div "Next" at bounding box center [676, 366] width 9 height 5
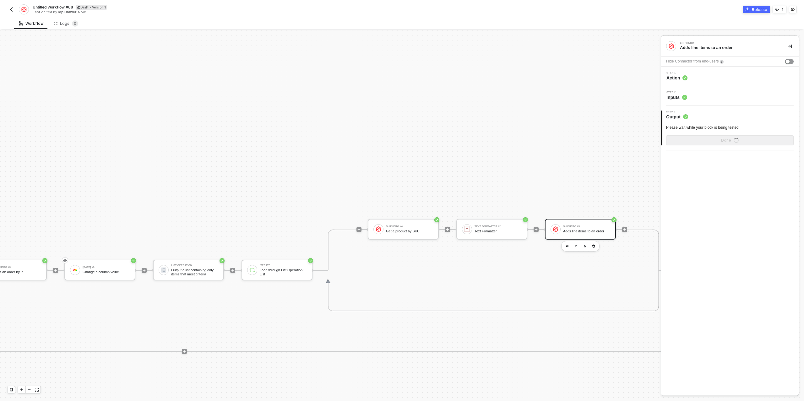
scroll to position [0, 0]
click at [729, 138] on div "Show Sample Output Data" at bounding box center [730, 140] width 50 height 5
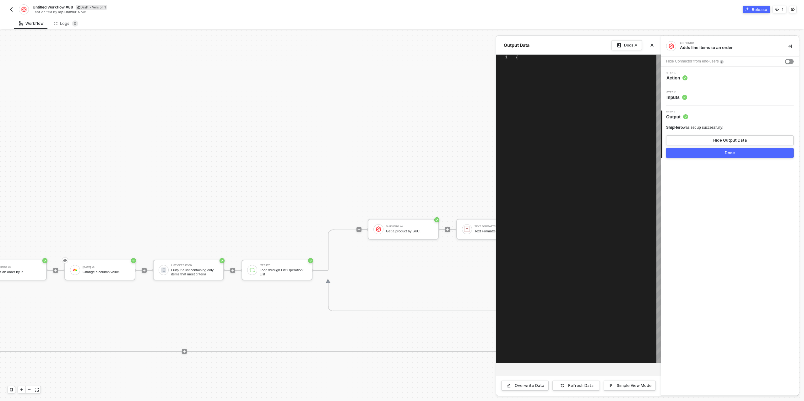
type textarea "{ "data": [ [ { "json": { "message": "Invalid id QWNjb3Vud154test123", "operati…"
click at [727, 153] on div "Done" at bounding box center [730, 152] width 10 height 5
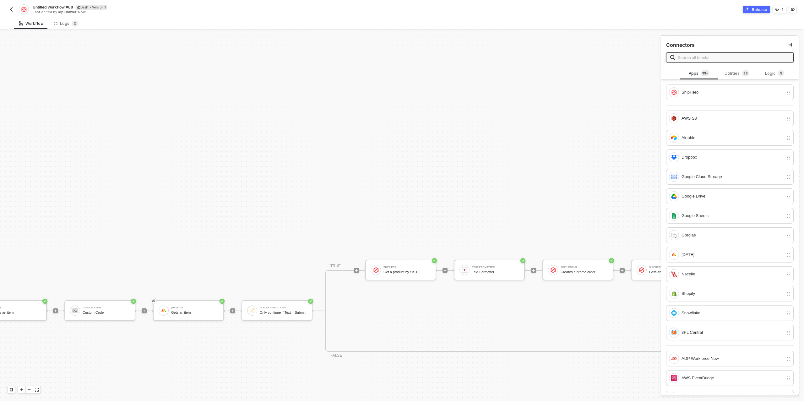
scroll to position [77, 0]
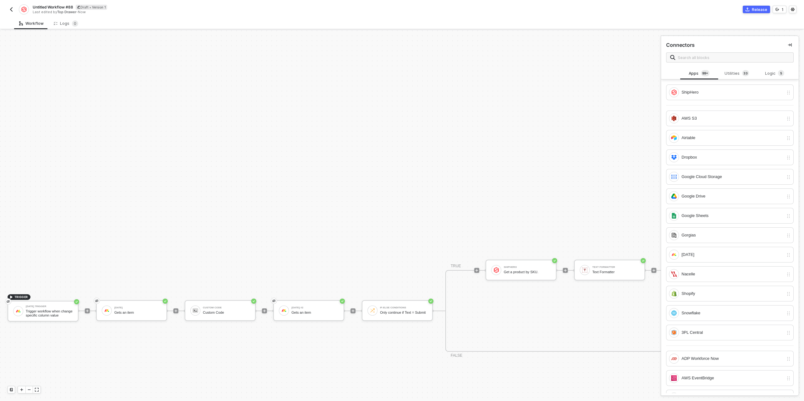
click at [52, 6] on span "Untitled Workflow #88" at bounding box center [53, 6] width 41 height 5
click at [52, 6] on input "Untitled Workflow #88" at bounding box center [86, 7] width 107 height 8
type input "Manual Order Board Order Creator"
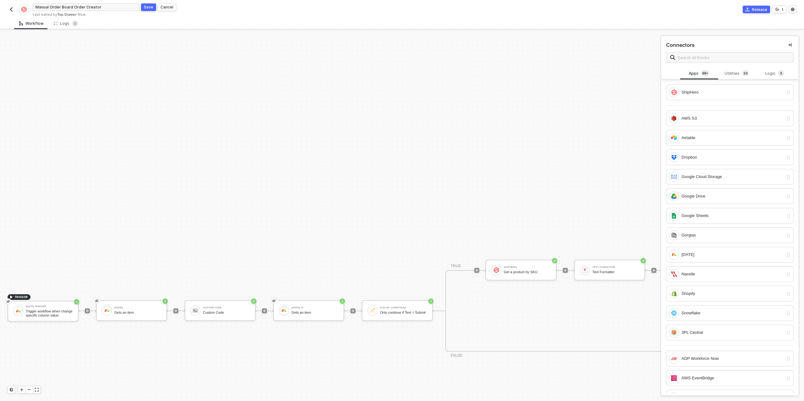
click at [149, 8] on div "Save" at bounding box center [148, 6] width 9 height 5
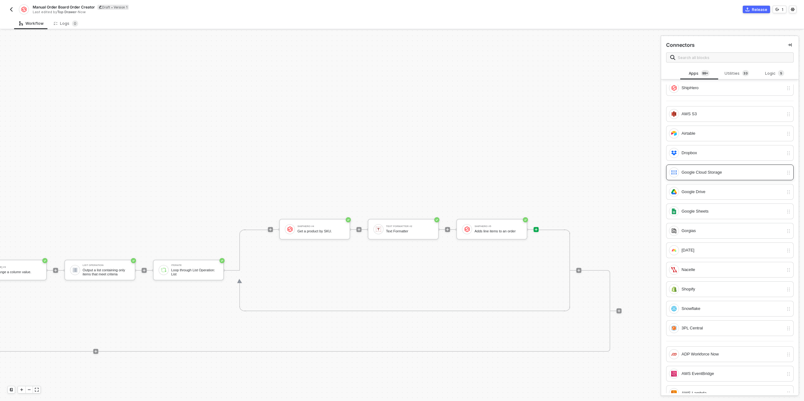
scroll to position [0, 0]
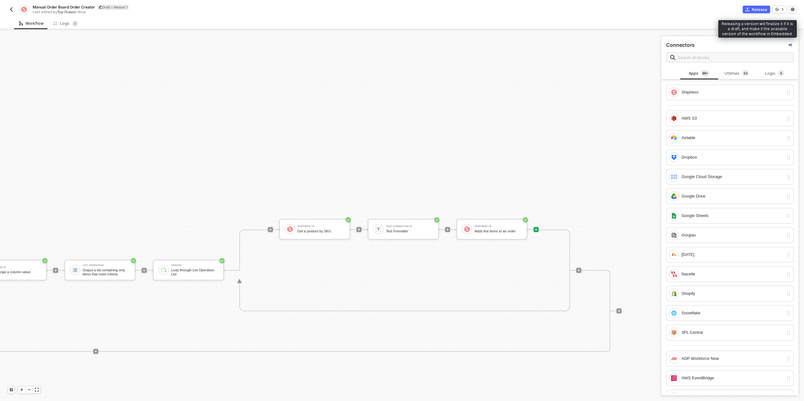
click at [759, 11] on div "Release" at bounding box center [759, 9] width 15 height 5
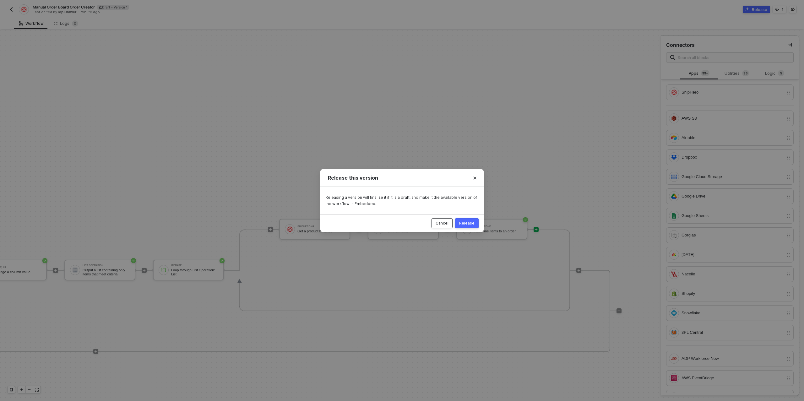
click at [442, 224] on div "Cancel" at bounding box center [441, 223] width 13 height 5
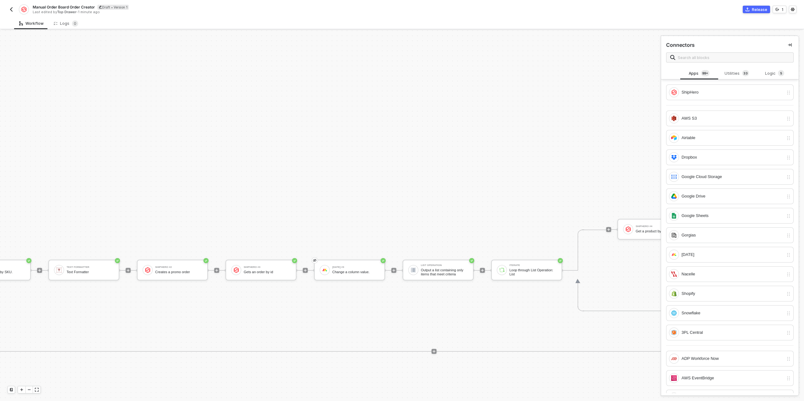
scroll to position [77, 0]
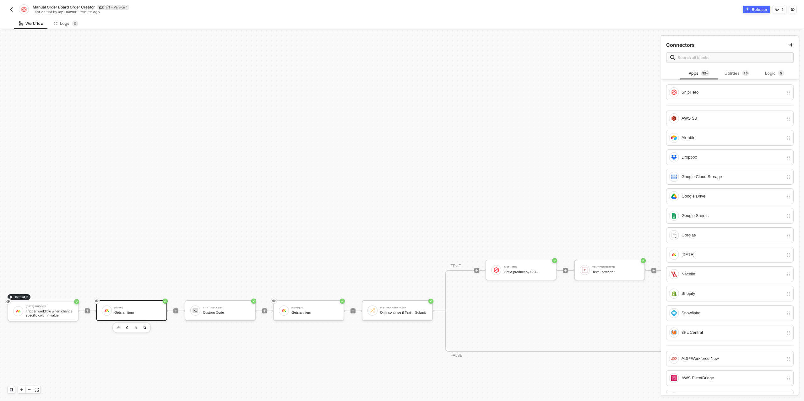
click at [131, 312] on div "Gets an item" at bounding box center [137, 313] width 47 height 4
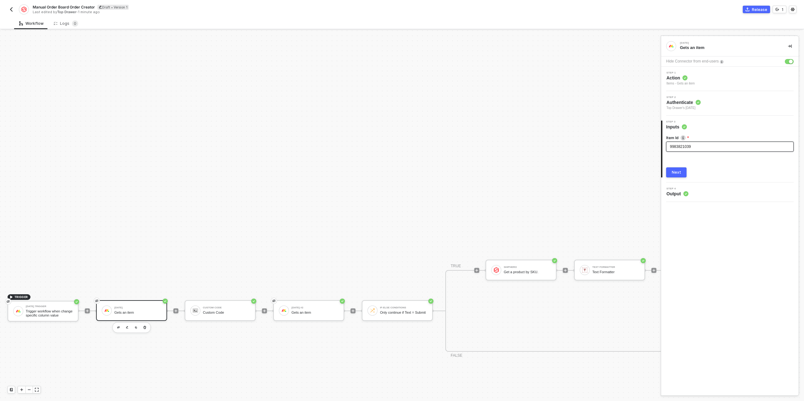
click at [691, 145] on span "9983821039" at bounding box center [680, 146] width 21 height 4
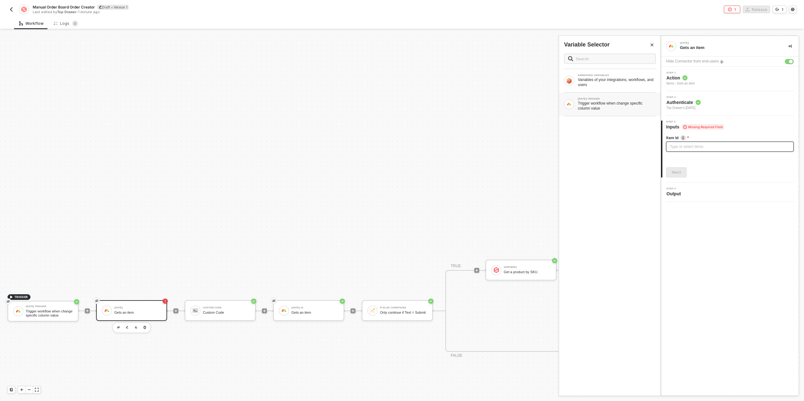
click at [583, 101] on div "Trigger workflow when change specific column value" at bounding box center [617, 106] width 78 height 10
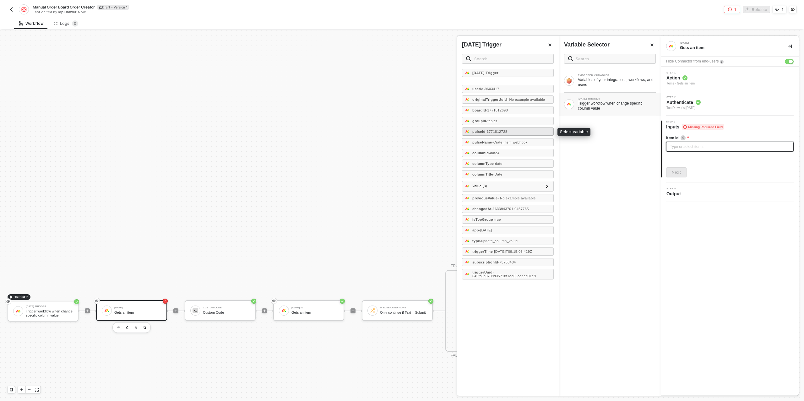
click at [506, 130] on span "- 1771812728" at bounding box center [496, 132] width 22 height 4
click at [678, 171] on div "Next" at bounding box center [676, 172] width 9 height 5
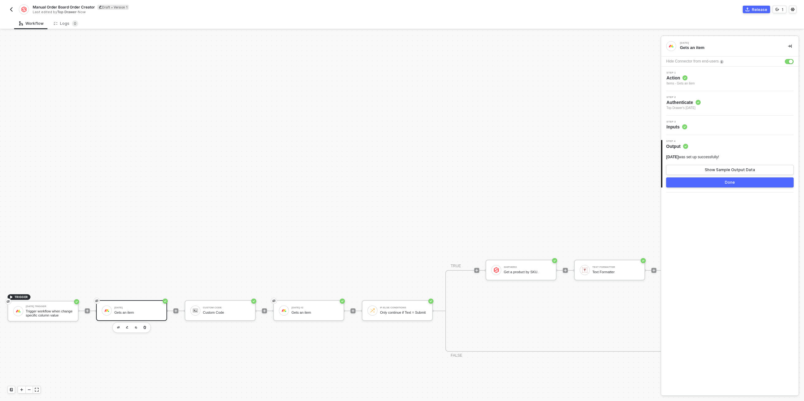
click at [704, 181] on button "Done" at bounding box center [729, 182] width 127 height 10
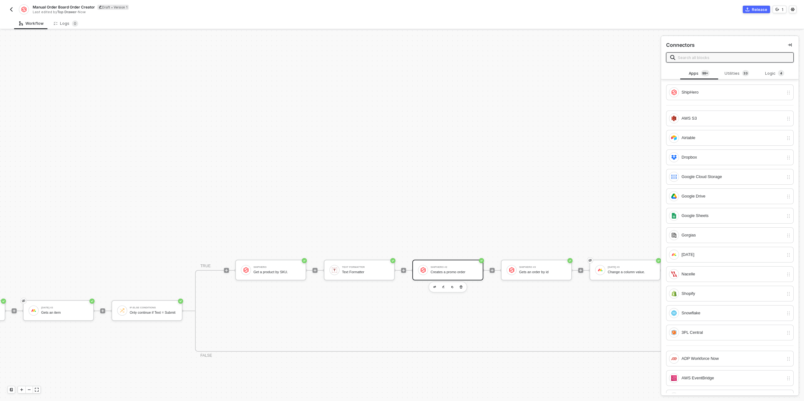
scroll to position [77, 271]
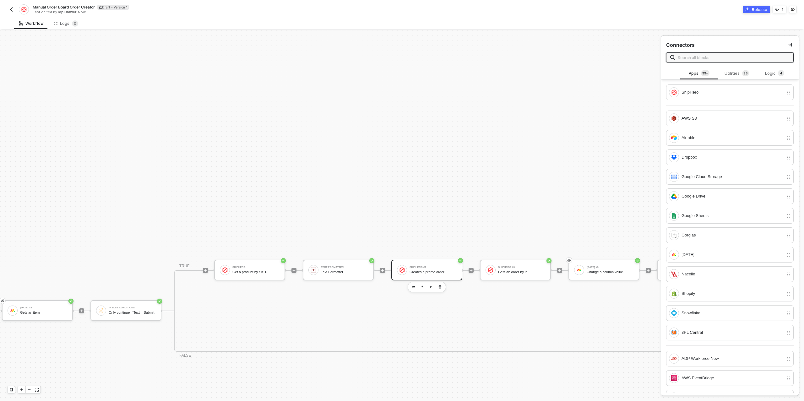
click at [429, 268] on div "ShipHero #2" at bounding box center [432, 267] width 47 height 3
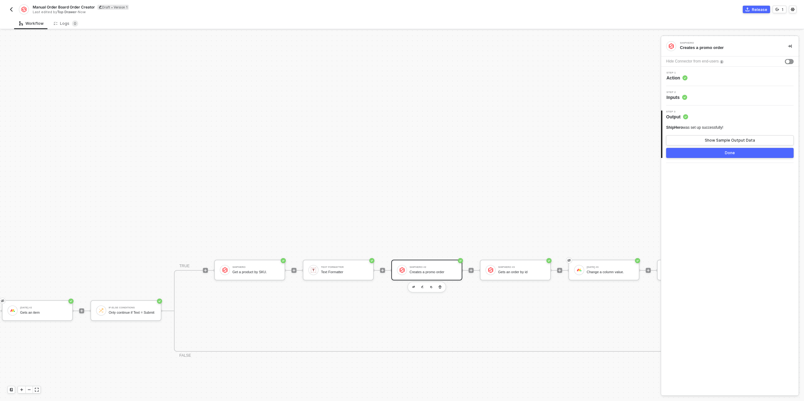
click at [695, 98] on div "Step 2 Inputs" at bounding box center [730, 95] width 136 height 9
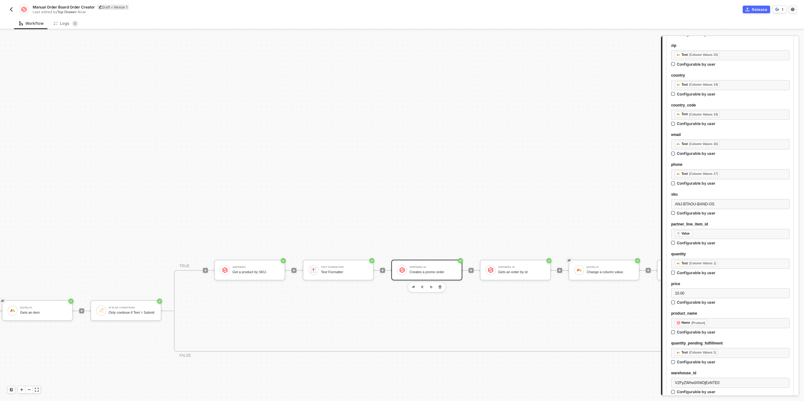
scroll to position [676, 0]
click at [700, 203] on span "ANJ-BTAOU-BAND-OS" at bounding box center [695, 202] width 40 height 4
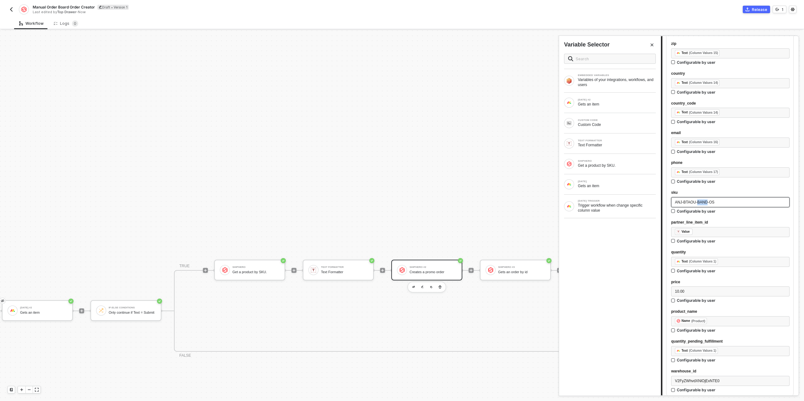
click at [700, 203] on span "ANJ-BTAOU-BAND-OS" at bounding box center [695, 202] width 40 height 4
click at [613, 187] on div "Gets an item" at bounding box center [617, 185] width 78 height 5
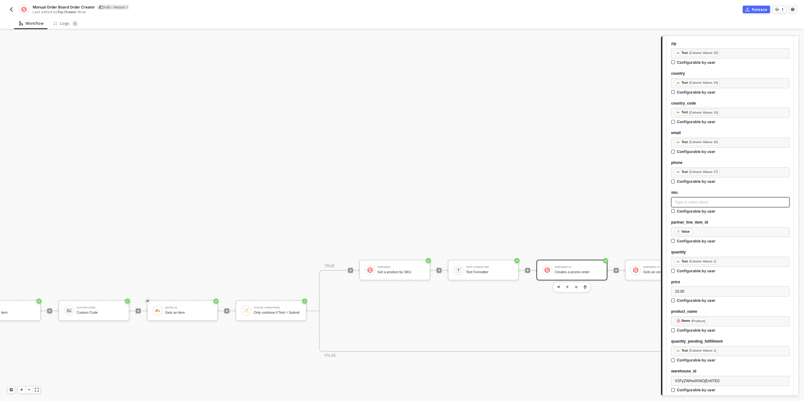
scroll to position [77, 0]
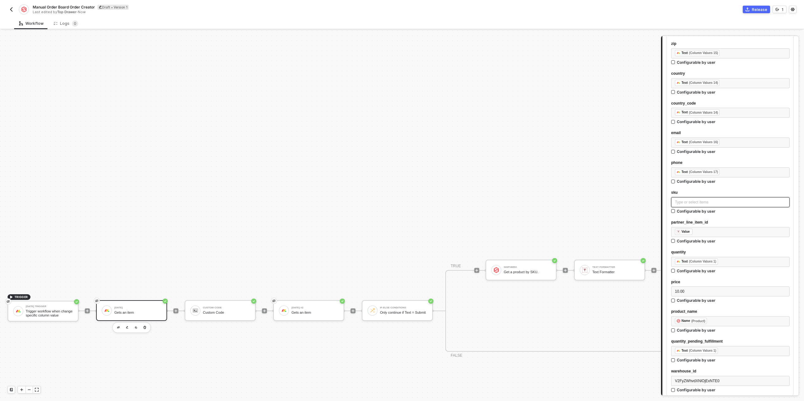
click at [116, 311] on div "Gets an item" at bounding box center [137, 313] width 47 height 4
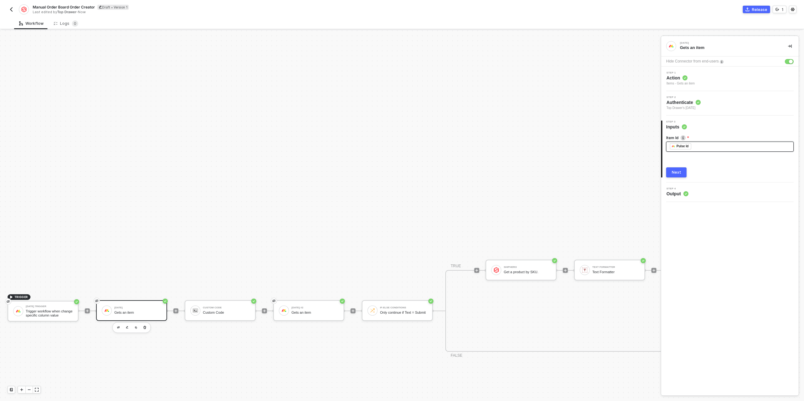
click at [722, 146] on div "﻿ ﻿ Pulse Id ﻿" at bounding box center [730, 146] width 120 height 7
click at [675, 170] on div "Next" at bounding box center [676, 172] width 9 height 5
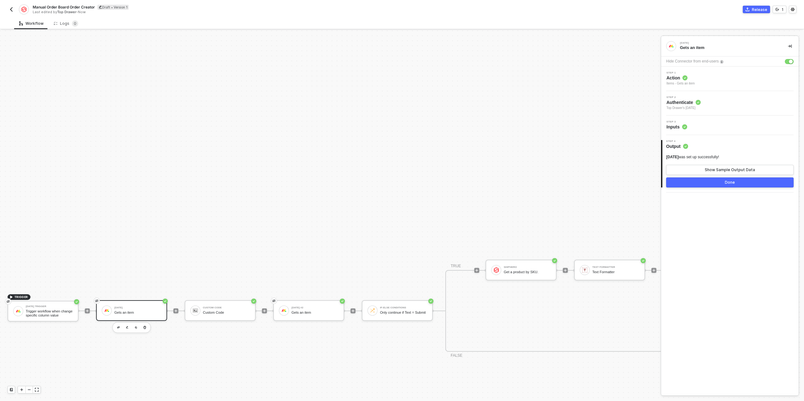
click at [700, 125] on div "Step 3 Inputs" at bounding box center [730, 125] width 136 height 9
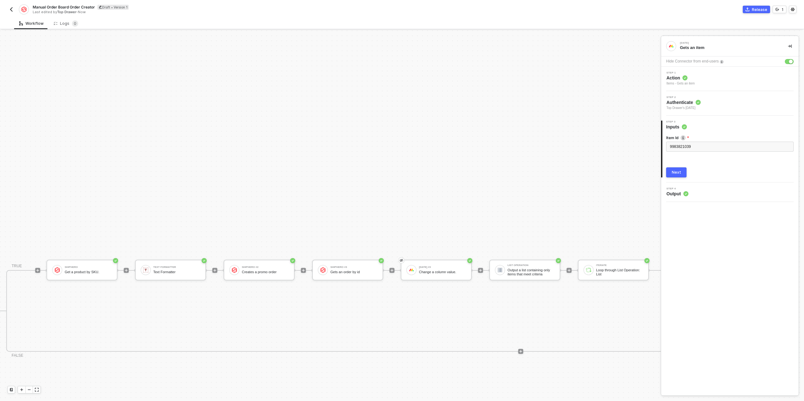
scroll to position [77, 382]
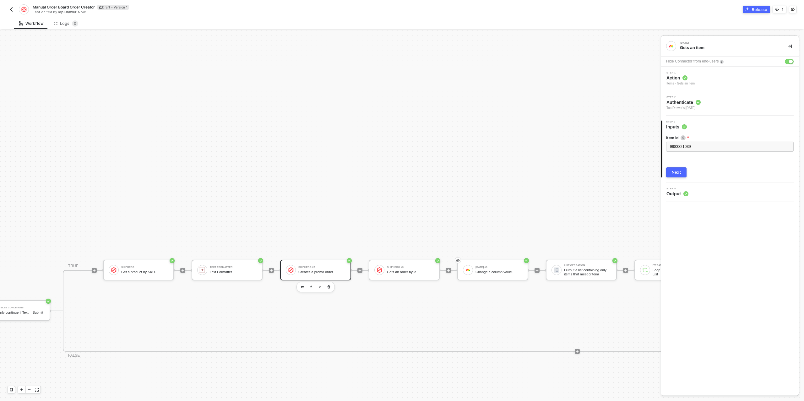
click at [326, 269] on div "ShipHero #2 Creates a promo order" at bounding box center [321, 270] width 47 height 12
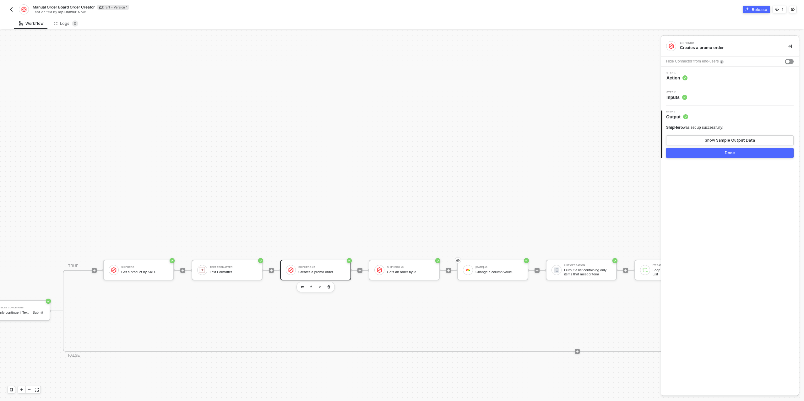
click at [717, 96] on div "Step 2 Inputs" at bounding box center [730, 95] width 136 height 9
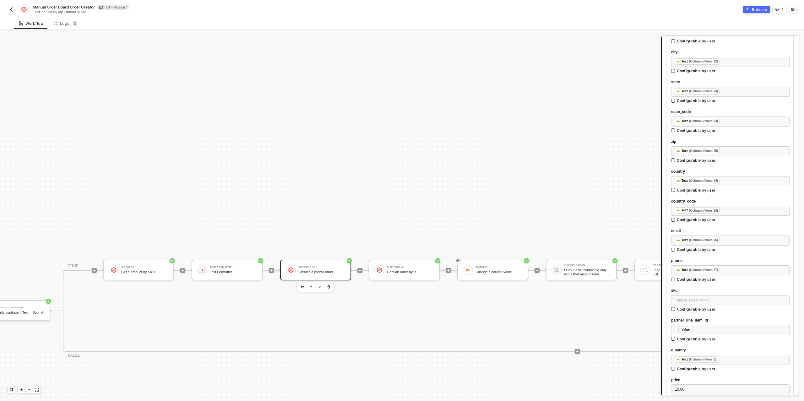
scroll to position [592, 0]
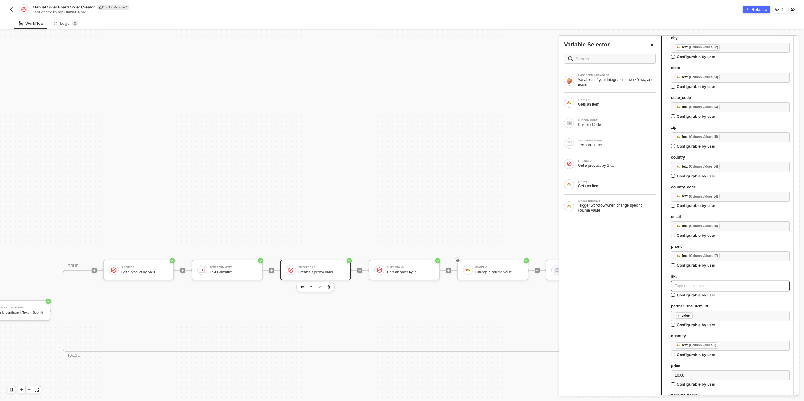
click at [693, 287] on div "Type or select items ﻿" at bounding box center [730, 286] width 111 height 6
click at [594, 178] on div "MONDAY Gets an item" at bounding box center [610, 184] width 102 height 20
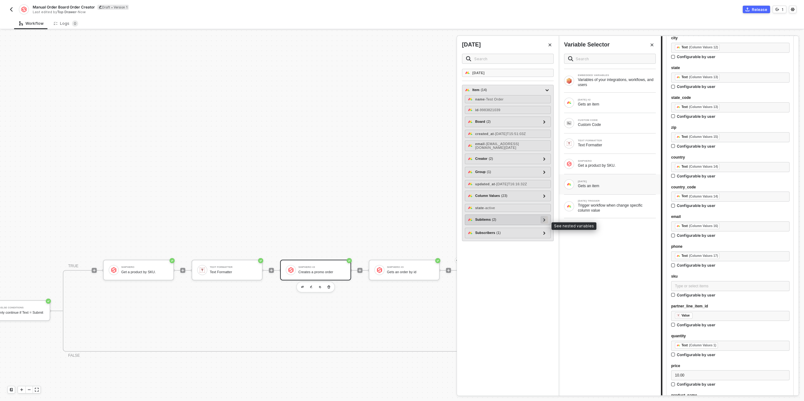
click at [544, 221] on icon at bounding box center [544, 219] width 2 height 3
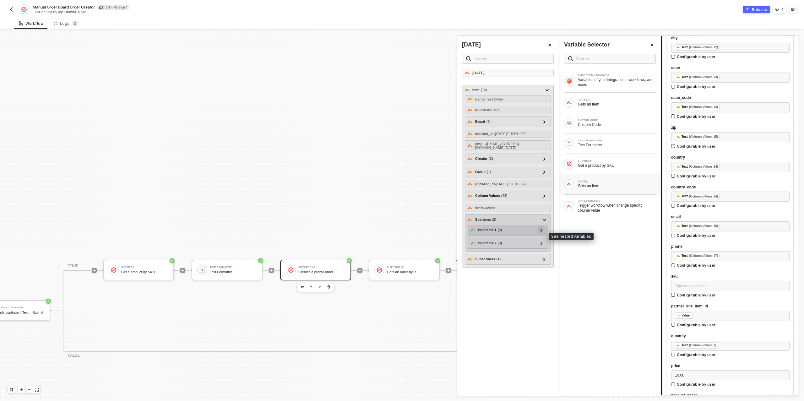
click at [540, 232] on icon at bounding box center [541, 230] width 2 height 3
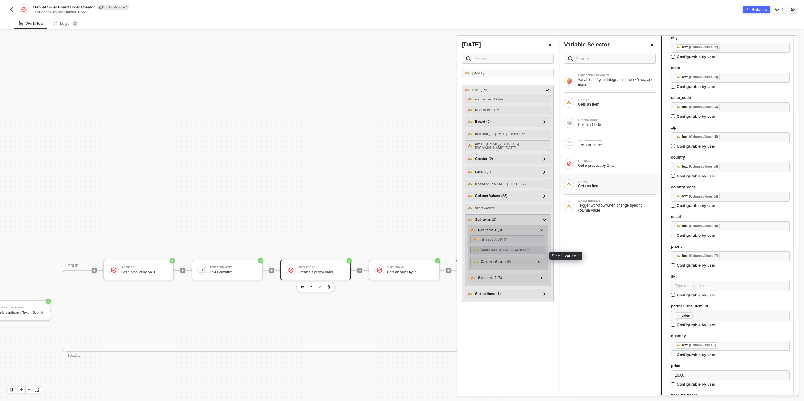
click at [523, 252] on span "- ANJ-BTAOU-BAND-OS" at bounding box center [510, 250] width 40 height 4
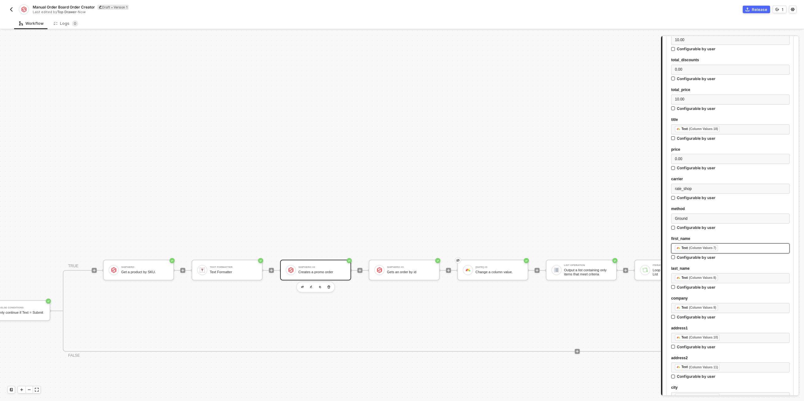
scroll to position [241, 0]
click at [419, 267] on div "ShipHero #3" at bounding box center [410, 267] width 47 height 3
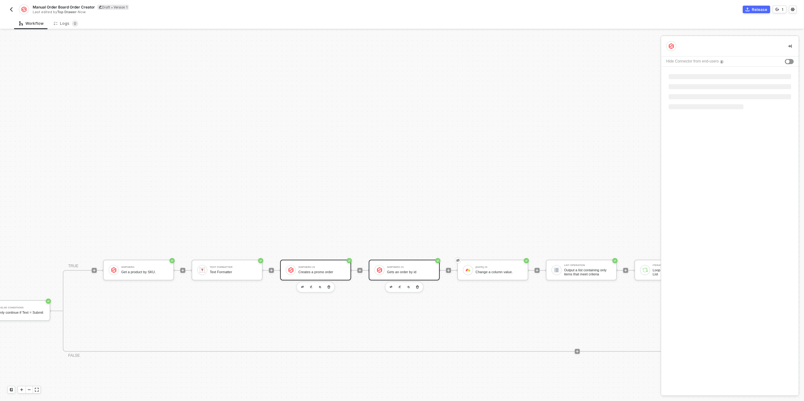
scroll to position [0, 0]
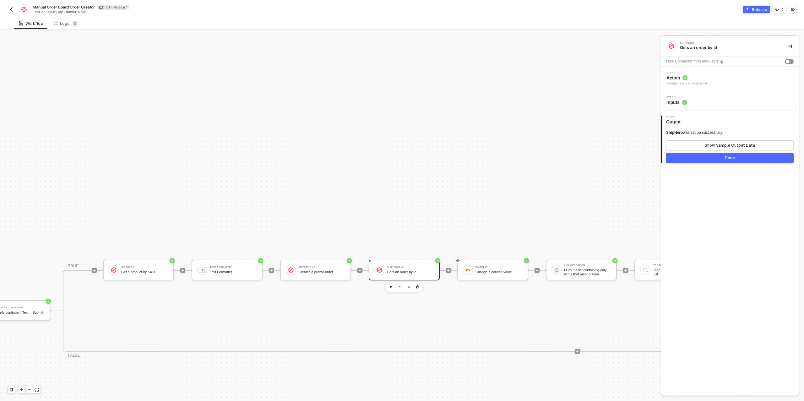
click at [707, 98] on div "Step 2 Inputs" at bounding box center [730, 100] width 136 height 9
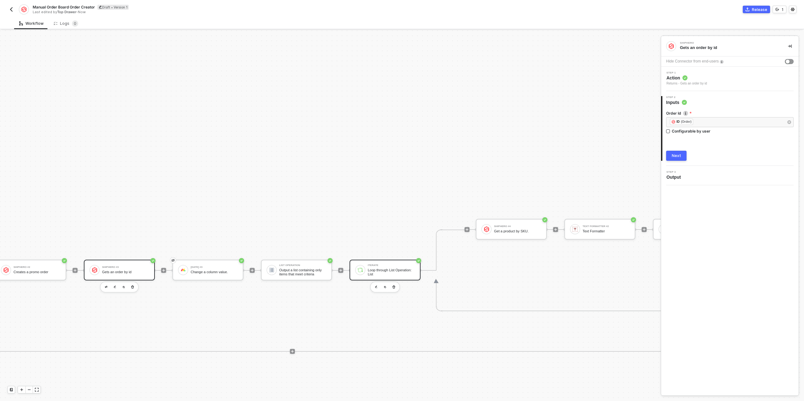
scroll to position [77, 709]
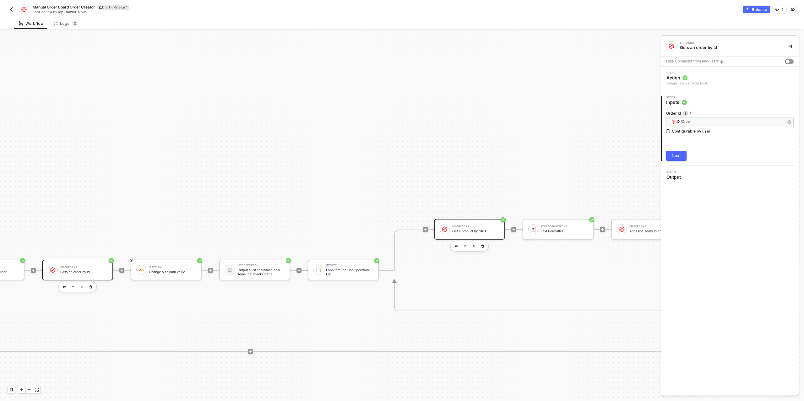
click at [473, 225] on div "ShipHero #4" at bounding box center [475, 226] width 47 height 3
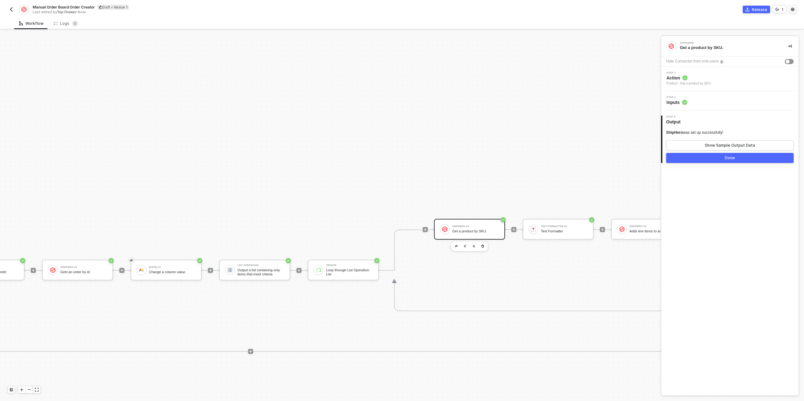
click at [688, 103] on div "Step 2 Inputs" at bounding box center [730, 100] width 136 height 9
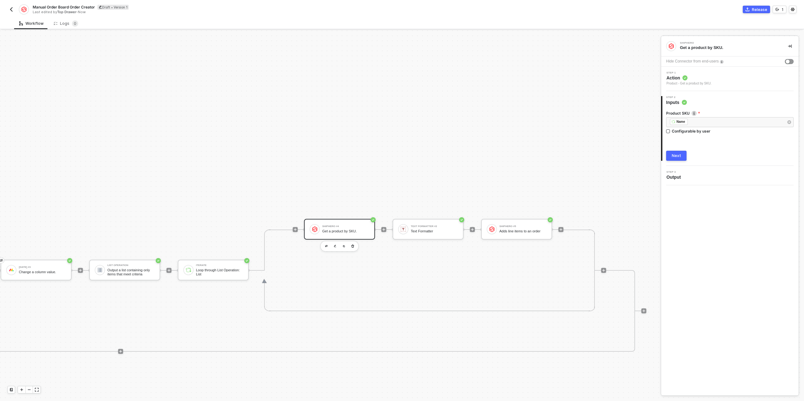
scroll to position [77, 864]
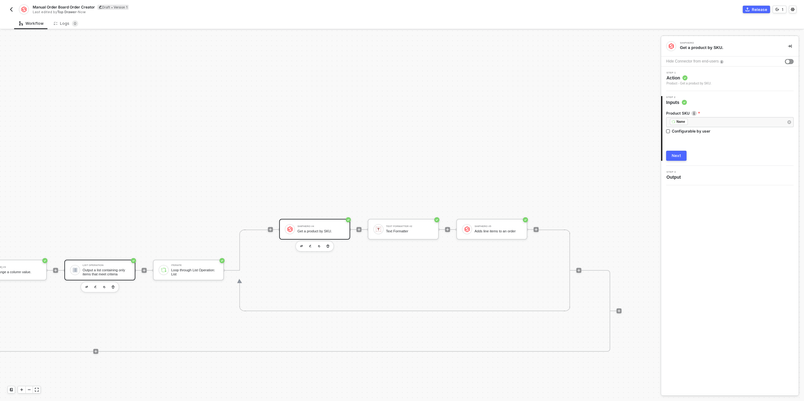
click at [99, 270] on div "Output a list containing only items that meet criteria" at bounding box center [106, 272] width 47 height 8
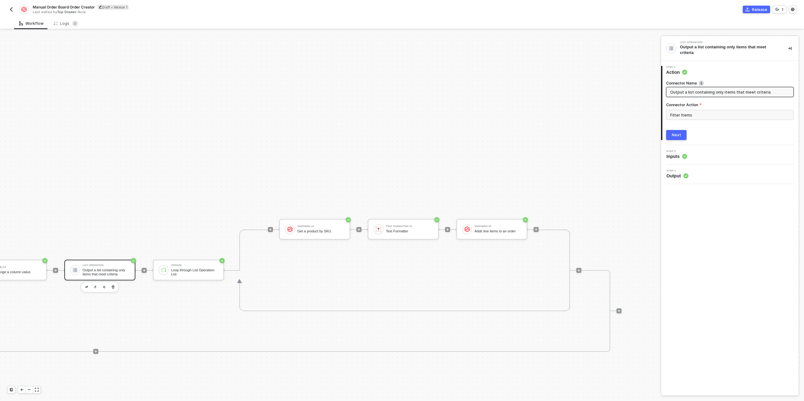
click at [678, 137] on div "Next" at bounding box center [676, 134] width 9 height 5
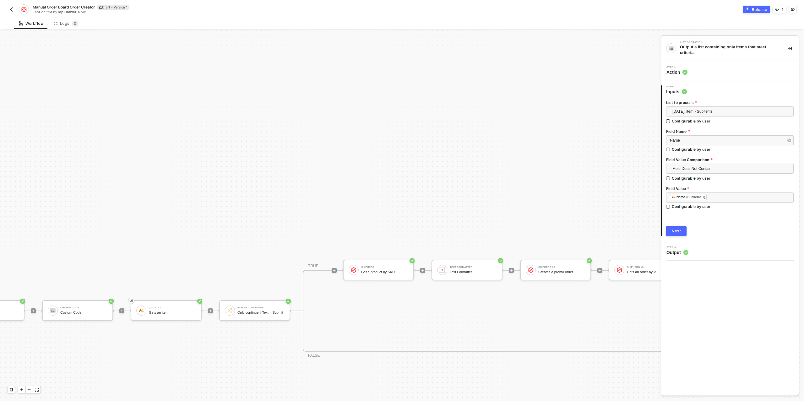
scroll to position [77, 0]
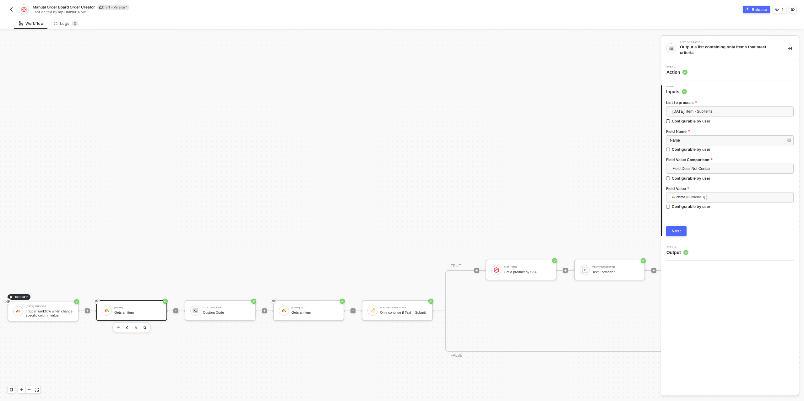
click at [136, 308] on div "[DATE]" at bounding box center [137, 307] width 47 height 3
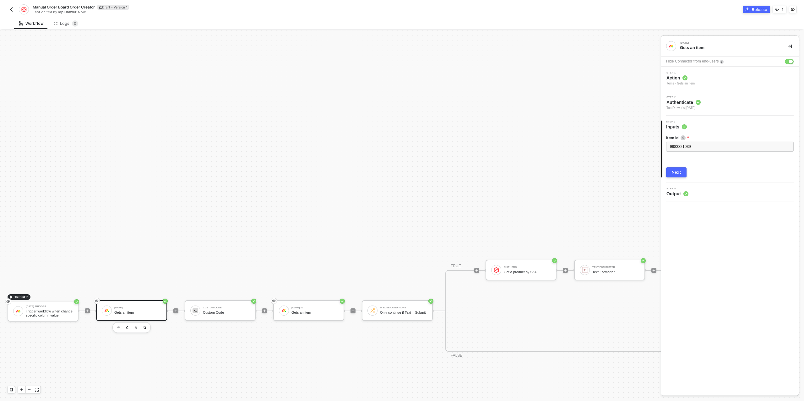
click at [680, 140] on div "Item Id" at bounding box center [729, 138] width 127 height 7
click at [679, 145] on span "9983821039" at bounding box center [680, 146] width 21 height 4
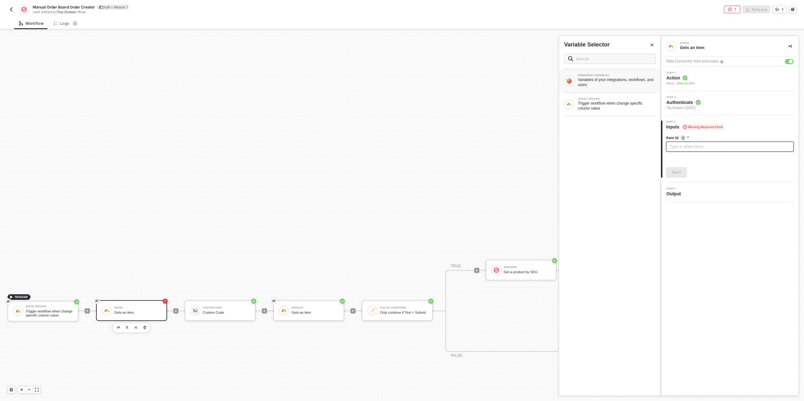
click at [578, 91] on div "EMBEDDED VARIABLES Variables of your integrations, workflows, and users" at bounding box center [610, 80] width 102 height 23
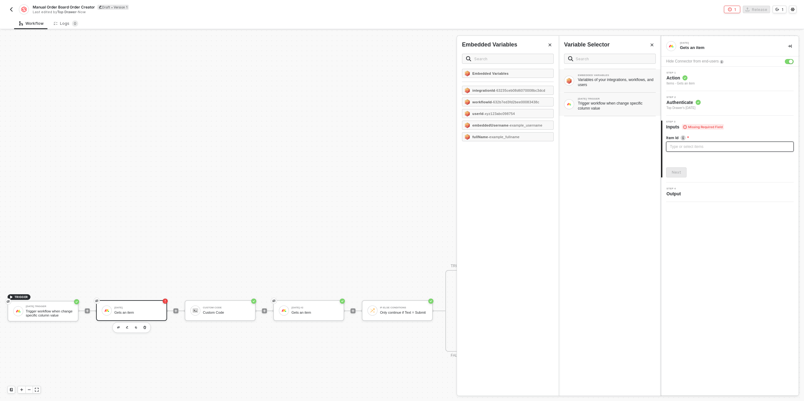
click at [588, 104] on div "Trigger workflow when change specific column value" at bounding box center [617, 106] width 78 height 10
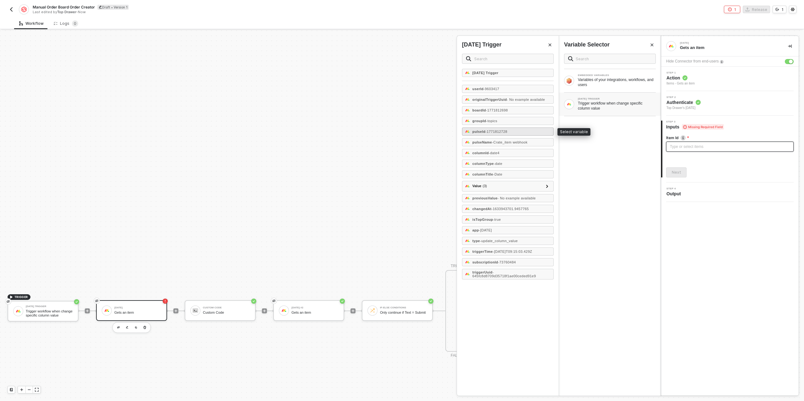
click at [502, 132] on div "pulseId - 1771812728" at bounding box center [508, 131] width 92 height 8
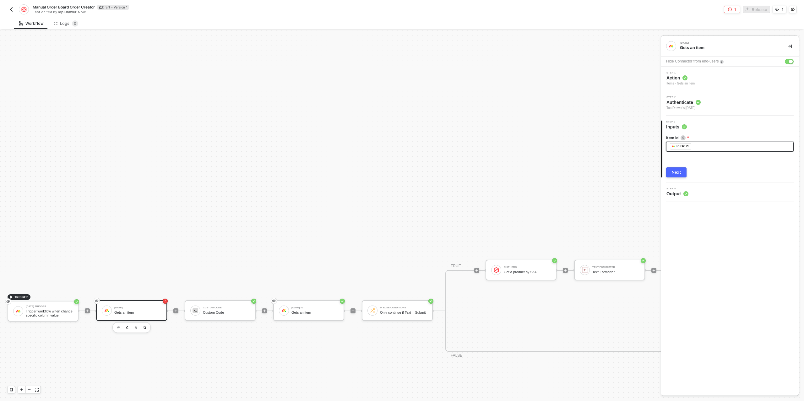
click at [676, 174] on div "Next" at bounding box center [676, 172] width 9 height 5
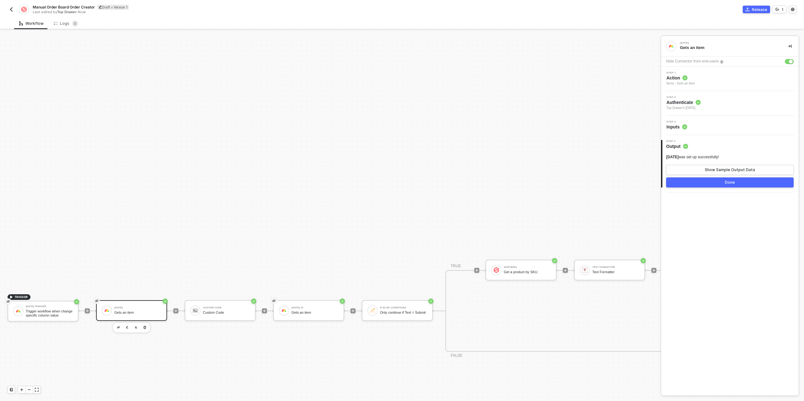
click at [693, 181] on button "Done" at bounding box center [729, 182] width 127 height 10
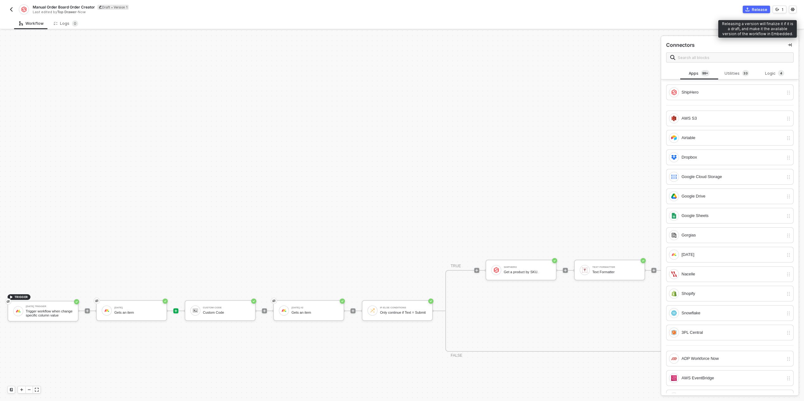
click at [749, 9] on icon "icon-commerce" at bounding box center [747, 10] width 4 height 4
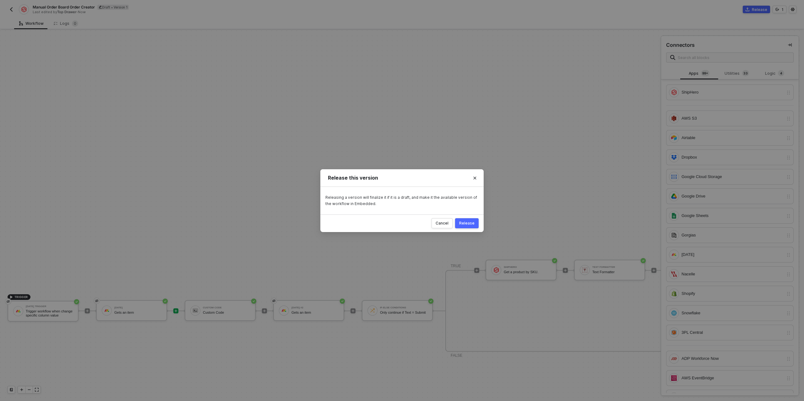
click at [466, 219] on button "Release" at bounding box center [467, 223] width 24 height 10
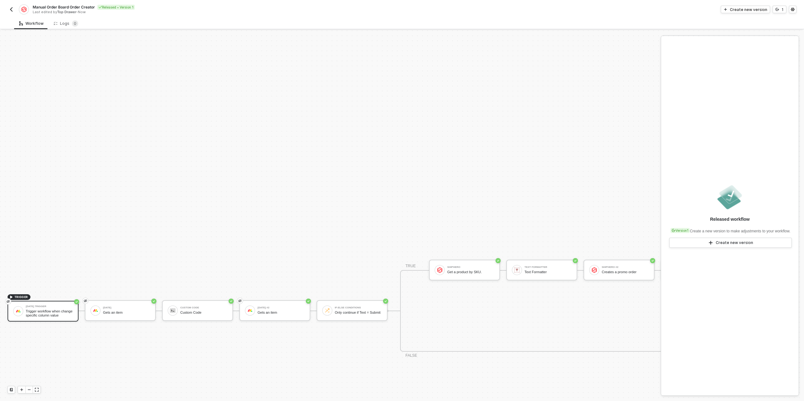
click at [603, 104] on div "TRIGGER Monday Trigger Trigger workflow when change specific column value Monda…" at bounding box center [656, 310] width 1312 height 715
click at [622, 273] on div "Creates a promo order" at bounding box center [625, 272] width 47 height 4
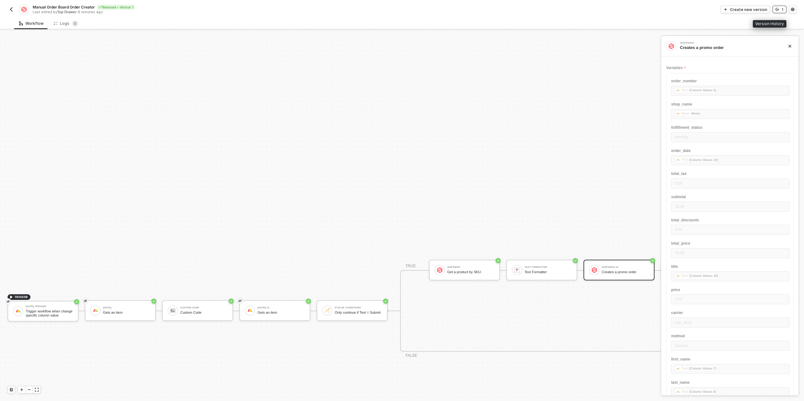
click at [779, 11] on icon "icon-versioning" at bounding box center [777, 10] width 4 height 4
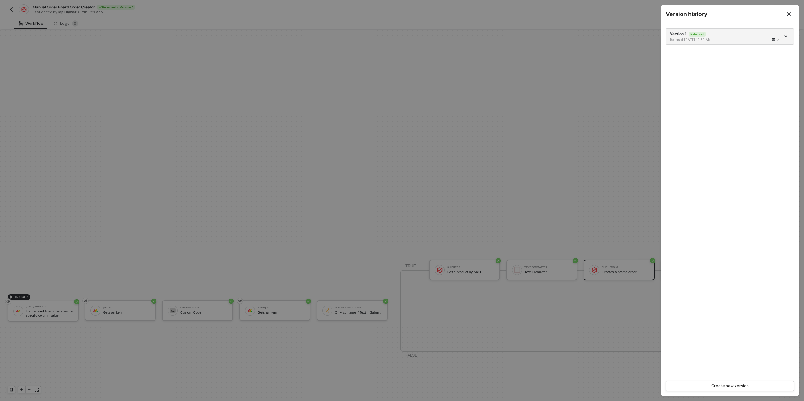
click at [619, 66] on div at bounding box center [402, 200] width 804 height 401
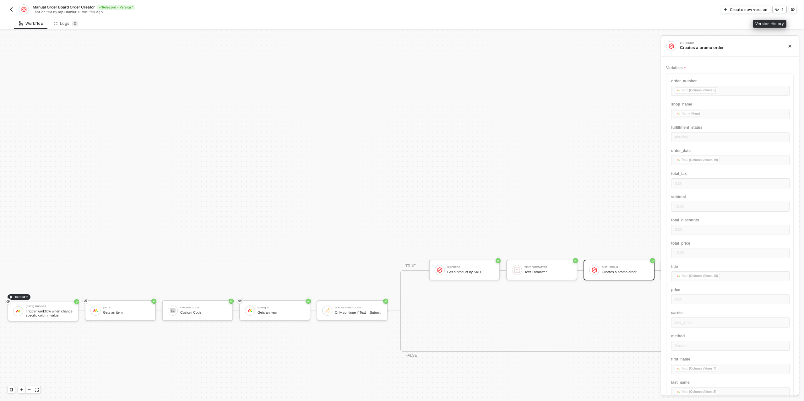
click at [779, 11] on icon "icon-versioning" at bounding box center [777, 10] width 4 height 4
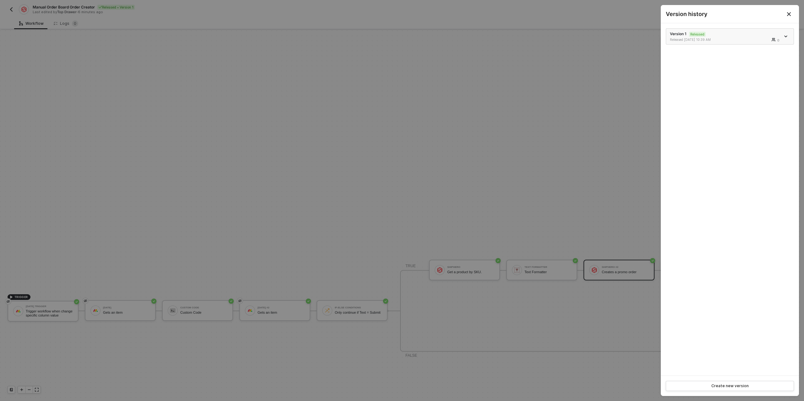
click at [785, 35] on icon "icon-arrow-down" at bounding box center [785, 36] width 3 height 3
click at [764, 45] on div "Make a copy" at bounding box center [763, 47] width 39 height 6
click at [482, 115] on div at bounding box center [402, 200] width 804 height 401
click at [489, 129] on div at bounding box center [402, 200] width 804 height 401
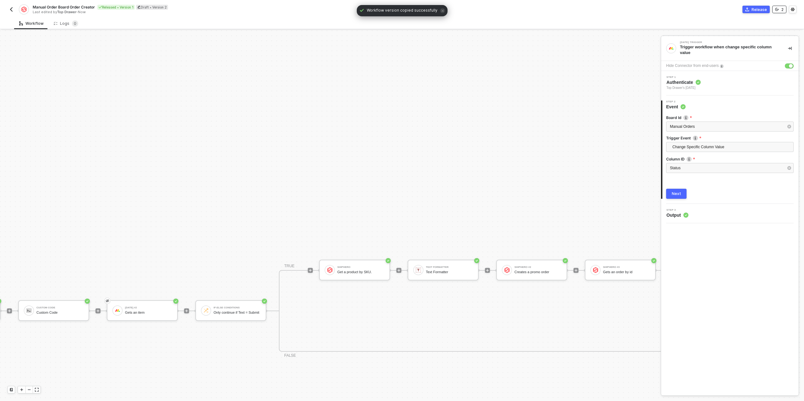
scroll to position [77, 305]
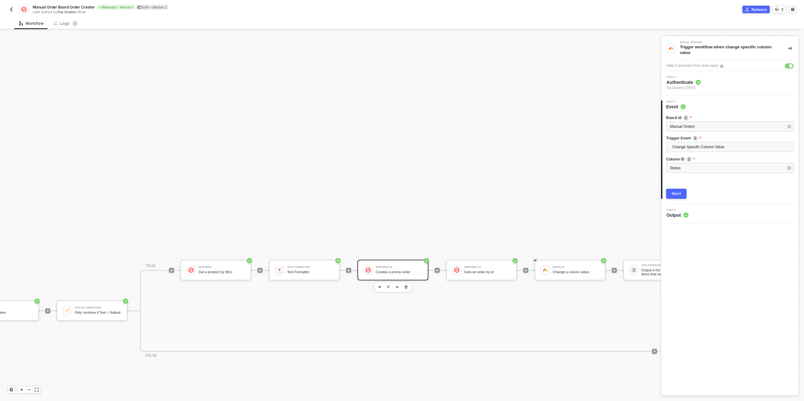
click at [394, 267] on div "ShipHero #2" at bounding box center [399, 267] width 47 height 3
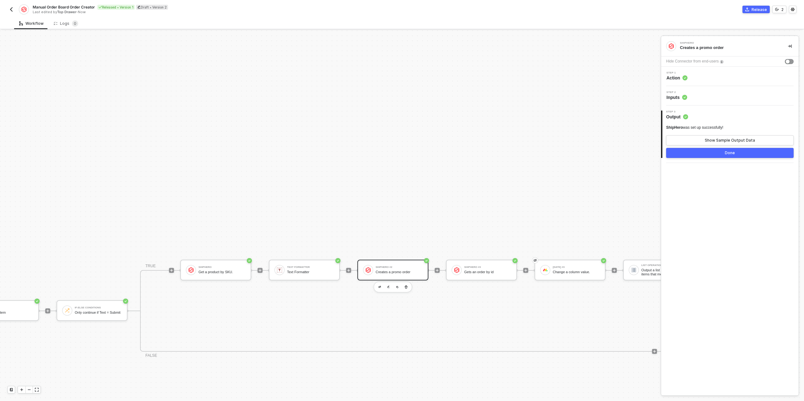
click at [705, 79] on div "Step 1 Action" at bounding box center [730, 76] width 136 height 9
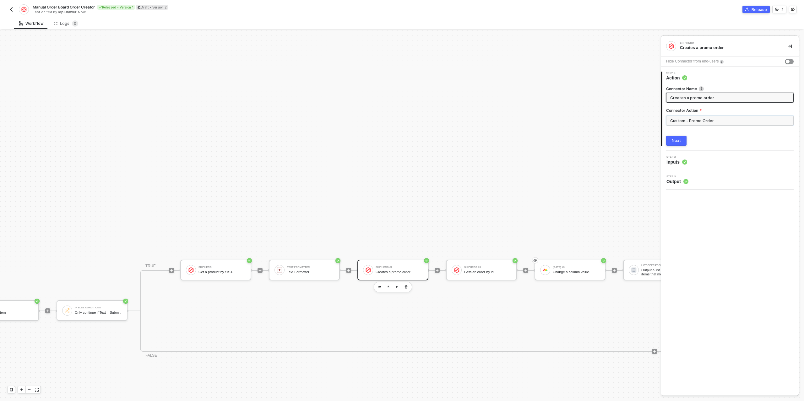
click at [708, 123] on input "Custom - Promo Order" at bounding box center [729, 121] width 127 height 10
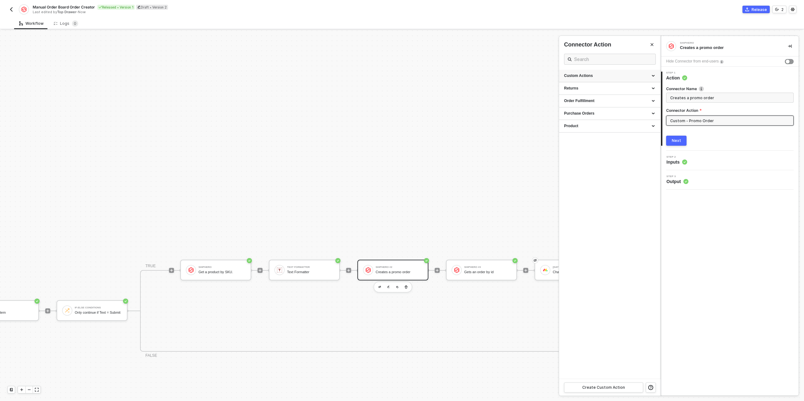
click at [628, 75] on div "Custom Actions" at bounding box center [609, 75] width 91 height 5
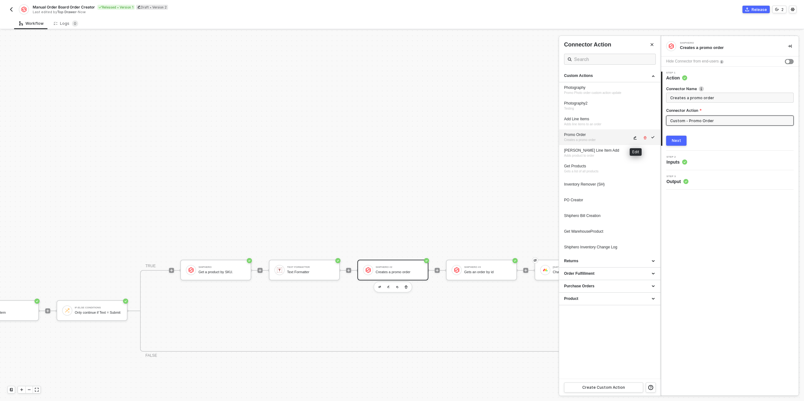
click at [635, 138] on icon "icon-edit" at bounding box center [635, 138] width 4 height 4
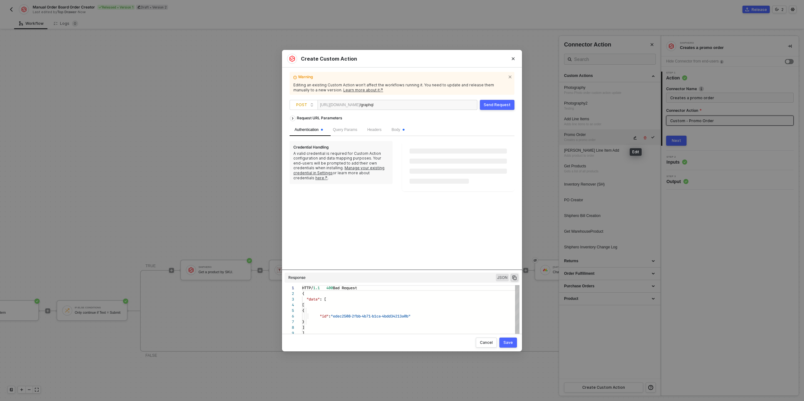
scroll to position [51, 0]
click at [404, 129] on span "Body" at bounding box center [398, 129] width 13 height 4
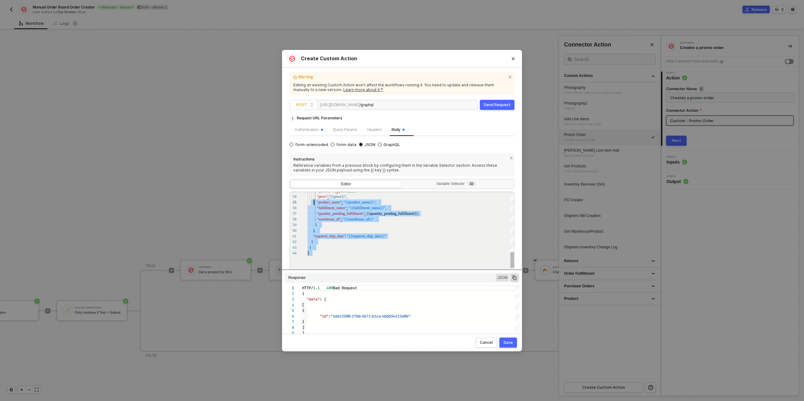
scroll to position [0, 0]
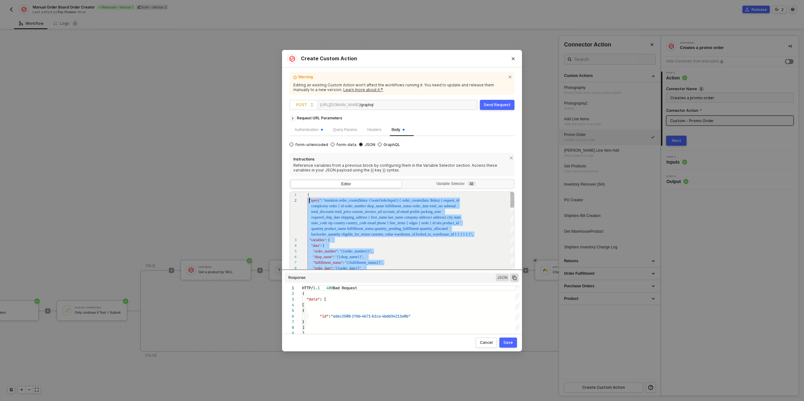
type textarea "{ "query": "mutation order_create($data: CreateOrderInput!) { order_create(data…"
drag, startPoint x: 316, startPoint y: 254, endPoint x: 308, endPoint y: 194, distance: 60.6
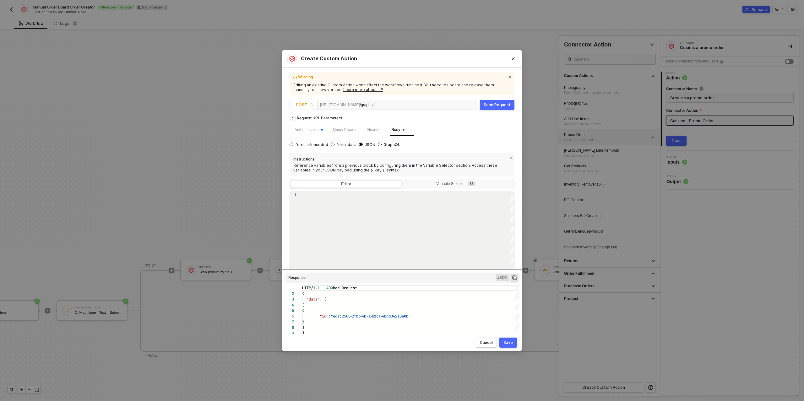
paste textarea "}"
type textarea "}"
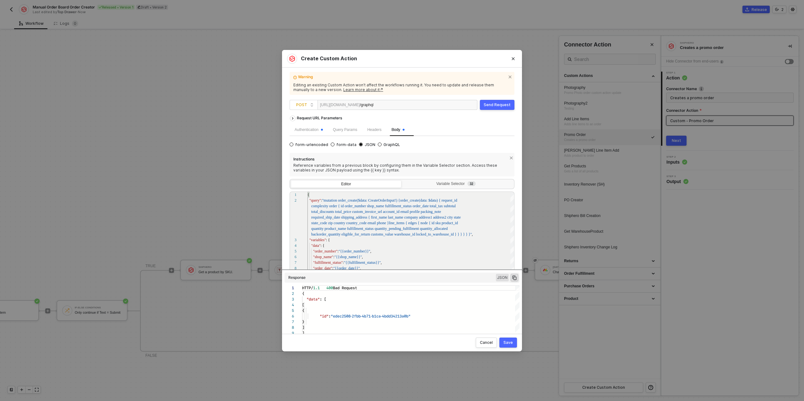
click at [507, 343] on div "Save" at bounding box center [507, 342] width 9 height 5
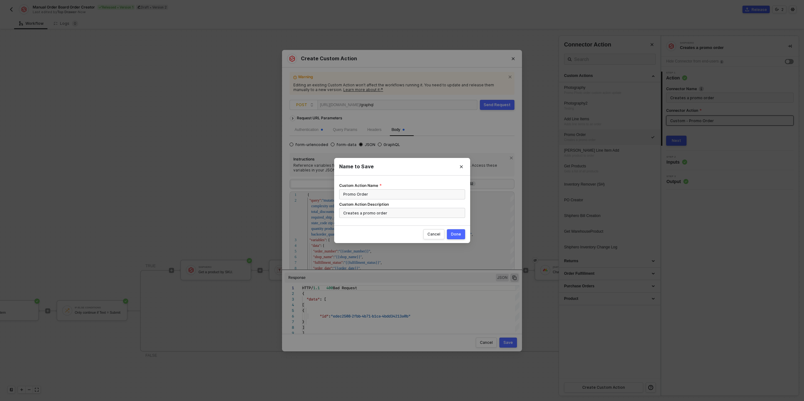
click at [452, 232] on div "Done" at bounding box center [456, 234] width 10 height 5
radio input "true"
radio input "false"
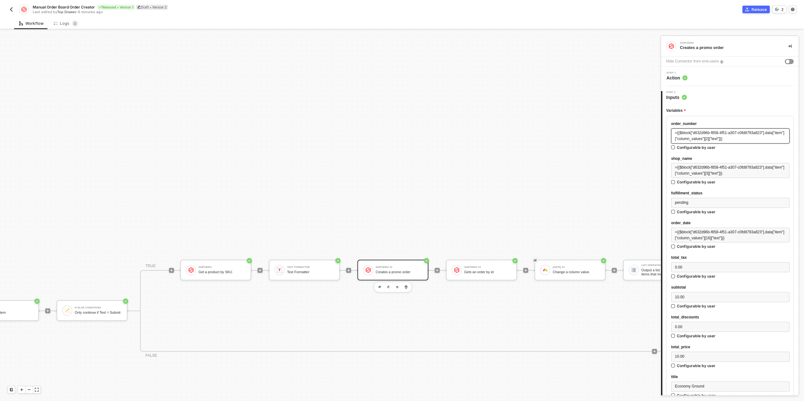
click at [702, 139] on span "={{$block["d632d96b-f858-4f51-a307-c0fd8793a823"].data["item"]["column_values"]…" at bounding box center [729, 136] width 109 height 10
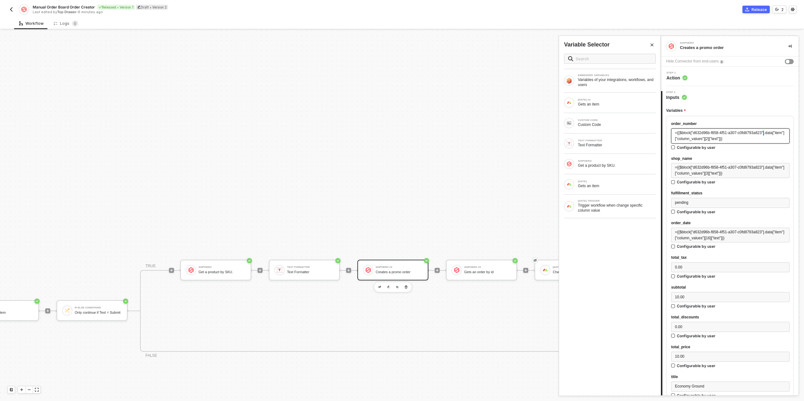
click at [702, 139] on span "={{$block["d632d96b-f858-4f51-a307-c0fd8793a823"].data["item"]["column_values"]…" at bounding box center [729, 136] width 109 height 10
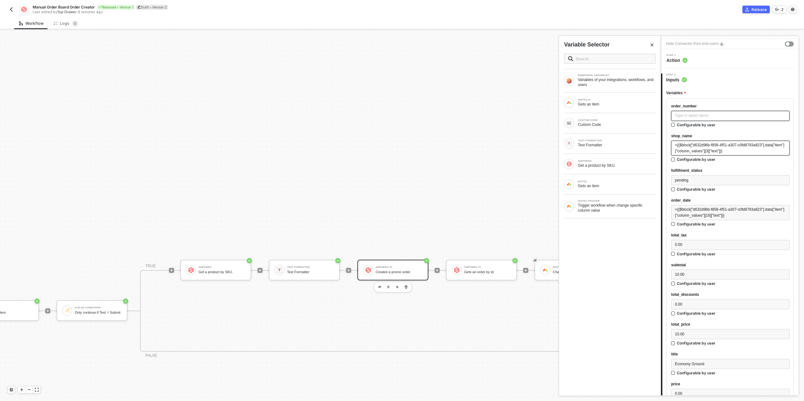
scroll to position [23, 0]
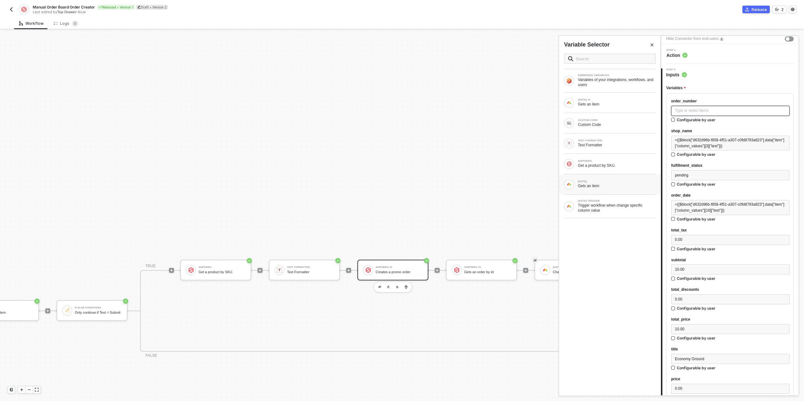
click at [612, 180] on div "[DATE]" at bounding box center [617, 181] width 78 height 3
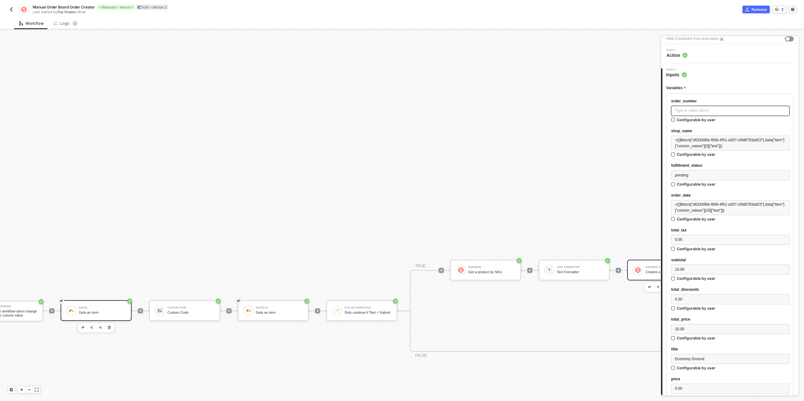
scroll to position [77, 39]
click at [95, 309] on div "[DATE] Gets an item" at bounding box center [98, 311] width 47 height 12
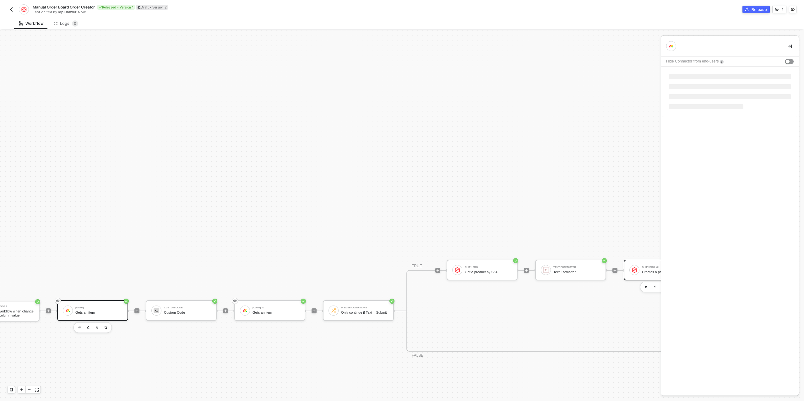
scroll to position [0, 0]
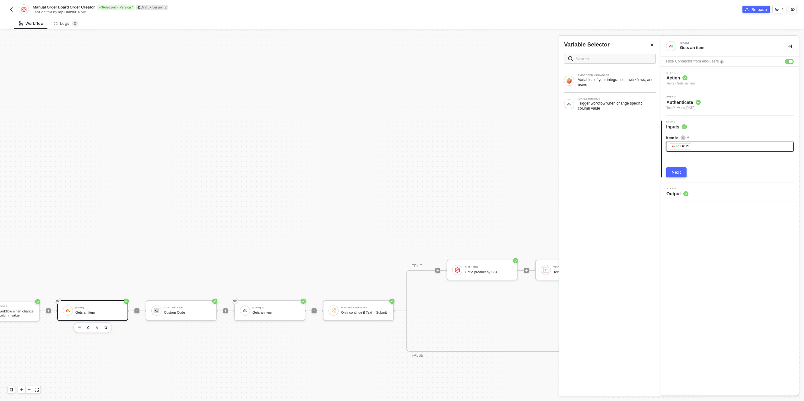
click at [710, 151] on div "﻿ ﻿ Pulse Id ﻿" at bounding box center [729, 147] width 127 height 10
click at [711, 148] on div "﻿ ﻿ Pulse Id ﻿" at bounding box center [730, 146] width 120 height 7
click at [676, 171] on div "Next" at bounding box center [676, 172] width 9 height 5
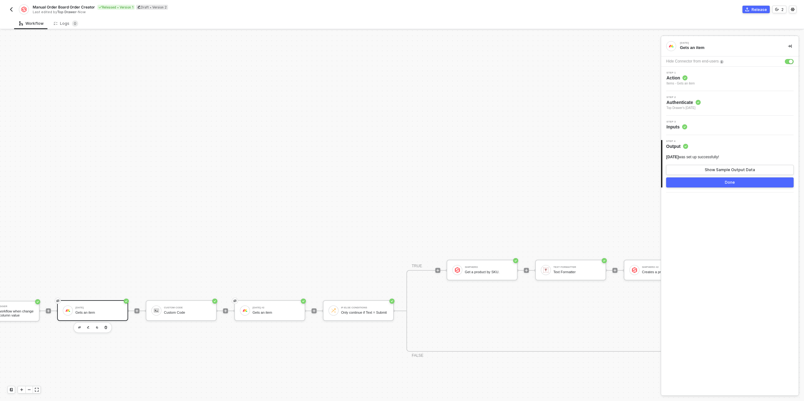
click at [701, 184] on button "Done" at bounding box center [729, 182] width 127 height 10
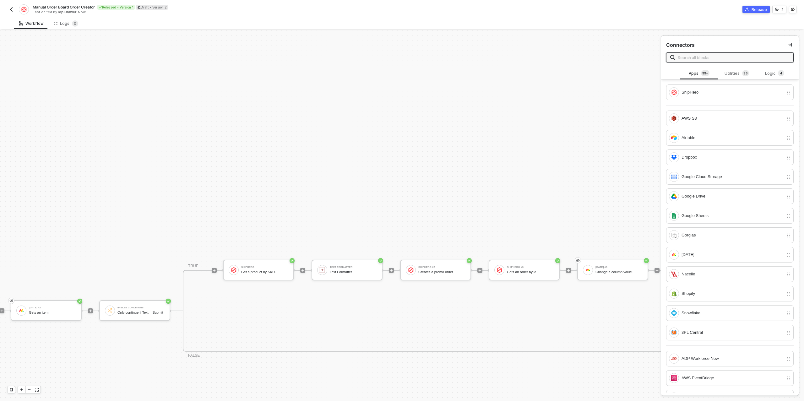
scroll to position [77, 327]
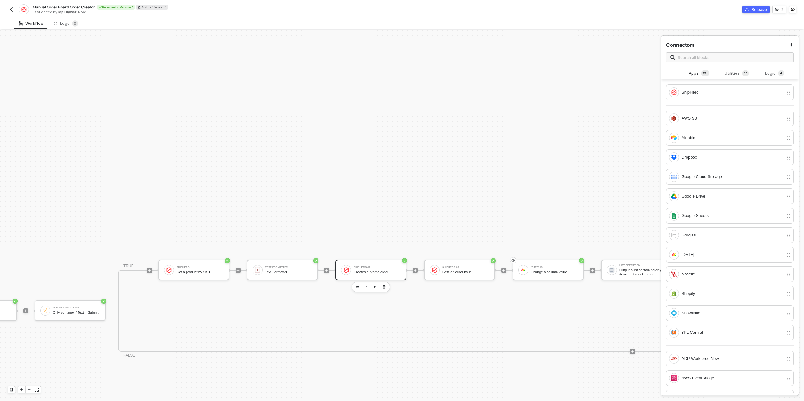
click at [364, 268] on div "ShipHero #2" at bounding box center [377, 267] width 47 height 3
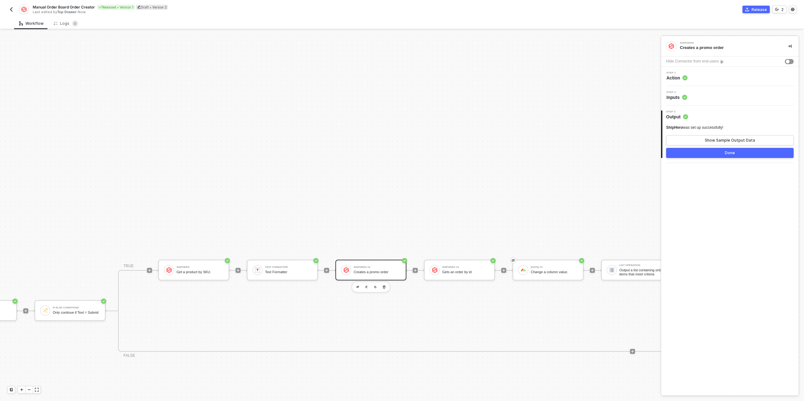
click at [710, 96] on div "Step 2 Inputs" at bounding box center [730, 95] width 136 height 9
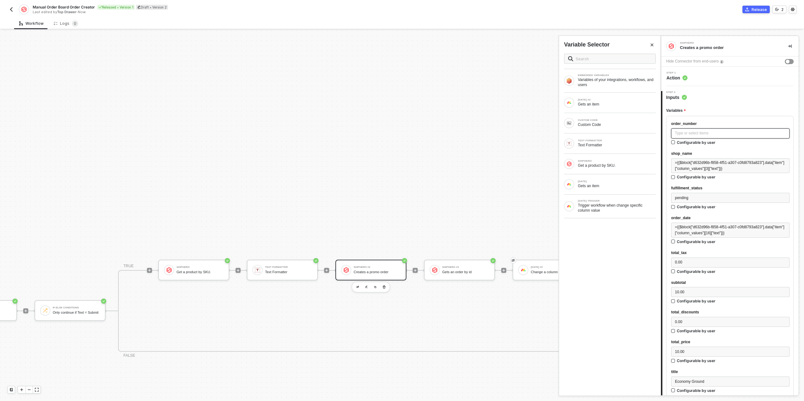
click at [698, 133] on div "Type or select items ﻿" at bounding box center [730, 133] width 111 height 6
click at [608, 182] on div "MONDAY Gets an item" at bounding box center [617, 184] width 78 height 8
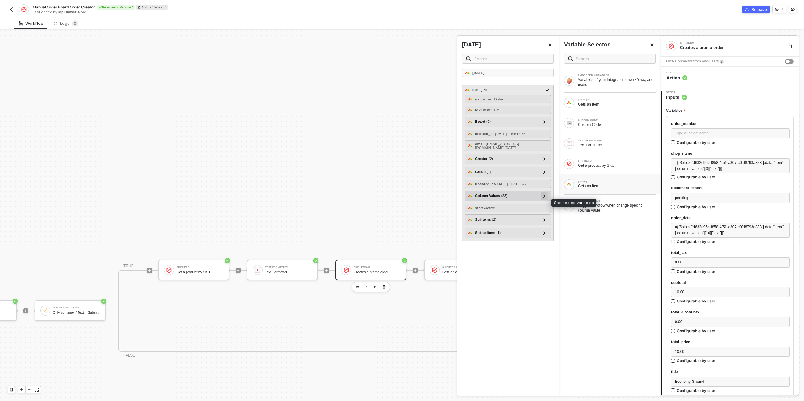
click at [543, 197] on icon at bounding box center [544, 195] width 2 height 3
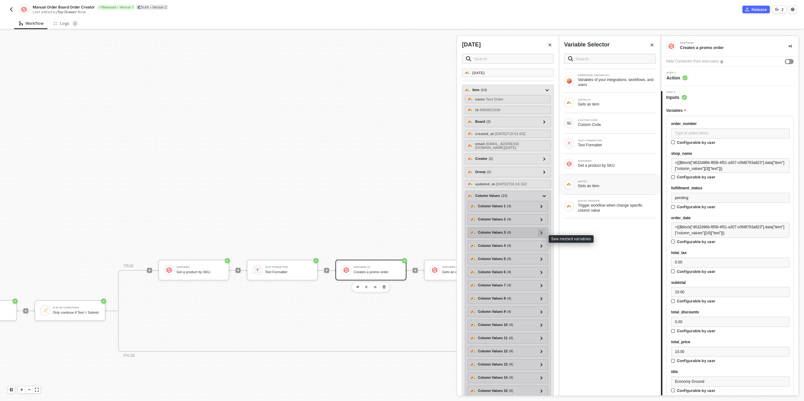
click at [541, 234] on icon at bounding box center [541, 232] width 2 height 3
click at [541, 234] on icon at bounding box center [541, 233] width 3 height 2
click at [540, 248] on div at bounding box center [541, 245] width 3 height 7
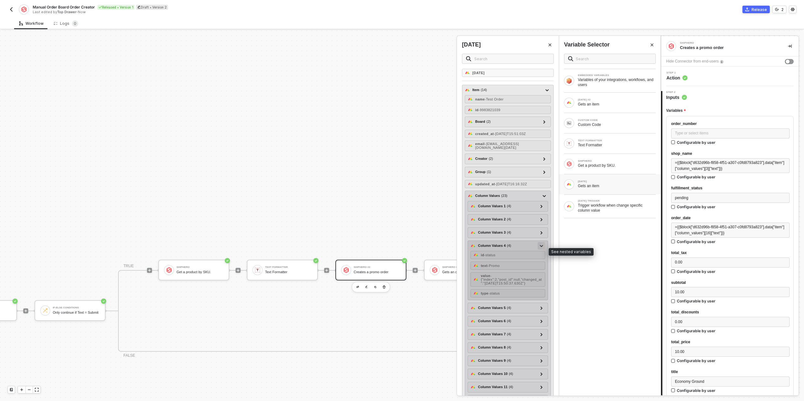
click at [540, 248] on div at bounding box center [541, 245] width 3 height 7
click at [540, 262] on div at bounding box center [541, 258] width 3 height 7
click at [516, 282] on span "- IAN-TST-PROMO-090525" at bounding box center [504, 280] width 47 height 8
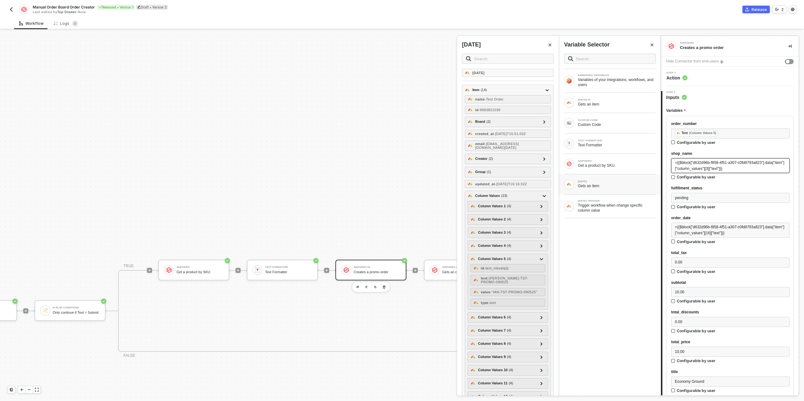
click at [700, 169] on span "={{$block["d632d96b-f858-4f51-a307-c0fd8793a823"].data["item"]["column_values"]…" at bounding box center [729, 165] width 109 height 10
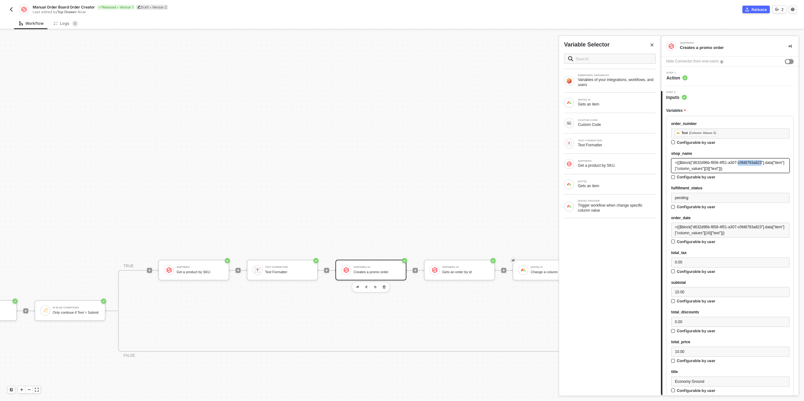
click at [700, 169] on span "={{$block["d632d96b-f858-4f51-a307-c0fd8793a823"].data["item"]["column_values"]…" at bounding box center [729, 165] width 109 height 10
click at [602, 105] on div "Gets an item" at bounding box center [617, 104] width 78 height 5
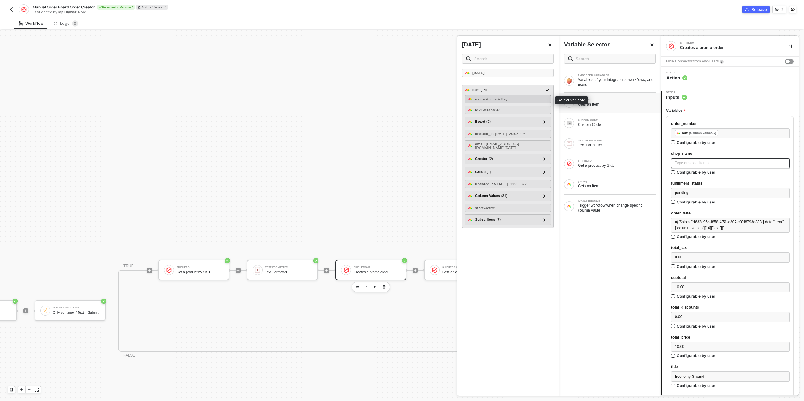
click at [514, 99] on span "- Above & Beyond" at bounding box center [499, 99] width 29 height 4
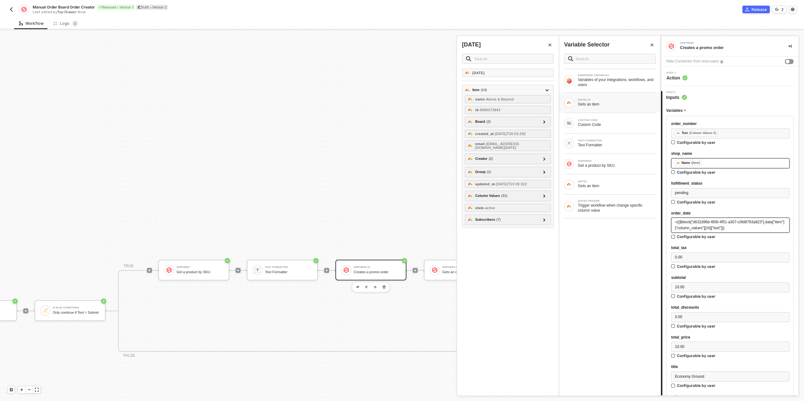
click at [714, 226] on span "={{$block["d632d96b-f858-4f51-a307-c0fd8793a823"].data["item"]["column_values"]…" at bounding box center [729, 225] width 109 height 10
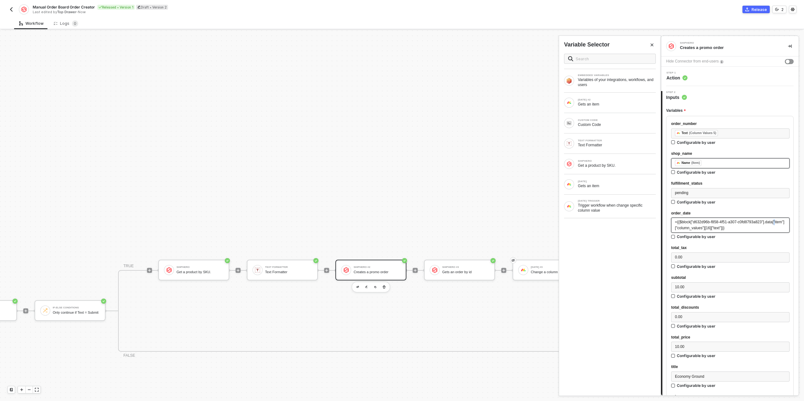
click at [714, 226] on span "={{$block["d632d96b-f858-4f51-a307-c0fd8793a823"].data["item"]["column_values"]…" at bounding box center [729, 225] width 109 height 10
click at [608, 184] on div "Gets an item" at bounding box center [617, 185] width 78 height 5
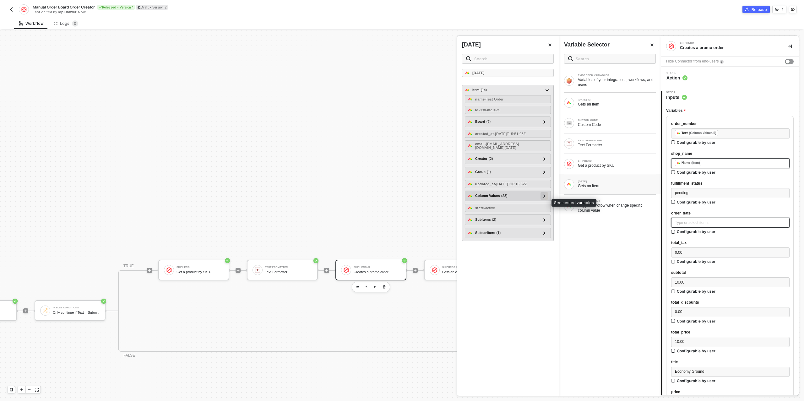
click at [544, 197] on icon at bounding box center [544, 195] width 2 height 3
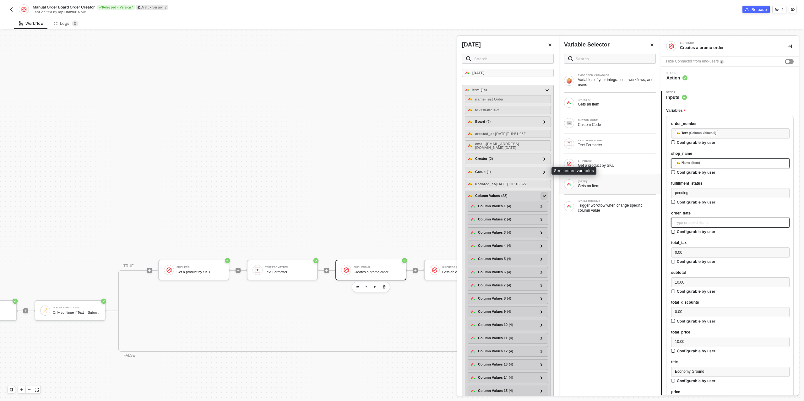
scroll to position [153, 0]
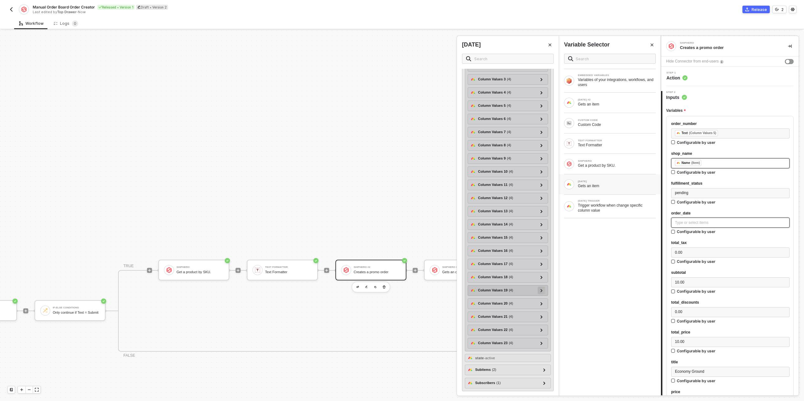
click at [540, 292] on div at bounding box center [541, 290] width 3 height 7
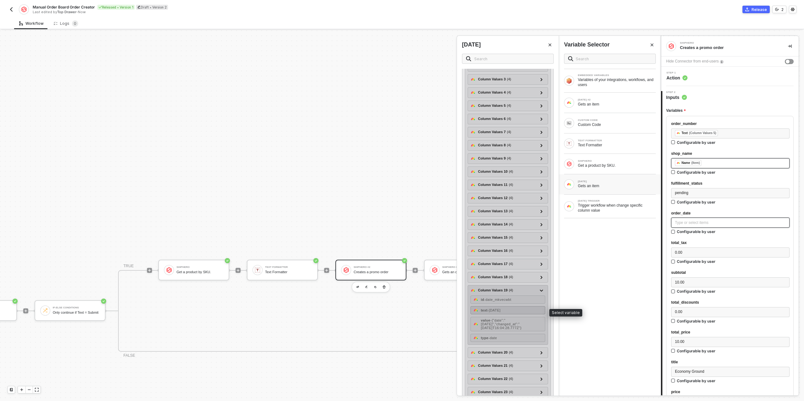
click at [500, 310] on span "- 2025-09-05" at bounding box center [493, 310] width 13 height 4
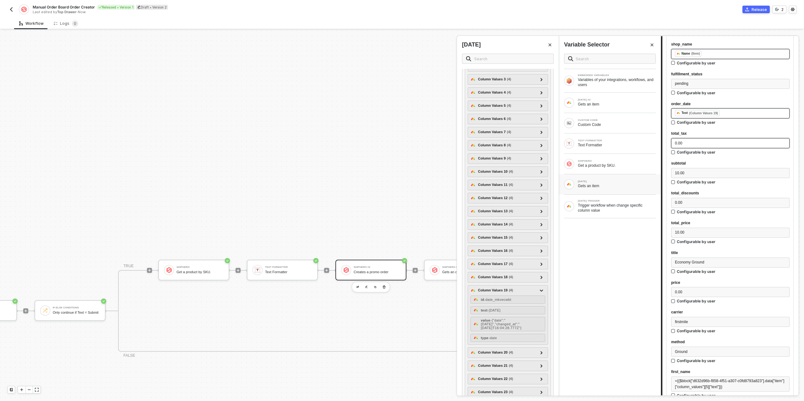
scroll to position [131, 0]
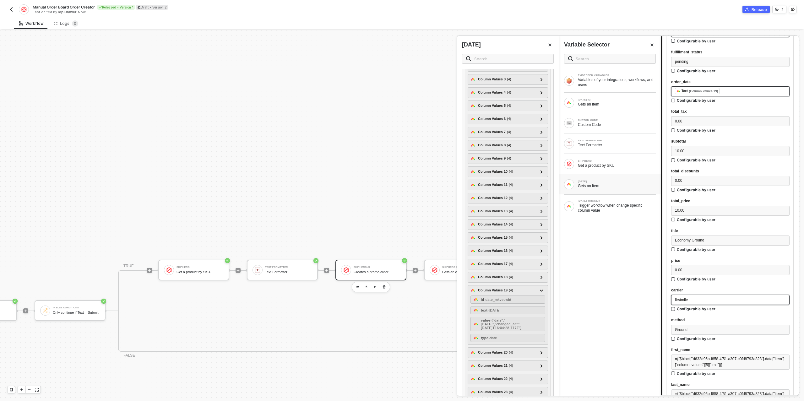
click at [683, 299] on span "firstmile" at bounding box center [681, 300] width 13 height 4
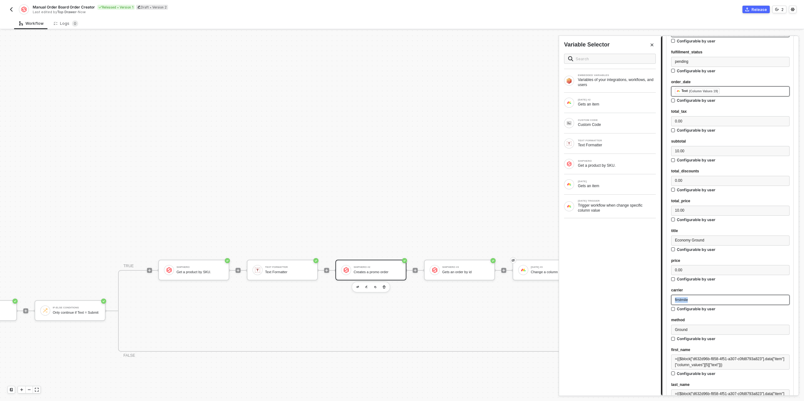
click at [683, 299] on span "firstmile" at bounding box center [681, 300] width 13 height 4
click at [699, 239] on span "Economy Ground" at bounding box center [689, 240] width 29 height 4
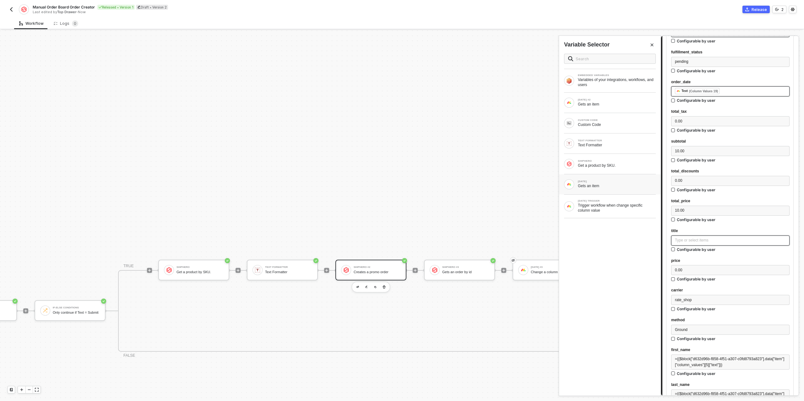
click at [611, 183] on div "Gets an item" at bounding box center [617, 185] width 78 height 5
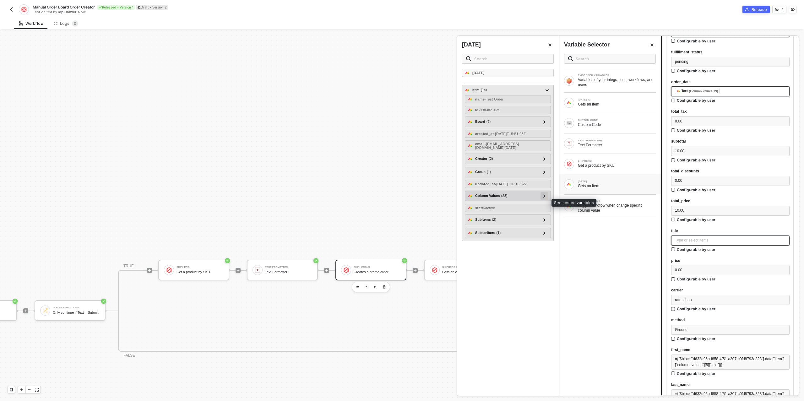
click at [545, 197] on icon at bounding box center [544, 195] width 2 height 3
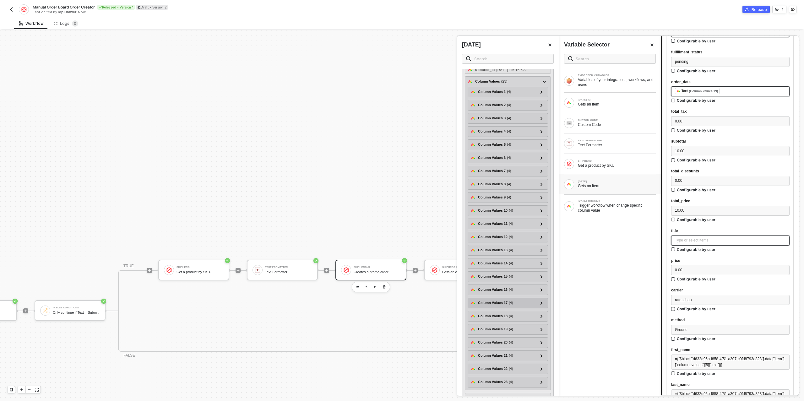
scroll to position [153, 0]
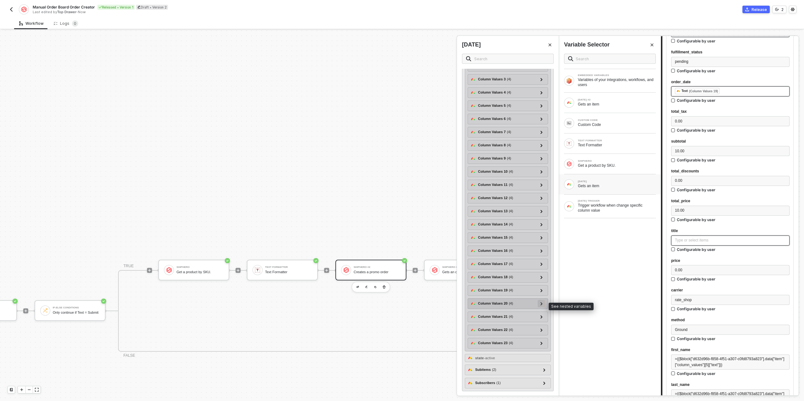
click at [542, 304] on icon at bounding box center [541, 303] width 2 height 3
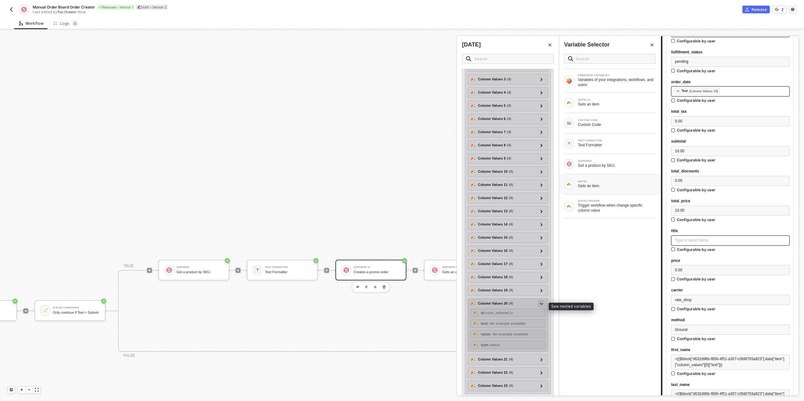
click at [542, 303] on div at bounding box center [541, 303] width 3 height 7
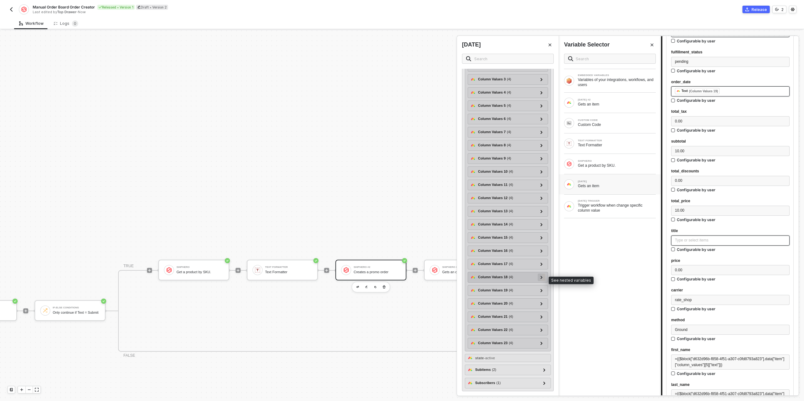
click at [542, 277] on icon at bounding box center [541, 277] width 2 height 3
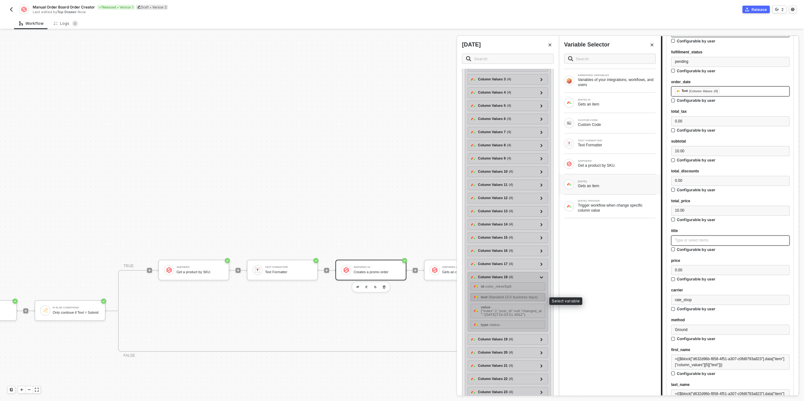
click at [512, 299] on div "text - Standard (3-5 business days)" at bounding box center [509, 297] width 57 height 4
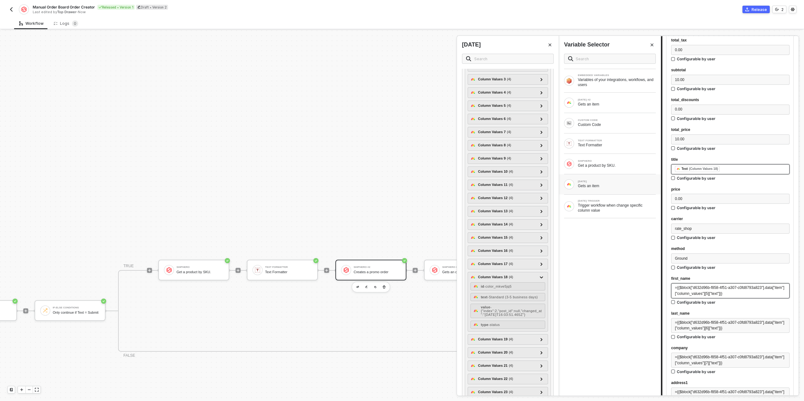
scroll to position [203, 0]
click at [706, 289] on span "={{$block["d632d96b-f858-4f51-a307-c0fd8793a823"].data["item"]["column_values"]…" at bounding box center [729, 290] width 109 height 10
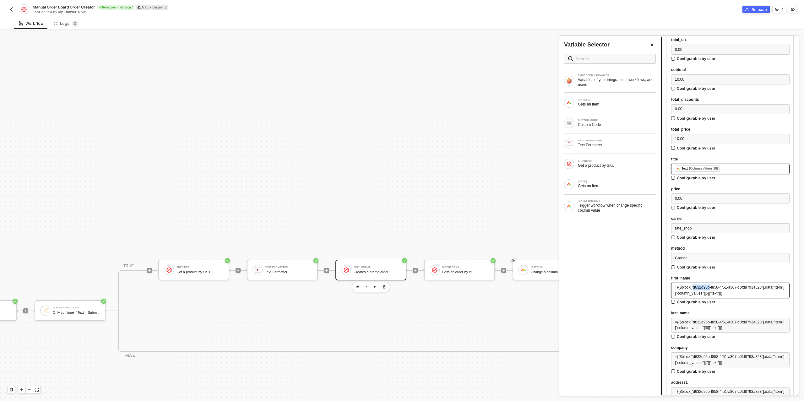
click at [706, 289] on span "={{$block["d632d96b-f858-4f51-a307-c0fd8793a823"].data["item"]["column_values"]…" at bounding box center [729, 290] width 109 height 10
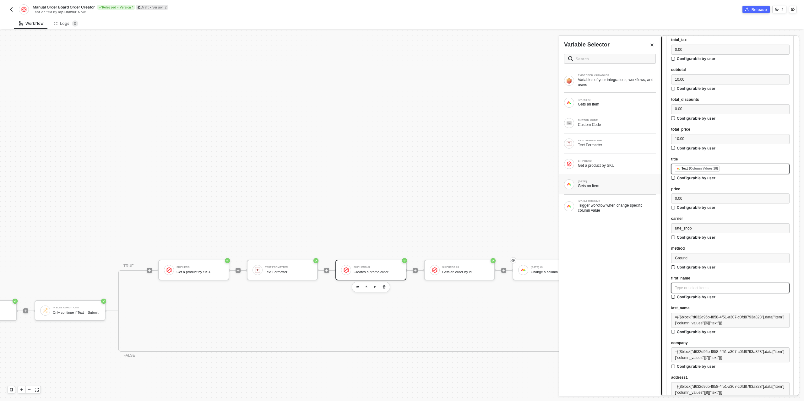
click at [598, 182] on div "MONDAY Gets an item" at bounding box center [617, 184] width 78 height 8
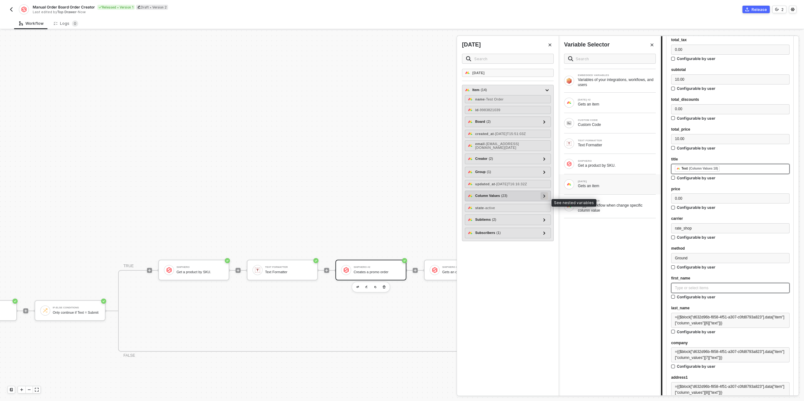
click at [546, 199] on div at bounding box center [544, 195] width 3 height 7
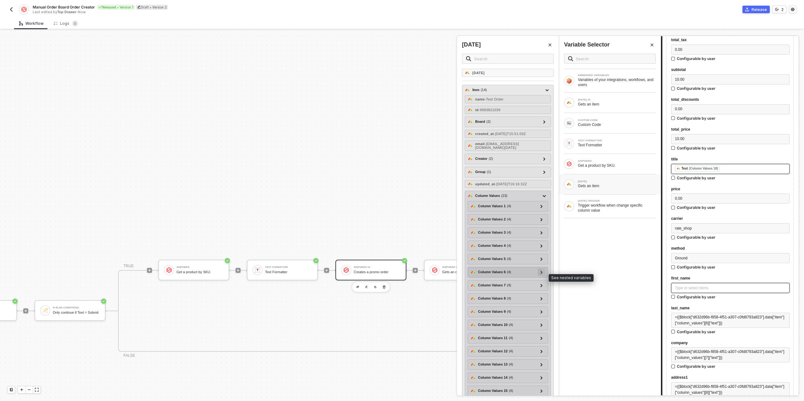
click at [540, 274] on div at bounding box center [541, 271] width 3 height 7
click at [541, 287] on icon at bounding box center [541, 285] width 2 height 3
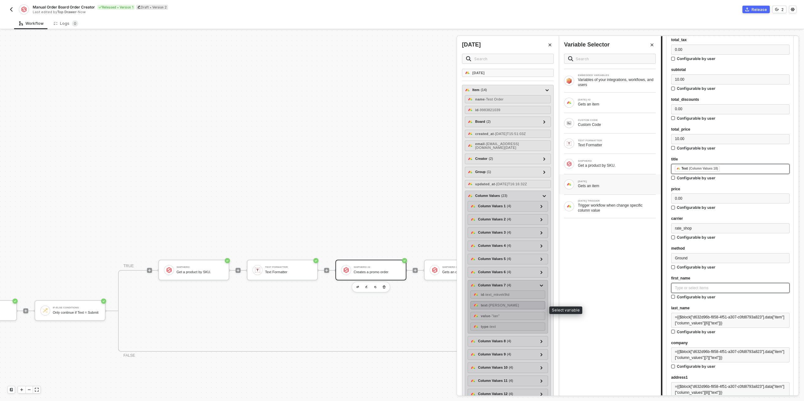
click at [503, 307] on div "text - Ian" at bounding box center [507, 305] width 75 height 8
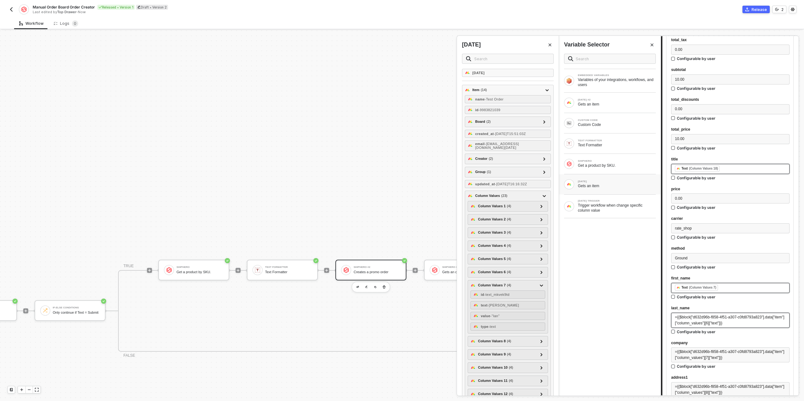
click at [711, 318] on span "={{$block["d632d96b-f858-4f51-a307-c0fd8793a823"].data["item"]["column_values"]…" at bounding box center [729, 320] width 109 height 10
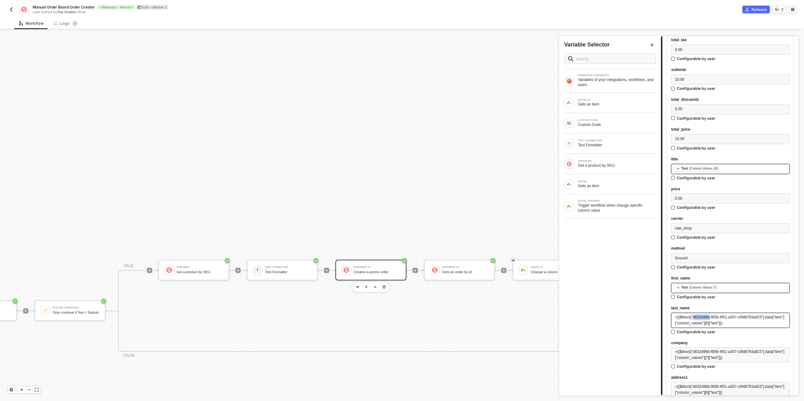
click at [711, 318] on span "={{$block["d632d96b-f858-4f51-a307-c0fd8793a823"].data["item"]["column_values"]…" at bounding box center [729, 320] width 109 height 10
click at [624, 177] on div "MONDAY Gets an item" at bounding box center [610, 184] width 102 height 20
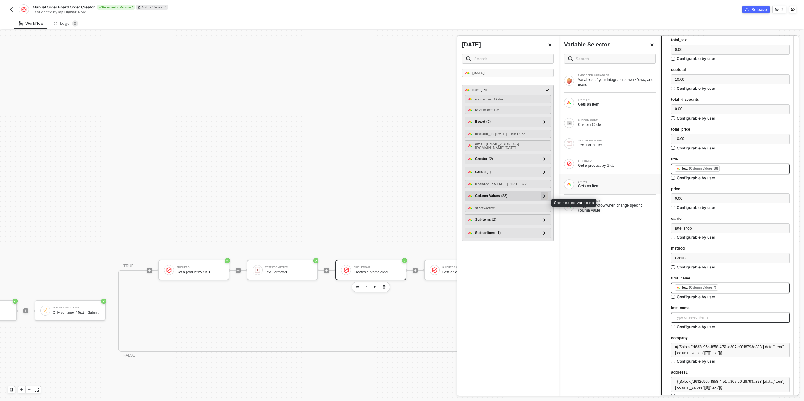
click at [544, 197] on icon at bounding box center [544, 195] width 2 height 3
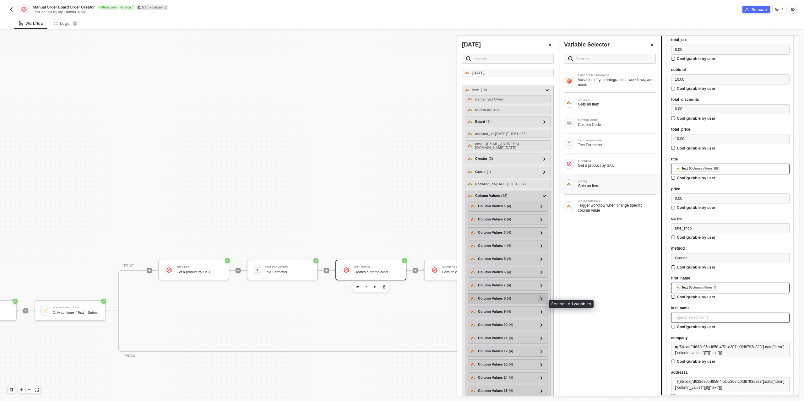
click at [541, 300] on icon at bounding box center [541, 298] width 2 height 3
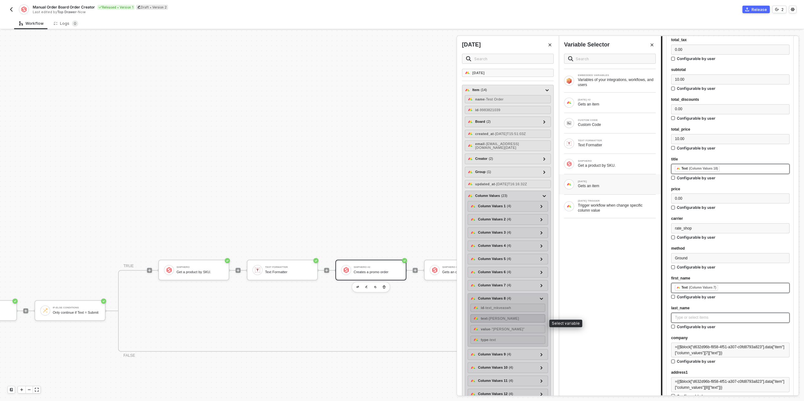
drag, startPoint x: 507, startPoint y: 320, endPoint x: 537, endPoint y: 315, distance: 29.9
click at [507, 320] on div "text - Fletcher" at bounding box center [507, 318] width 75 height 8
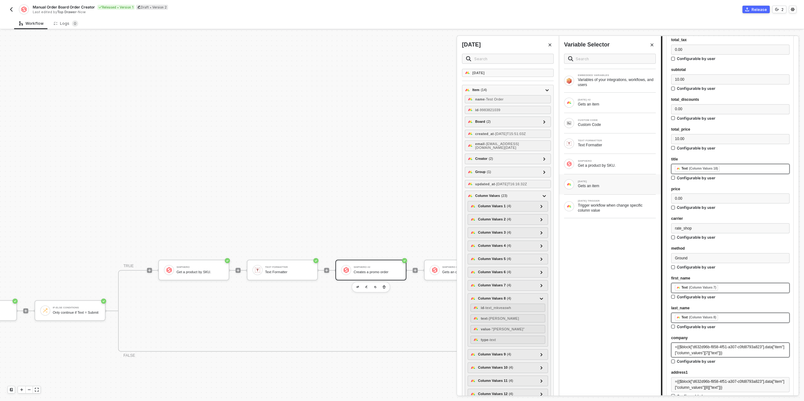
click at [703, 347] on span "={{$block["d632d96b-f858-4f51-a307-c0fd8793a823"].data["item"]["column_values"]…" at bounding box center [729, 350] width 109 height 10
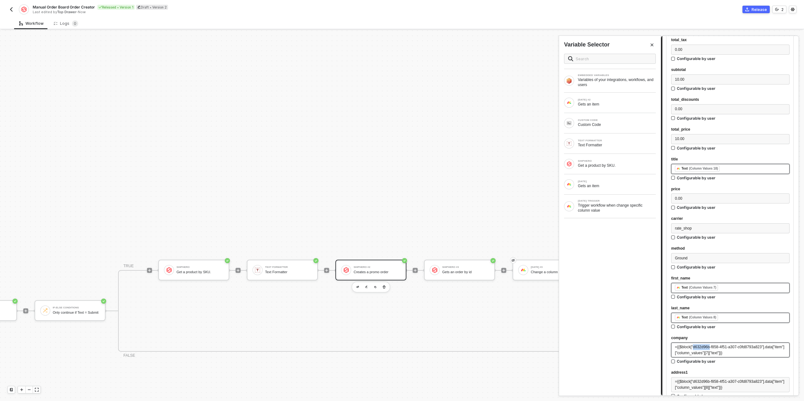
click at [703, 347] on span "={{$block["d632d96b-f858-4f51-a307-c0fd8793a823"].data["item"]["column_values"]…" at bounding box center [729, 350] width 109 height 10
click at [603, 176] on div "MONDAY Gets an item" at bounding box center [610, 184] width 102 height 20
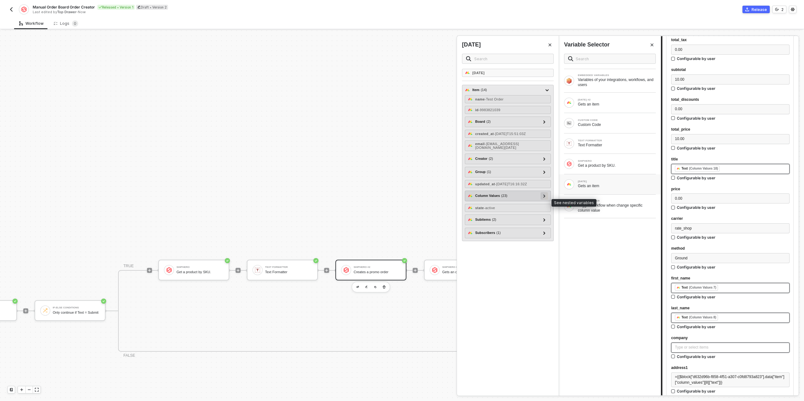
click at [543, 197] on icon at bounding box center [544, 195] width 2 height 3
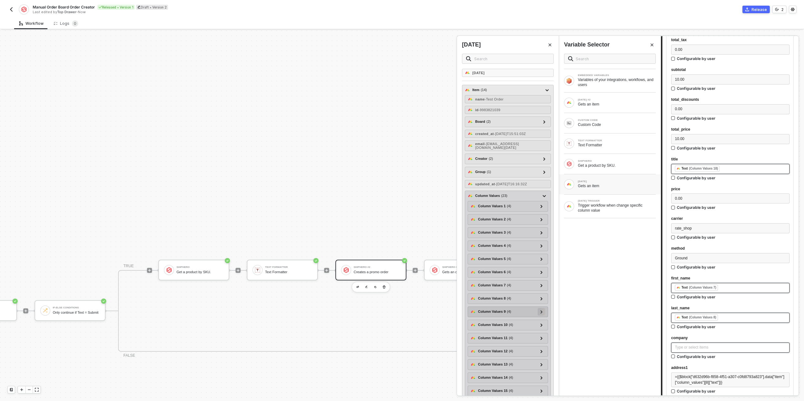
click at [542, 313] on icon at bounding box center [541, 311] width 2 height 3
click at [507, 333] on div "text - TDM" at bounding box center [507, 331] width 75 height 8
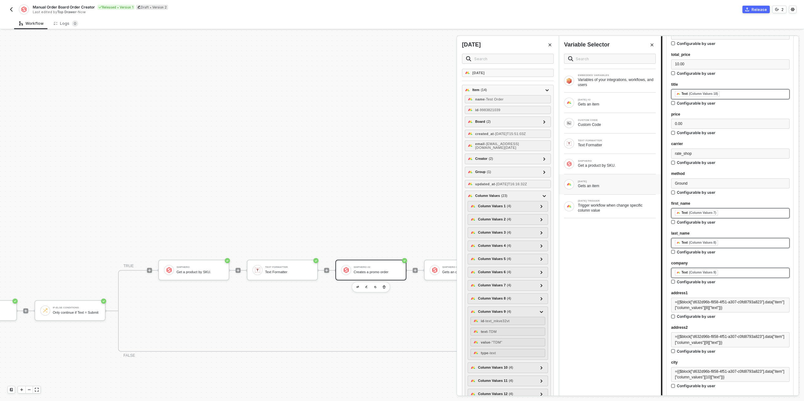
scroll to position [295, 0]
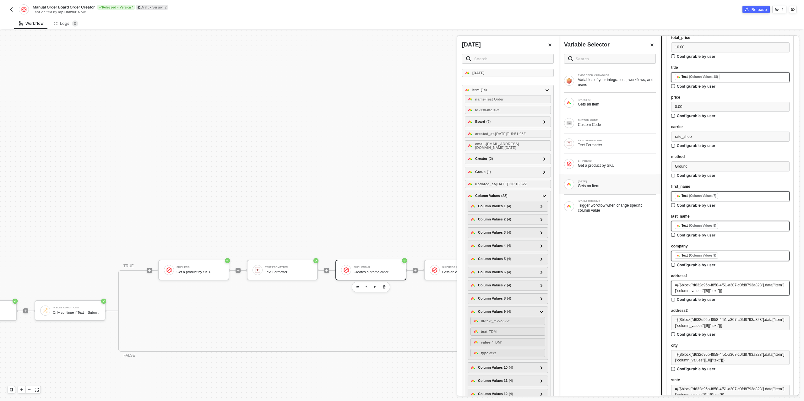
click at [695, 287] on div "={{$block["d632d96b-f858-4f51-a307-c0fd8793a823"].data["item"]["column_values"]…" at bounding box center [730, 288] width 111 height 12
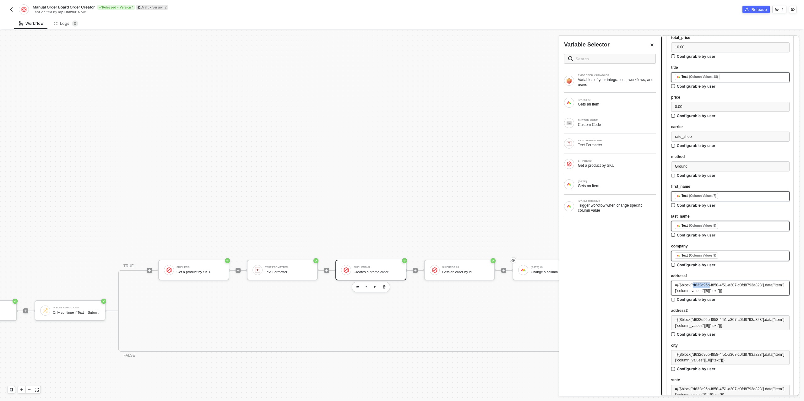
click at [695, 287] on div "={{$block["d632d96b-f858-4f51-a307-c0fd8793a823"].data["item"]["column_values"]…" at bounding box center [730, 288] width 111 height 12
click at [695, 287] on span "={{$block["d632d96b-f858-4f51-a307-c0fd8793a823"].data["item"]["column_values"]…" at bounding box center [729, 287] width 109 height 10
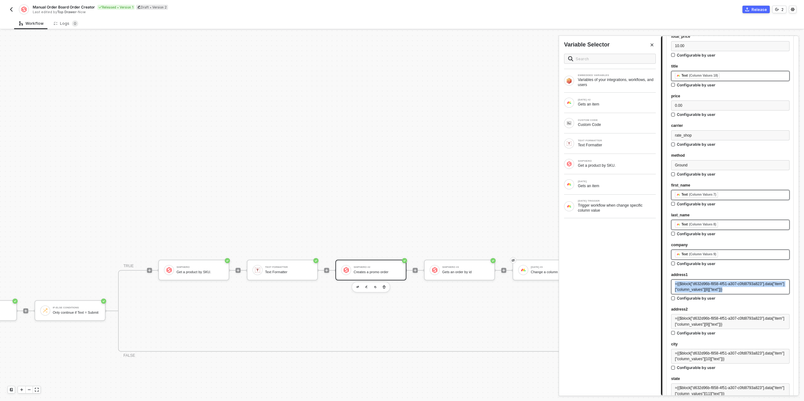
scroll to position [297, 0]
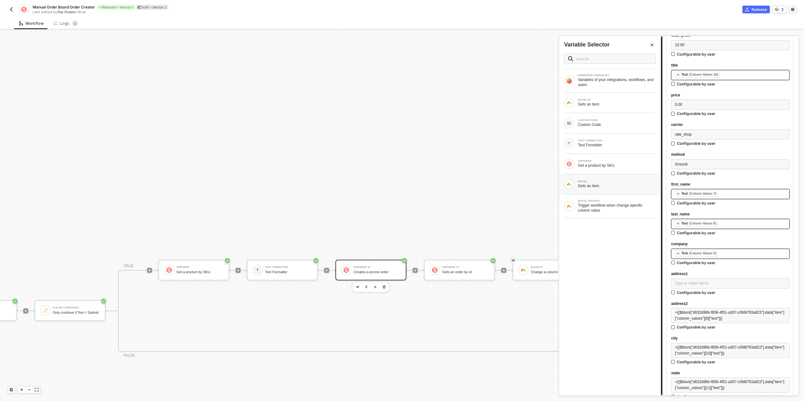
click at [606, 181] on div "[DATE]" at bounding box center [617, 181] width 78 height 3
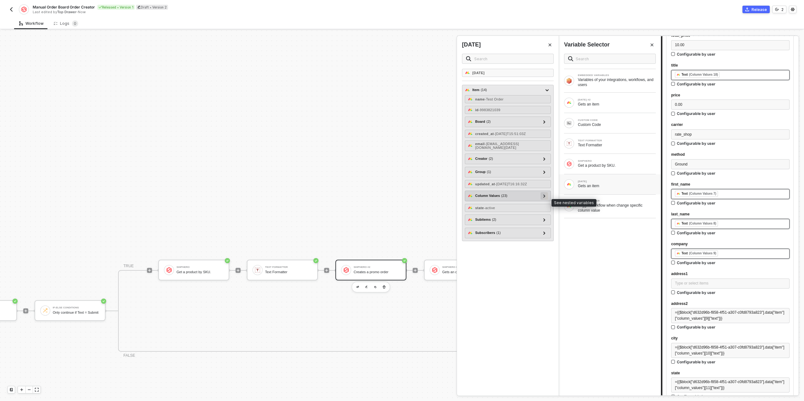
click at [543, 199] on div at bounding box center [544, 195] width 3 height 7
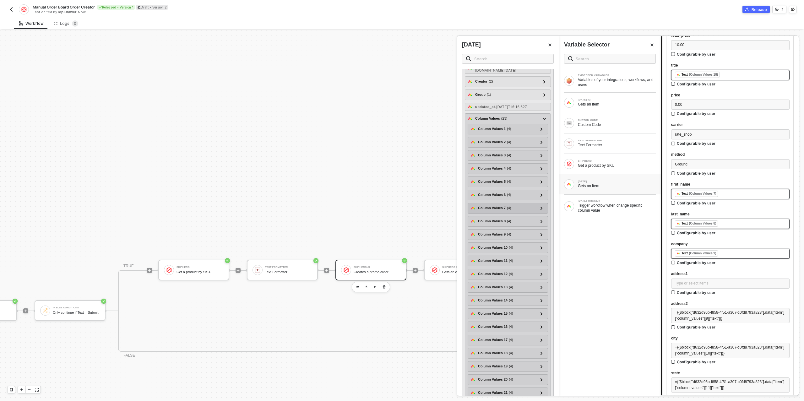
scroll to position [84, 0]
click at [541, 242] on icon at bounding box center [541, 240] width 2 height 3
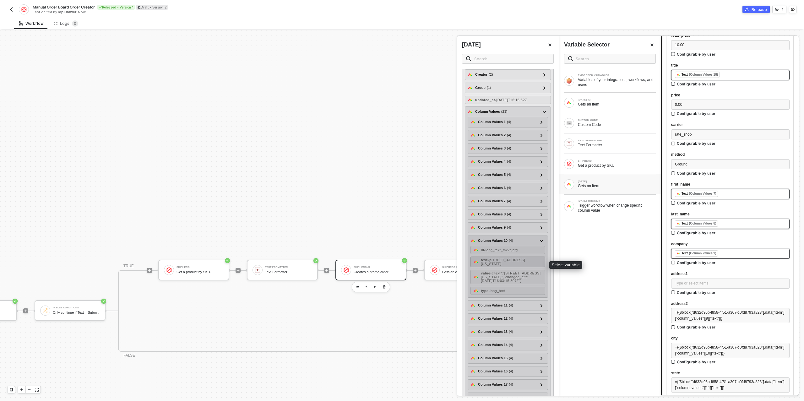
click at [516, 263] on span "- 11801 Mississippi Ave" at bounding box center [503, 262] width 44 height 8
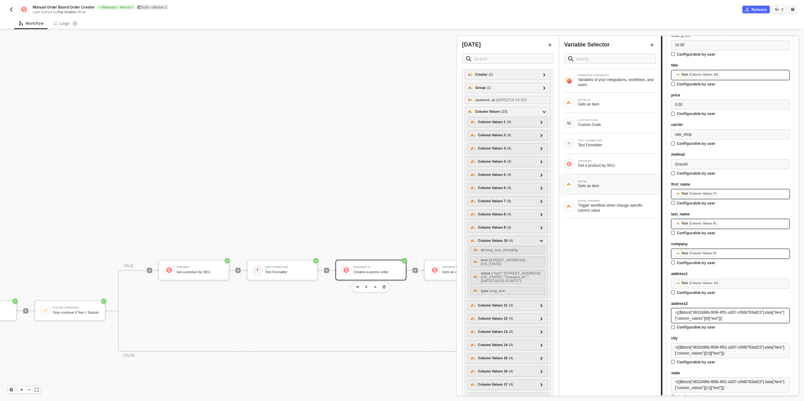
click at [710, 314] on div "={{$block["d632d96b-f858-4f51-a307-c0fd8793a823"].data["item"]["column_values"]…" at bounding box center [730, 316] width 111 height 12
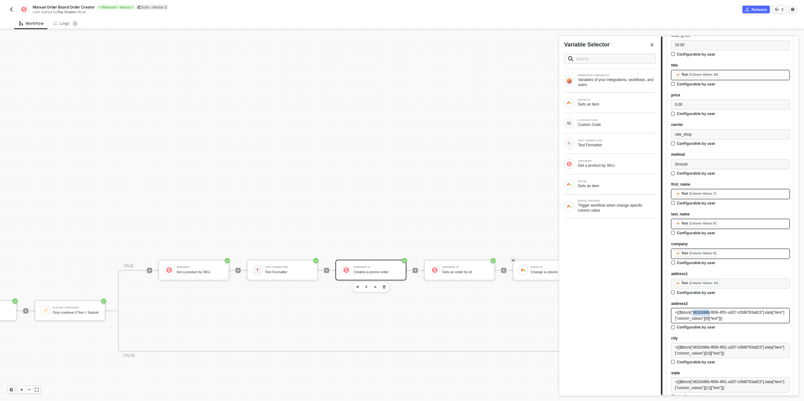
click at [710, 314] on div "={{$block["d632d96b-f858-4f51-a307-c0fd8793a823"].data["item"]["column_values"]…" at bounding box center [730, 316] width 111 height 12
click at [619, 185] on div "Gets an item" at bounding box center [617, 185] width 78 height 5
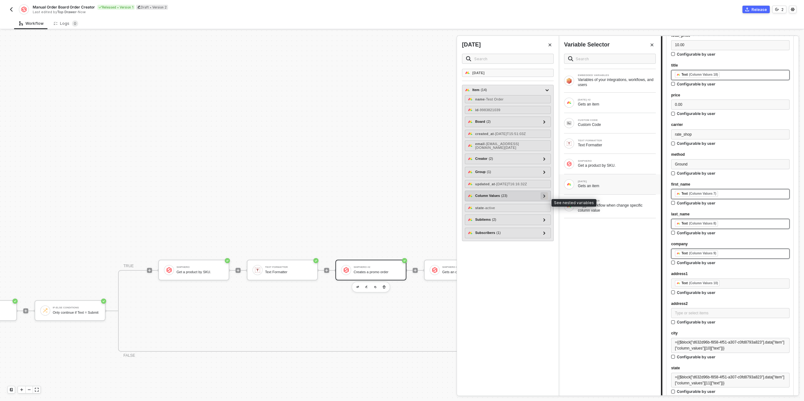
click at [544, 197] on icon at bounding box center [544, 195] width 2 height 3
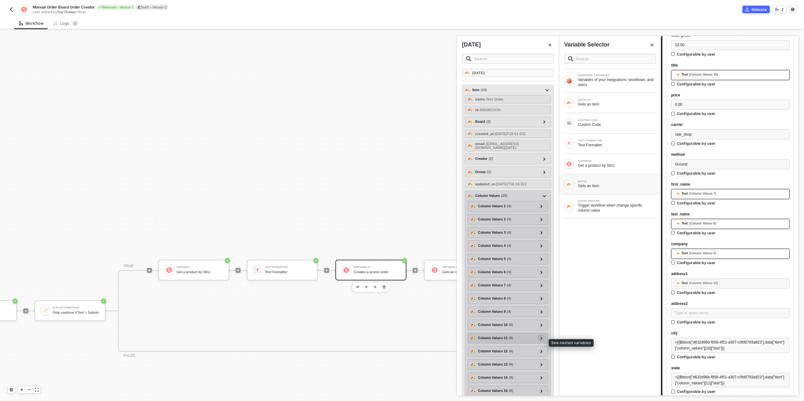
click at [543, 340] on icon at bounding box center [541, 338] width 2 height 3
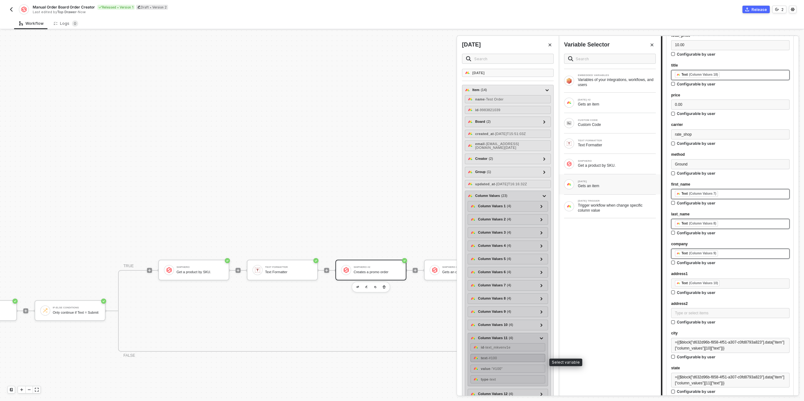
click at [502, 361] on div "text - #100" at bounding box center [507, 358] width 75 height 8
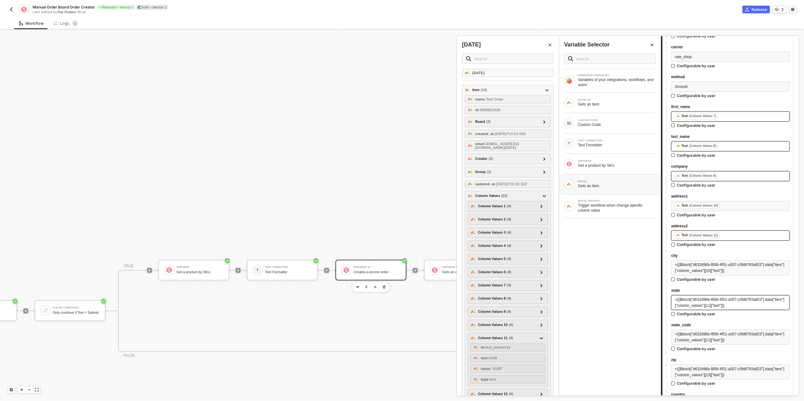
scroll to position [388, 0]
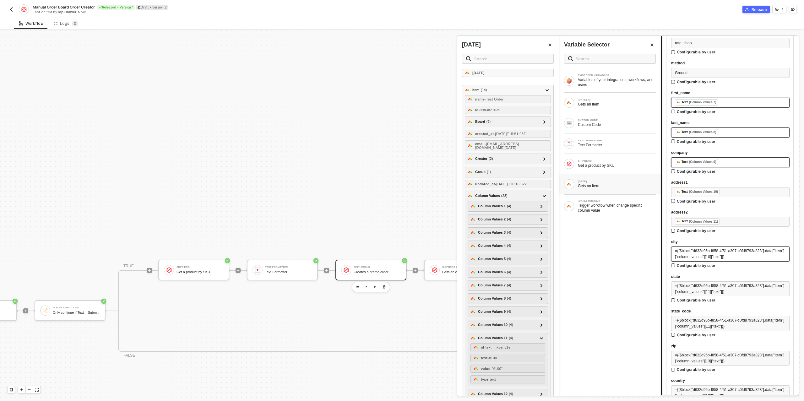
click at [707, 251] on span "={{$block["d632d96b-f858-4f51-a307-c0fd8793a823"].data["item"]["column_values"]…" at bounding box center [729, 254] width 109 height 10
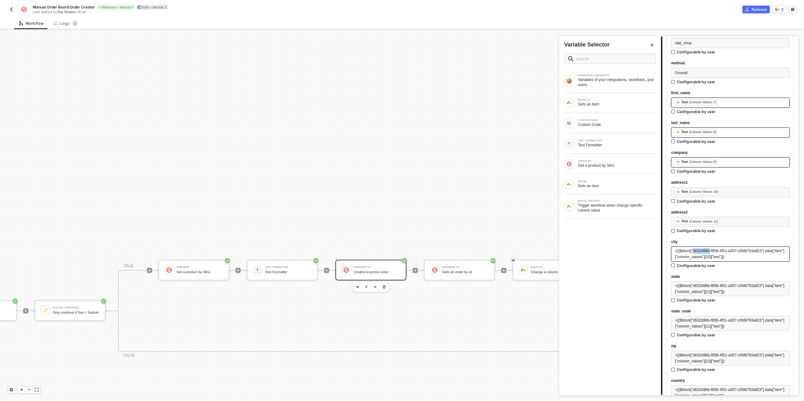
click at [707, 251] on span "={{$block["d632d96b-f858-4f51-a307-c0fd8793a823"].data["item"]["column_values"]…" at bounding box center [729, 254] width 109 height 10
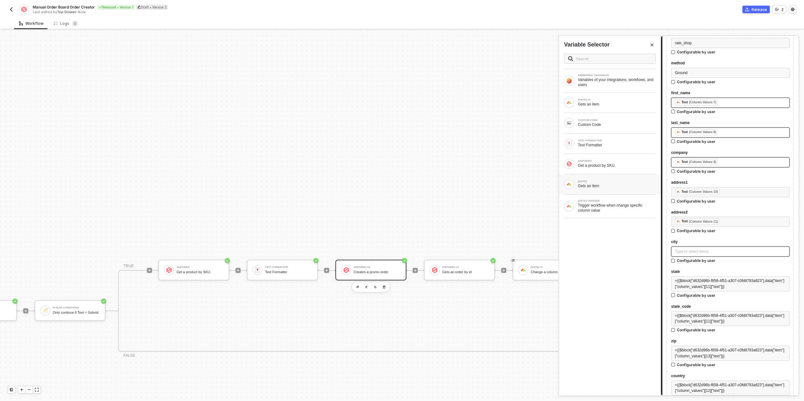
click at [599, 185] on div "Gets an item" at bounding box center [617, 185] width 78 height 5
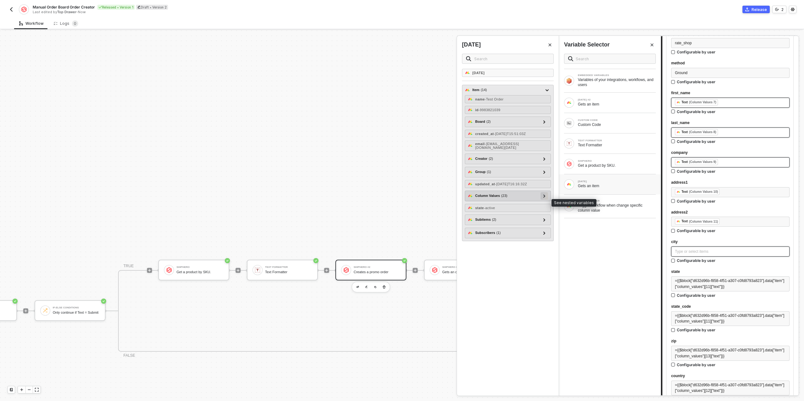
click at [545, 197] on icon at bounding box center [544, 195] width 2 height 3
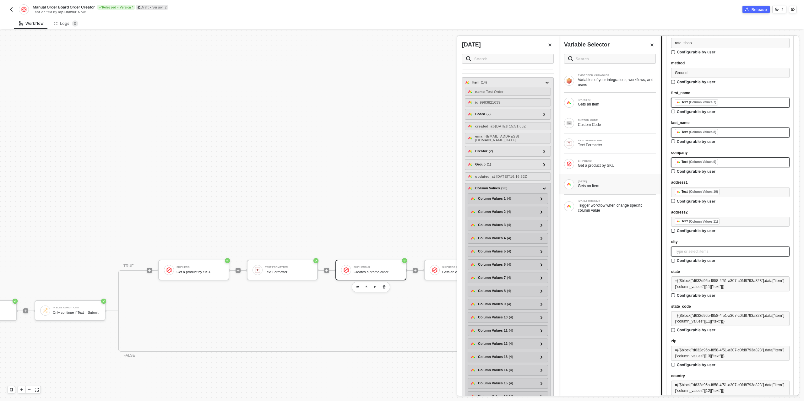
scroll to position [10, 0]
click at [542, 343] on icon at bounding box center [541, 340] width 2 height 3
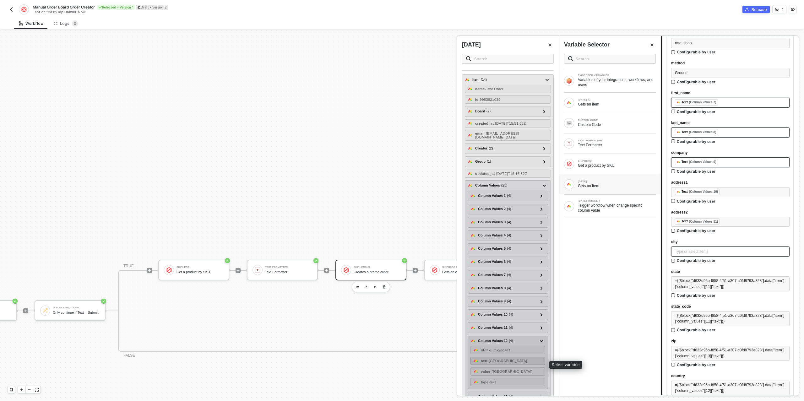
click at [514, 363] on div "text - Los Angeles" at bounding box center [507, 361] width 75 height 8
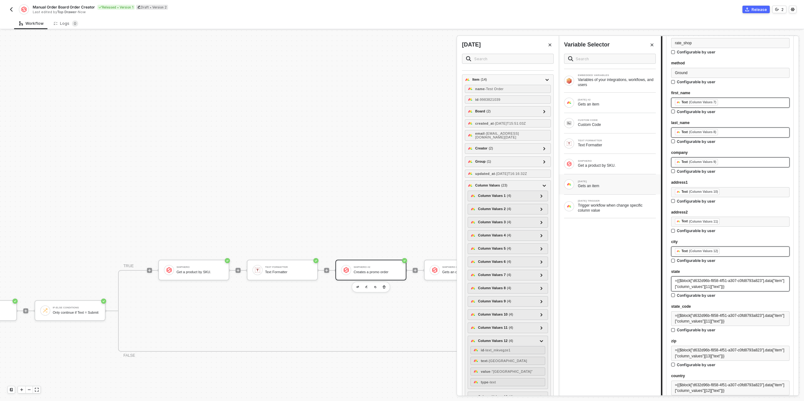
click at [709, 280] on span "={{$block["d632d96b-f858-4f51-a307-c0fd8793a823"].data["item"]["column_values"]…" at bounding box center [729, 283] width 109 height 10
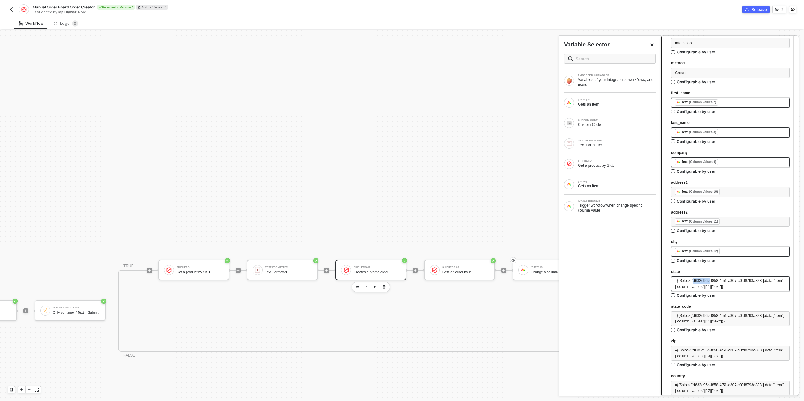
click at [709, 280] on span "={{$block["d632d96b-f858-4f51-a307-c0fd8793a823"].data["item"]["column_values"]…" at bounding box center [729, 283] width 109 height 10
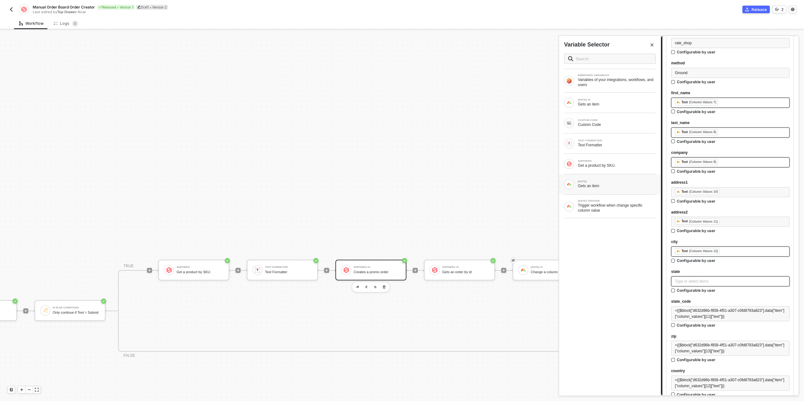
click at [608, 185] on div "Gets an item" at bounding box center [617, 185] width 78 height 5
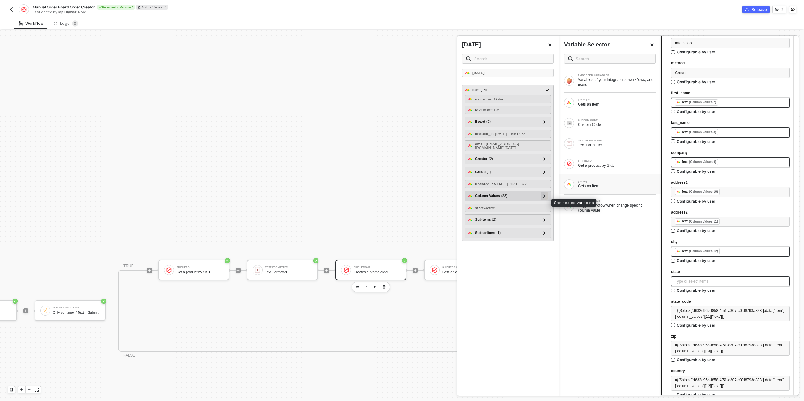
click at [546, 200] on div at bounding box center [544, 196] width 8 height 8
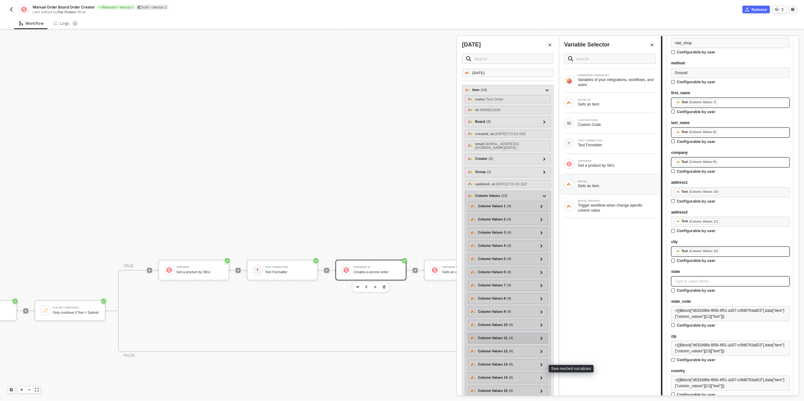
drag, startPoint x: 543, startPoint y: 366, endPoint x: 529, endPoint y: 344, distance: 25.5
click at [542, 366] on icon at bounding box center [541, 364] width 2 height 3
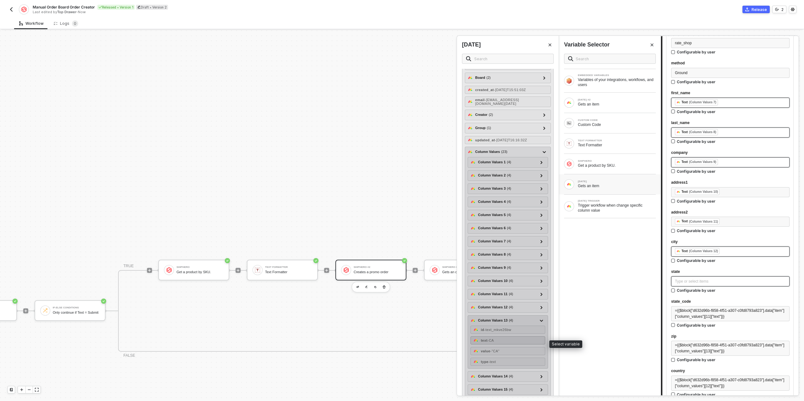
click at [499, 342] on div "text - CA" at bounding box center [507, 340] width 75 height 8
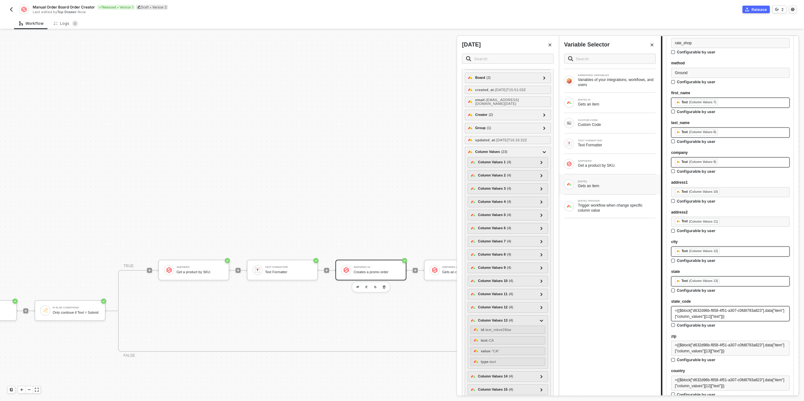
click at [701, 309] on span "={{$block["d632d96b-f858-4f51-a307-c0fd8793a823"].data["item"]["column_values"]…" at bounding box center [729, 313] width 109 height 10
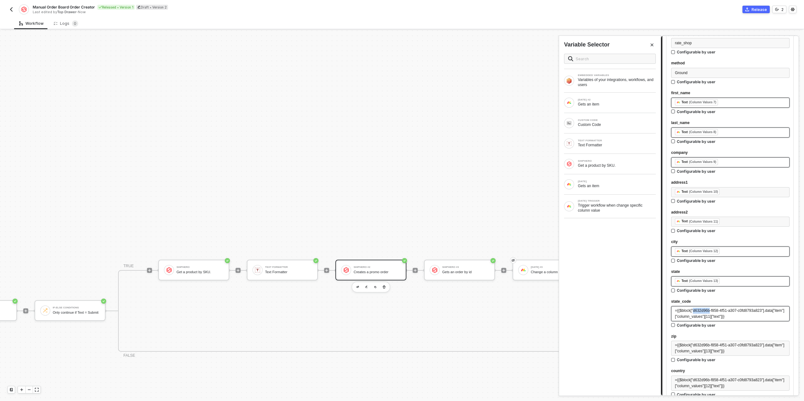
click at [701, 309] on span "={{$block["d632d96b-f858-4f51-a307-c0fd8793a823"].data["item"]["column_values"]…" at bounding box center [729, 313] width 109 height 10
click at [620, 185] on div "Gets an item" at bounding box center [617, 185] width 78 height 5
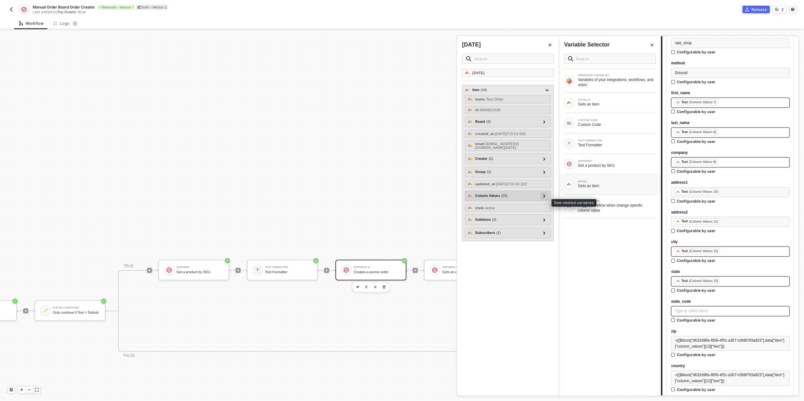
click at [545, 197] on icon at bounding box center [544, 195] width 2 height 3
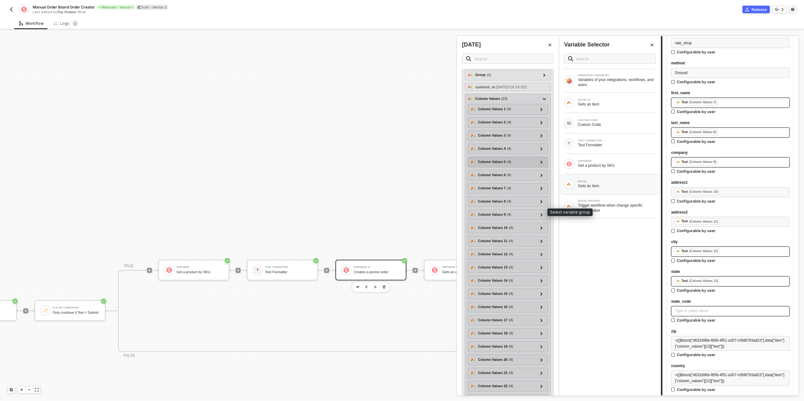
scroll to position [110, 0]
click at [542, 256] on icon at bounding box center [541, 254] width 2 height 3
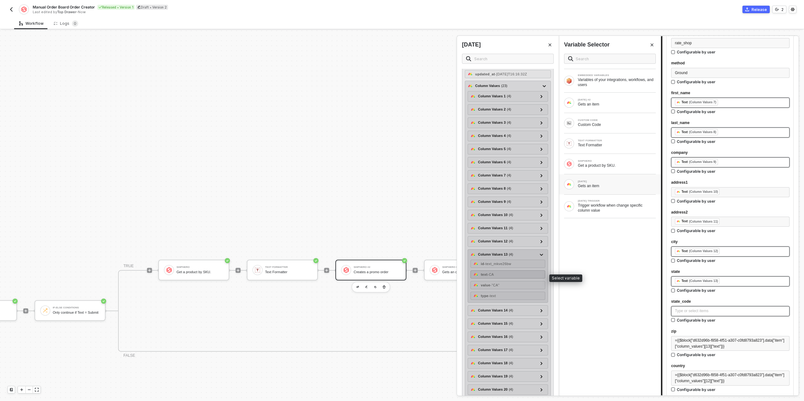
click at [505, 276] on div "text - CA" at bounding box center [507, 274] width 75 height 8
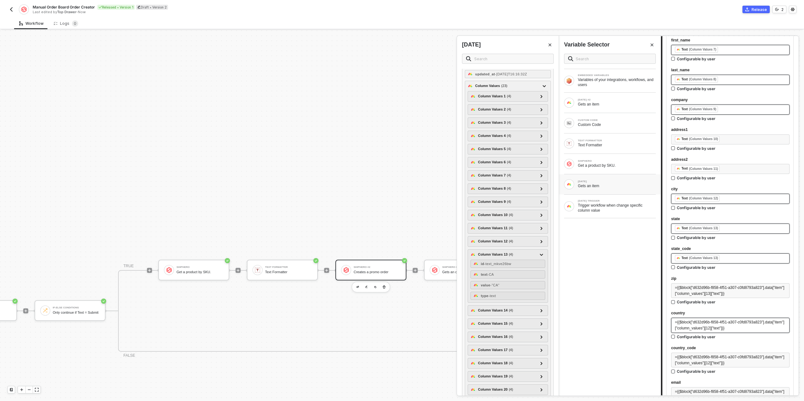
scroll to position [454, 0]
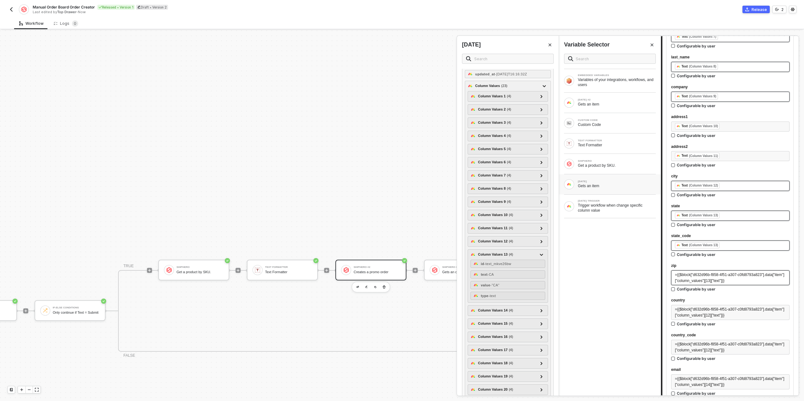
click at [705, 279] on span "={{$block["d632d96b-f858-4f51-a307-c0fd8793a823"].data["item"]["column_values"]…" at bounding box center [729, 278] width 109 height 10
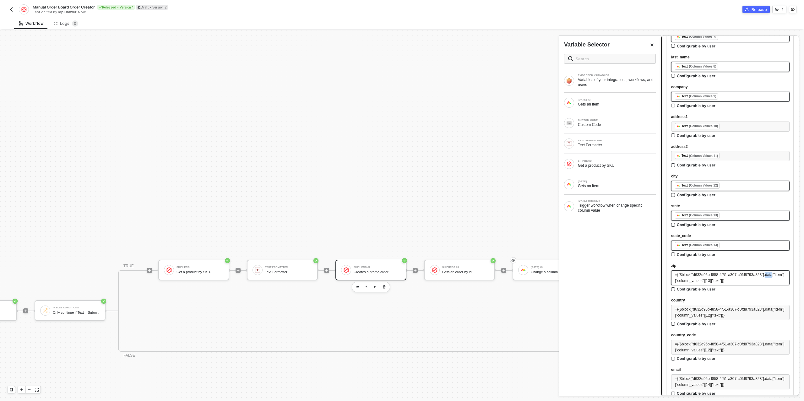
click at [705, 279] on span "={{$block["d632d96b-f858-4f51-a307-c0fd8793a823"].data["item"]["column_values"]…" at bounding box center [729, 278] width 109 height 10
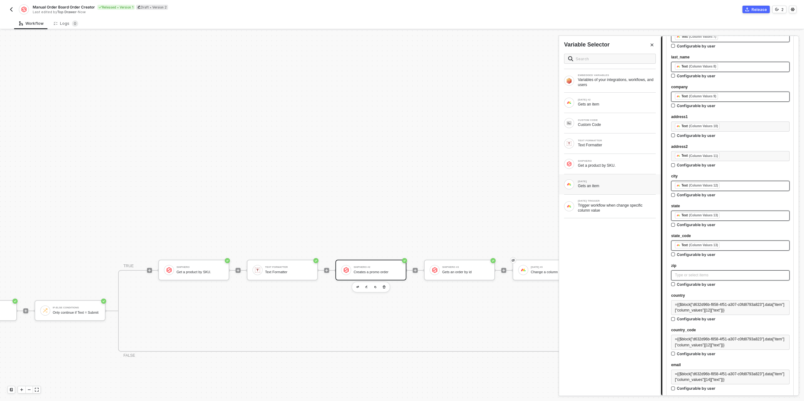
click at [592, 183] on div "Gets an item" at bounding box center [617, 185] width 78 height 5
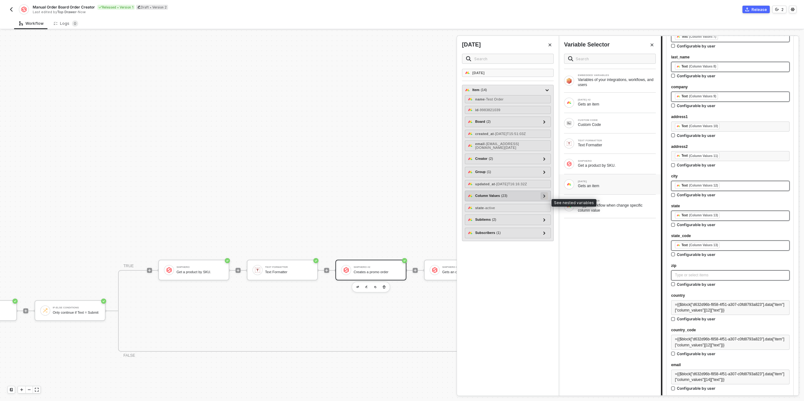
click at [544, 197] on icon at bounding box center [544, 195] width 2 height 3
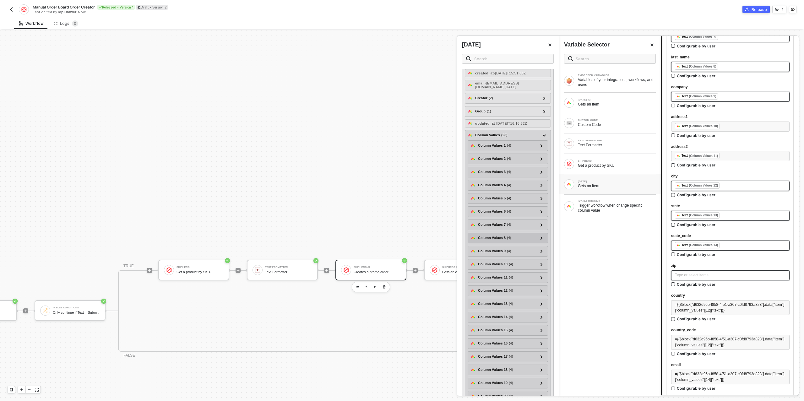
scroll to position [110, 0]
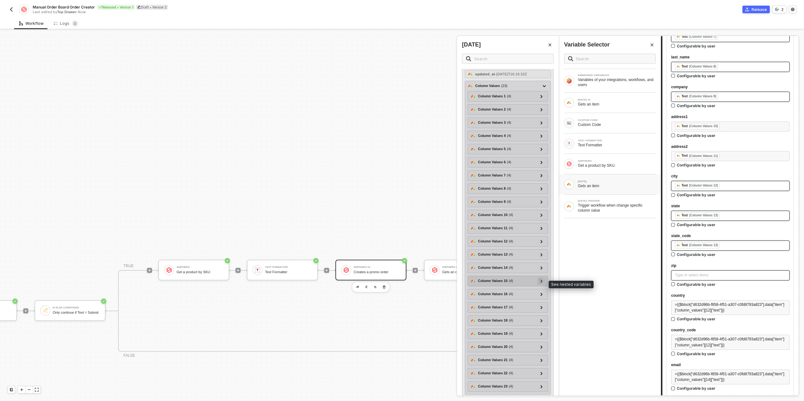
click at [542, 281] on div at bounding box center [541, 280] width 3 height 7
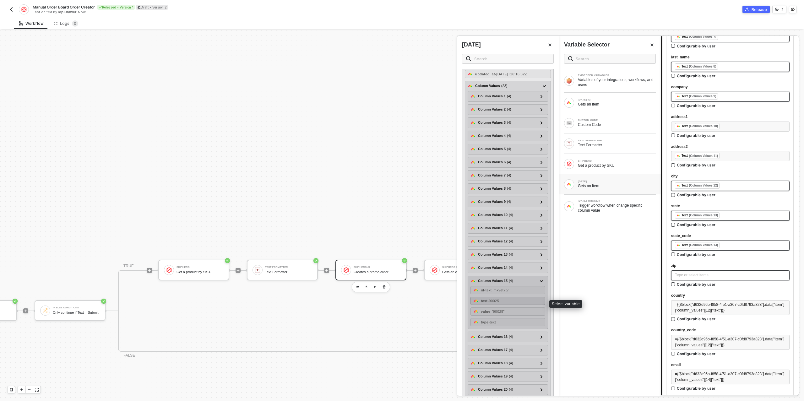
click at [506, 302] on div "text - 90025" at bounding box center [507, 301] width 75 height 8
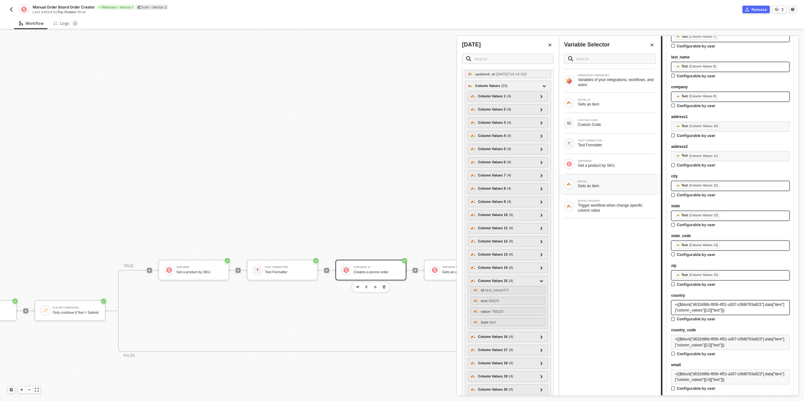
click at [695, 302] on div "={{$block["d632d96b-f858-4f51-a307-c0fd8793a823"].data["item"]["column_values"]…" at bounding box center [730, 308] width 111 height 12
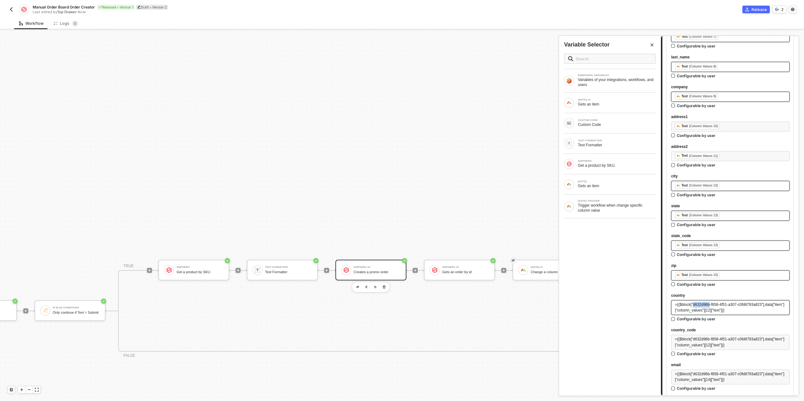
click at [695, 302] on div "={{$block["d632d96b-f858-4f51-a307-c0fd8793a823"].data["item"]["column_values"]…" at bounding box center [730, 308] width 111 height 12
click at [598, 185] on div "Gets an item" at bounding box center [617, 185] width 78 height 5
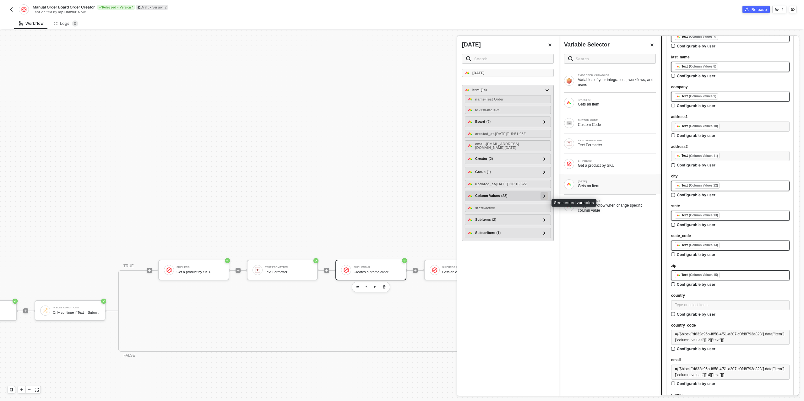
click at [545, 197] on icon at bounding box center [544, 195] width 2 height 3
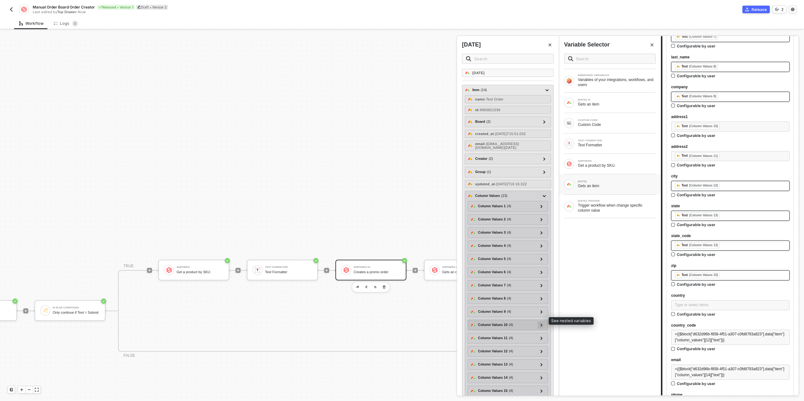
scroll to position [67, 0]
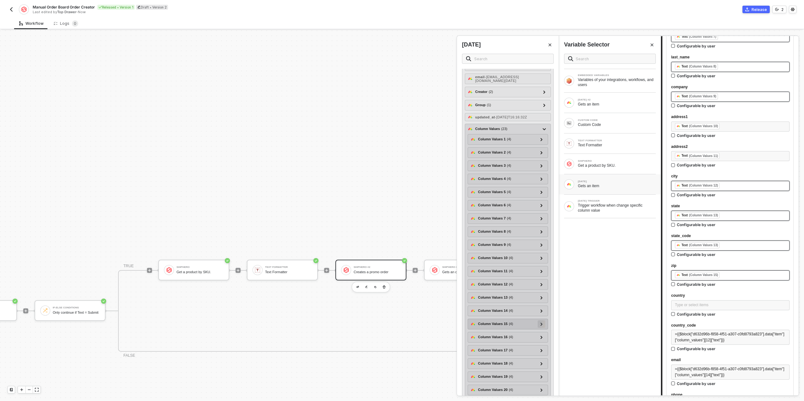
click at [543, 327] on div at bounding box center [542, 324] width 8 height 8
click at [541, 312] on icon at bounding box center [541, 310] width 2 height 3
click at [500, 332] on div "text - US" at bounding box center [507, 331] width 75 height 8
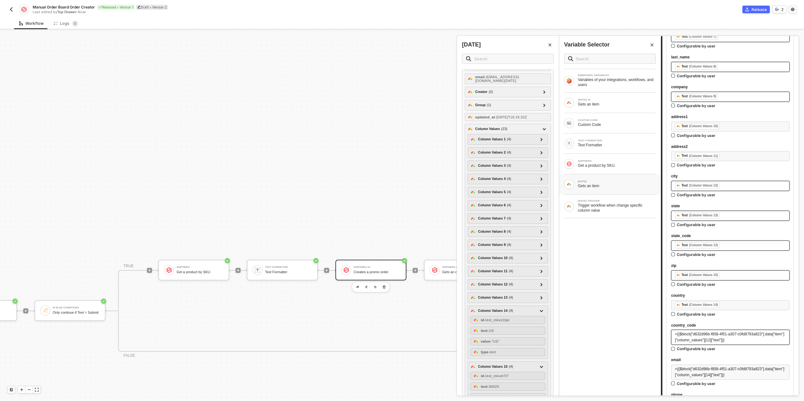
click at [732, 338] on span "={{$block["d632d96b-f858-4f51-a307-c0fd8793a823"].data["item"]["column_values"]…" at bounding box center [729, 337] width 109 height 10
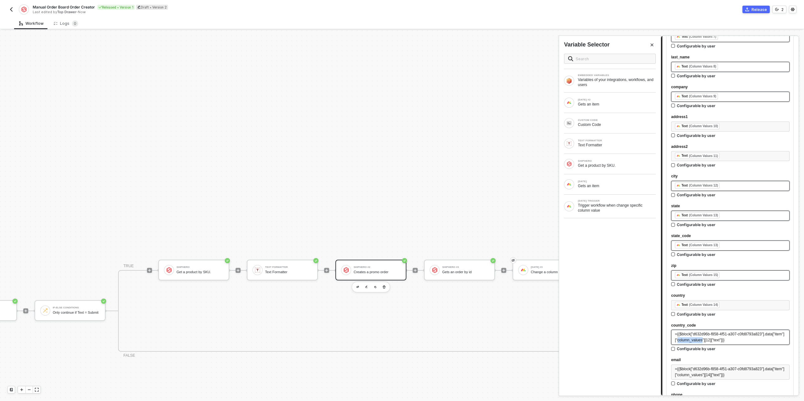
click at [732, 338] on span "={{$block["d632d96b-f858-4f51-a307-c0fd8793a823"].data["item"]["column_values"]…" at bounding box center [729, 337] width 109 height 10
click at [611, 181] on div "[DATE]" at bounding box center [617, 181] width 78 height 3
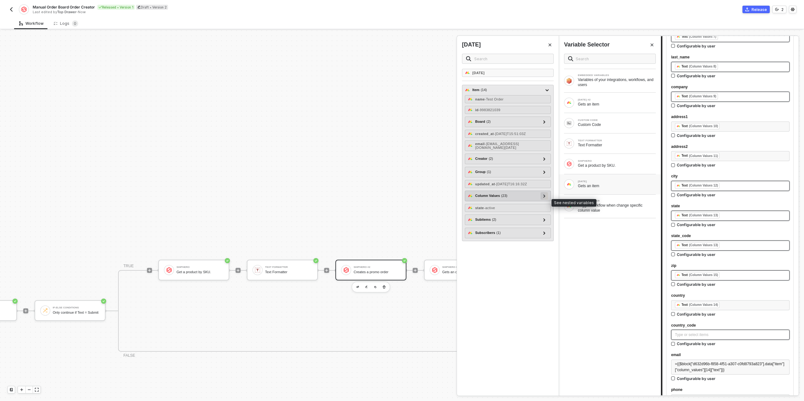
click at [545, 197] on icon at bounding box center [544, 195] width 2 height 3
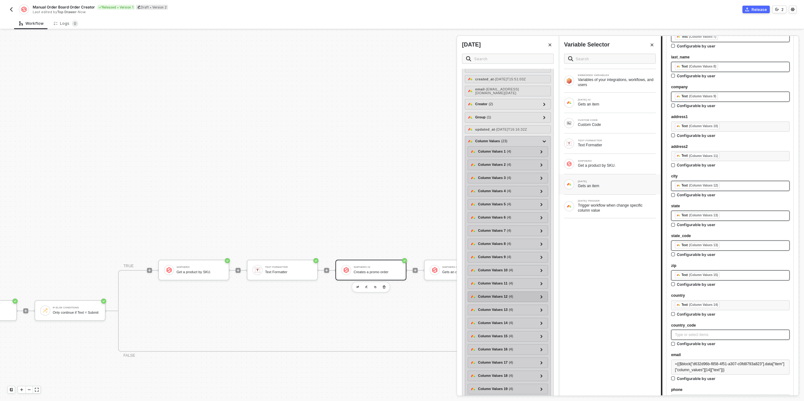
scroll to position [56, 0]
click at [543, 323] on div at bounding box center [541, 321] width 3 height 7
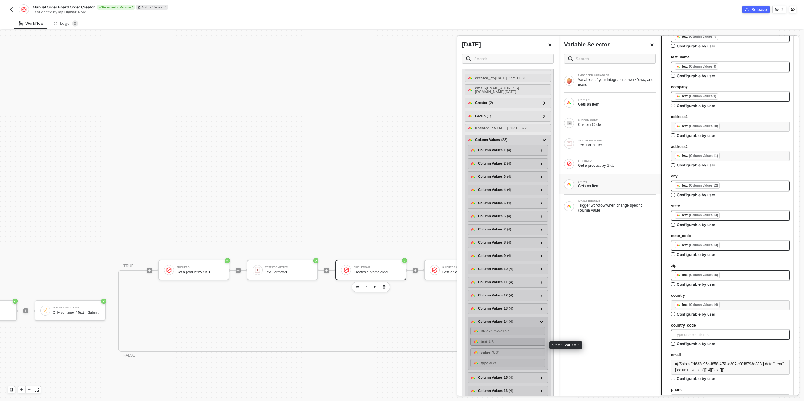
click at [507, 345] on div "text - US" at bounding box center [507, 342] width 75 height 8
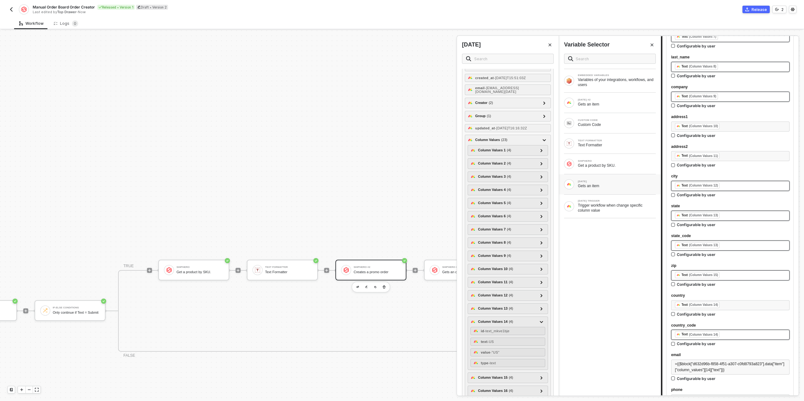
scroll to position [533, 0]
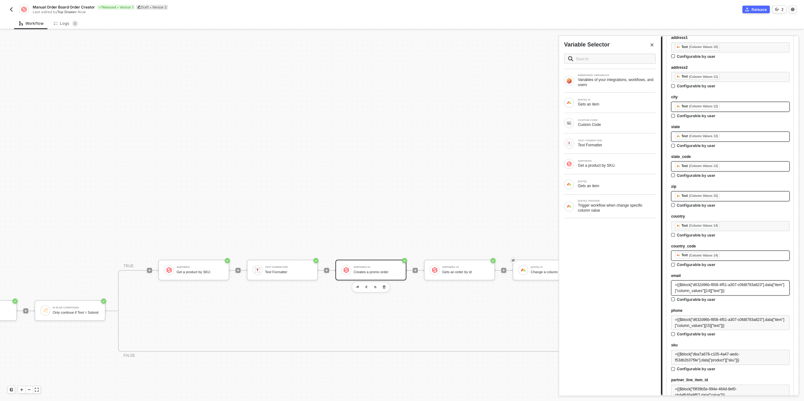
click at [705, 288] on span "={{$block["d632d96b-f858-4f51-a307-c0fd8793a823"].data["item"]["column_values"]…" at bounding box center [729, 288] width 109 height 10
click at [609, 183] on div "Gets an item" at bounding box center [617, 185] width 78 height 5
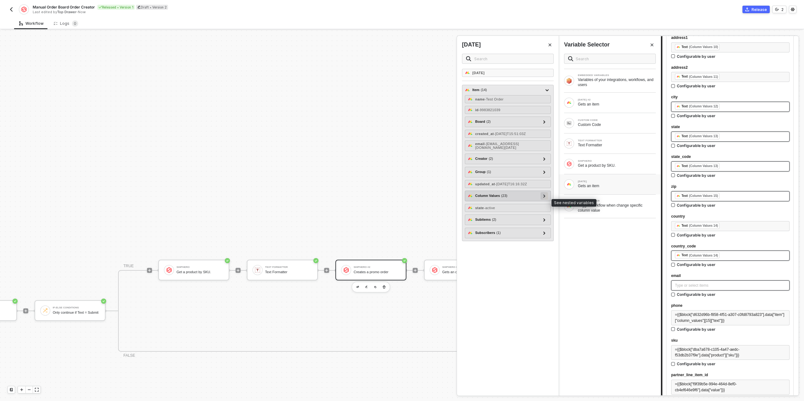
click at [545, 197] on icon at bounding box center [544, 195] width 2 height 3
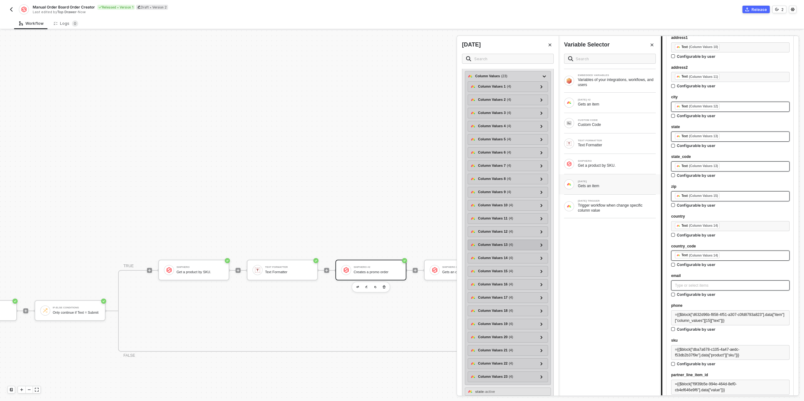
scroll to position [129, 0]
click at [542, 276] on icon at bounding box center [541, 274] width 2 height 3
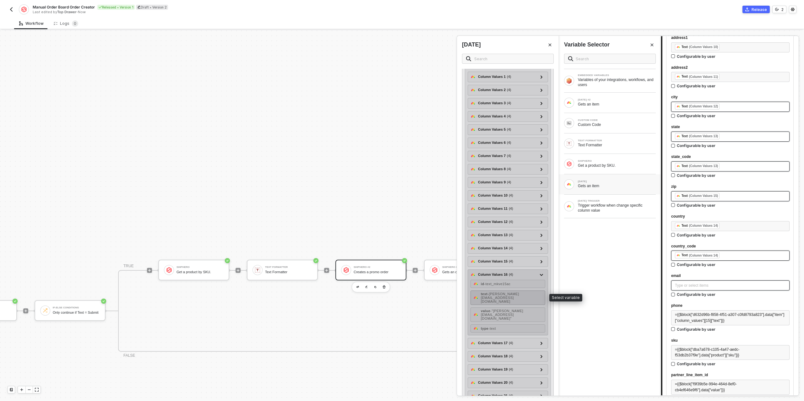
click at [510, 295] on span "- ian@topdrawermerch.com" at bounding box center [500, 297] width 38 height 11
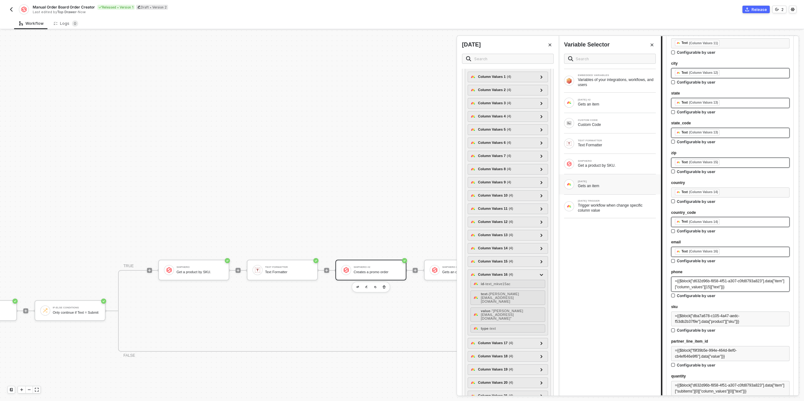
scroll to position [595, 0]
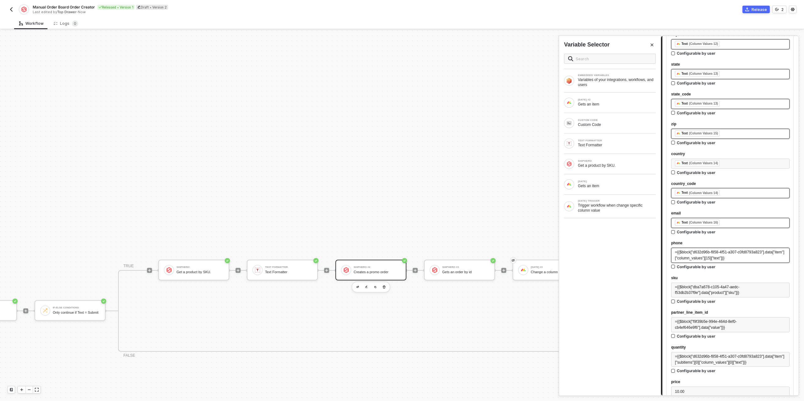
click at [709, 253] on span "={{$block["d632d96b-f858-4f51-a307-c0fd8793a823"].data["item"]["column_values"]…" at bounding box center [729, 255] width 109 height 10
click at [608, 185] on div "Gets an item" at bounding box center [617, 185] width 78 height 5
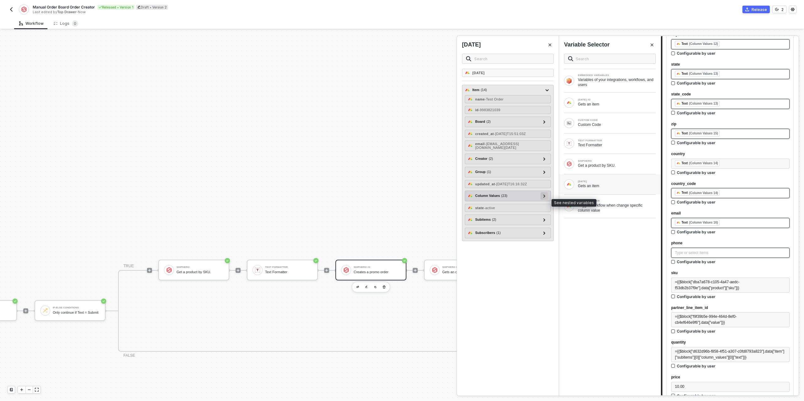
click at [543, 197] on icon at bounding box center [544, 195] width 2 height 3
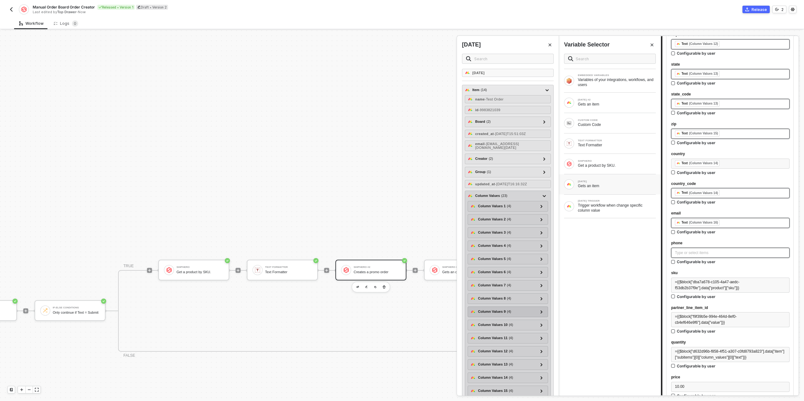
scroll to position [98, 0]
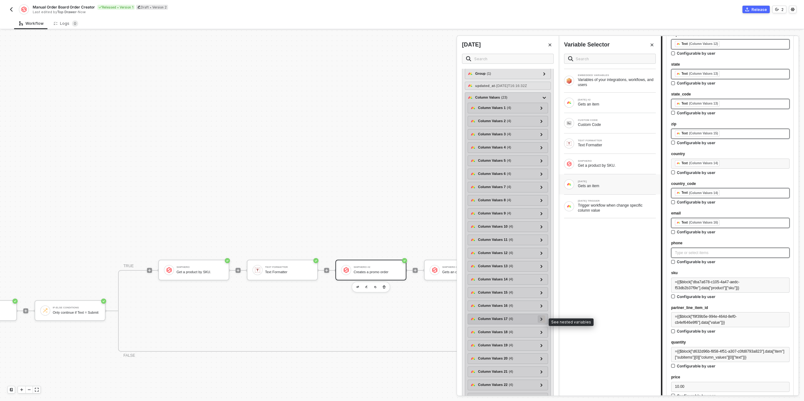
click at [541, 320] on icon at bounding box center [541, 318] width 2 height 3
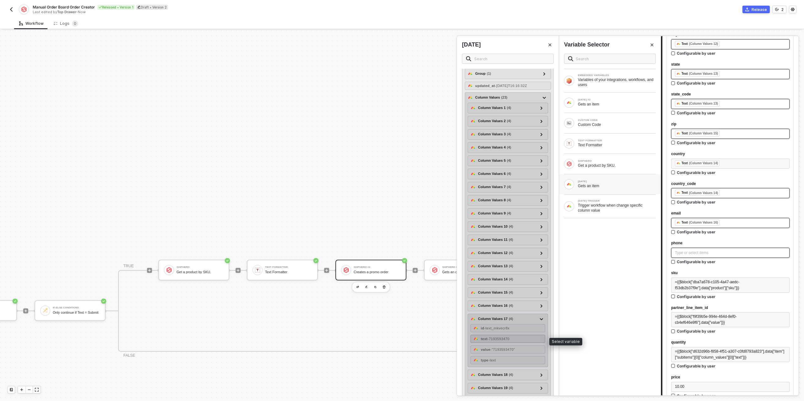
click at [509, 338] on span "- 7193593470" at bounding box center [498, 339] width 22 height 4
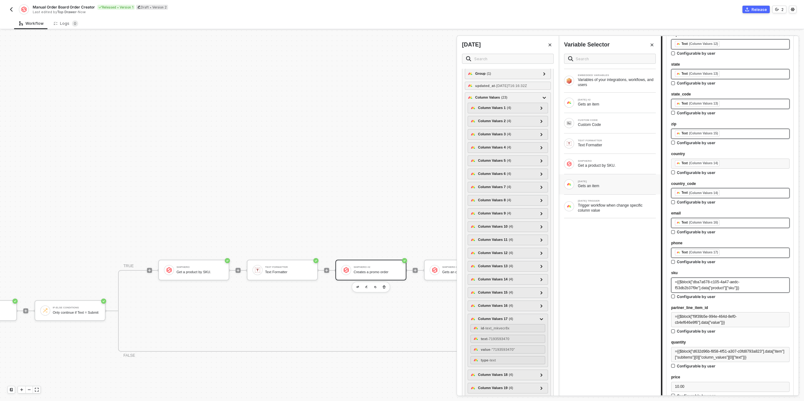
click at [711, 283] on span "={{$block["dba7a678-c105-4a47-aedc-f53db2b37f9e"].data["product"]["sku"]}}" at bounding box center [707, 285] width 64 height 10
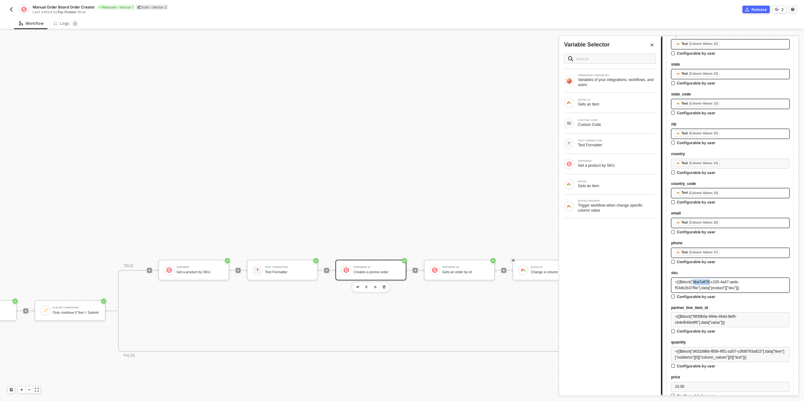
click at [711, 283] on span "={{$block["dba7a678-c105-4a47-aedc-f53db2b37f9e"].data["product"]["sku"]}}" at bounding box center [707, 285] width 64 height 10
click at [608, 187] on div "Gets an item" at bounding box center [617, 185] width 78 height 5
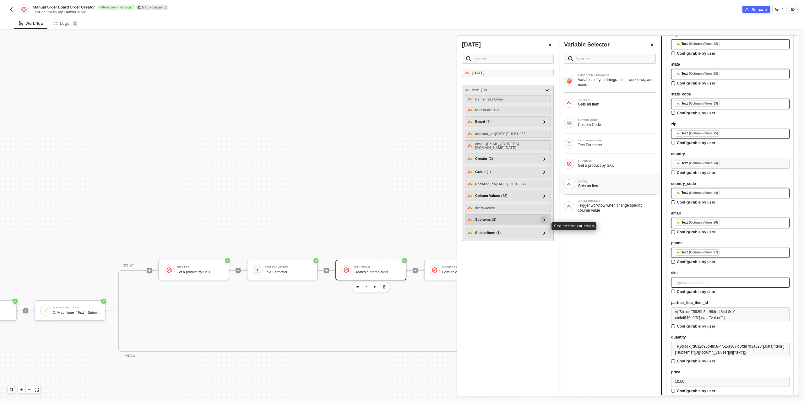
click at [545, 221] on icon at bounding box center [544, 219] width 2 height 3
click at [545, 221] on icon at bounding box center [544, 220] width 3 height 2
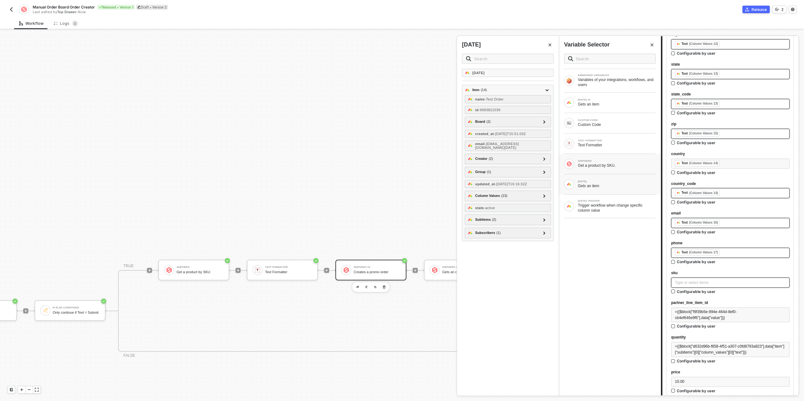
click at [603, 162] on div "SHIPHERO Get a product by SKU." at bounding box center [617, 164] width 78 height 8
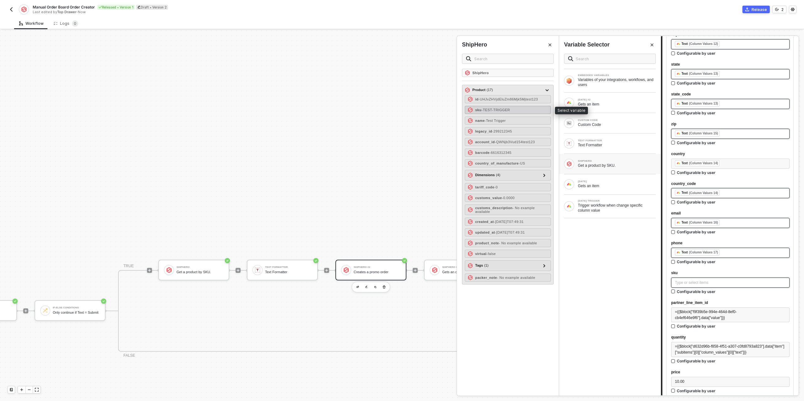
click at [497, 109] on span "- TEST-TRIGGER" at bounding box center [495, 110] width 29 height 4
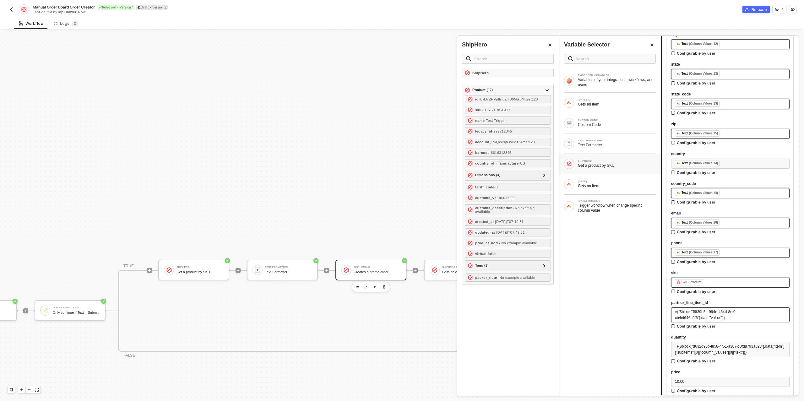
click at [707, 314] on div "={{$block["f9f39b5e-994e-464d-8ef0-cb4ef646e9f6"].data["value"]}}" at bounding box center [730, 315] width 111 height 12
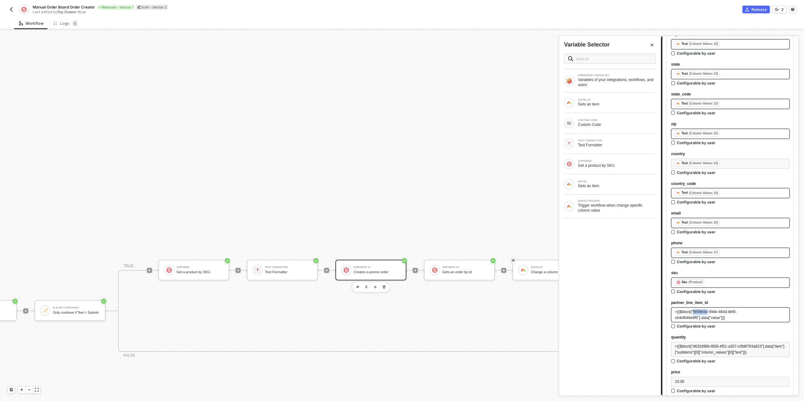
click at [707, 314] on div "={{$block["f9f39b5e-994e-464d-8ef0-cb4ef646e9f6"].data["value"]}}" at bounding box center [730, 315] width 111 height 12
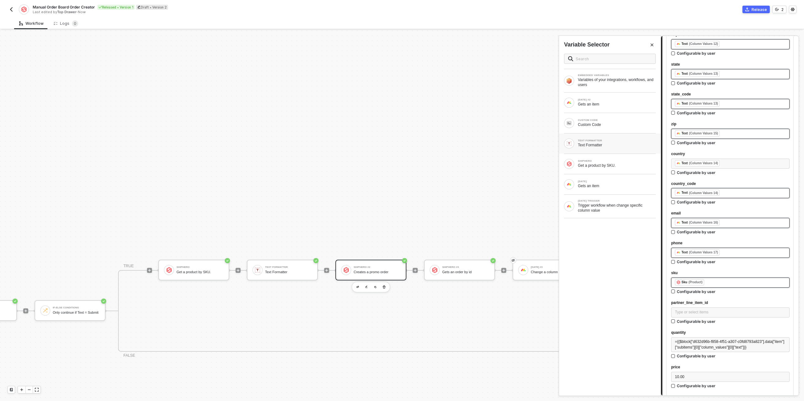
click at [593, 140] on div "TEXT FORMATTER" at bounding box center [617, 140] width 78 height 3
click at [490, 87] on span "- pLXAyh-AwPNcH_oqw-4ja" at bounding box center [504, 89] width 45 height 4
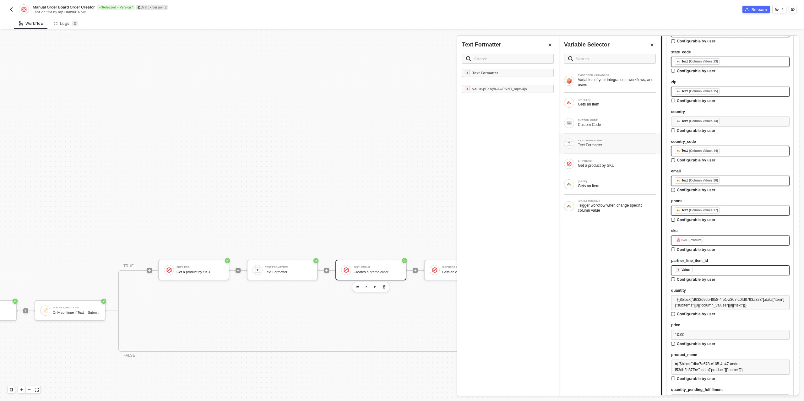
scroll to position [684, 0]
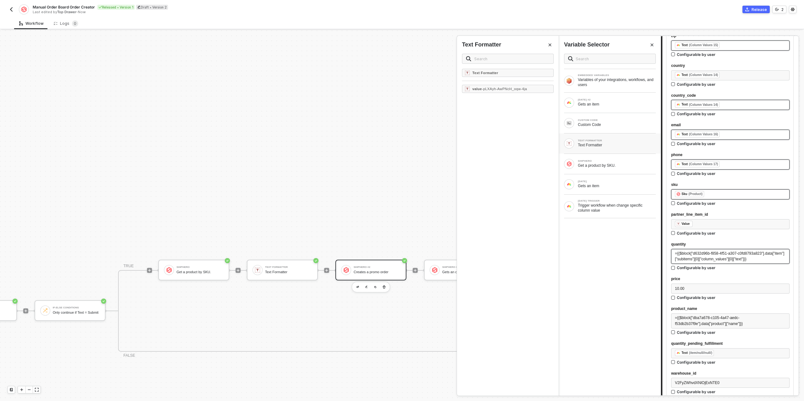
click at [711, 261] on div "={{$block["d632d96b-f858-4f51-a307-c0fd8793a823"].data["item"]["subitems"][0]["…" at bounding box center [730, 257] width 111 height 12
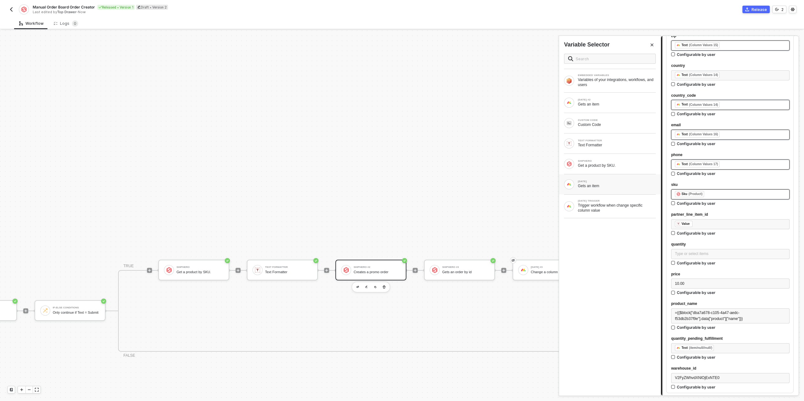
click at [607, 185] on div "Gets an item" at bounding box center [617, 185] width 78 height 5
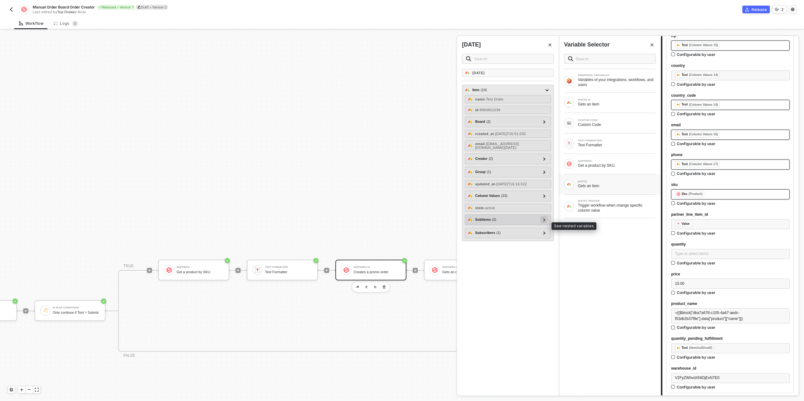
click at [544, 221] on icon at bounding box center [544, 219] width 2 height 3
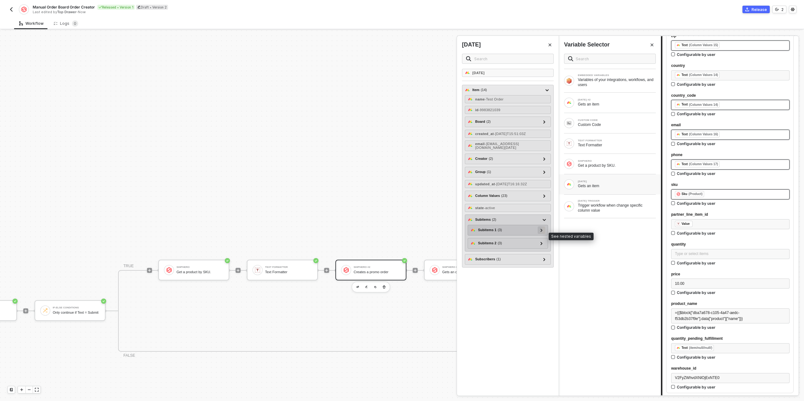
click at [540, 232] on icon at bounding box center [541, 230] width 2 height 3
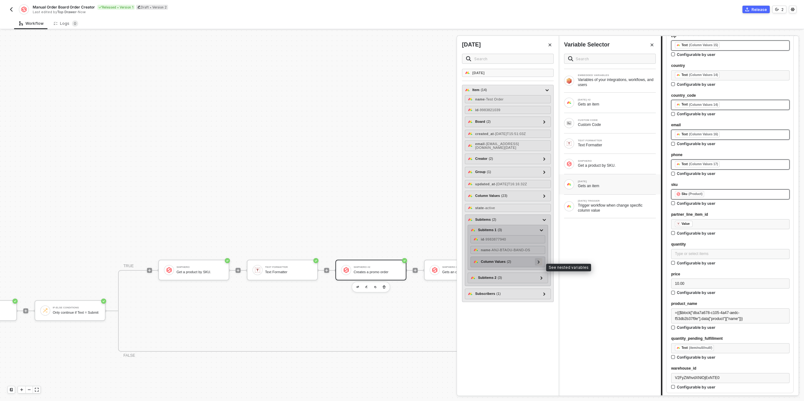
click at [539, 264] on div at bounding box center [538, 261] width 3 height 7
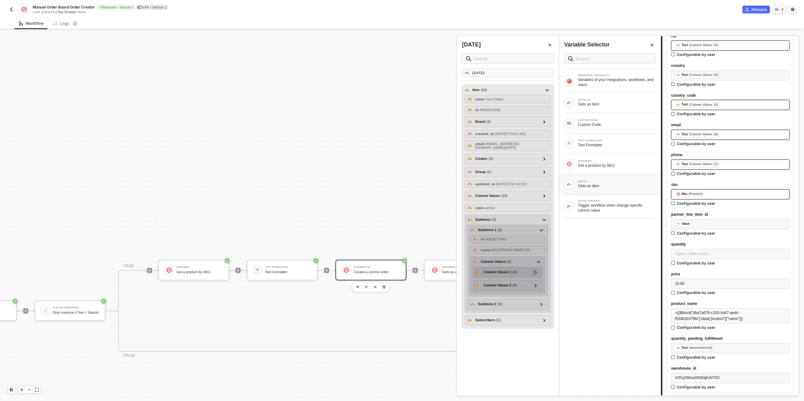
click at [537, 274] on div at bounding box center [535, 271] width 3 height 7
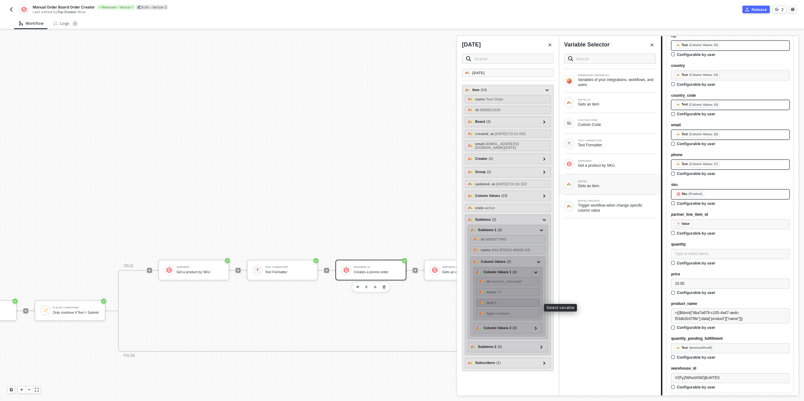
click at [503, 305] on div "text - 1" at bounding box center [507, 303] width 63 height 8
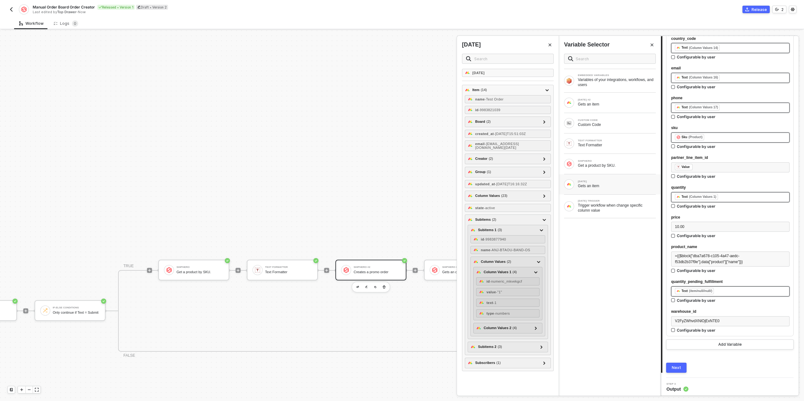
scroll to position [741, 0]
click at [706, 258] on span "={{$block["dba7a678-c105-4a47-aedc-f53db2b37f9e"].data["product"]["name"]}}" at bounding box center [709, 258] width 68 height 10
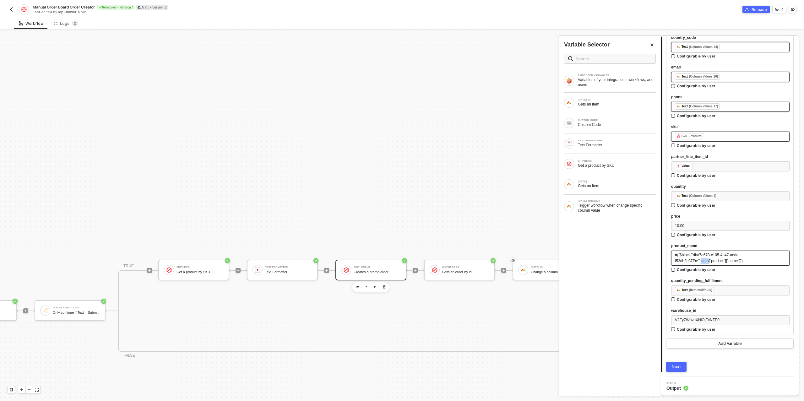
click at [706, 258] on span "={{$block["dba7a678-c105-4a47-aedc-f53db2b37f9e"].data["product"]["name"]}}" at bounding box center [709, 258] width 68 height 10
click at [617, 163] on div "Get a product by SKU." at bounding box center [617, 165] width 78 height 5
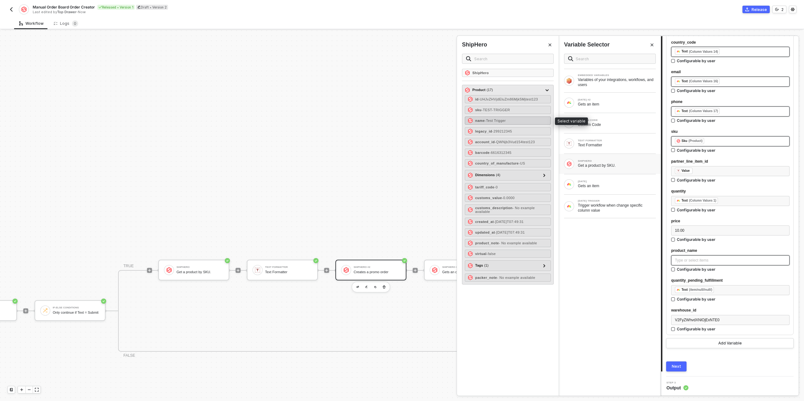
click at [499, 119] on span "- Test Trigger" at bounding box center [495, 121] width 21 height 4
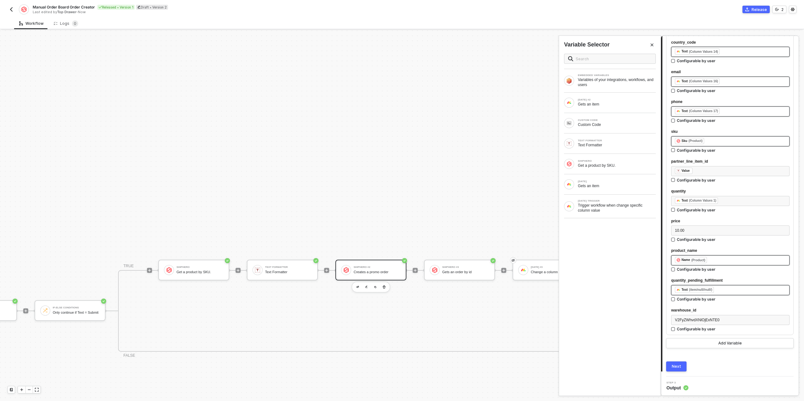
click at [724, 290] on div "﻿ ﻿ Text (item/null//null/) ﻿" at bounding box center [730, 290] width 111 height 7
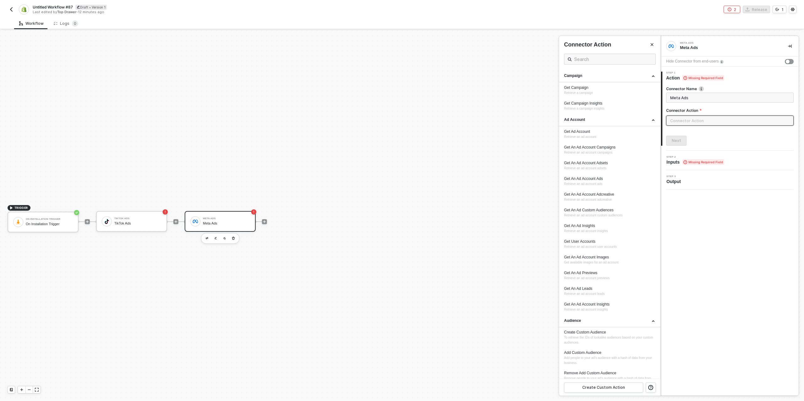
scroll to position [11, 0]
click at [9, 12] on button "button" at bounding box center [12, 10] width 8 height 8
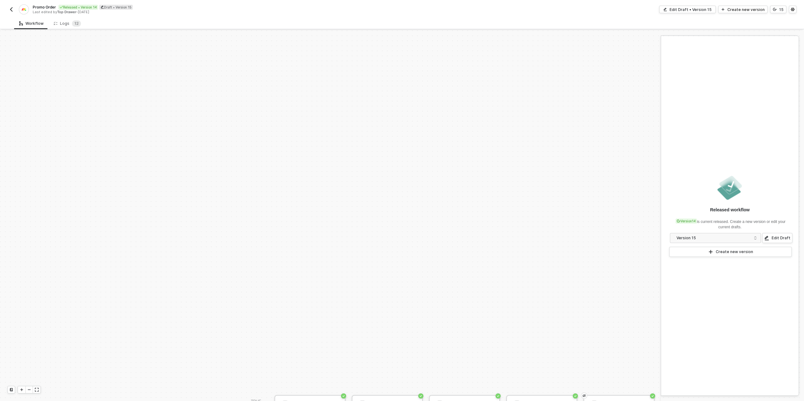
scroll to position [218, 0]
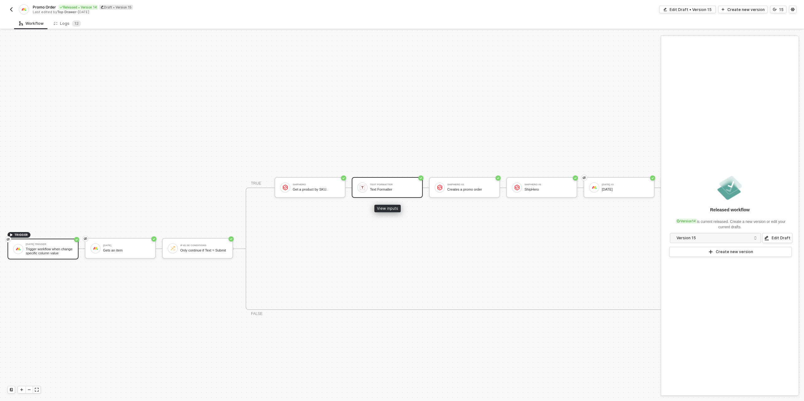
click at [376, 189] on div "Text Formatter" at bounding box center [393, 189] width 47 height 4
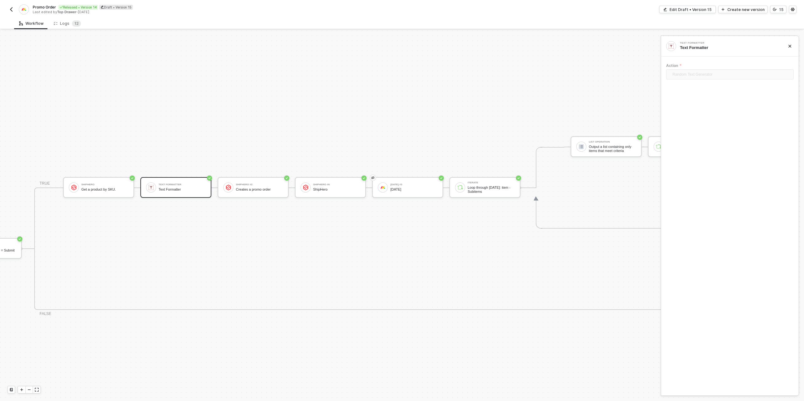
scroll to position [218, 262]
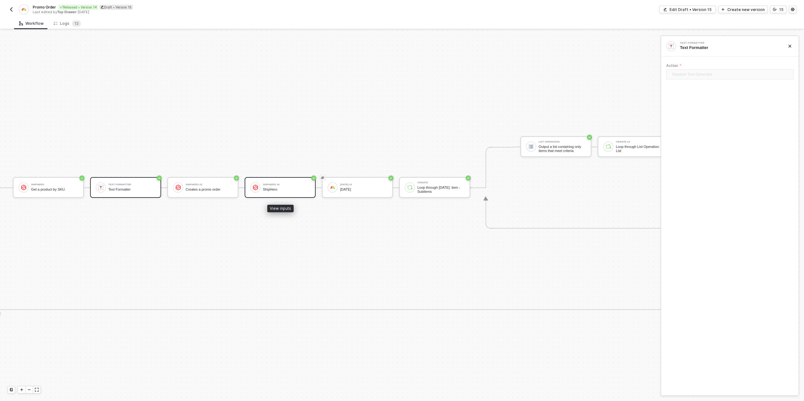
click at [289, 185] on div "ShipHero #6" at bounding box center [286, 184] width 47 height 3
click at [347, 184] on div "[DATE] #3" at bounding box center [363, 184] width 47 height 3
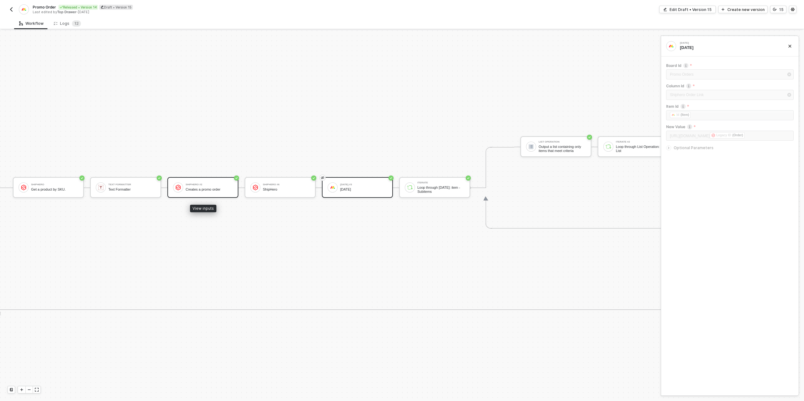
click at [212, 186] on div "ShipHero #2 Creates a promo order" at bounding box center [209, 187] width 47 height 12
click at [11, 8] on img "button" at bounding box center [11, 9] width 5 height 5
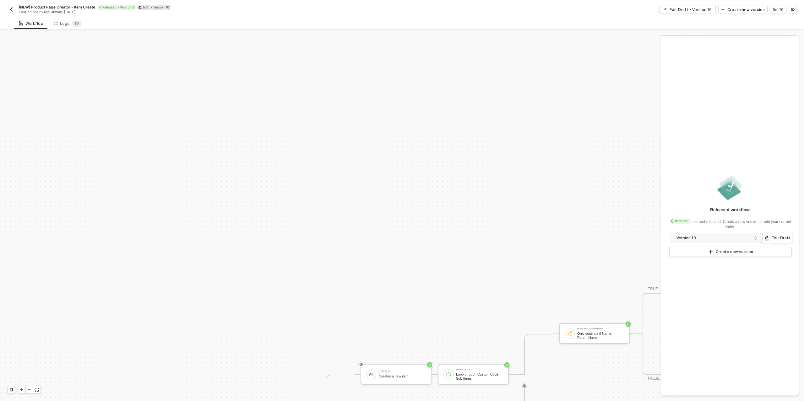
scroll to position [218, 0]
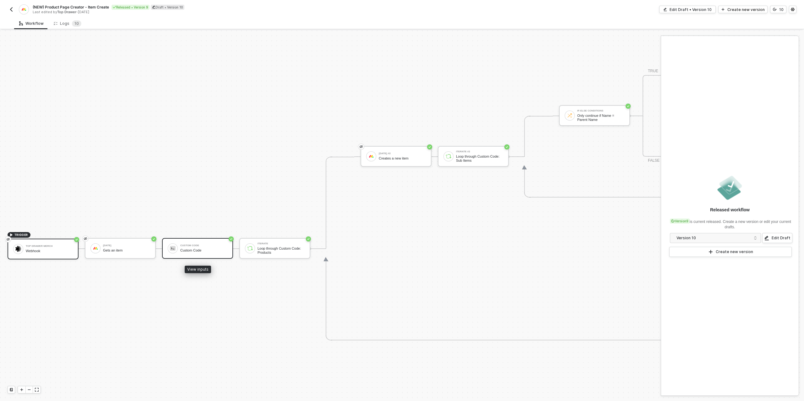
click at [192, 242] on div "Custom Code Custom Code" at bounding box center [197, 248] width 71 height 21
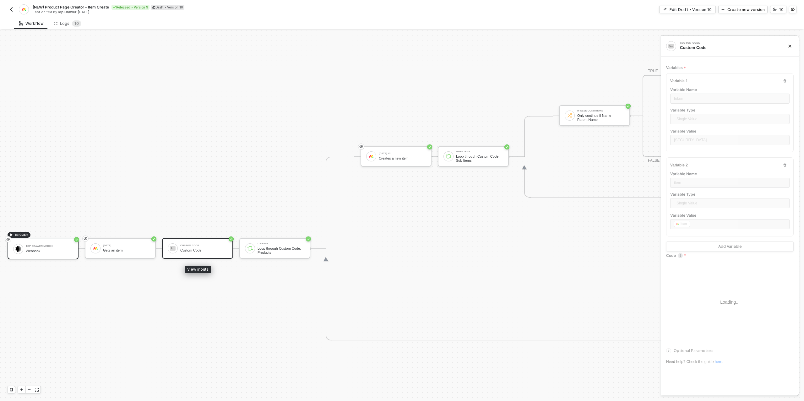
type textarea "/** * Alloy Custom-Code block * ----------------------- * Input : inputData.tok…"
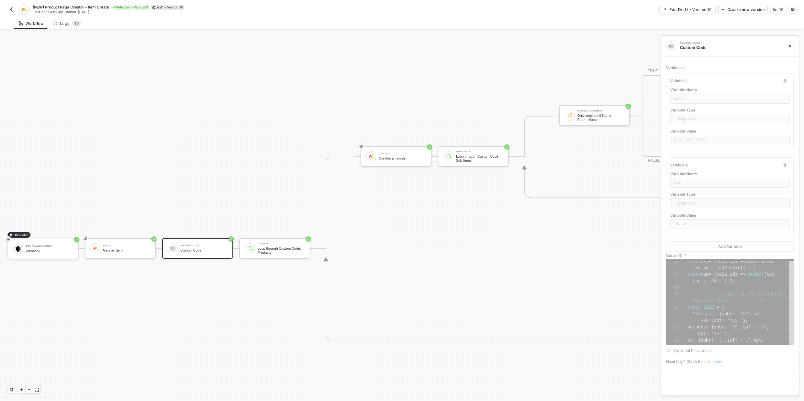
click at [10, 9] on img "button" at bounding box center [11, 9] width 5 height 5
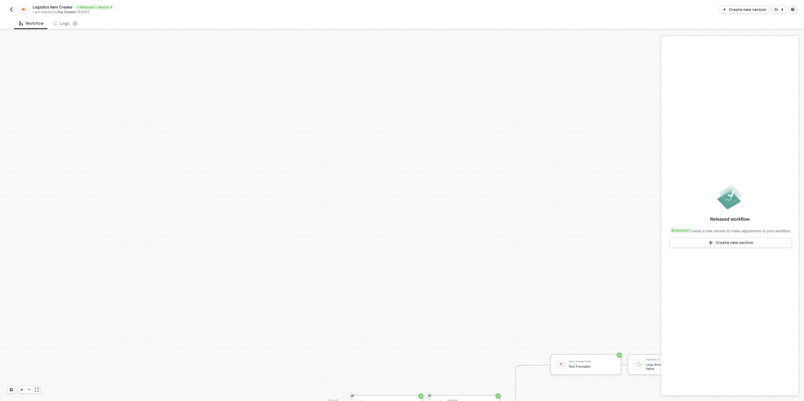
scroll to position [218, 0]
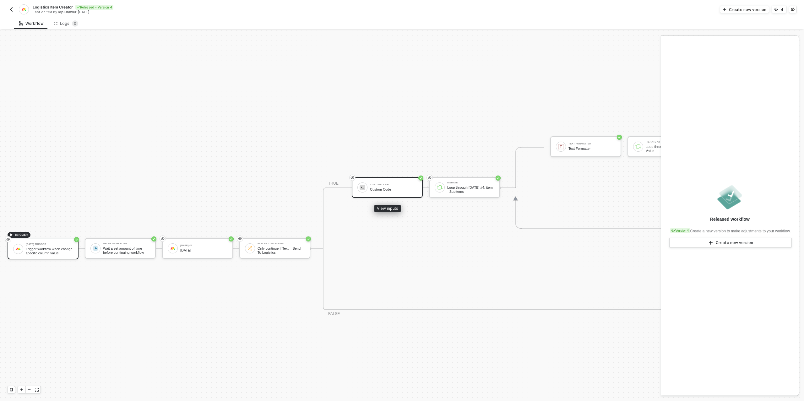
click at [394, 189] on div "Custom Code" at bounding box center [393, 189] width 47 height 4
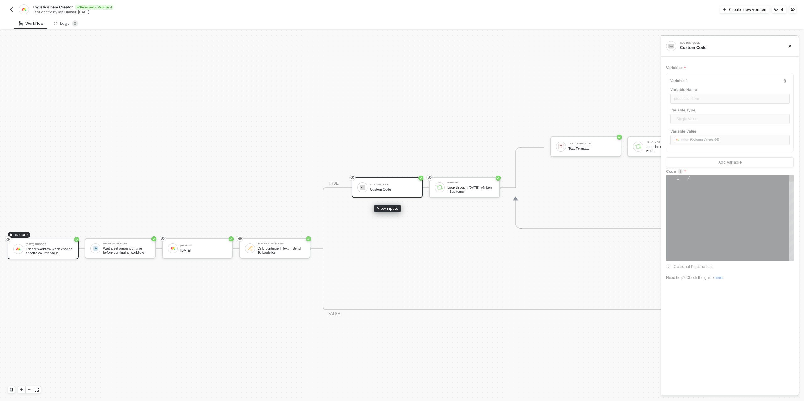
type textarea "/* You can access variables on the inputData object. ex: const myVariable = inp…"
click at [778, 10] on icon "icon-versioning" at bounding box center [776, 10] width 4 height 4
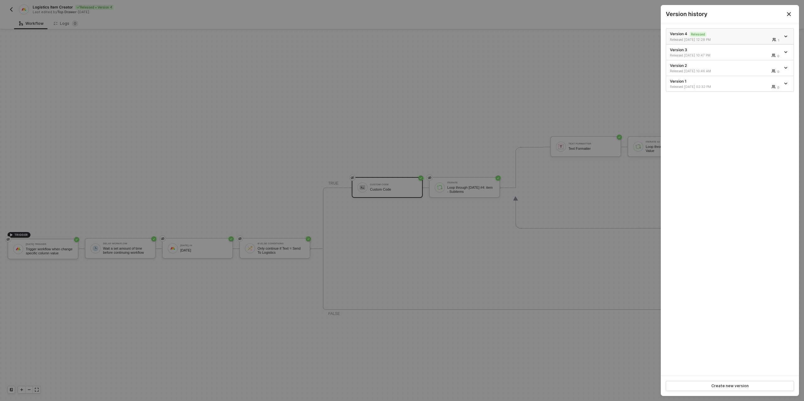
click at [785, 36] on icon "icon-arrow-down" at bounding box center [785, 36] width 3 height 1
click at [759, 47] on div "Make a copy" at bounding box center [763, 47] width 39 height 6
click at [444, 191] on div at bounding box center [402, 200] width 804 height 401
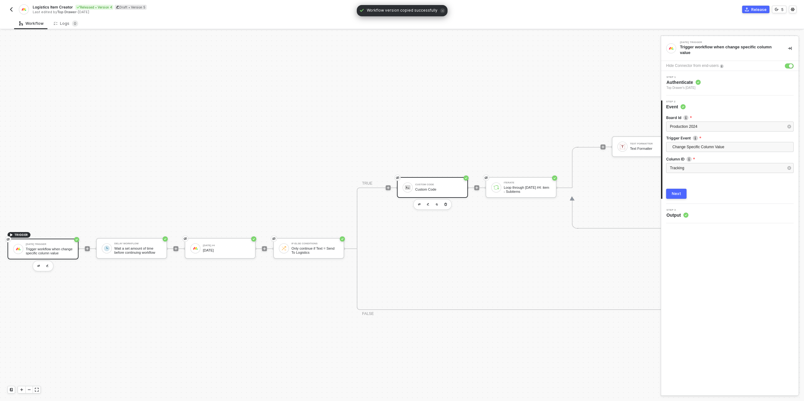
click at [438, 189] on div "Custom Code" at bounding box center [438, 189] width 47 height 4
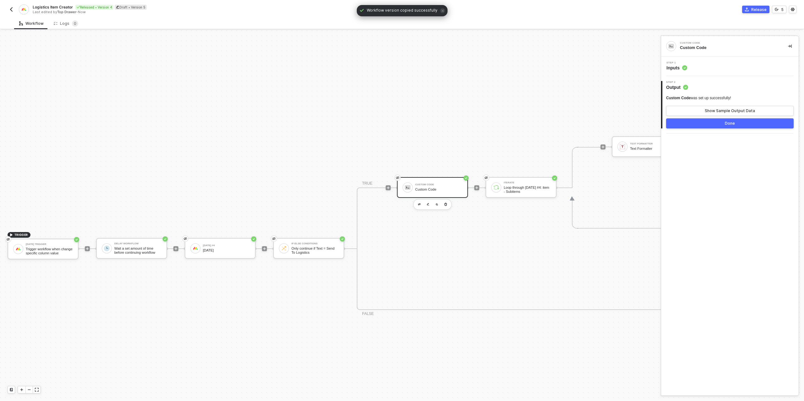
click at [686, 66] on circle at bounding box center [684, 68] width 5 height 5
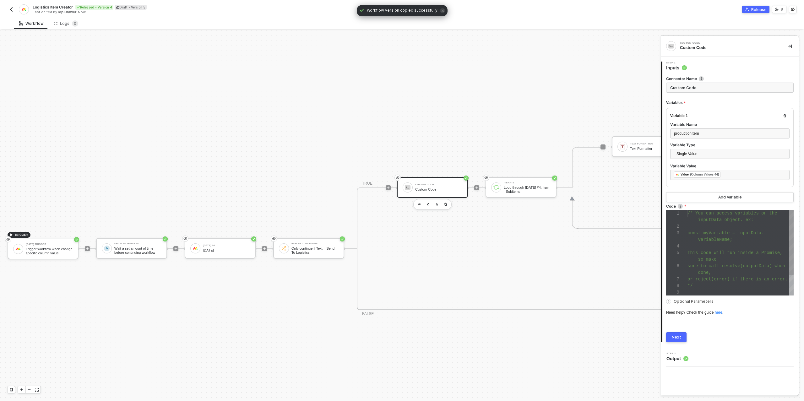
scroll to position [40, 0]
type textarea "or reject(error) if there is an error. */ var res = JSON.parse(inputData.produc…"
click at [737, 266] on div at bounding box center [740, 265] width 106 height 7
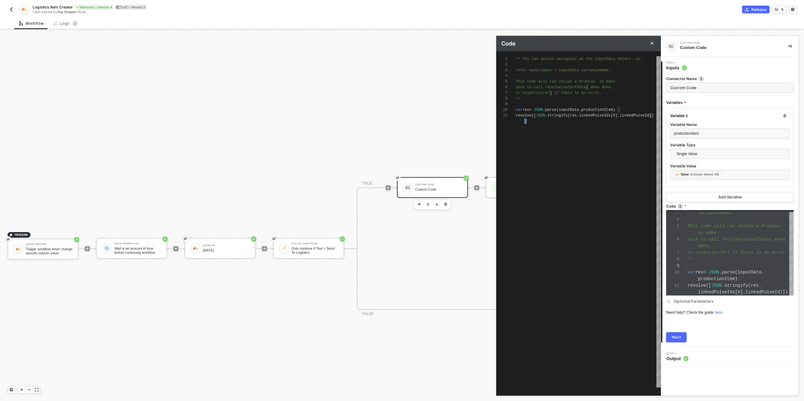
scroll to position [0, 0]
type textarea "/* You can access variables on the inputData object. ex: const myVariable = inp…"
drag, startPoint x: 533, startPoint y: 123, endPoint x: 517, endPoint y: 106, distance: 22.9
click at [9, 9] on img "button" at bounding box center [11, 9] width 5 height 5
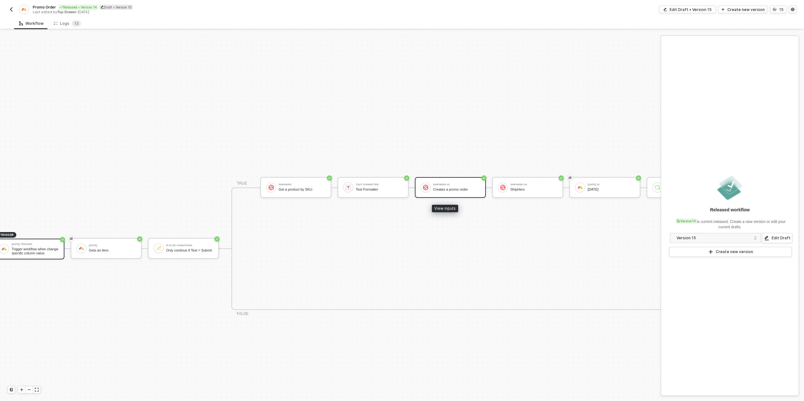
scroll to position [218, 20]
click at [466, 189] on div "Creates a promo order" at bounding box center [450, 189] width 47 height 4
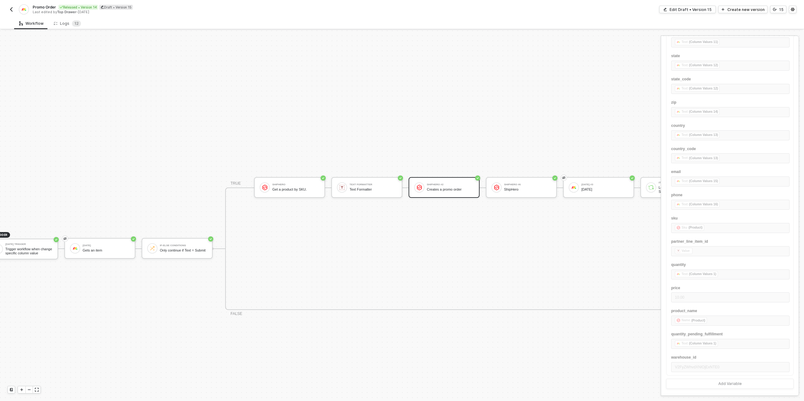
scroll to position [445, 0]
click at [521, 185] on div "ShipHero #6" at bounding box center [527, 184] width 47 height 3
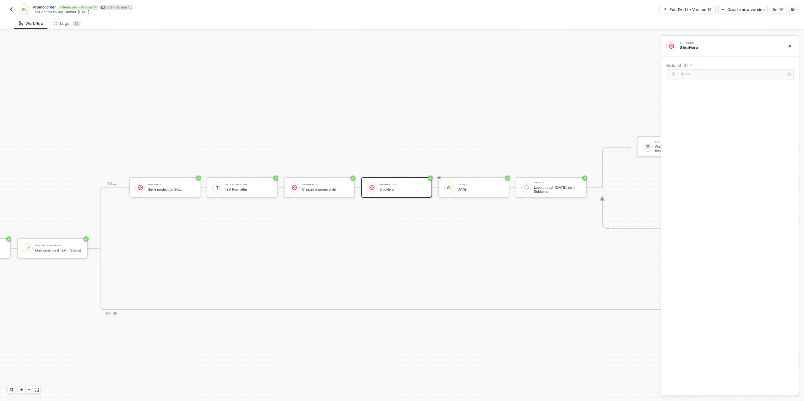
scroll to position [218, 227]
click at [395, 189] on div "[DATE]" at bounding box center [398, 189] width 47 height 4
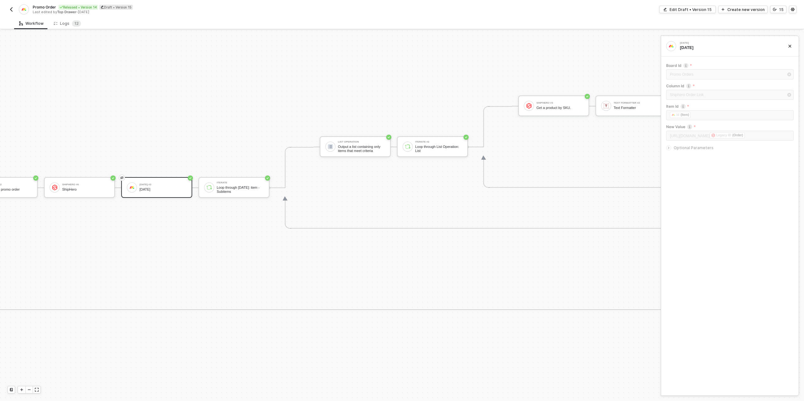
scroll to position [218, 496]
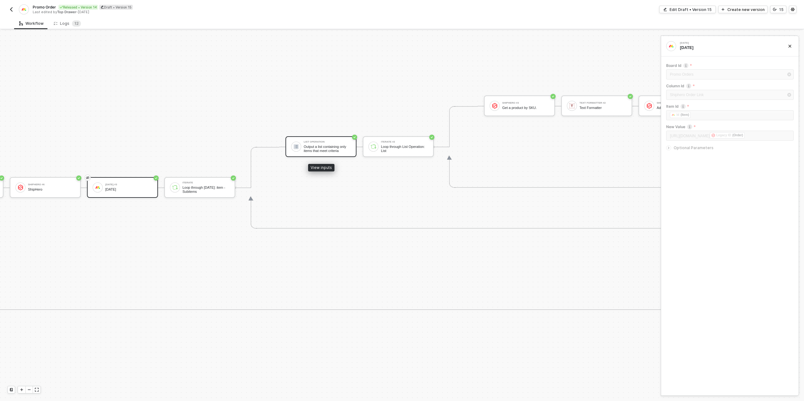
click at [322, 150] on div "Output a list containing only items that meet criteria" at bounding box center [327, 149] width 47 height 8
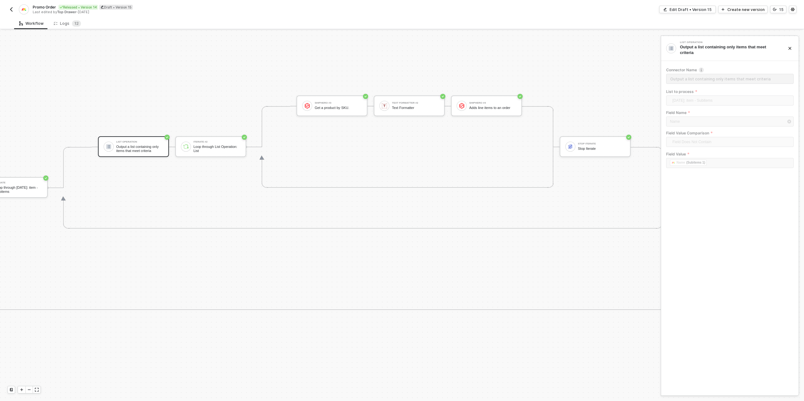
scroll to position [218, 716]
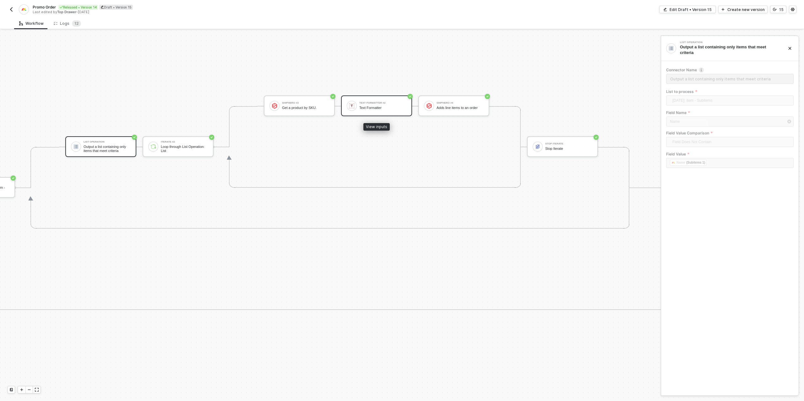
click at [378, 107] on div "Text Formatter" at bounding box center [382, 108] width 47 height 4
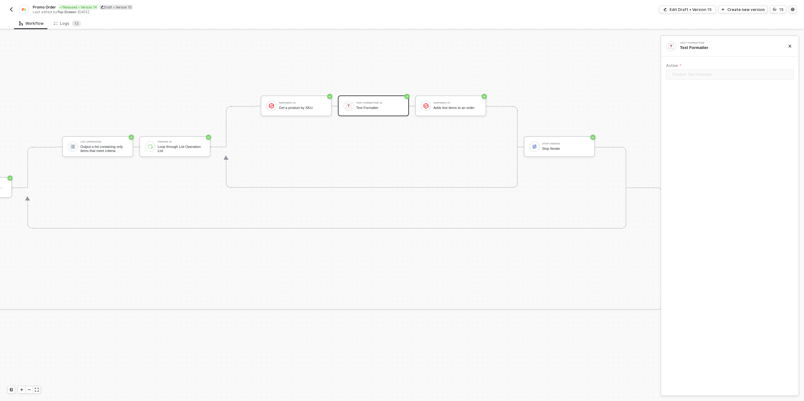
scroll to position [218, 730]
click at [442, 106] on div "Adds line items to an order" at bounding box center [446, 108] width 47 height 4
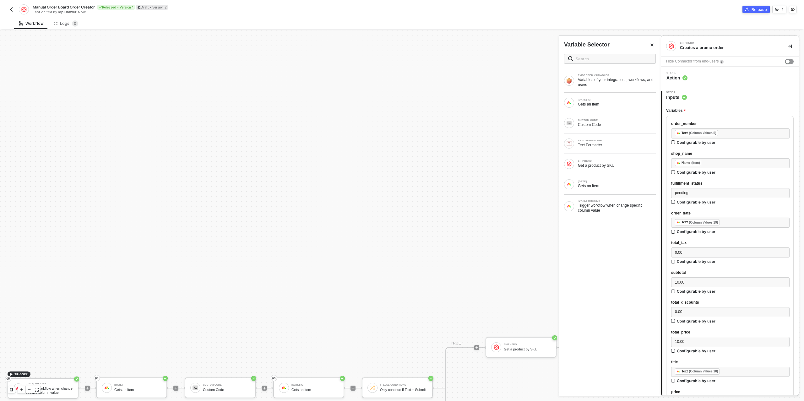
scroll to position [737, 0]
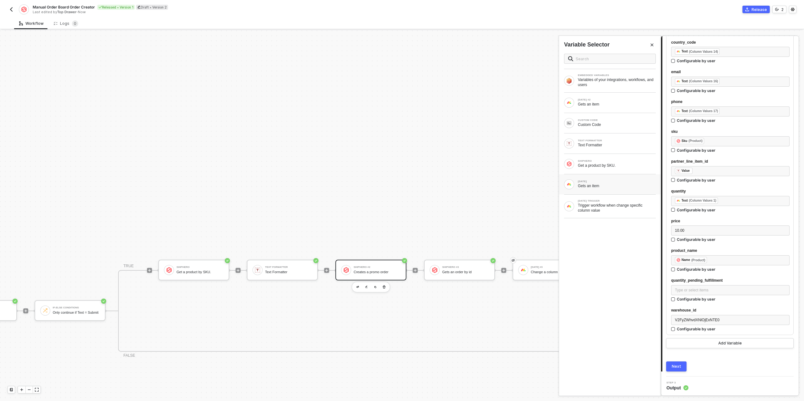
click at [616, 184] on div "Gets an item" at bounding box center [617, 185] width 78 height 5
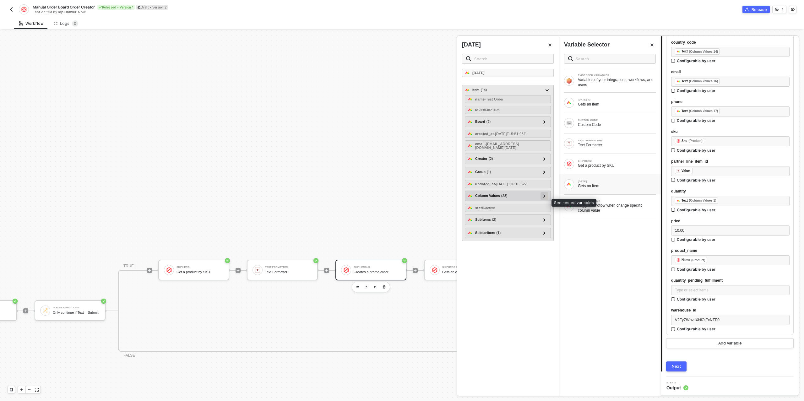
click at [543, 197] on icon at bounding box center [544, 195] width 2 height 3
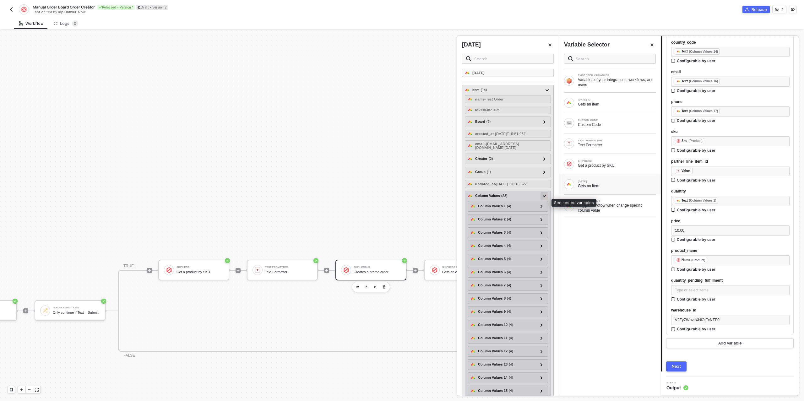
click at [544, 199] on div at bounding box center [544, 195] width 3 height 7
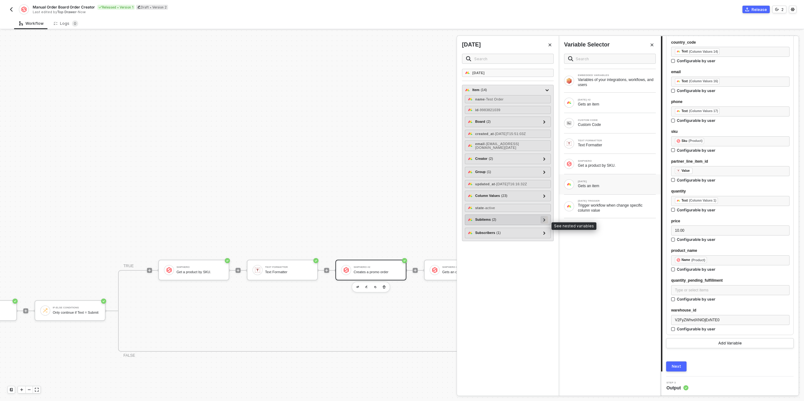
click at [545, 221] on icon at bounding box center [544, 219] width 2 height 3
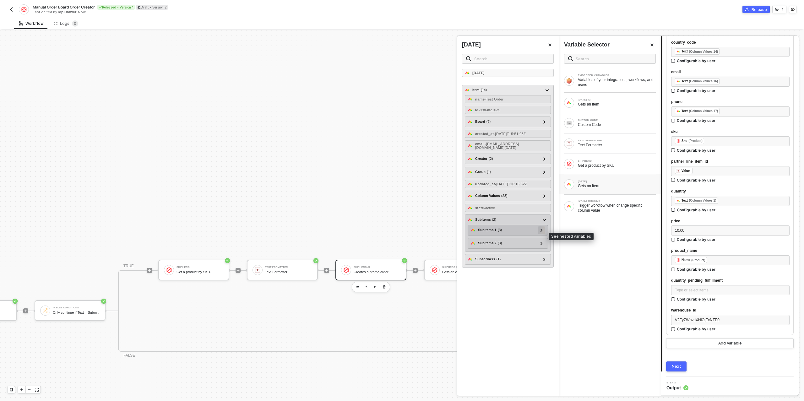
click at [544, 234] on div at bounding box center [542, 230] width 8 height 8
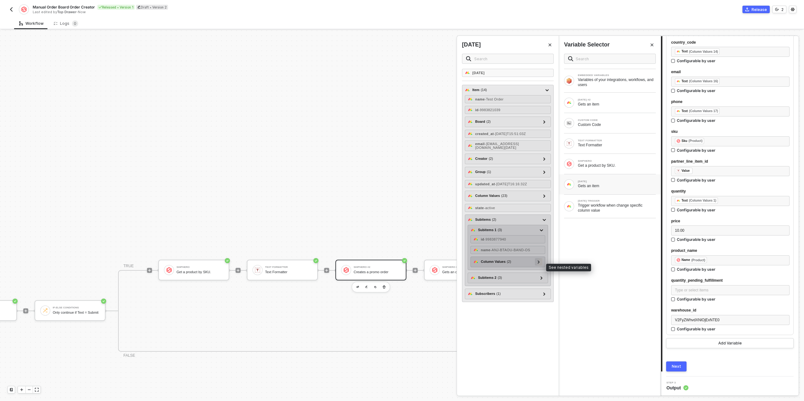
click at [539, 263] on icon at bounding box center [539, 261] width 2 height 3
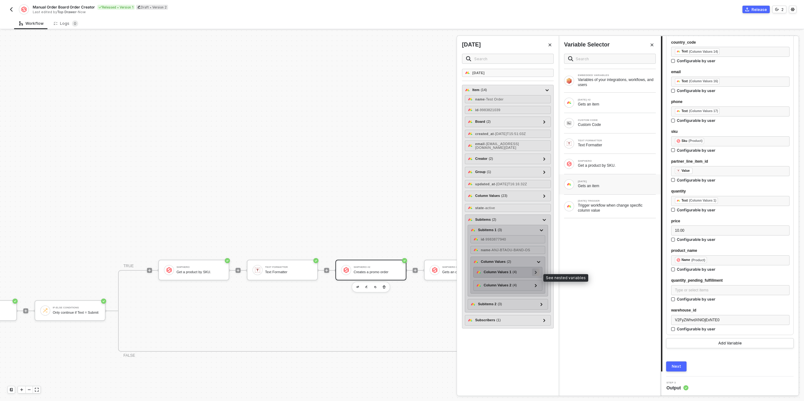
click at [536, 274] on icon at bounding box center [536, 272] width 2 height 3
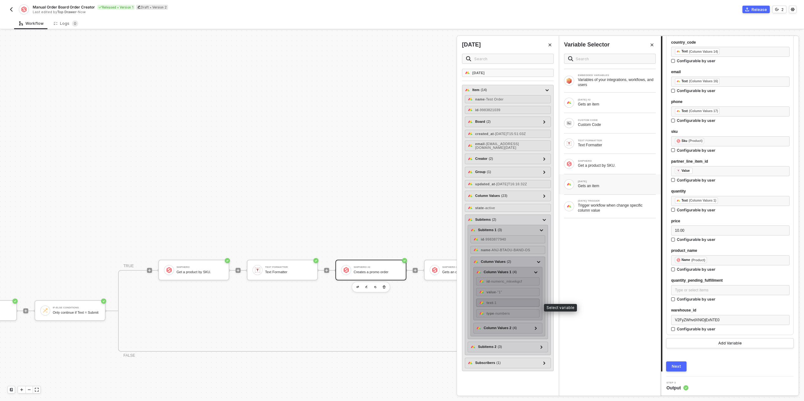
click at [501, 306] on div "text - 1" at bounding box center [507, 303] width 63 height 8
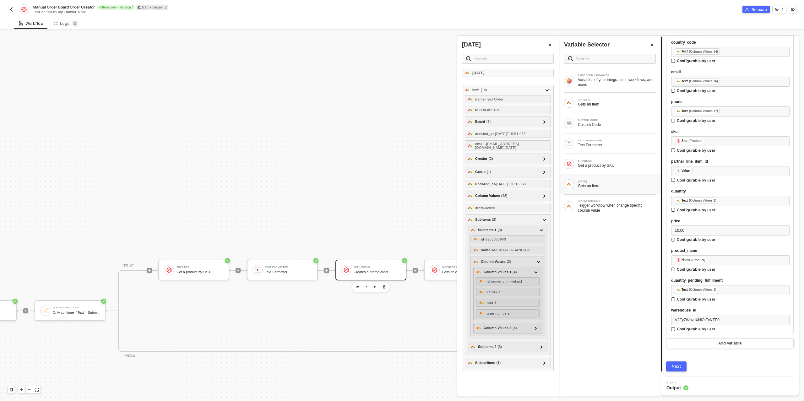
click at [675, 366] on div "Next" at bounding box center [676, 366] width 9 height 5
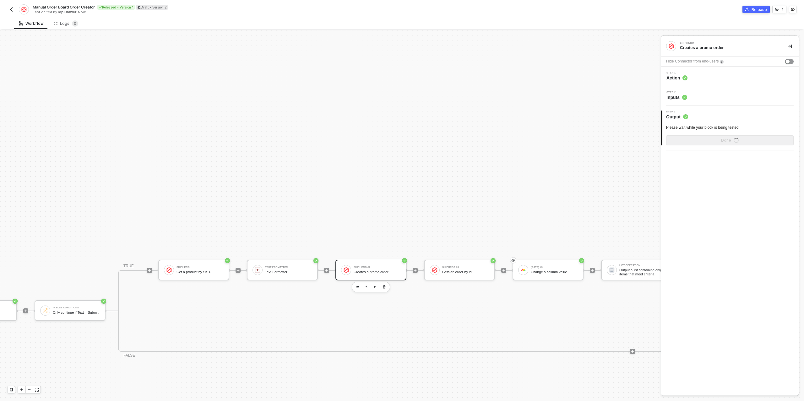
scroll to position [0, 0]
click at [721, 152] on button "Done" at bounding box center [729, 153] width 127 height 10
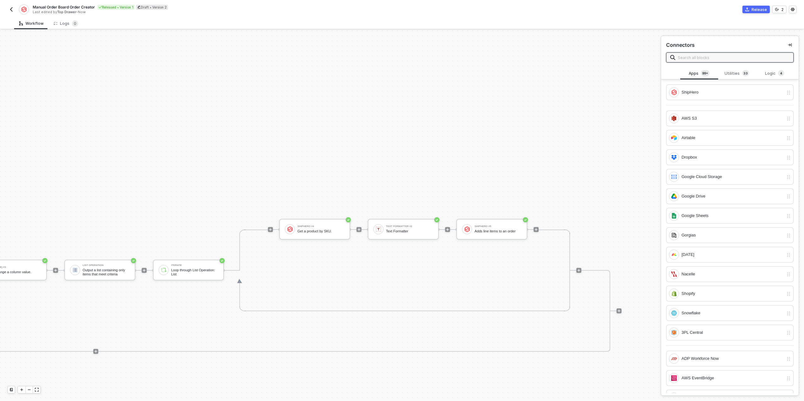
scroll to position [77, 0]
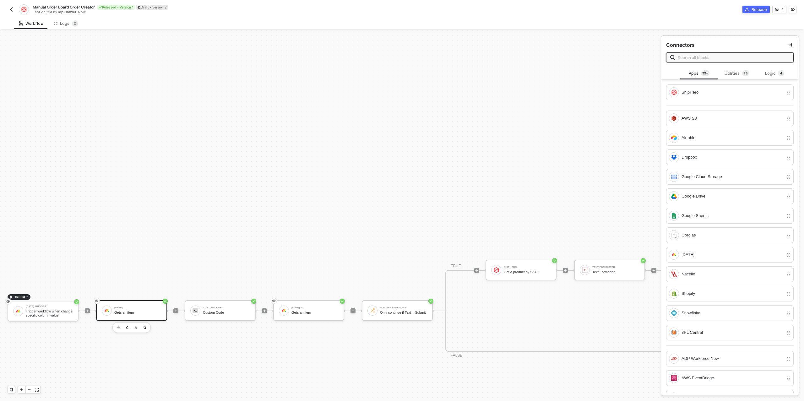
click at [136, 310] on div "[DATE] Gets an item" at bounding box center [137, 311] width 47 height 12
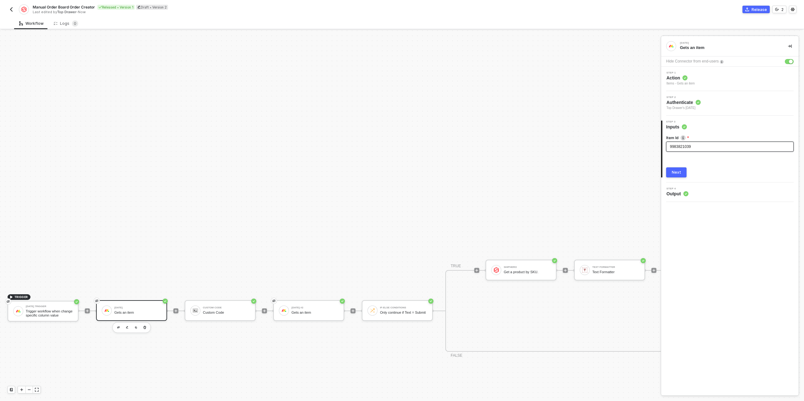
click at [684, 150] on div "9983821039" at bounding box center [729, 147] width 127 height 10
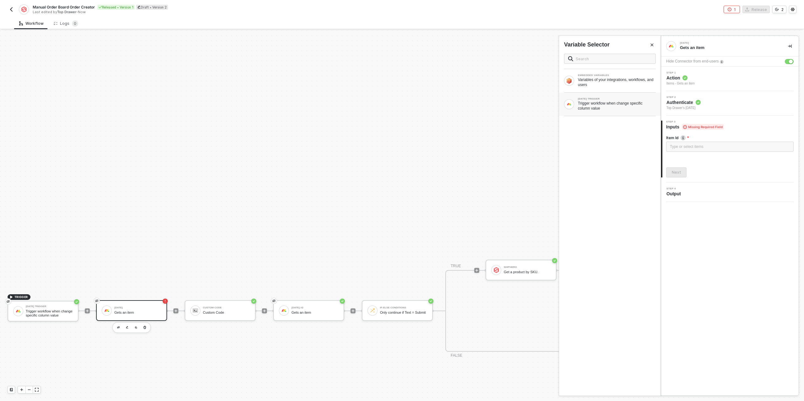
click at [607, 105] on div "Trigger workflow when change specific column value" at bounding box center [617, 106] width 78 height 10
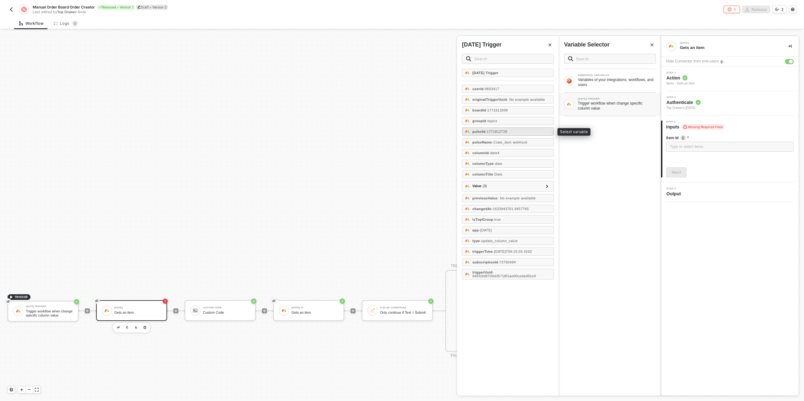
click at [507, 130] on span "- 1771812728" at bounding box center [496, 132] width 22 height 4
click at [680, 175] on button "Next" at bounding box center [676, 172] width 20 height 10
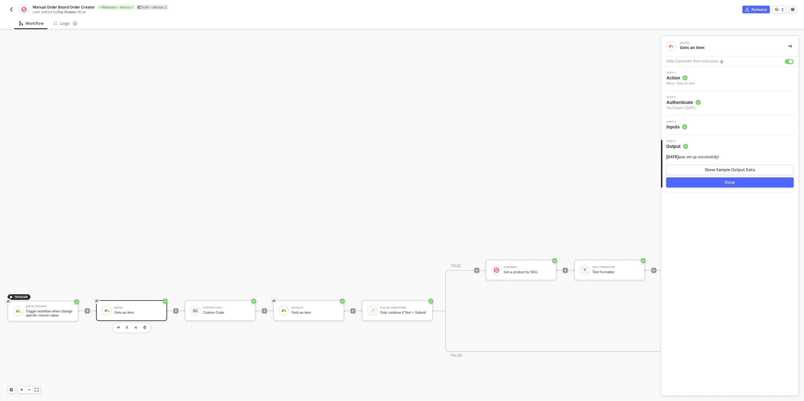
click at [700, 184] on button "Done" at bounding box center [729, 182] width 127 height 10
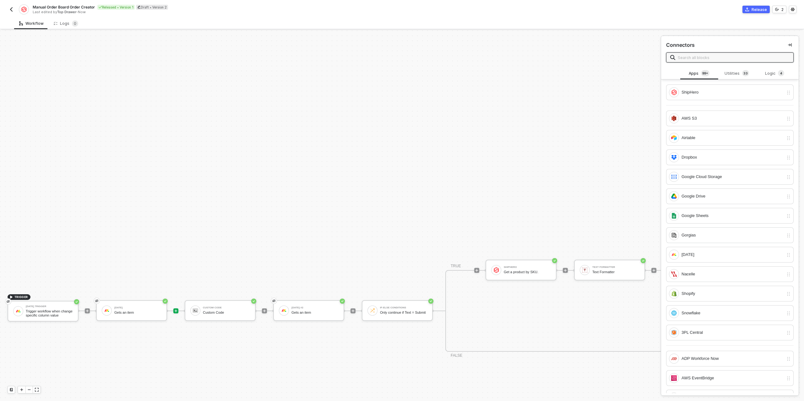
click at [759, 8] on div "Release" at bounding box center [758, 9] width 15 height 5
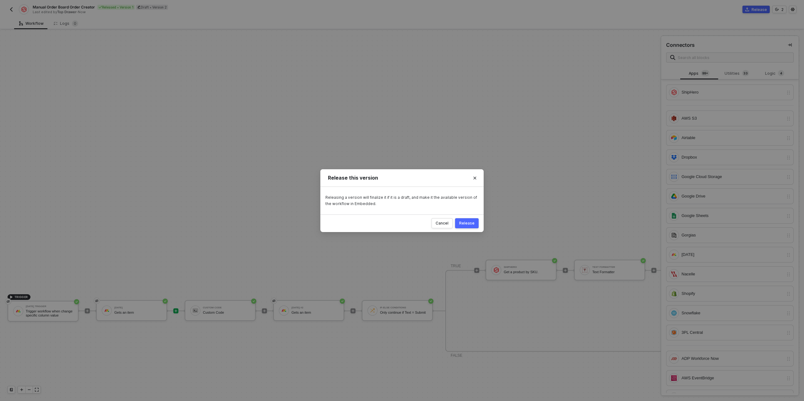
click at [473, 226] on button "Release" at bounding box center [467, 223] width 24 height 10
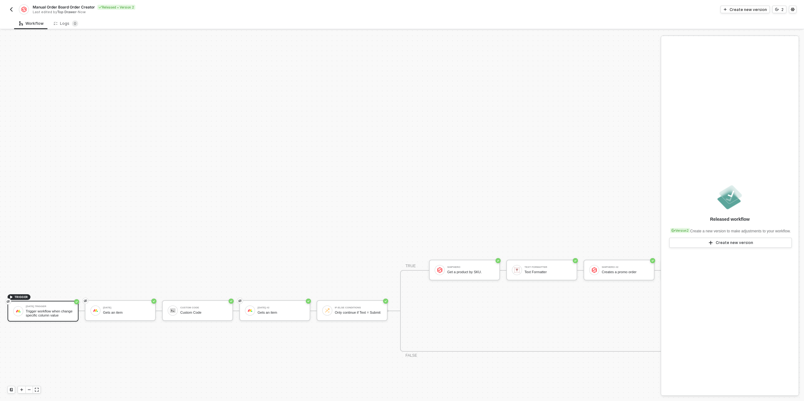
click at [13, 8] on img "button" at bounding box center [11, 9] width 5 height 5
